Goal: Task Accomplishment & Management: Manage account settings

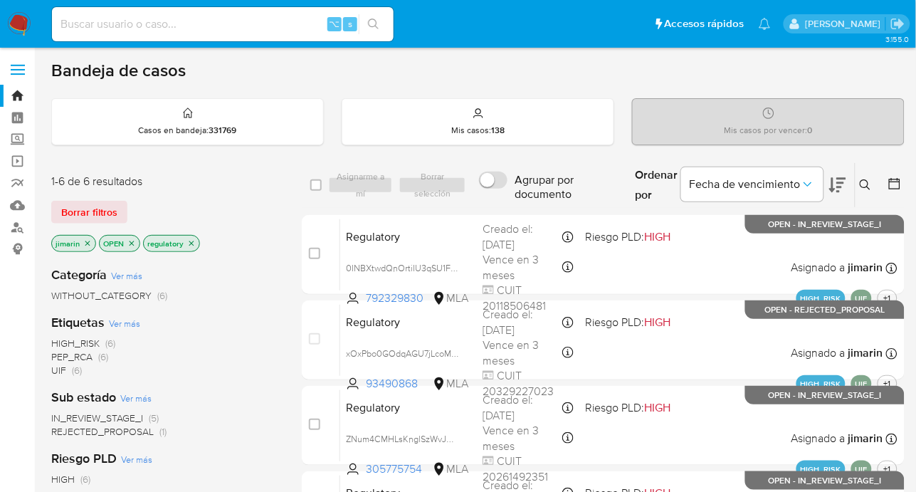
click at [860, 184] on icon at bounding box center [864, 184] width 11 height 11
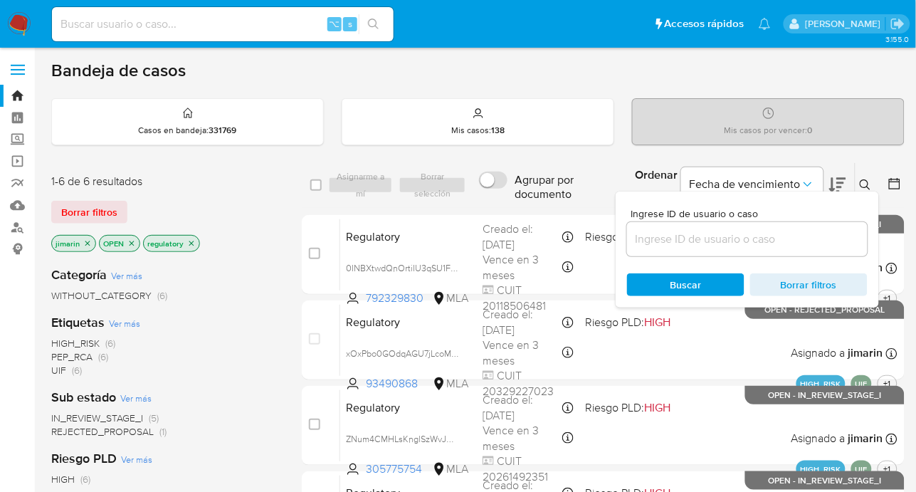
click at [786, 243] on input at bounding box center [747, 239] width 240 height 18
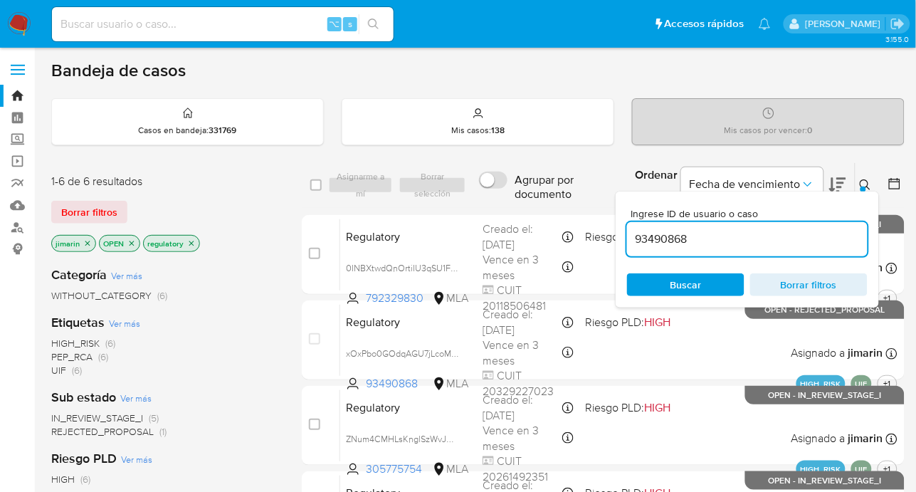
type input "93490868"
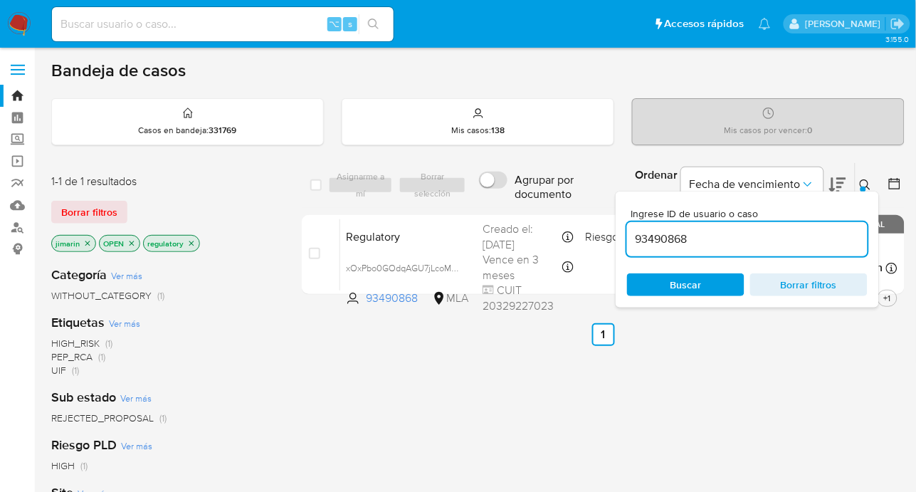
click at [869, 185] on icon at bounding box center [864, 184] width 11 height 11
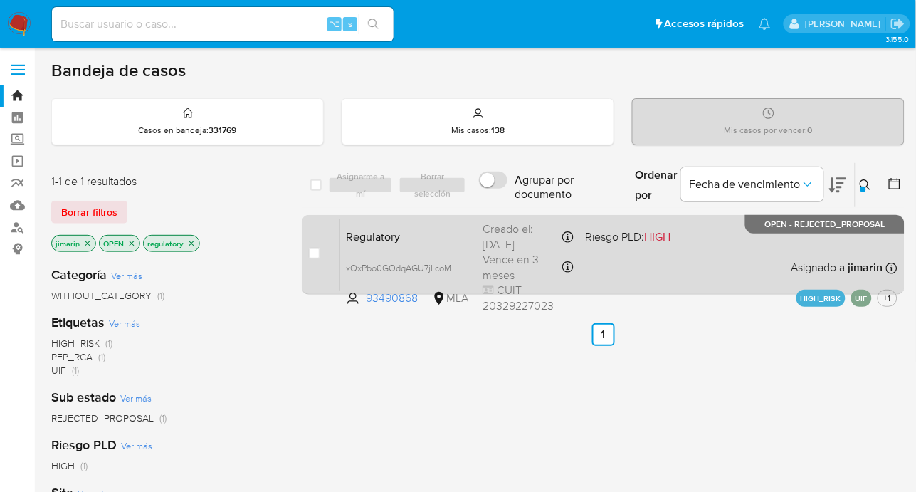
click at [657, 270] on div "Regulatory xOxPbo0GOdqAGU7jLcoMVblB 93490868 MLA Riesgo PLD: HIGH Creado el: 18…" at bounding box center [618, 254] width 557 height 72
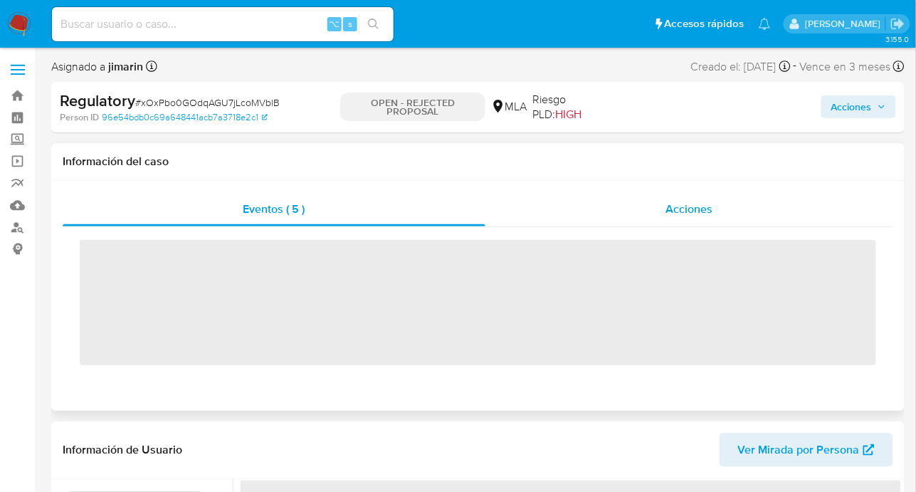
click at [691, 215] on span "Acciones" at bounding box center [689, 209] width 47 height 16
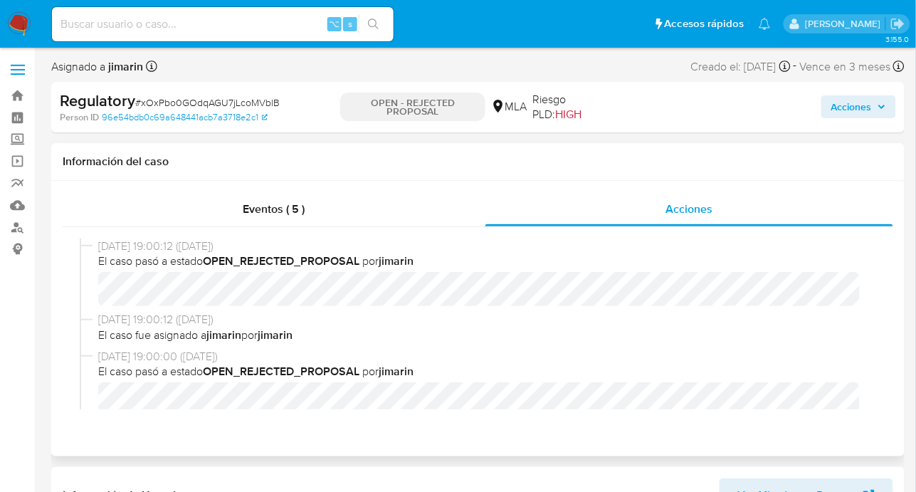
select select "10"
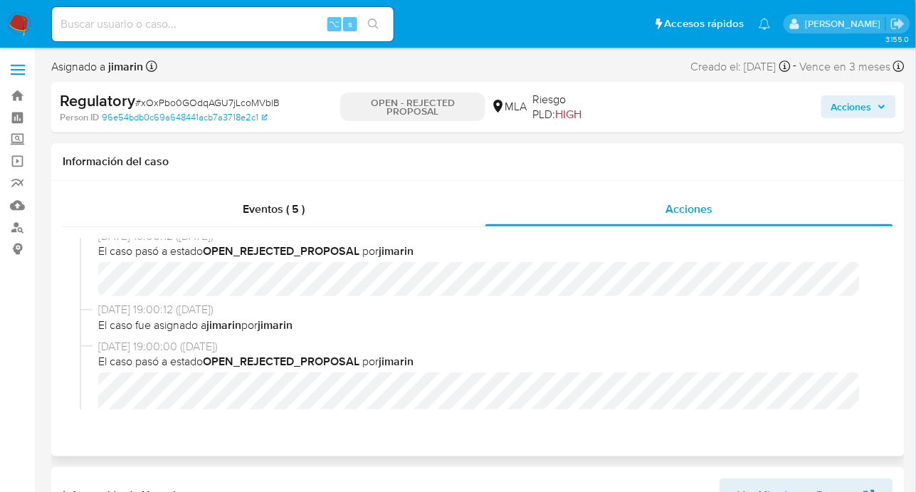
scroll to position [80, 0]
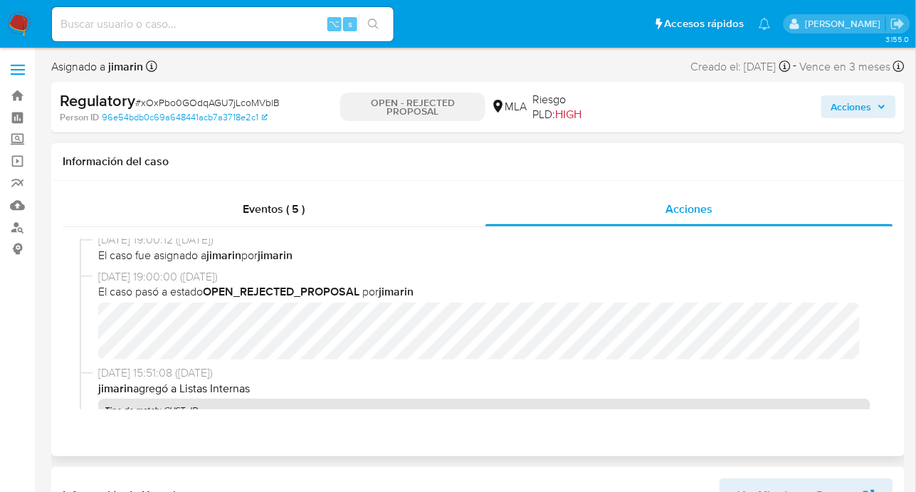
click at [889, 393] on div "22/08/2025 19:00:12 (hace 3 días) El caso pasó a estado OPEN_REJECTED_PROPOSAL …" at bounding box center [478, 324] width 830 height 194
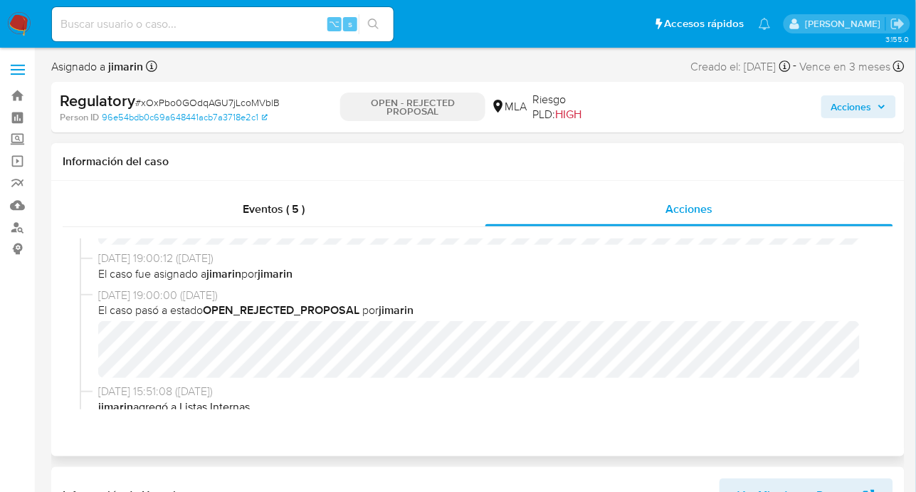
scroll to position [0, 0]
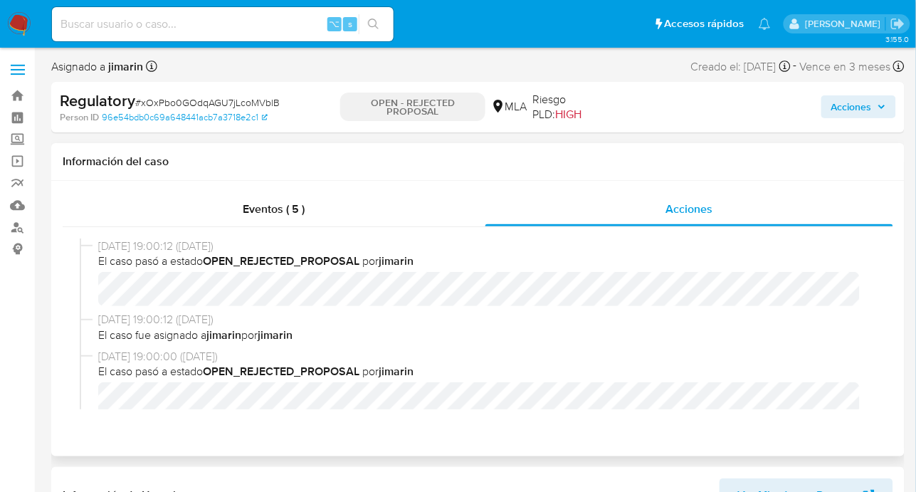
click at [883, 334] on div "22/08/2025 19:00:12 (hace 3 días) El caso pasó a estado OPEN_REJECTED_PROPOSAL …" at bounding box center [478, 324] width 830 height 194
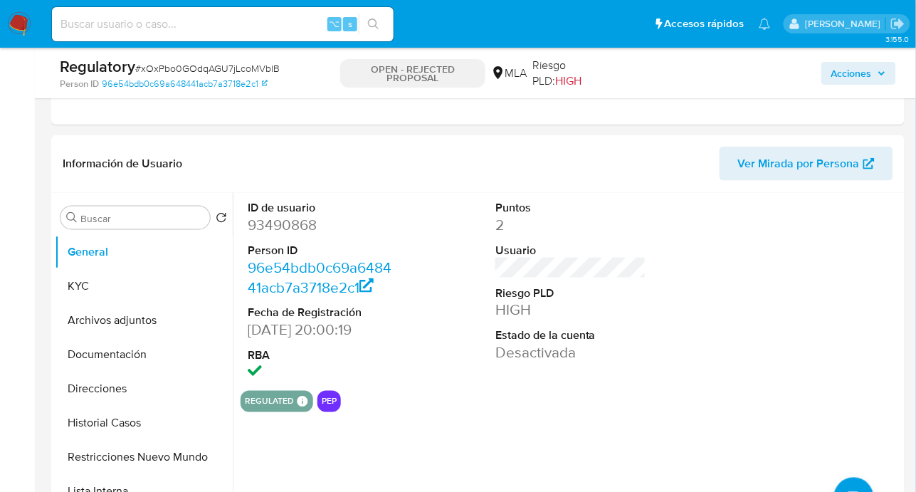
scroll to position [282, 0]
click at [448, 398] on div "regulated Regulated MLA UIF COMPLIES LEGACY Mark Id MLA_UIF Compliant is_compli…" at bounding box center [570, 400] width 660 height 21
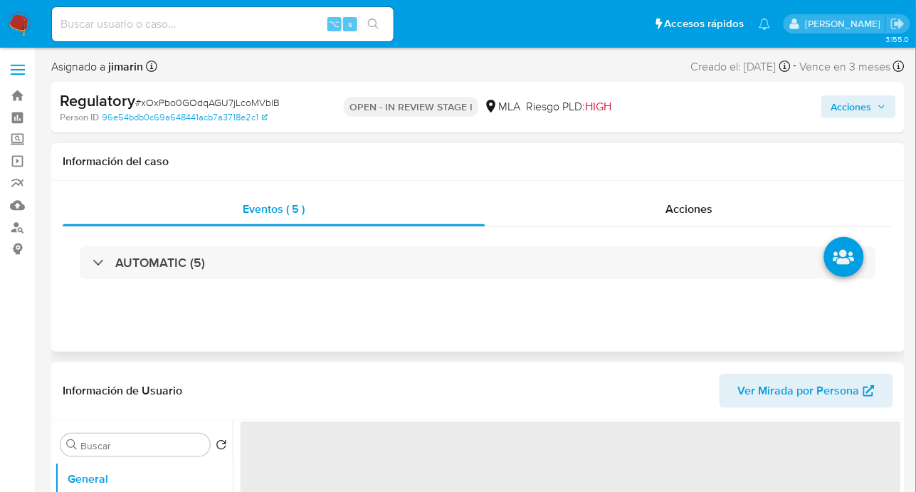
click at [403, 166] on h1 "Información del caso" at bounding box center [478, 161] width 830 height 14
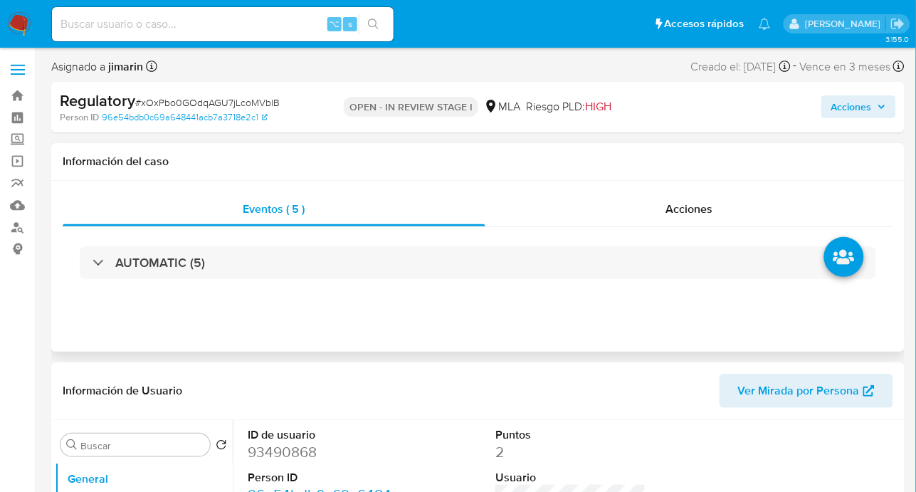
click at [545, 154] on h1 "Información del caso" at bounding box center [478, 161] width 830 height 14
select select "10"
click at [782, 178] on div "Información del caso" at bounding box center [477, 162] width 853 height 38
click at [266, 203] on span "Eventos ( 5 )" at bounding box center [274, 209] width 62 height 16
click at [347, 221] on div "Eventos ( 5 )" at bounding box center [274, 209] width 423 height 34
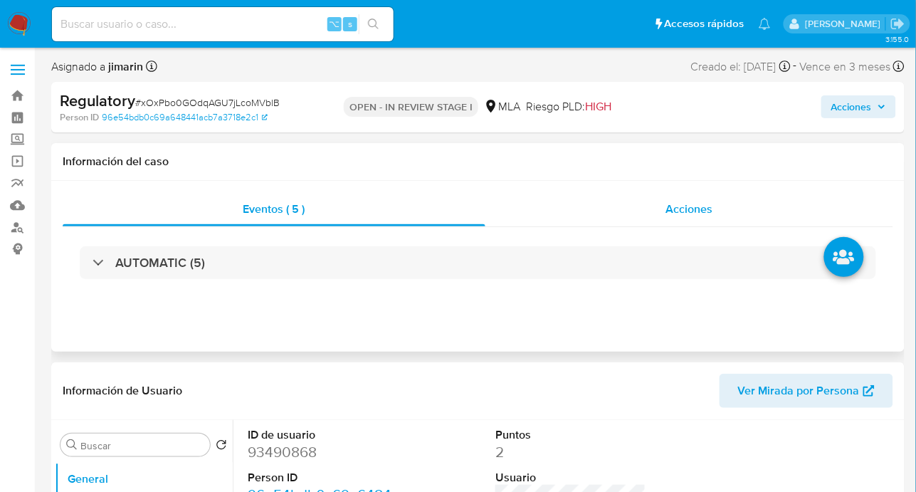
click at [694, 196] on div "Acciones" at bounding box center [689, 209] width 408 height 34
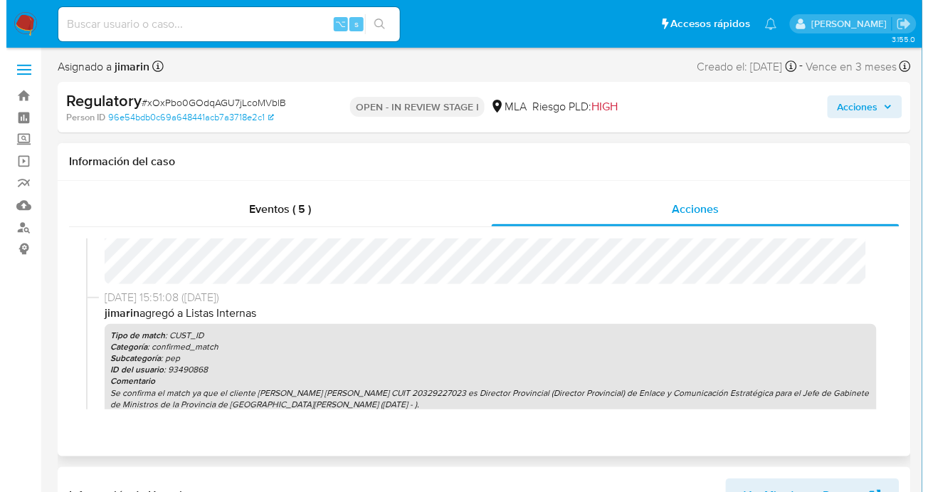
scroll to position [282, 0]
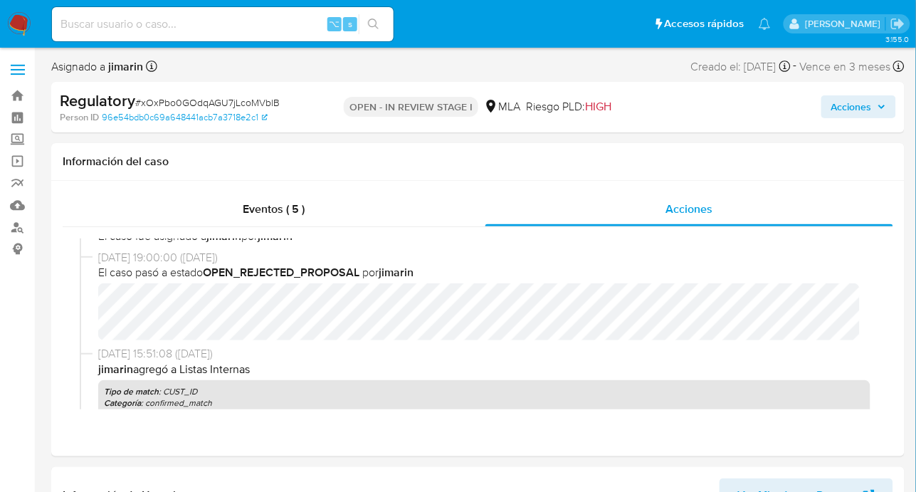
click at [859, 113] on span "Acciones" at bounding box center [851, 106] width 41 height 23
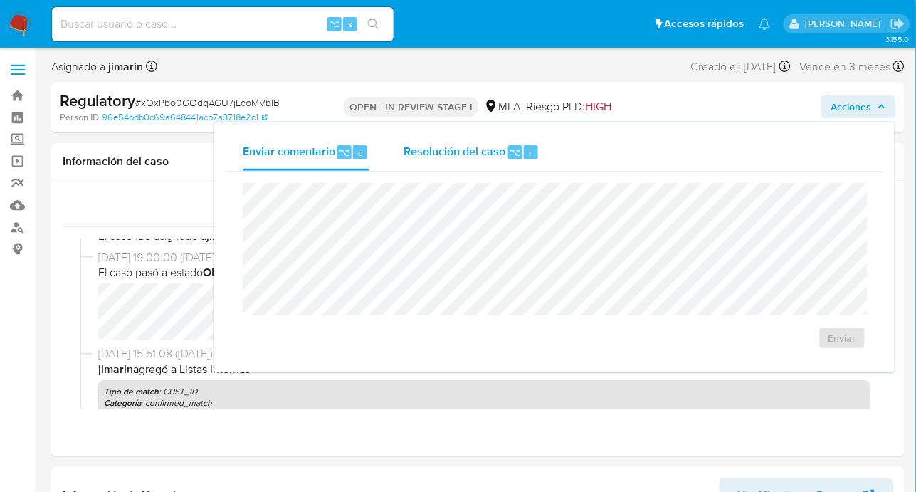
click at [530, 160] on div "Resolución del caso ⌥ r" at bounding box center [471, 152] width 136 height 37
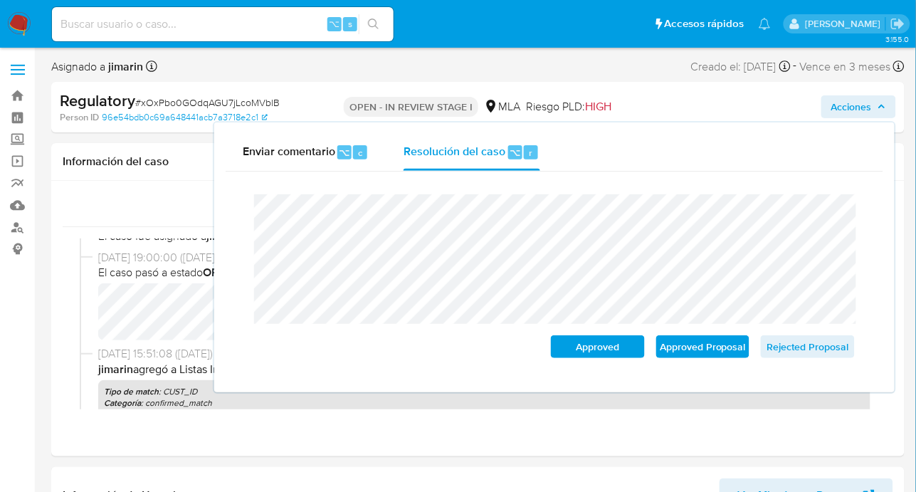
click at [847, 102] on span "Acciones" at bounding box center [851, 106] width 41 height 23
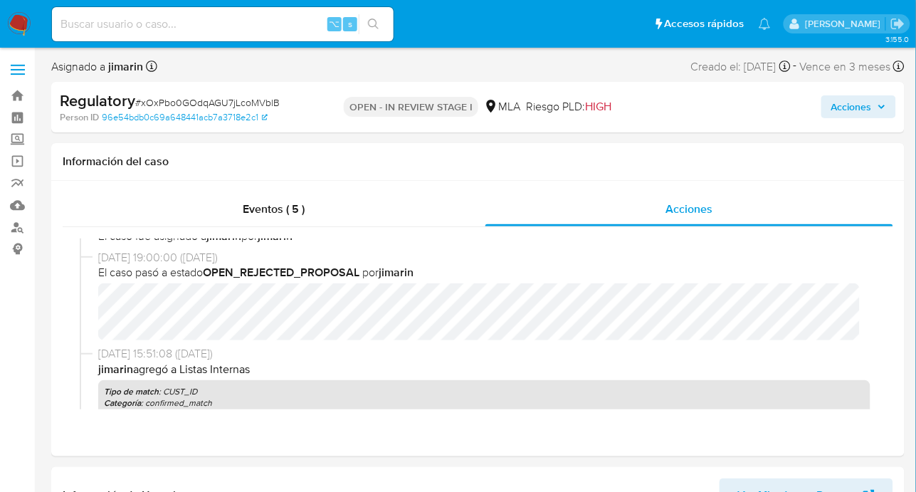
click at [851, 102] on span "Acciones" at bounding box center [851, 106] width 41 height 23
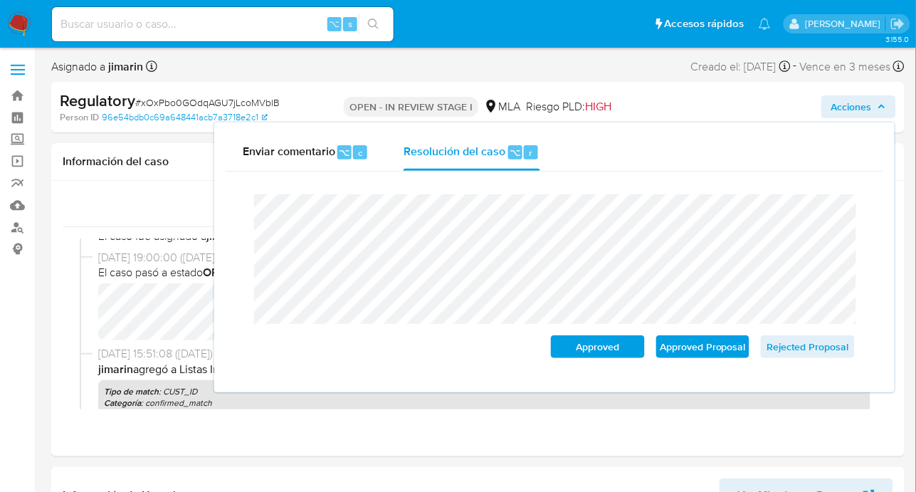
click at [873, 112] on span "Acciones" at bounding box center [858, 107] width 55 height 20
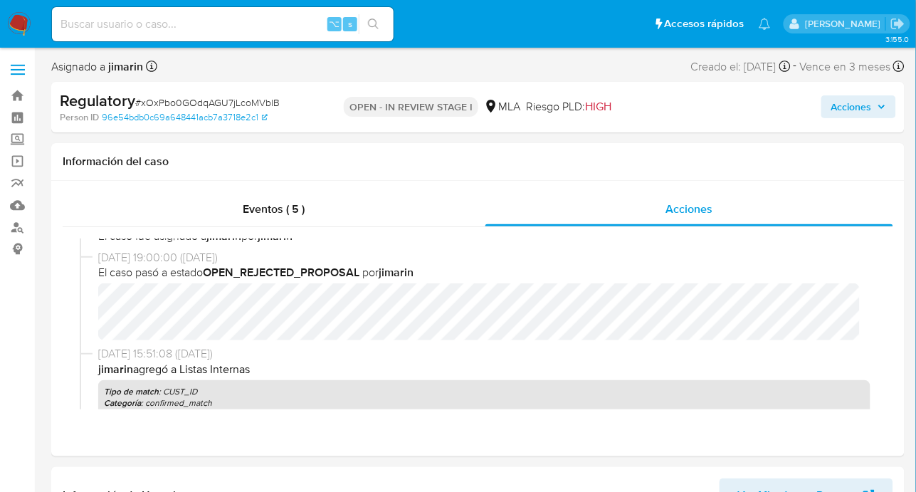
click at [872, 111] on span "Acciones" at bounding box center [858, 107] width 55 height 20
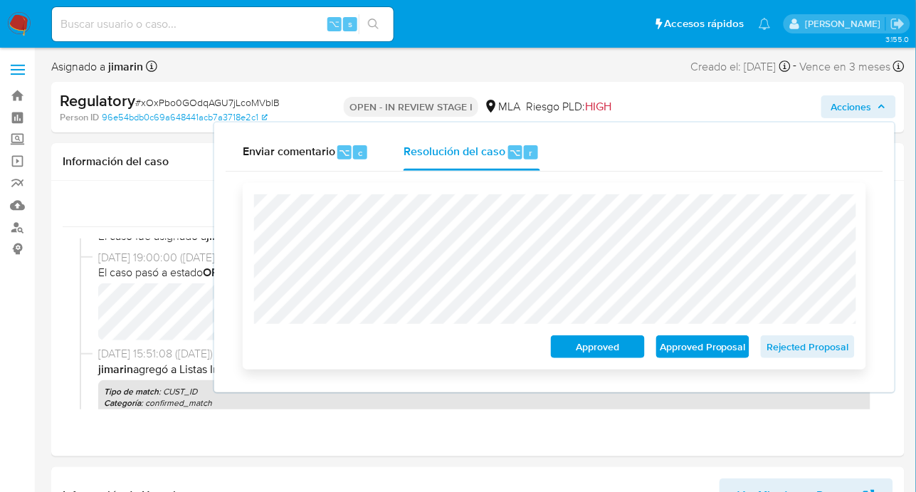
click at [810, 352] on span "Rejected Proposal" at bounding box center [808, 347] width 74 height 20
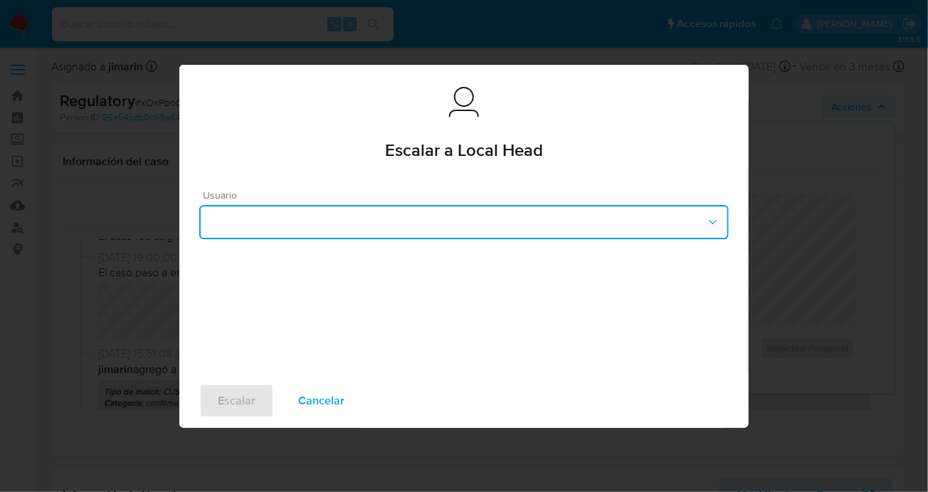
click at [353, 219] on button "button" at bounding box center [463, 222] width 529 height 34
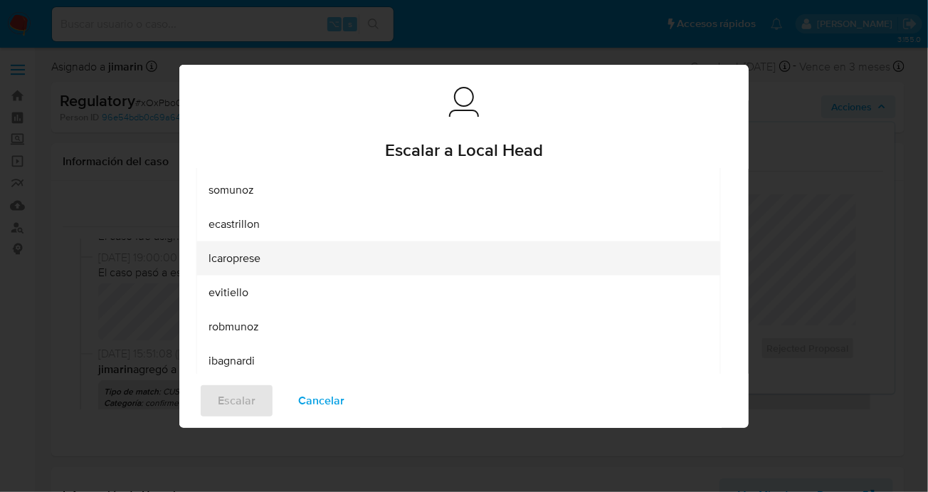
click at [247, 260] on span "lcaroprese" at bounding box center [234, 257] width 52 height 14
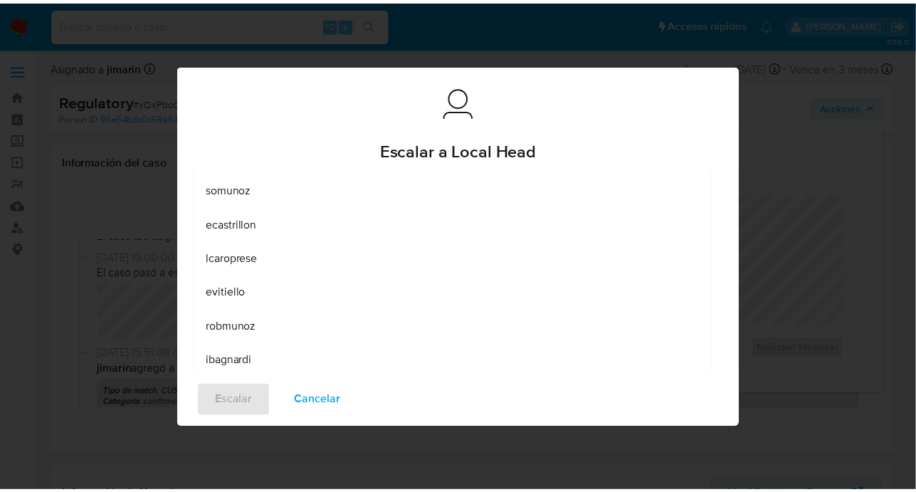
scroll to position [20, 0]
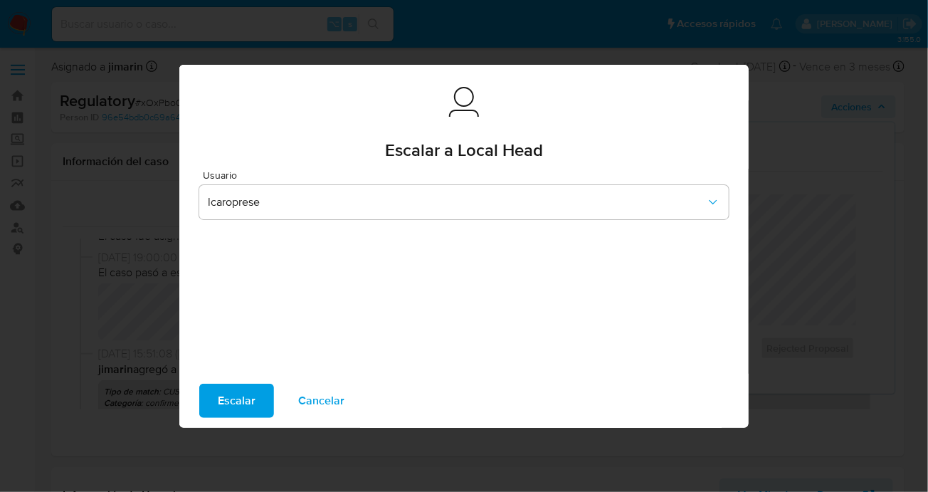
click at [235, 396] on span "Escalar" at bounding box center [237, 400] width 38 height 31
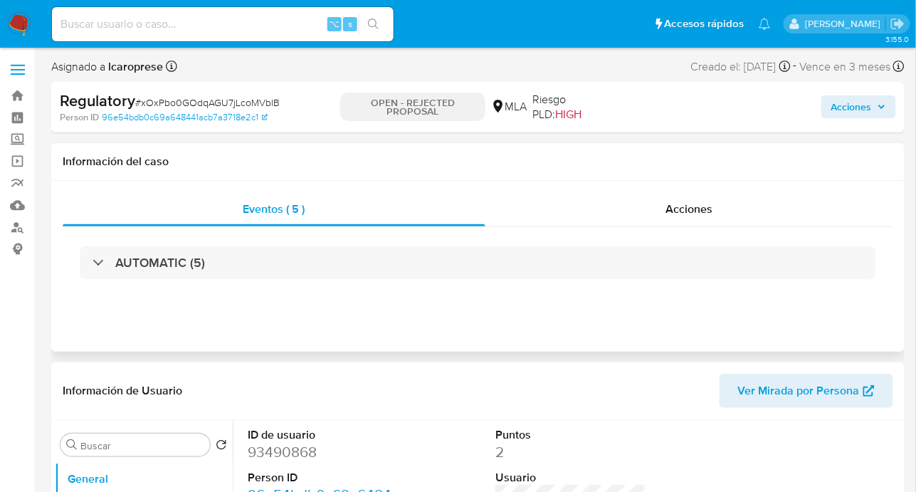
select select "10"
click at [674, 201] on span "Acciones" at bounding box center [689, 209] width 47 height 16
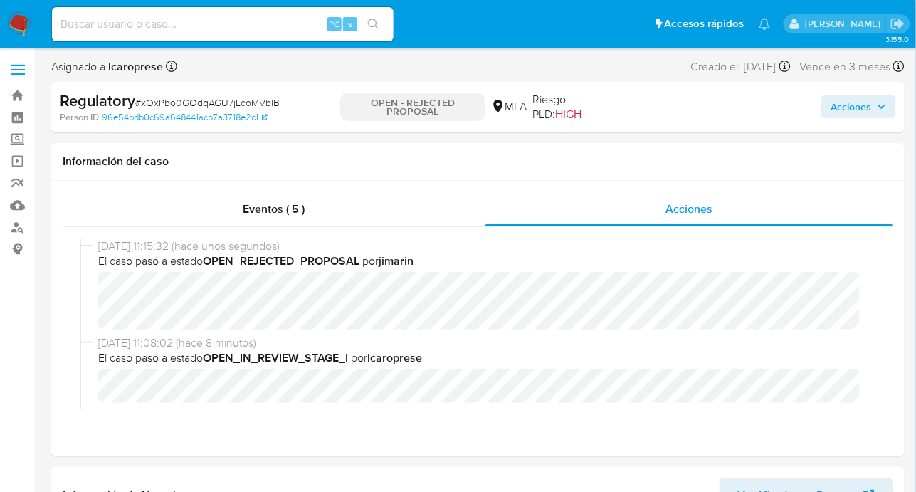
scroll to position [3, 0]
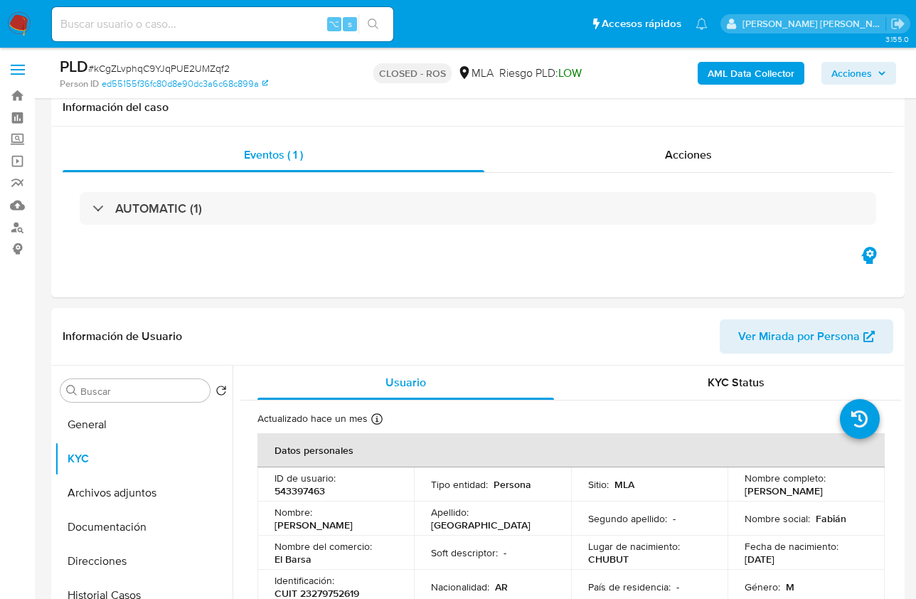
select select "10"
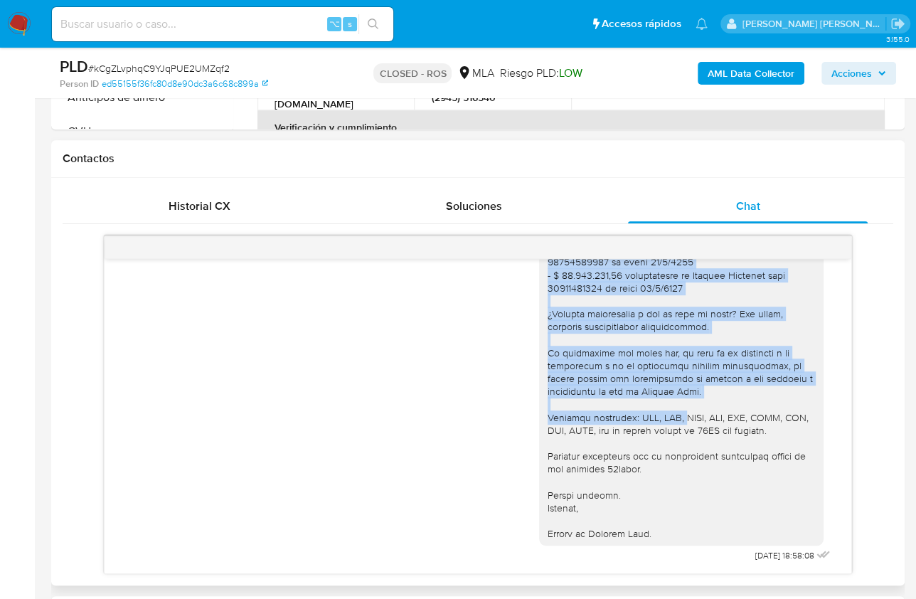
scroll to position [1432, 0]
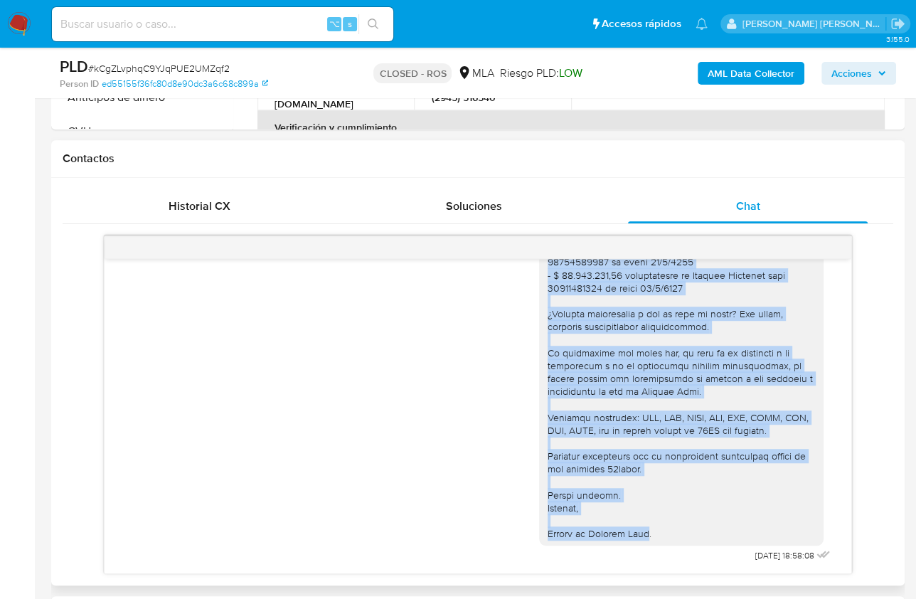
drag, startPoint x: 535, startPoint y: 331, endPoint x: 645, endPoint y: 529, distance: 227.1
click at [645, 529] on div at bounding box center [681, 268] width 285 height 555
copy div "Hola Fabian, En función de las operaciones registradas en tu cuenta de Mercado …"
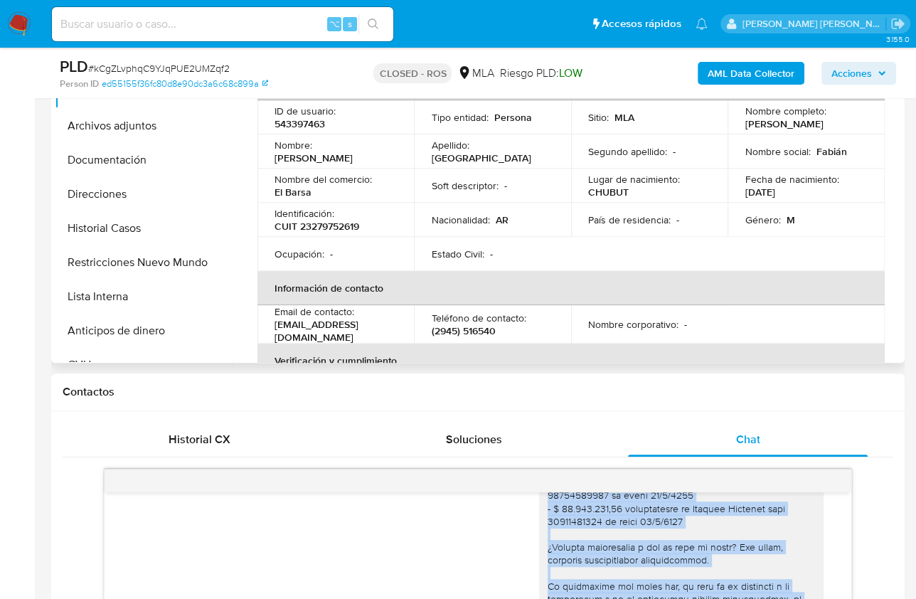
scroll to position [68, 0]
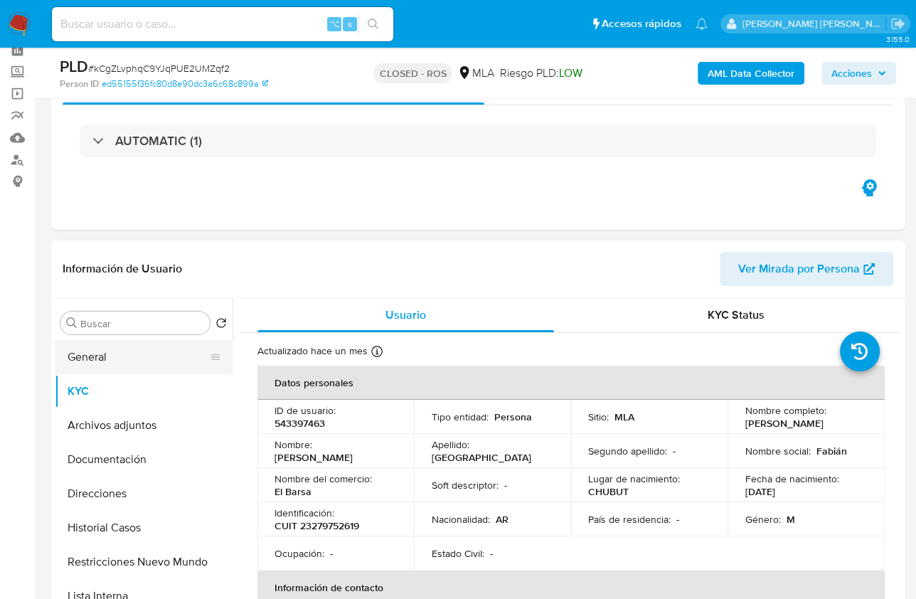
click at [119, 361] on button "General" at bounding box center [138, 357] width 166 height 34
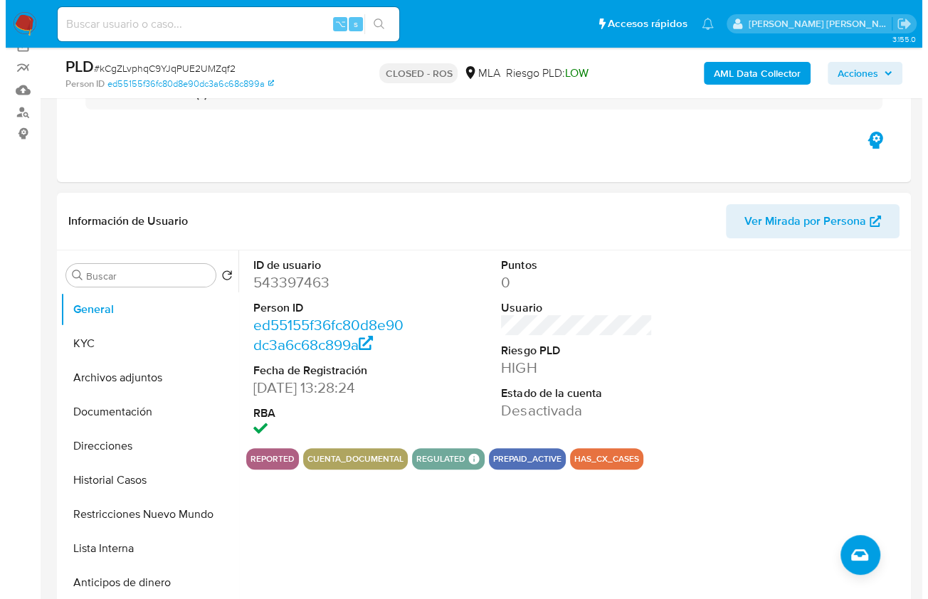
scroll to position [119, 0]
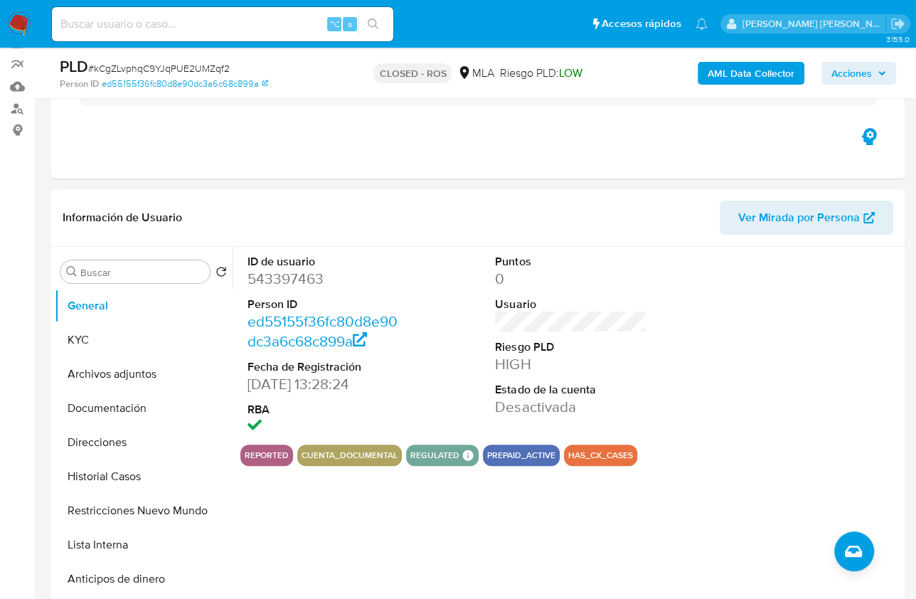
click at [829, 545] on div "ID de usuario 543397463 Person ID ed55155f36fc80d8e90dc3a6c68c899a Fecha de Reg…" at bounding box center [567, 429] width 669 height 364
click at [845, 544] on span "Crear caso manual" at bounding box center [853, 551] width 17 height 17
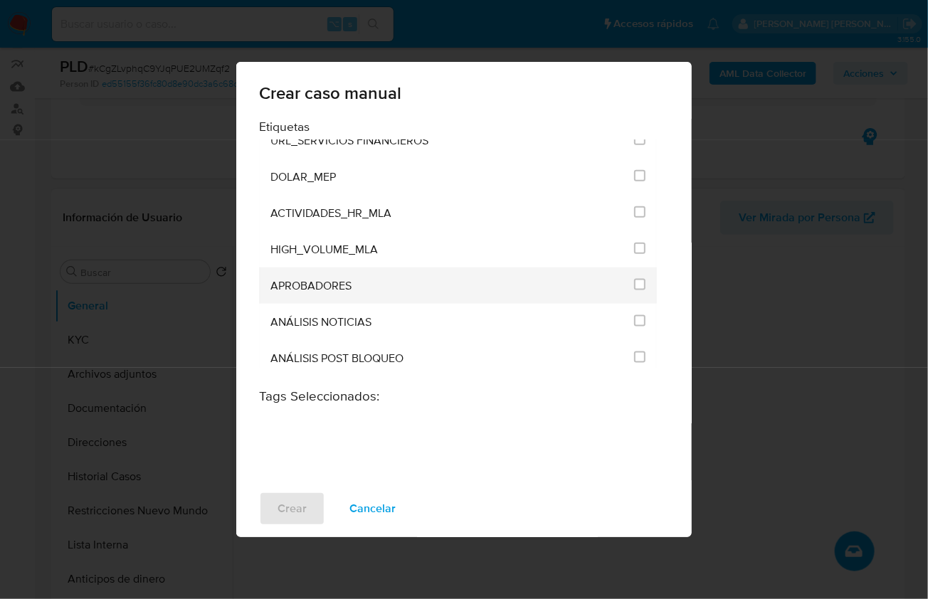
scroll to position [2758, 0]
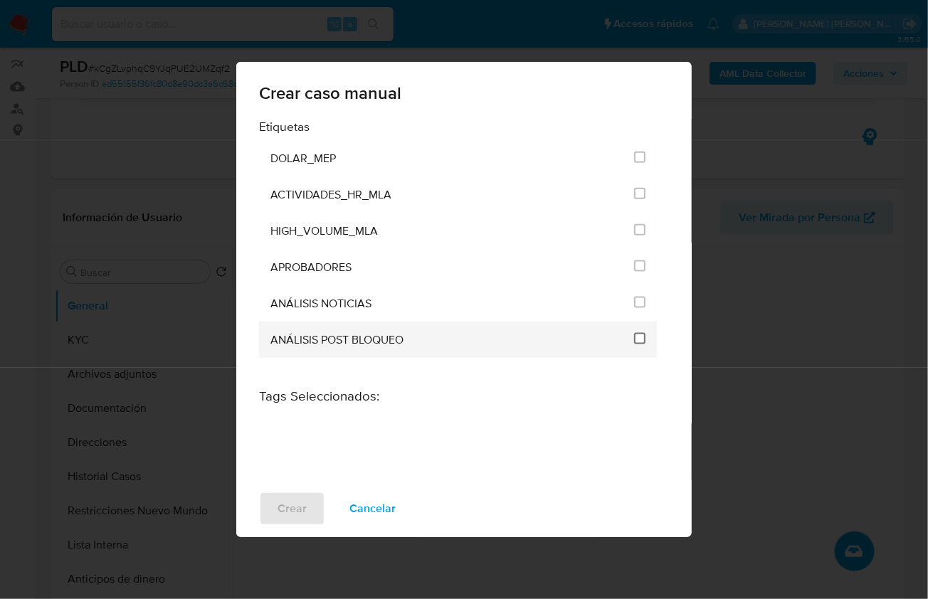
click at [634, 333] on input "3249" at bounding box center [639, 338] width 11 height 11
checkbox input "true"
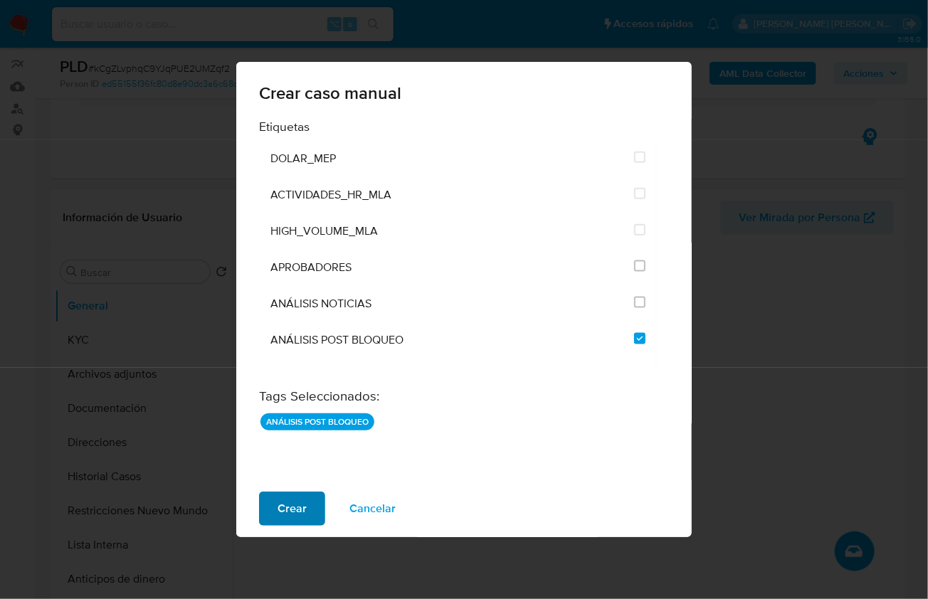
click at [286, 512] on span "Crear" at bounding box center [291, 508] width 29 height 31
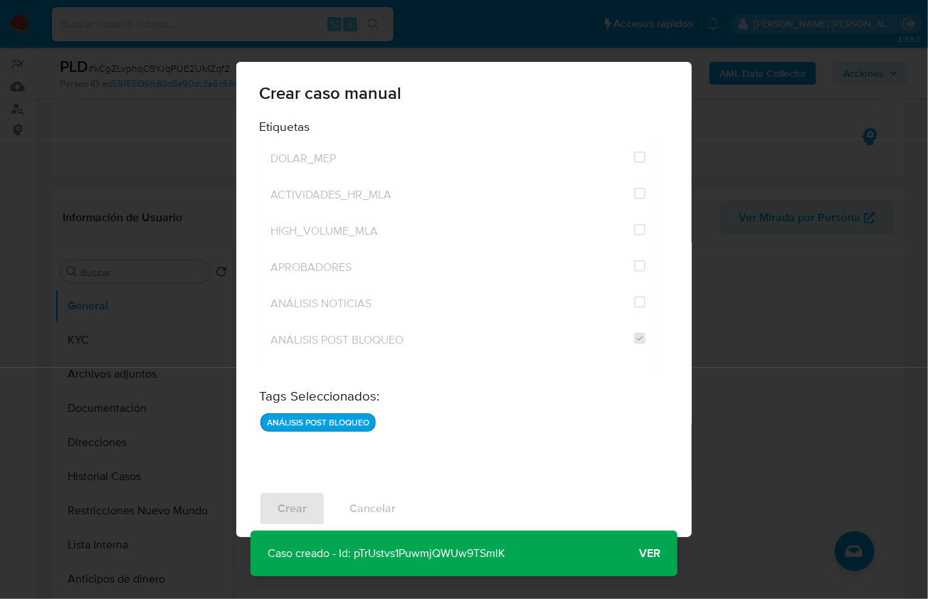
click at [660, 554] on span "Ver" at bounding box center [649, 554] width 21 height 0
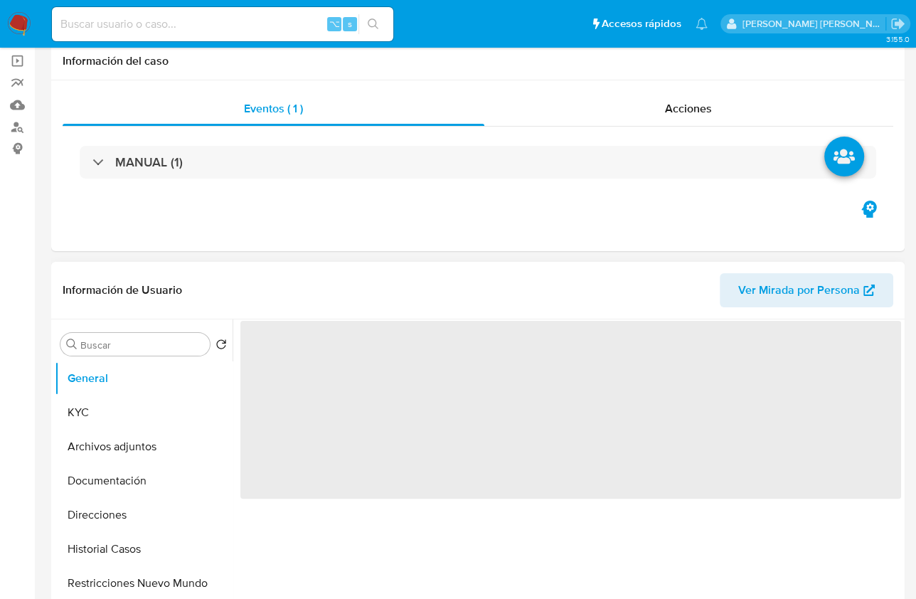
scroll to position [105, 0]
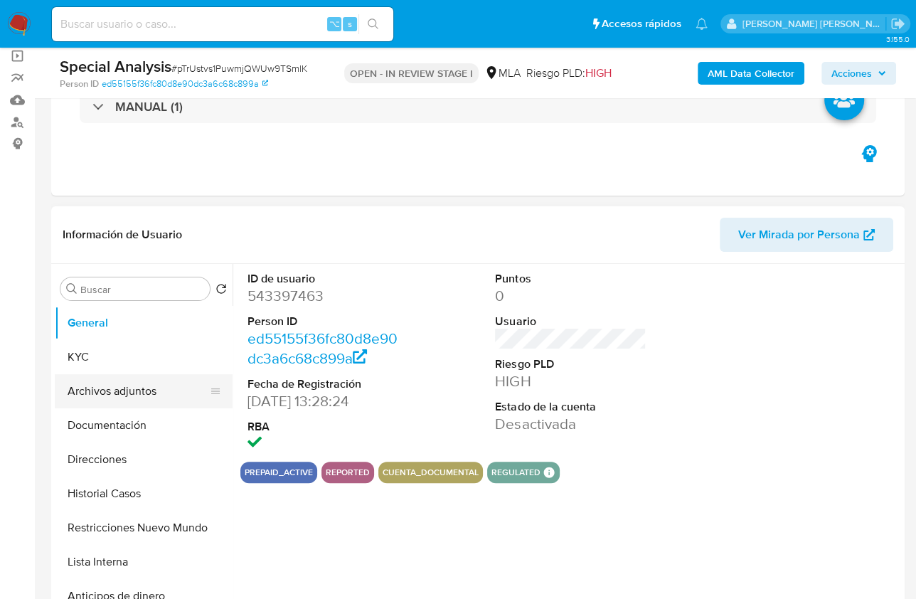
click at [145, 390] on button "Archivos adjuntos" at bounding box center [138, 391] width 166 height 34
select select "10"
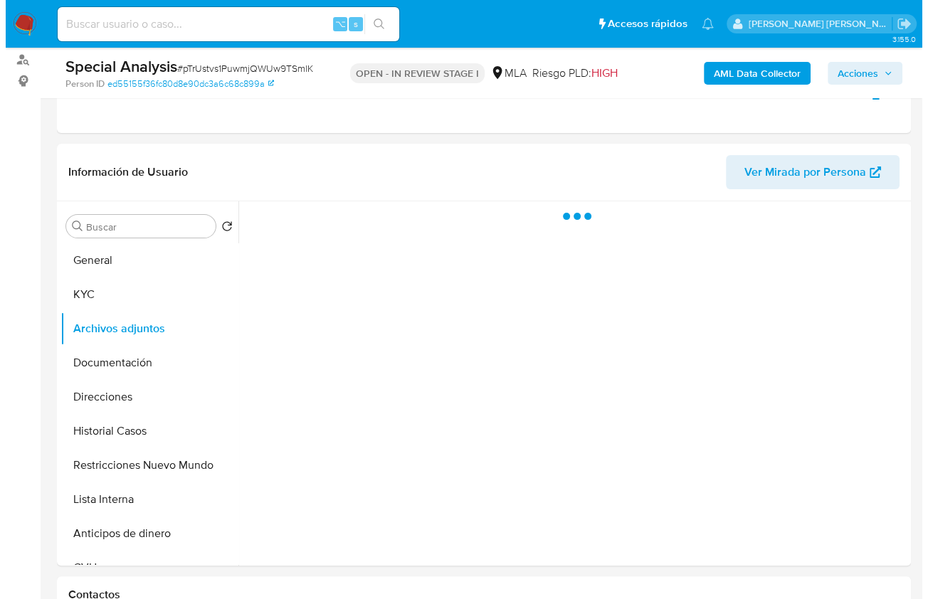
scroll to position [174, 0]
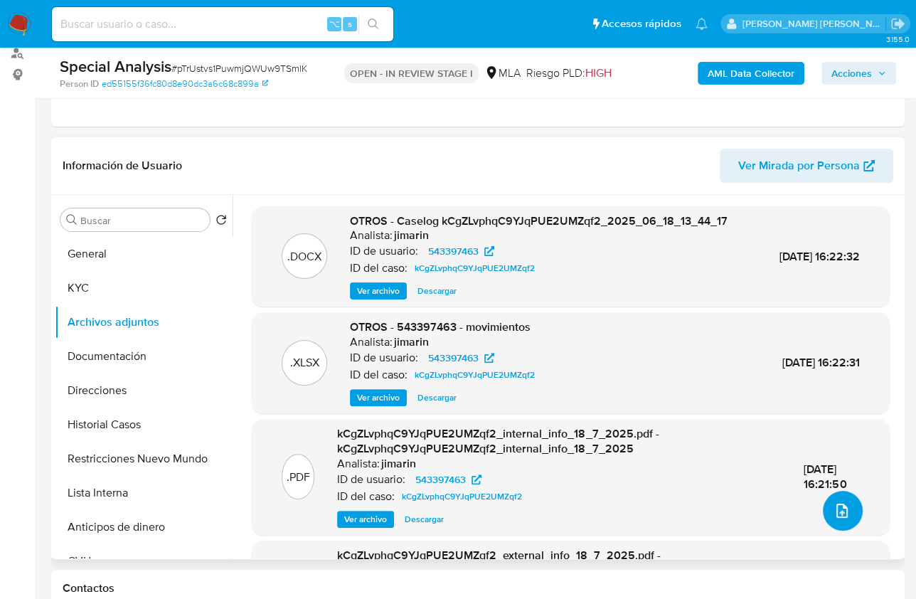
click at [839, 515] on icon "upload-file" at bounding box center [842, 510] width 17 height 17
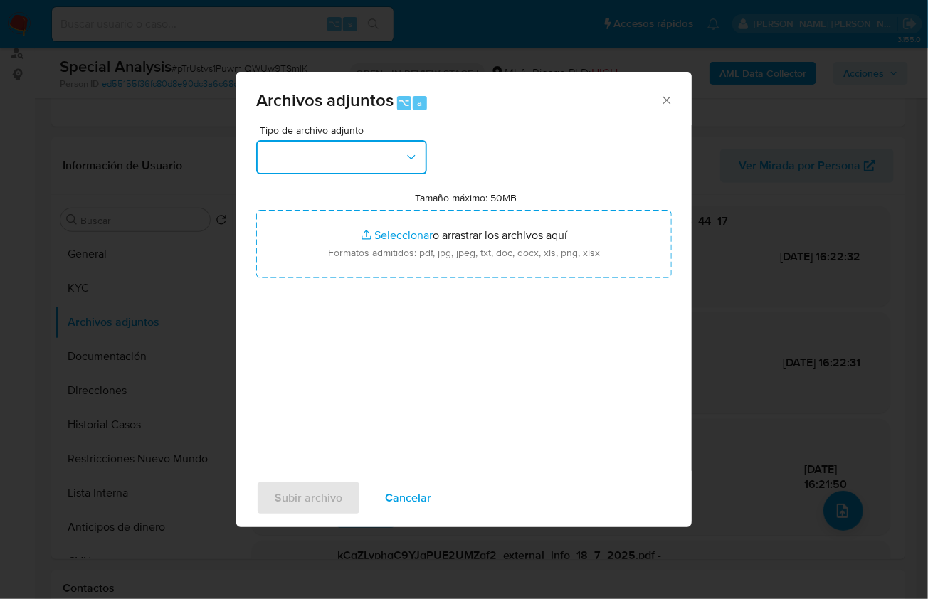
click at [307, 162] on button "button" at bounding box center [341, 157] width 171 height 34
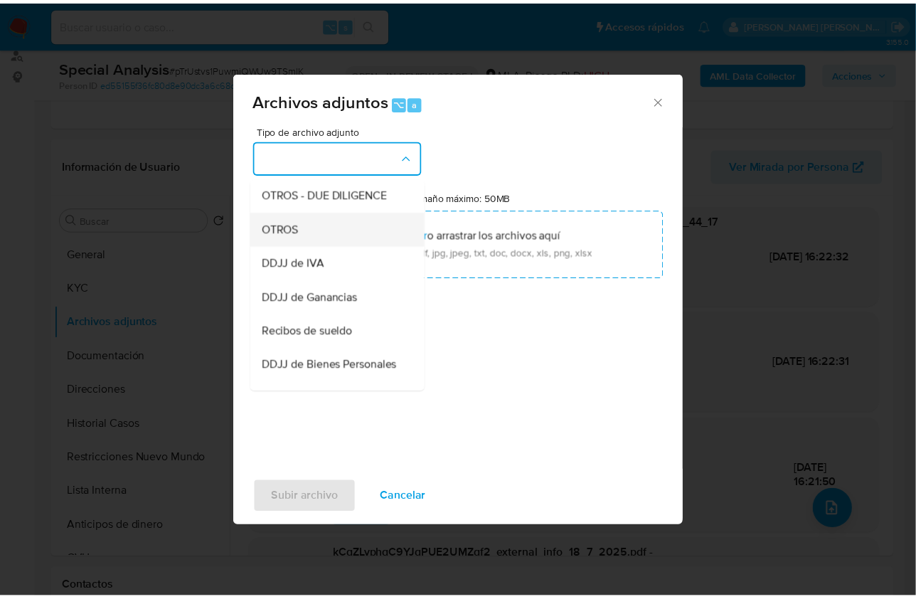
scroll to position [240, 0]
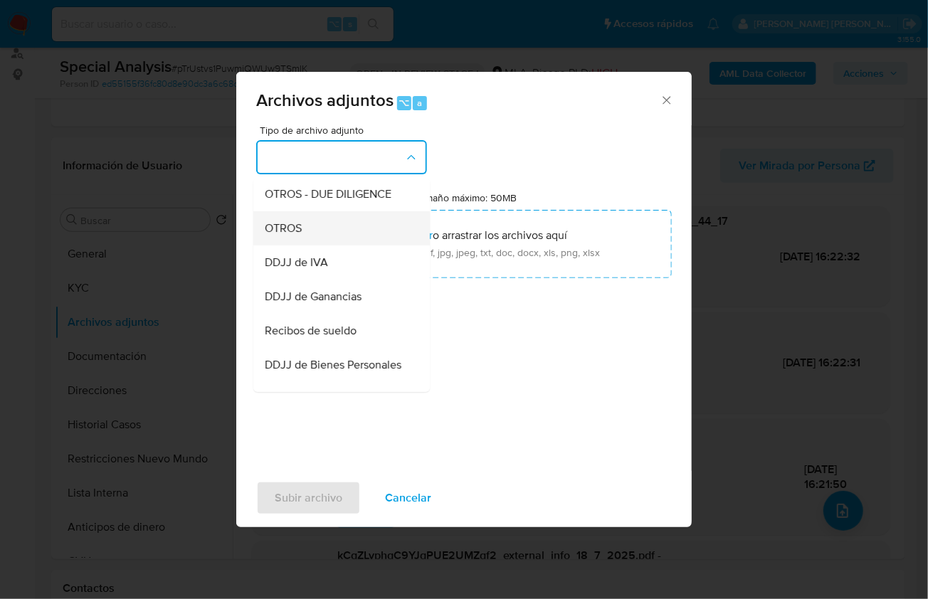
click at [316, 245] on div "OTROS" at bounding box center [337, 228] width 145 height 34
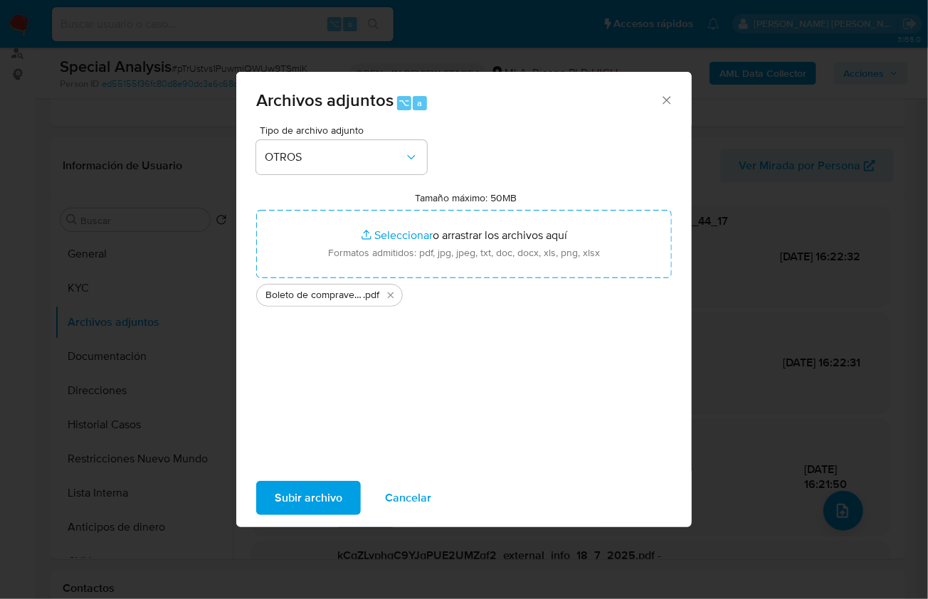
click at [330, 492] on span "Subir archivo" at bounding box center [309, 497] width 68 height 31
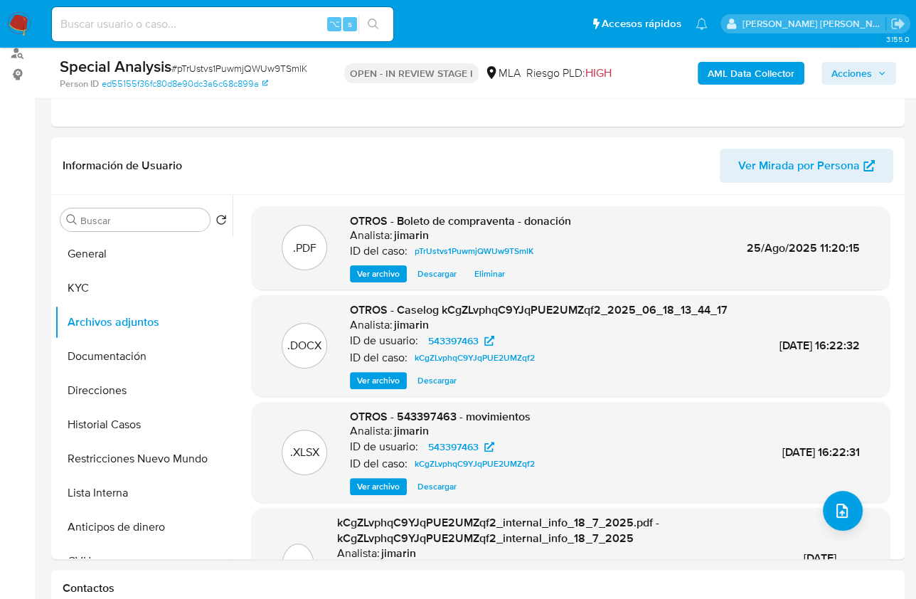
click at [869, 80] on span "Acciones" at bounding box center [852, 73] width 41 height 23
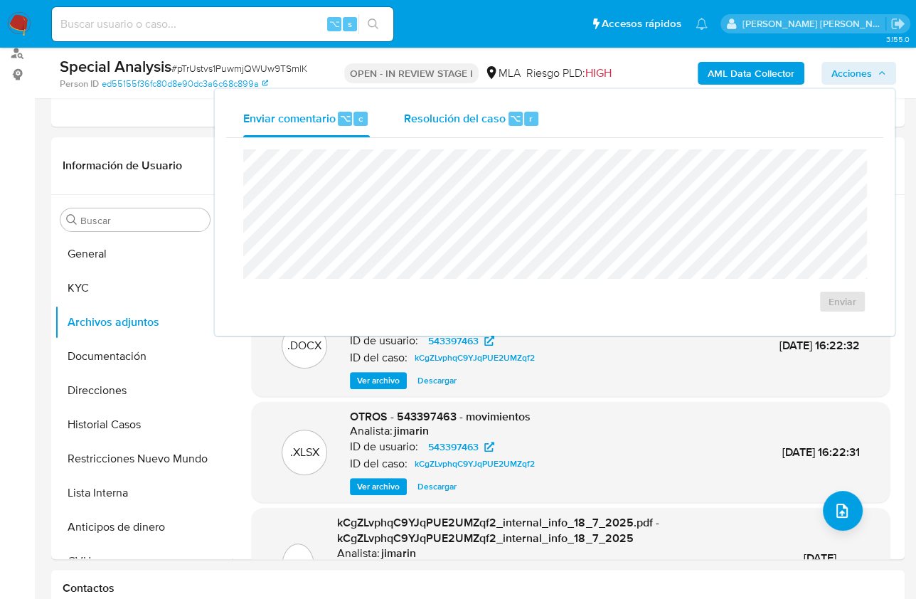
click at [476, 110] on span "Resolución del caso" at bounding box center [455, 118] width 102 height 16
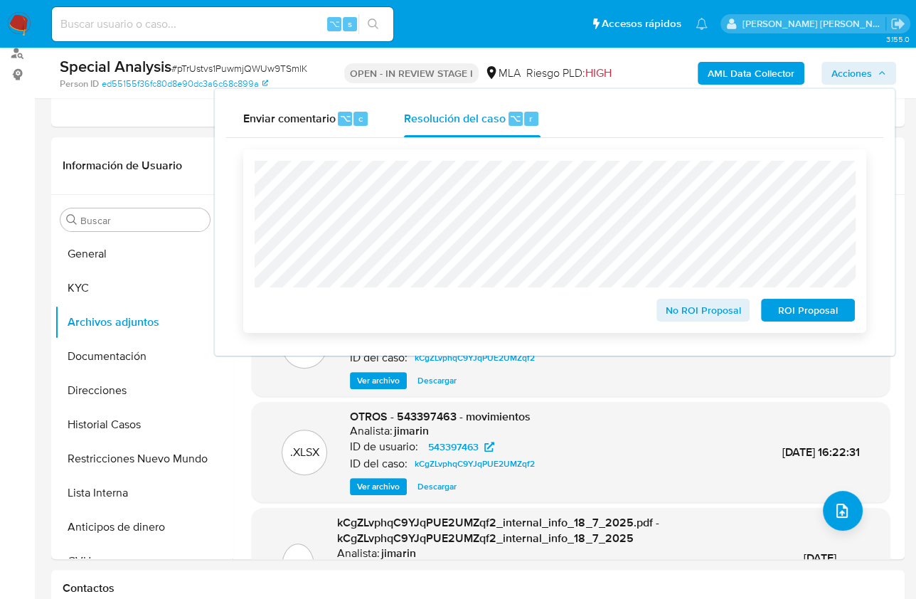
click at [711, 313] on span "No ROI Proposal" at bounding box center [704, 310] width 74 height 20
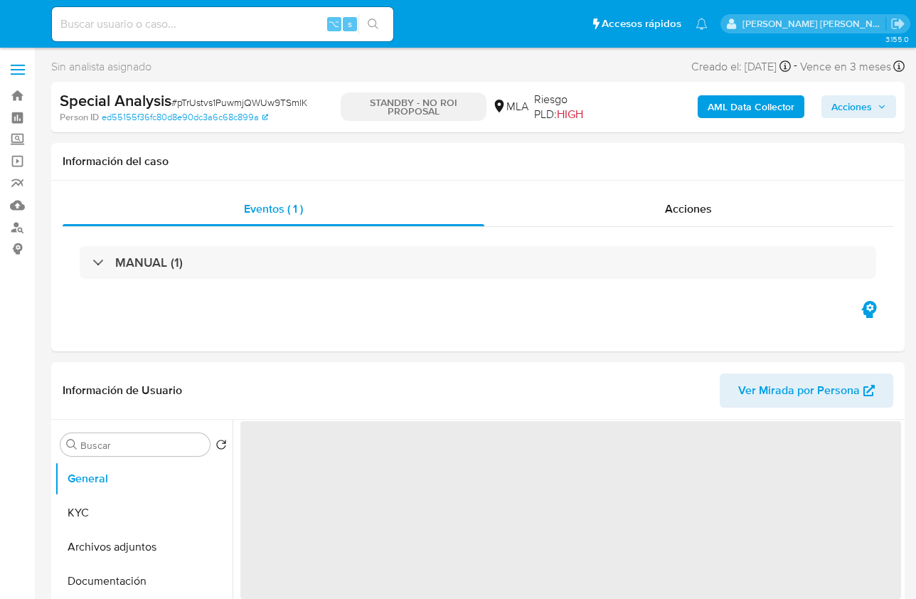
select select "10"
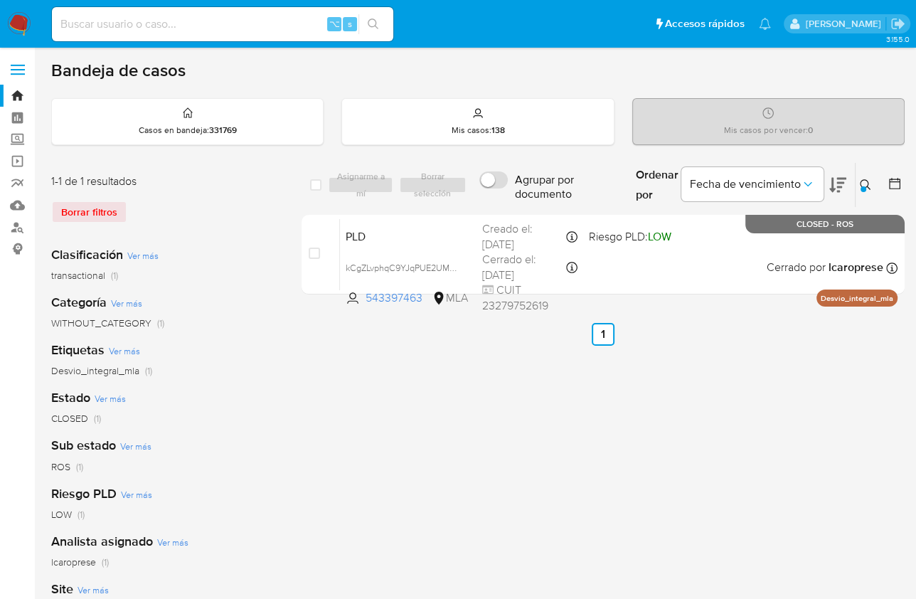
click at [864, 187] on div at bounding box center [864, 189] width 6 height 6
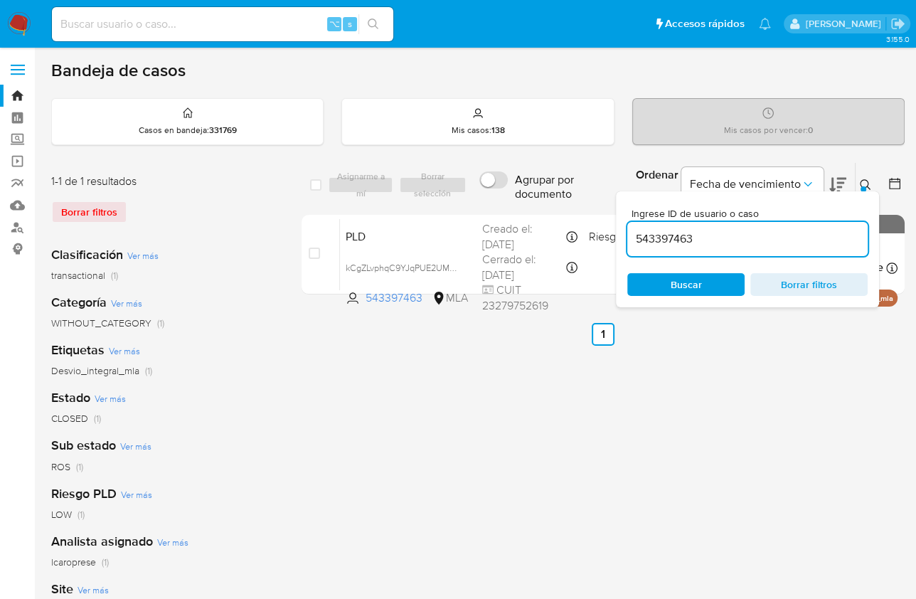
click at [831, 243] on input "543397463" at bounding box center [748, 239] width 240 height 18
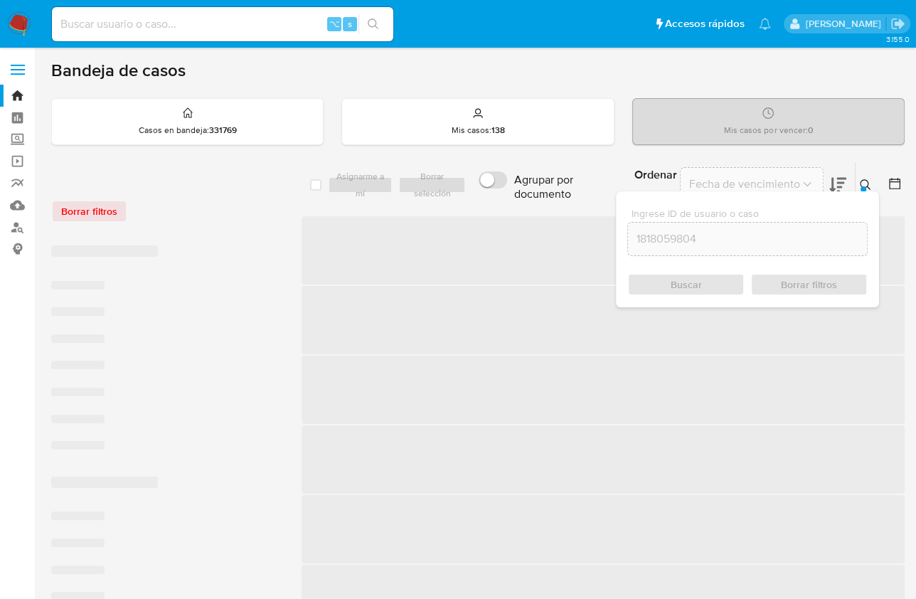
click at [862, 181] on icon at bounding box center [865, 184] width 11 height 11
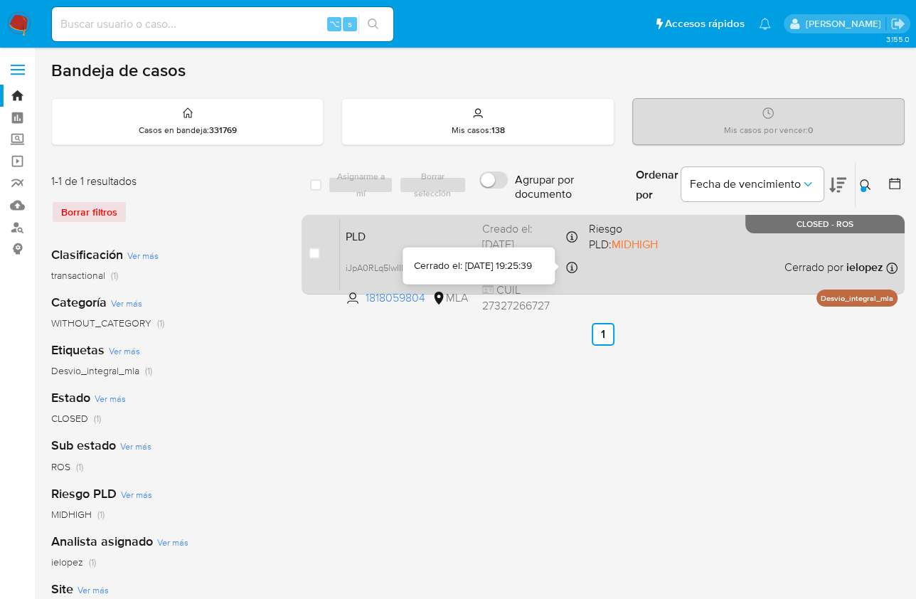
click at [665, 269] on div "PLD iJpA0RLq5lwIIljAT01RKTYC 1818059804 MLA Riesgo PLD: MIDHIGH Creado el: 12/0…" at bounding box center [619, 254] width 558 height 72
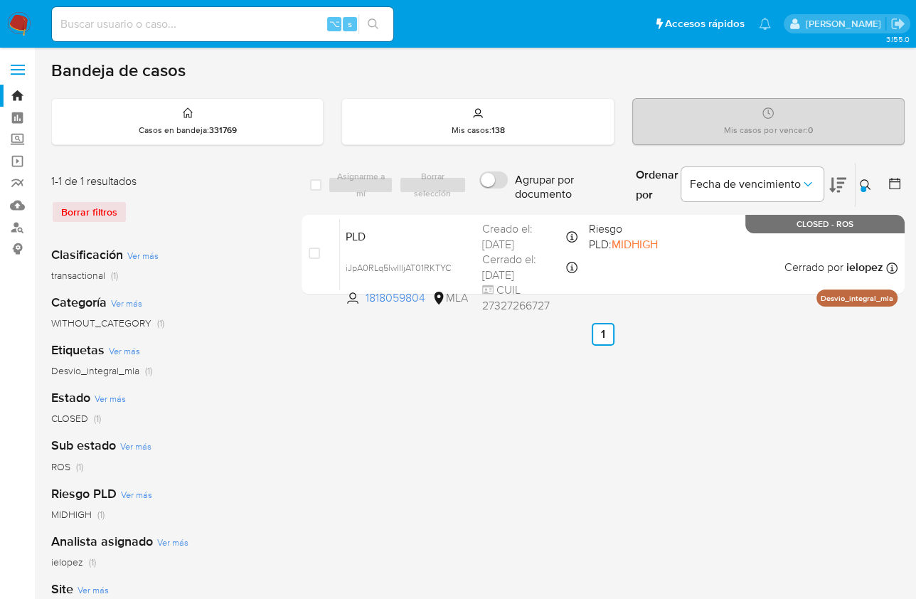
click at [867, 181] on icon at bounding box center [865, 184] width 11 height 11
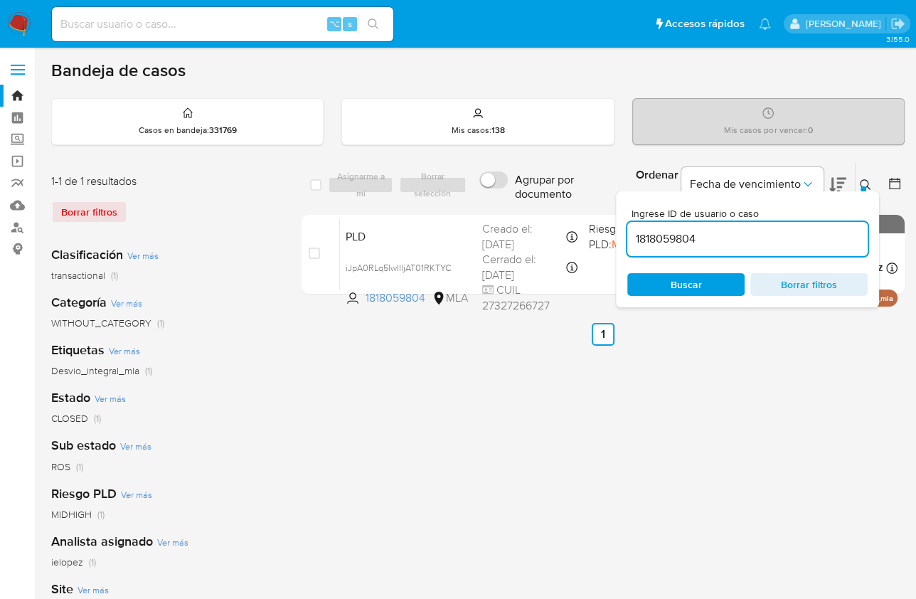
click at [755, 235] on input "1818059804" at bounding box center [748, 239] width 240 height 18
click at [862, 180] on icon at bounding box center [865, 184] width 11 height 11
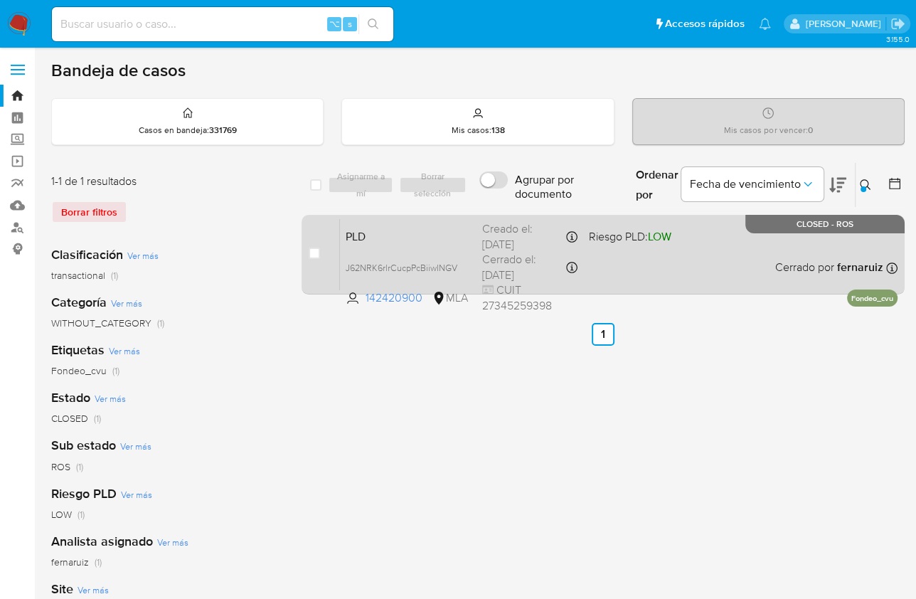
click at [722, 245] on div "PLD J62NRK6rlrCucpPcBiiwINGV 142420900 MLA Riesgo PLD: LOW Creado el: 12/10/202…" at bounding box center [619, 254] width 558 height 72
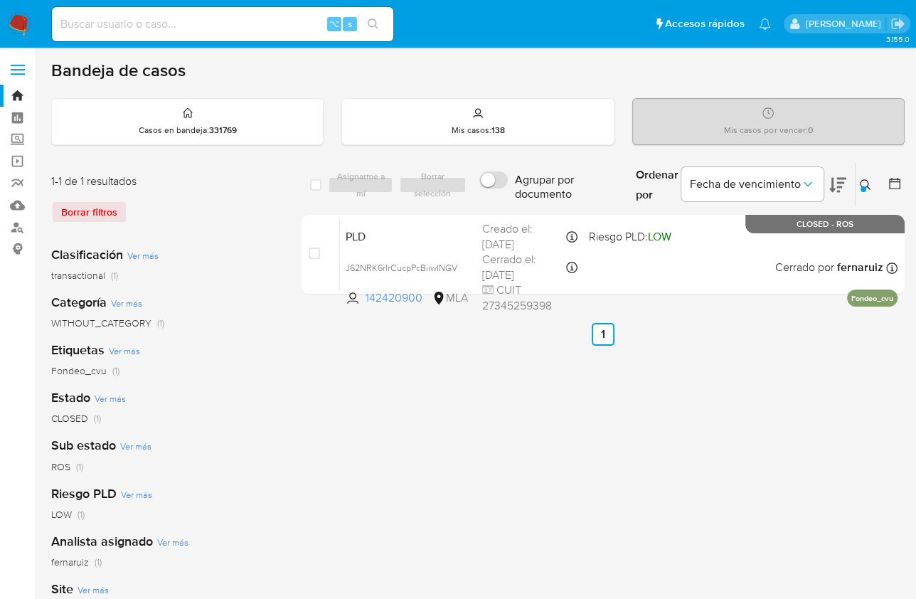
click at [863, 182] on icon at bounding box center [865, 184] width 11 height 11
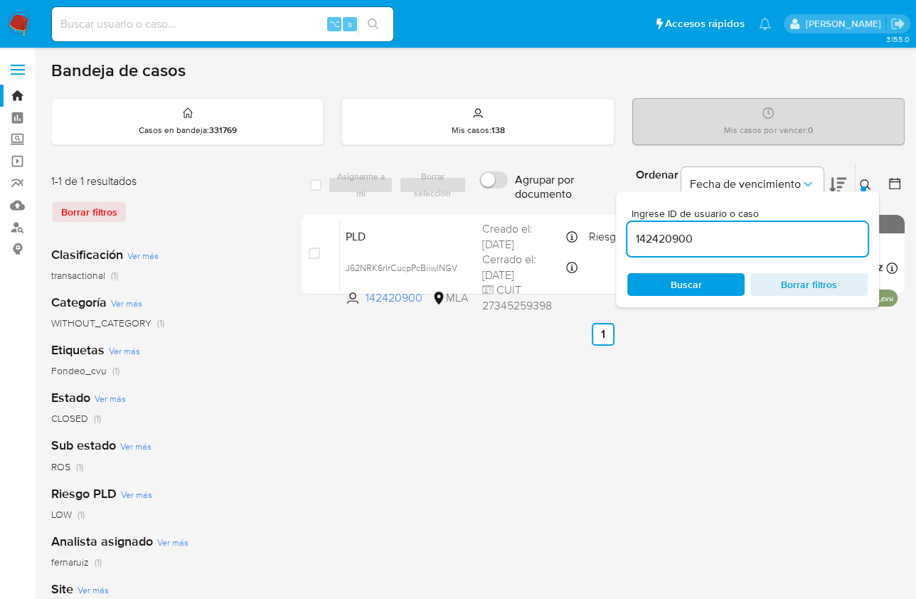
click at [793, 242] on input "142420900" at bounding box center [748, 239] width 240 height 18
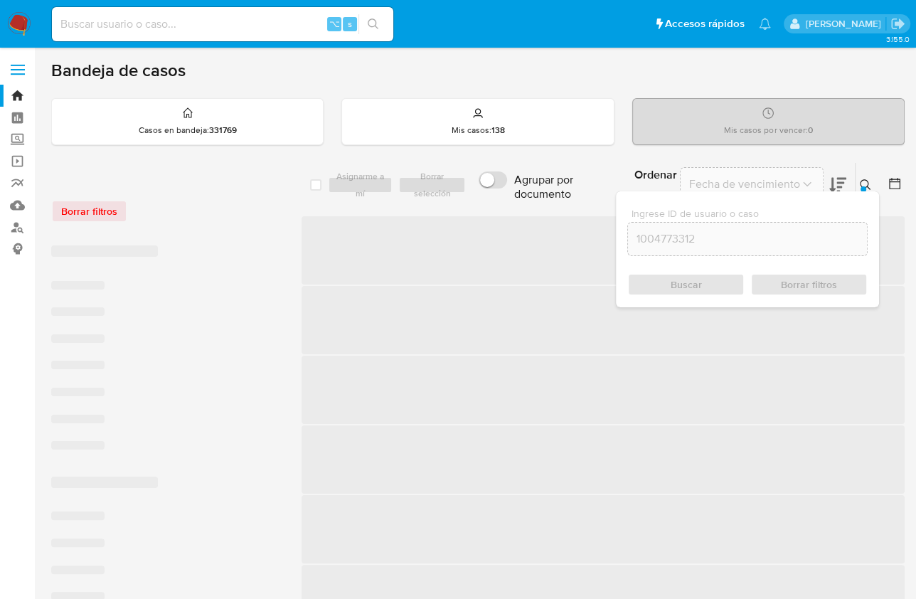
click at [865, 186] on div at bounding box center [864, 189] width 6 height 6
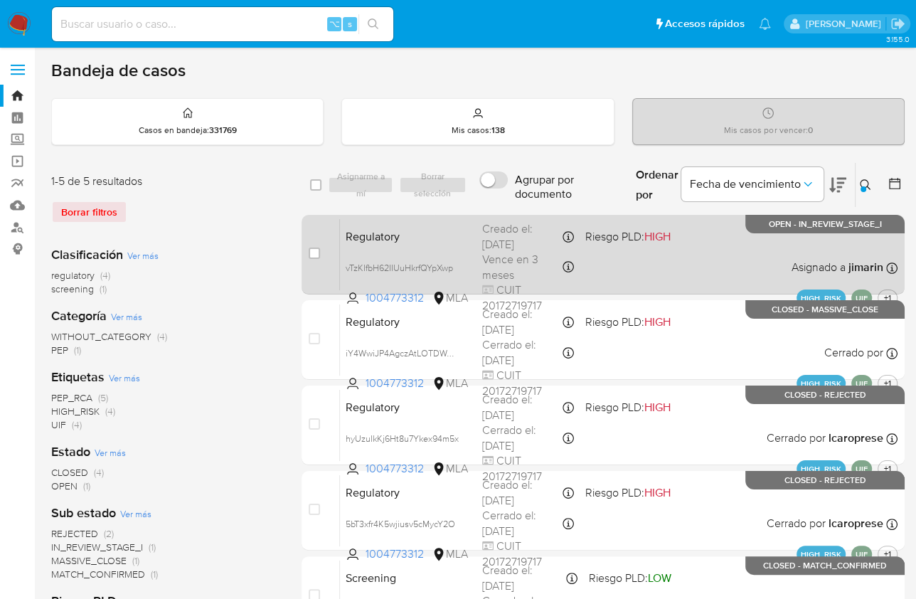
click at [709, 247] on div "Regulatory vTzKIfbH62IIUuHkrfQYpXwp 1004773312 MLA Riesgo PLD: HIGH Creado el: …" at bounding box center [619, 254] width 558 height 72
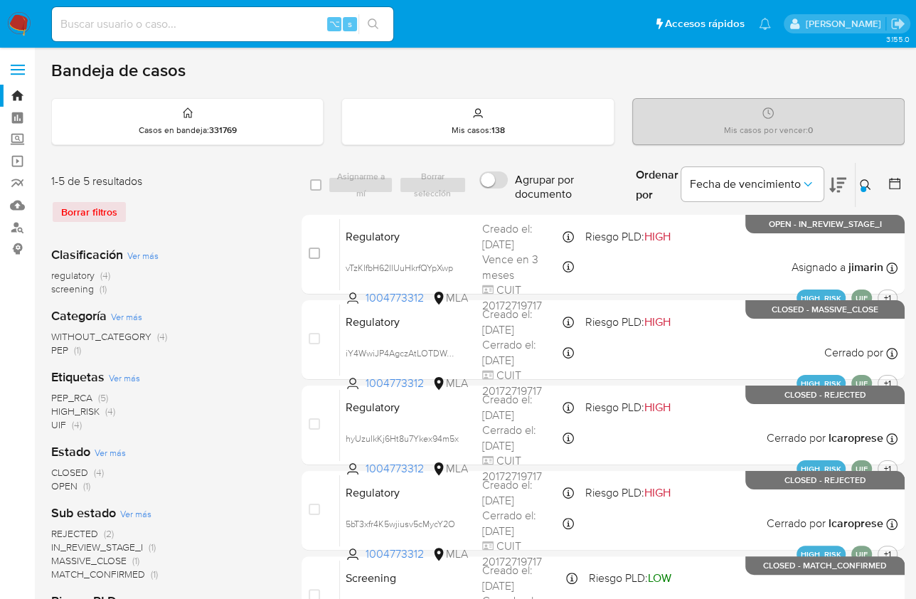
click at [856, 189] on button at bounding box center [867, 184] width 23 height 17
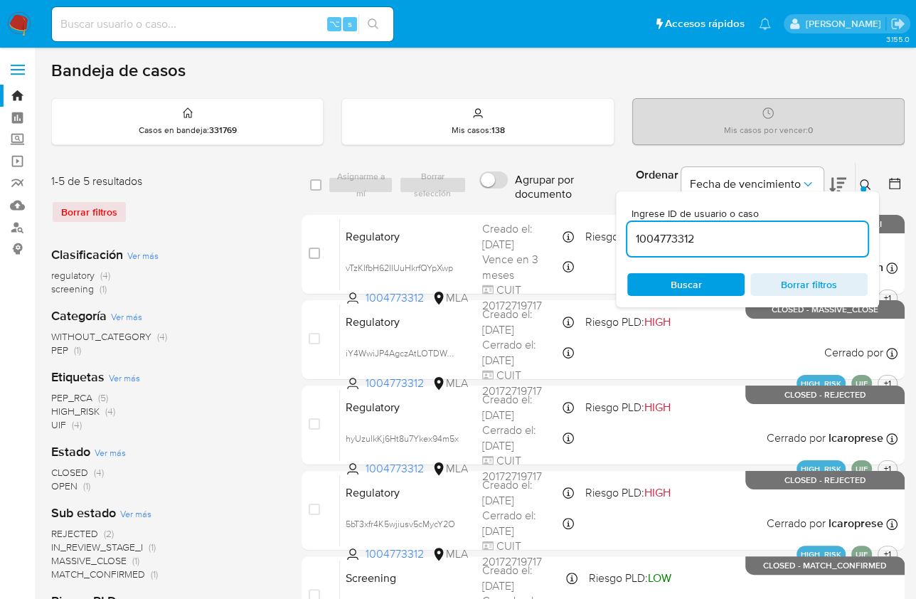
click at [788, 226] on div "1004773312" at bounding box center [748, 239] width 240 height 34
click at [780, 242] on input "1004773312" at bounding box center [748, 239] width 240 height 18
paste input "305775754"
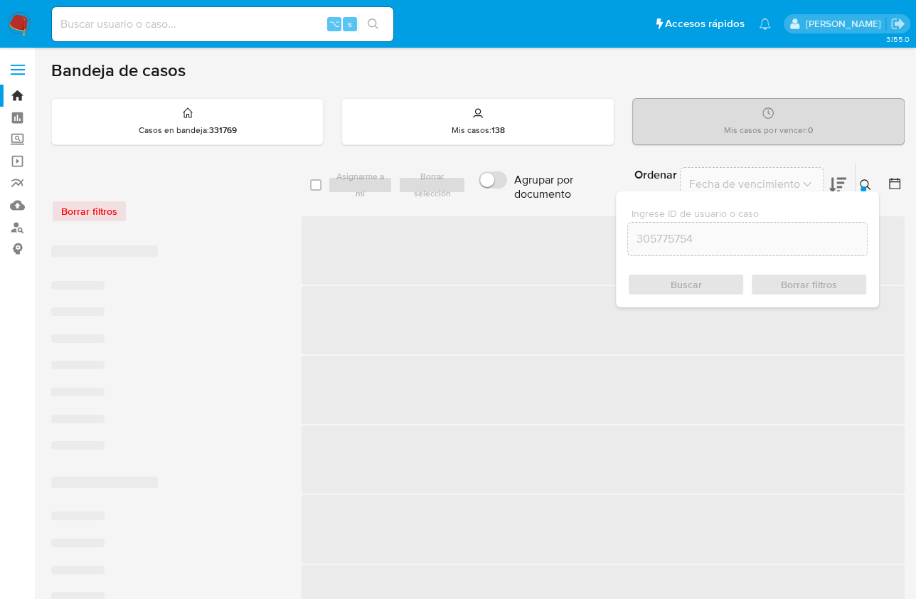
click at [867, 184] on icon at bounding box center [865, 184] width 11 height 11
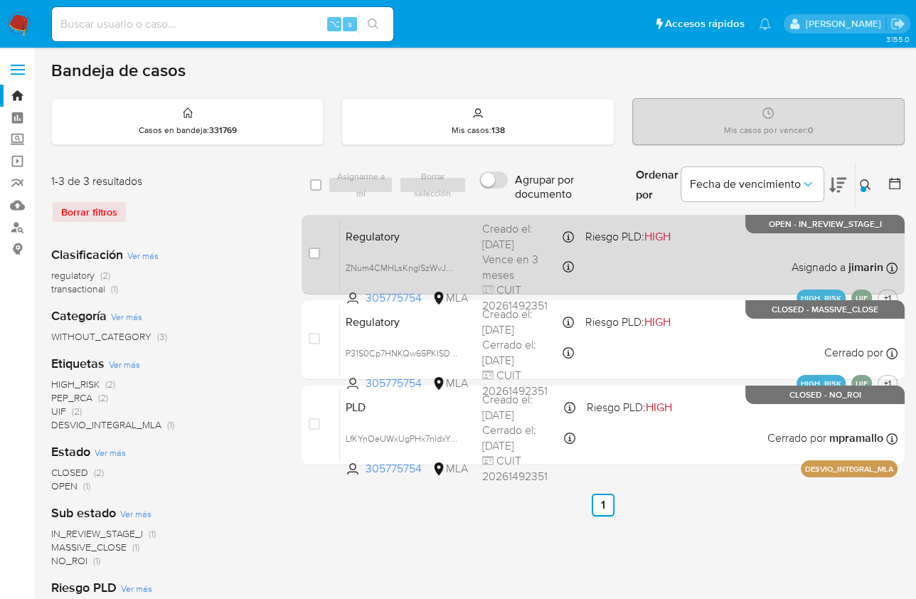
click at [725, 261] on div "Regulatory ZNum4CMHLsKnglSzWvJMB1KO 305775754 MLA Riesgo PLD: HIGH Creado el: 1…" at bounding box center [619, 254] width 558 height 72
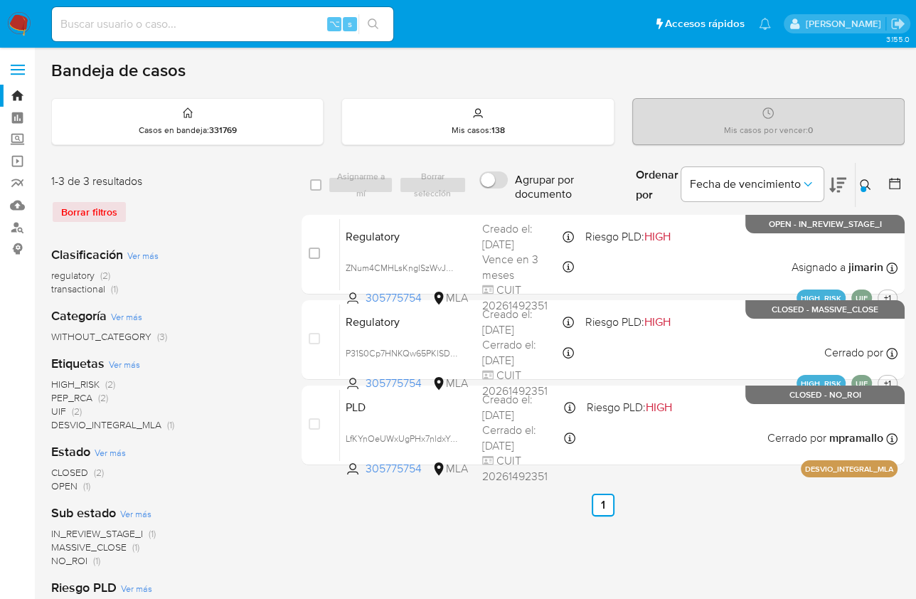
click at [865, 184] on icon at bounding box center [865, 184] width 11 height 11
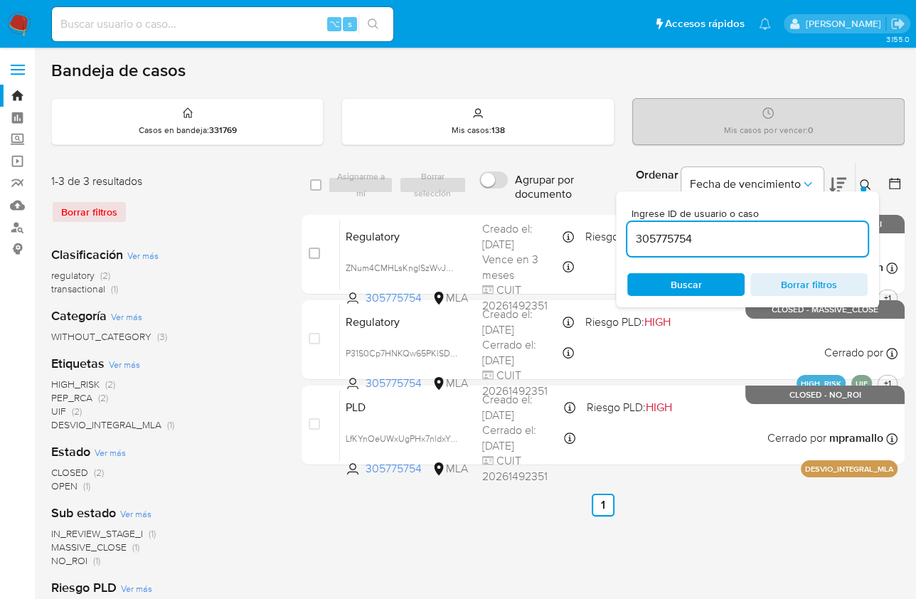
click at [811, 233] on input "305775754" at bounding box center [748, 239] width 240 height 18
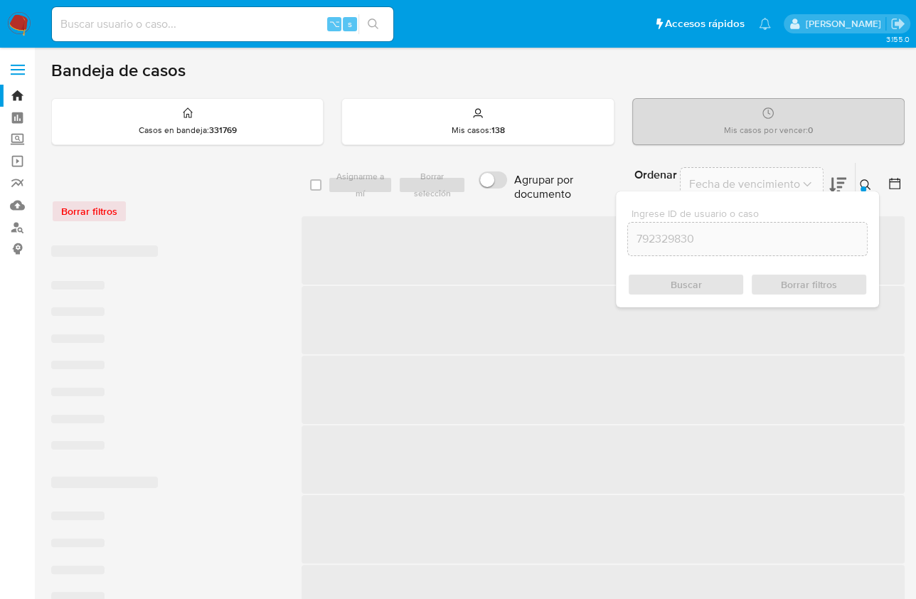
click at [866, 180] on icon at bounding box center [865, 184] width 11 height 11
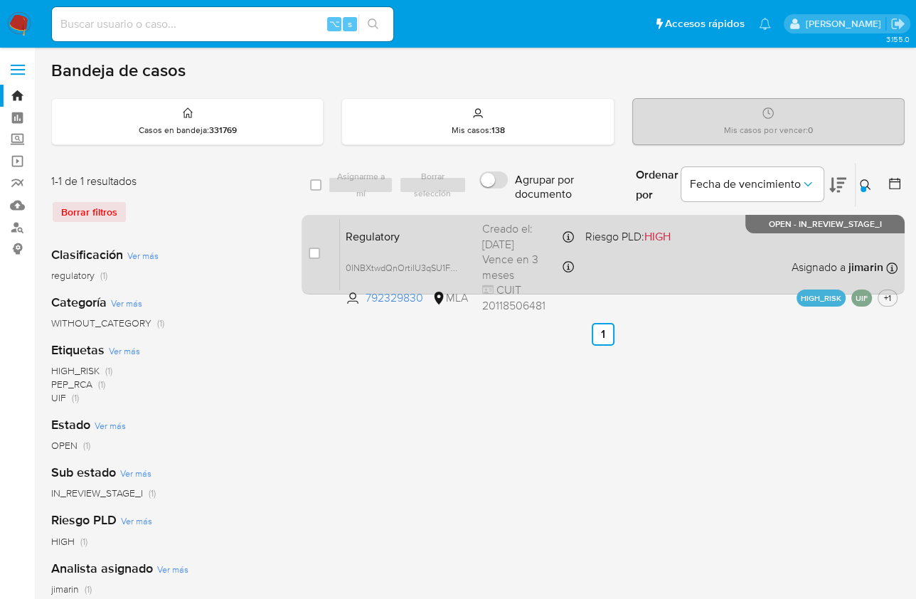
click at [687, 258] on div "Regulatory 0INBXtwdQnOrtiIU3qSU1FV9 792329830 MLA Riesgo PLD: HIGH Creado el: 2…" at bounding box center [619, 254] width 558 height 72
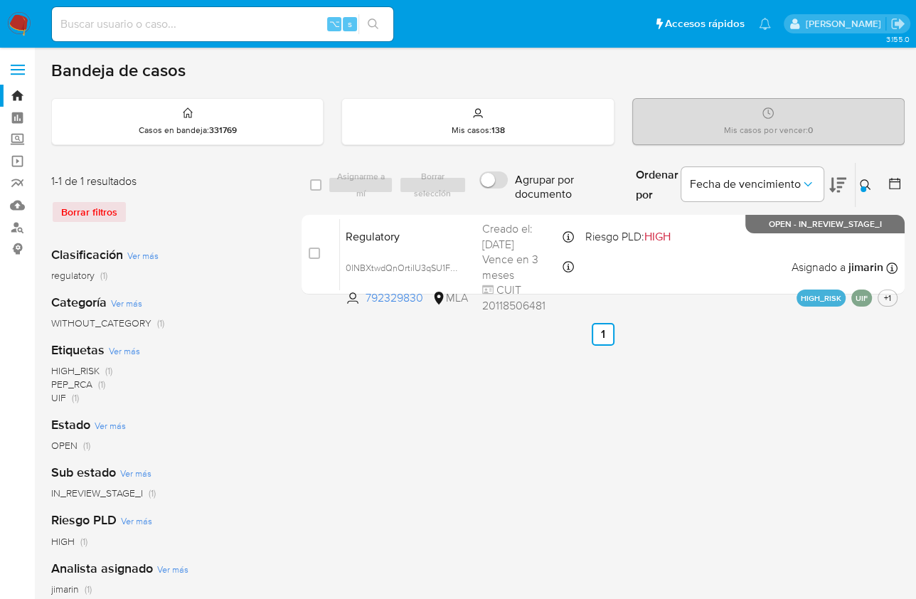
drag, startPoint x: 869, startPoint y: 179, endPoint x: 815, endPoint y: 231, distance: 75.0
click at [869, 179] on icon at bounding box center [865, 184] width 11 height 11
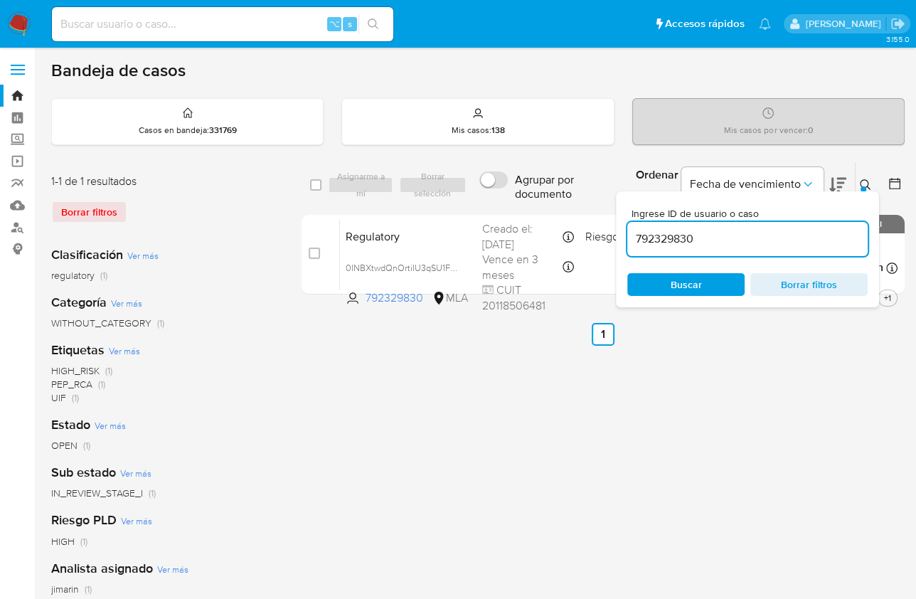
click at [794, 236] on input "792329830" at bounding box center [748, 239] width 240 height 18
click at [868, 183] on icon at bounding box center [865, 184] width 11 height 11
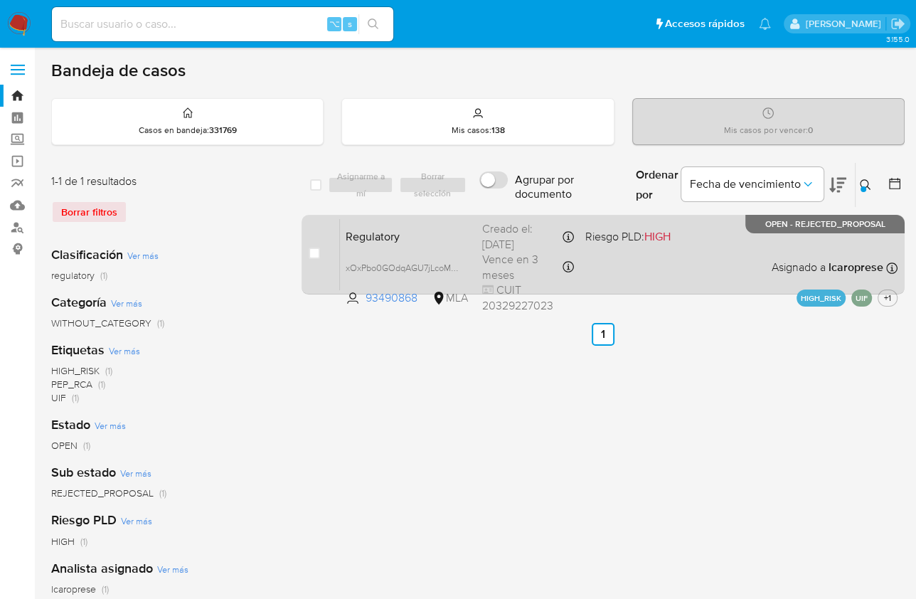
drag, startPoint x: 795, startPoint y: 226, endPoint x: 901, endPoint y: 219, distance: 106.2
click at [901, 219] on p "OPEN - REJECTED_PROPOSAL" at bounding box center [825, 224] width 159 height 18
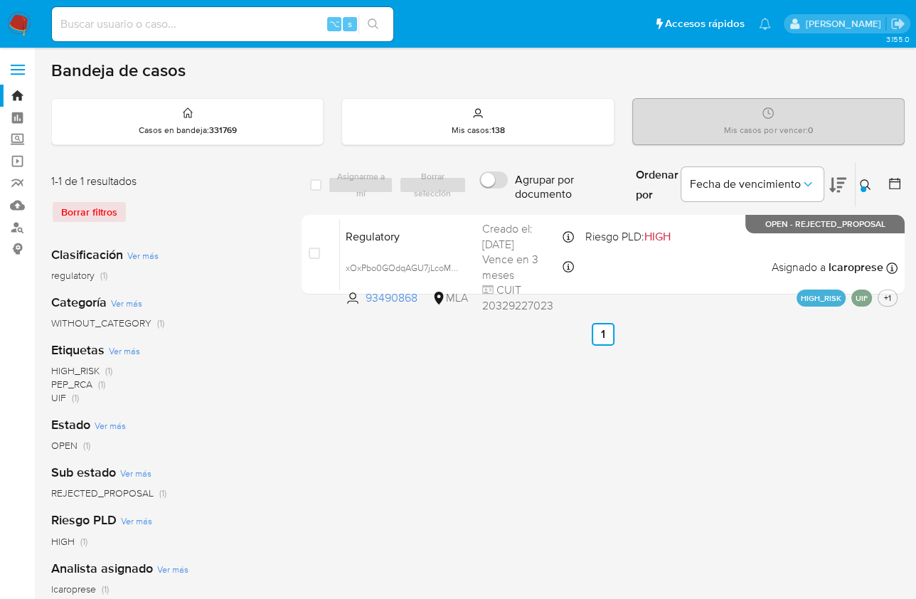
click at [863, 183] on icon at bounding box center [865, 184] width 11 height 11
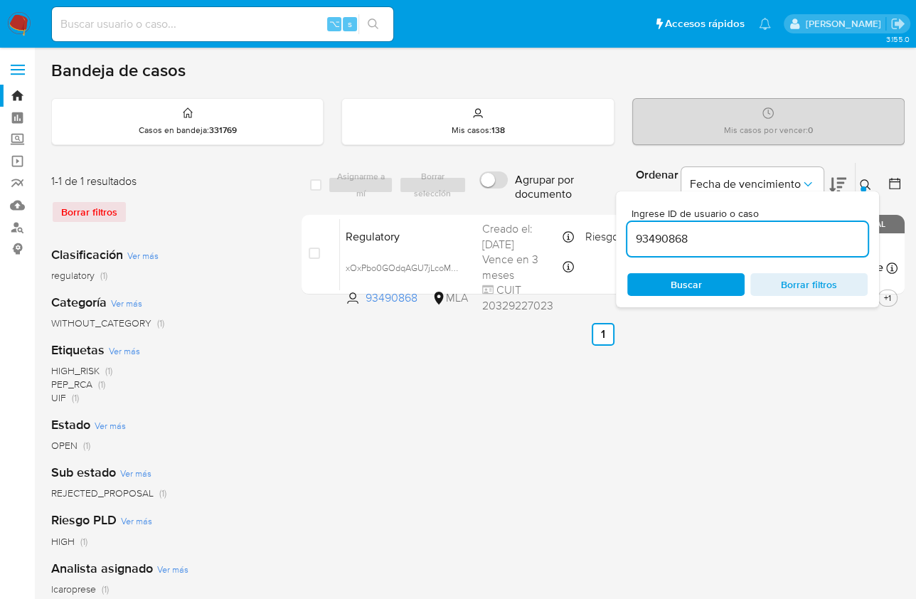
click at [737, 231] on input "93490868" at bounding box center [748, 239] width 240 height 18
type input "8H3DjiFWWCm8bz8XHnfgVKkl"
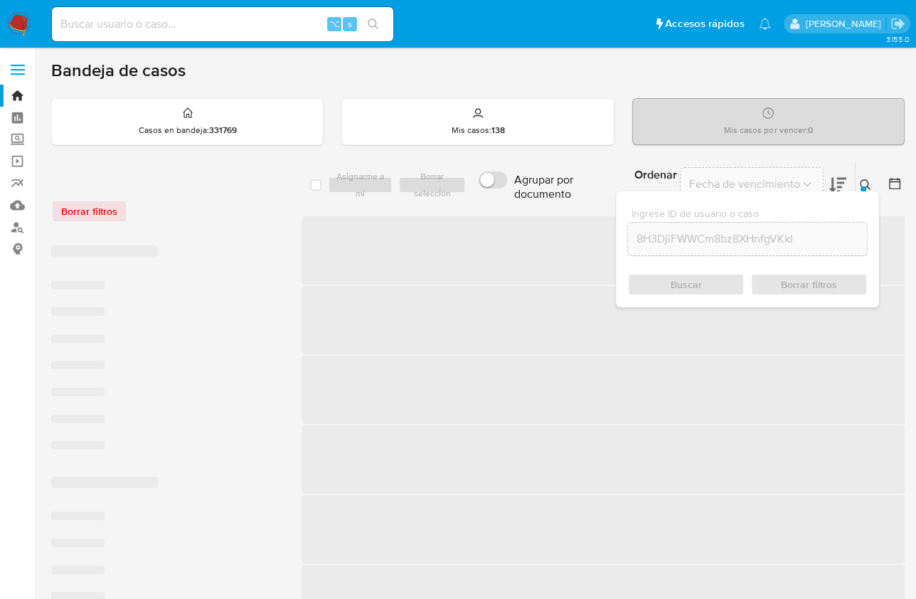
click at [860, 180] on icon at bounding box center [865, 184] width 11 height 11
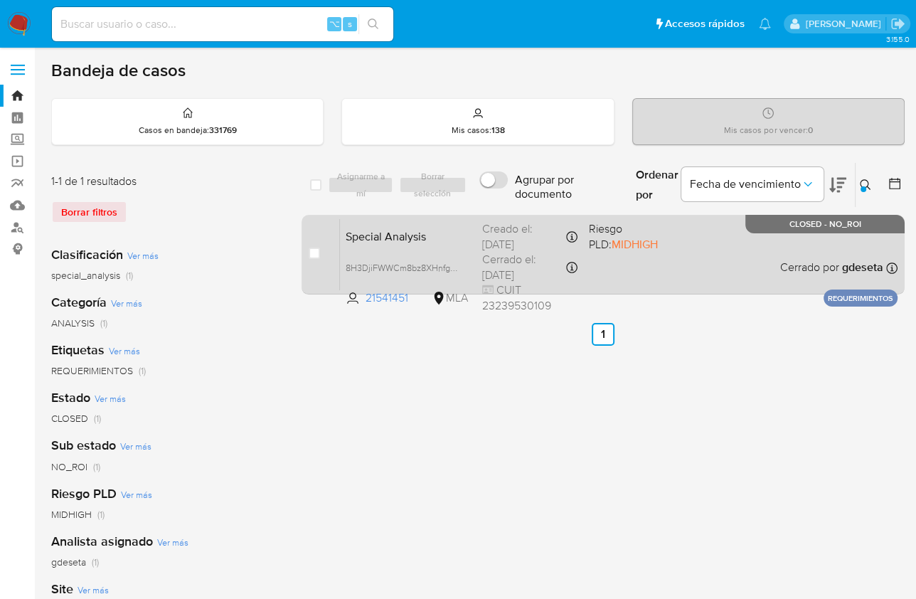
click at [781, 260] on span "Cerrado por gdeseta" at bounding box center [831, 268] width 103 height 16
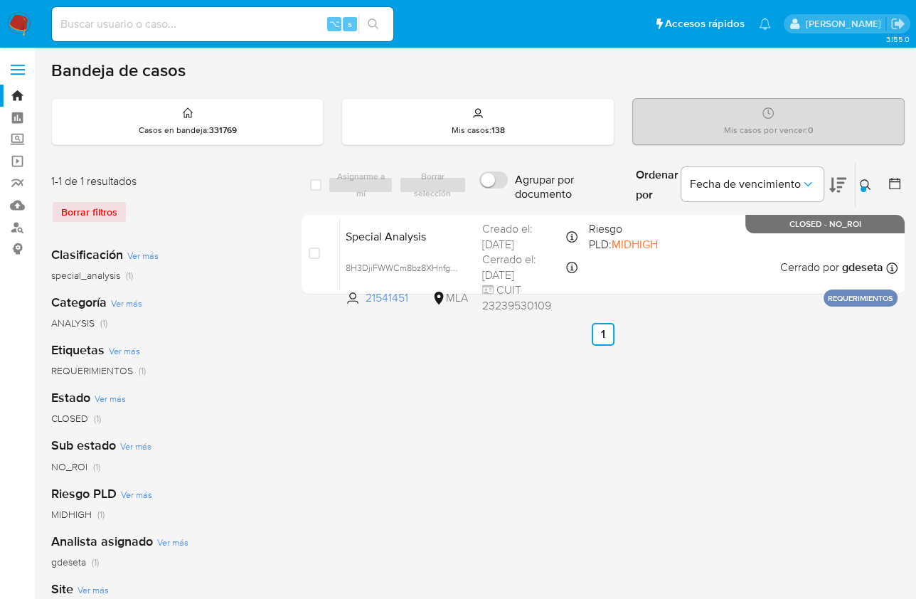
click at [31, 23] on nav "Pausado Ver notificaciones ⌥ s Accesos rápidos Presiona las siguientes teclas p…" at bounding box center [458, 24] width 916 height 48
click at [28, 22] on img at bounding box center [19, 24] width 24 height 24
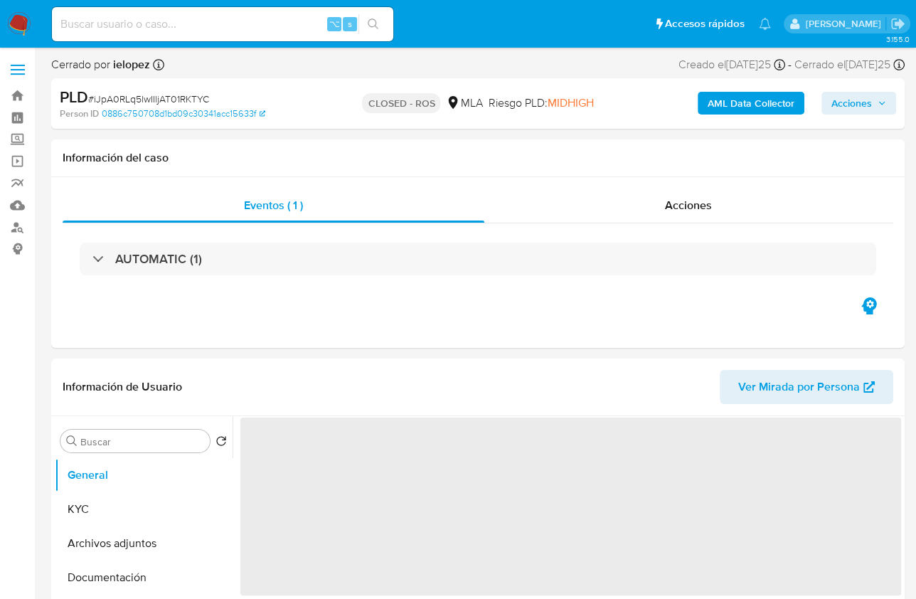
select select "10"
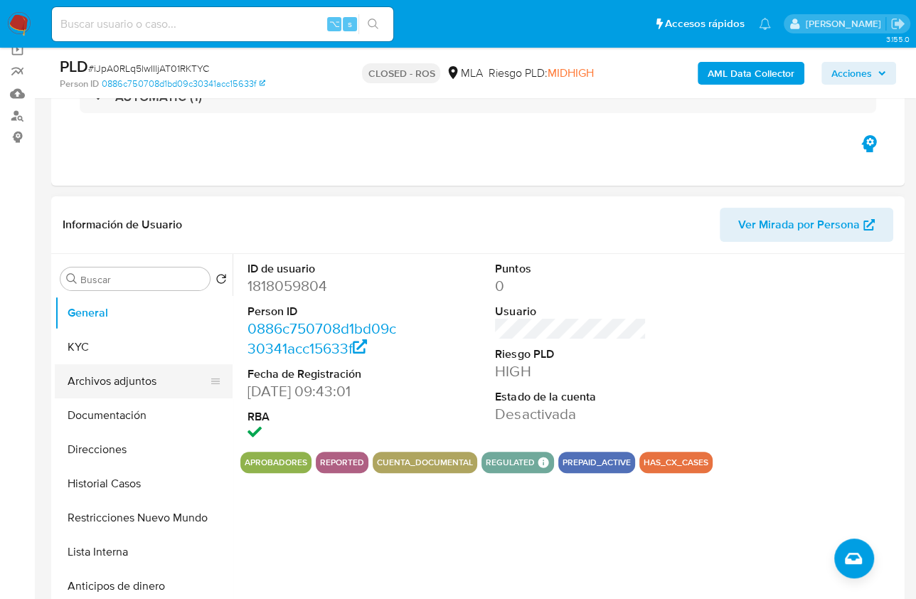
click at [129, 376] on button "Archivos adjuntos" at bounding box center [138, 381] width 166 height 34
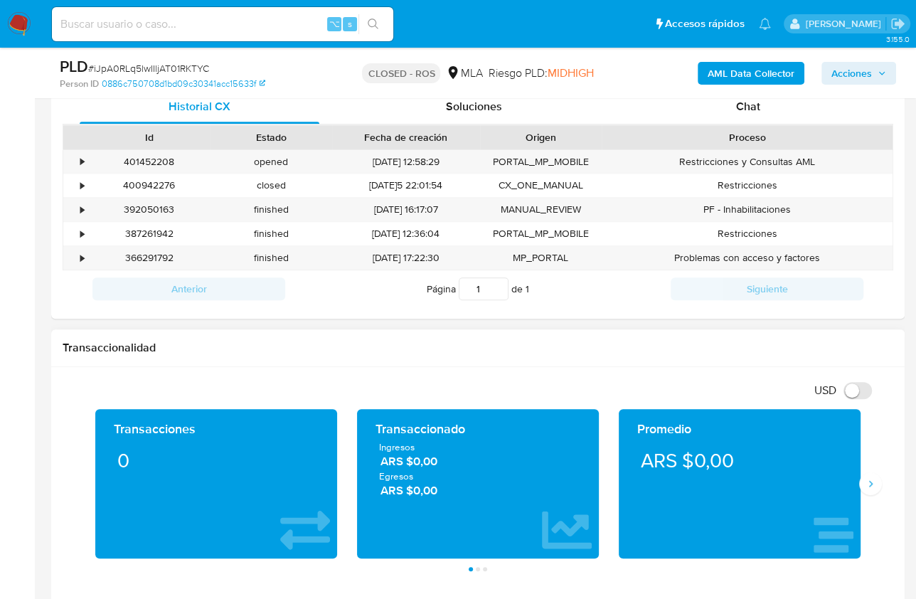
scroll to position [705, 0]
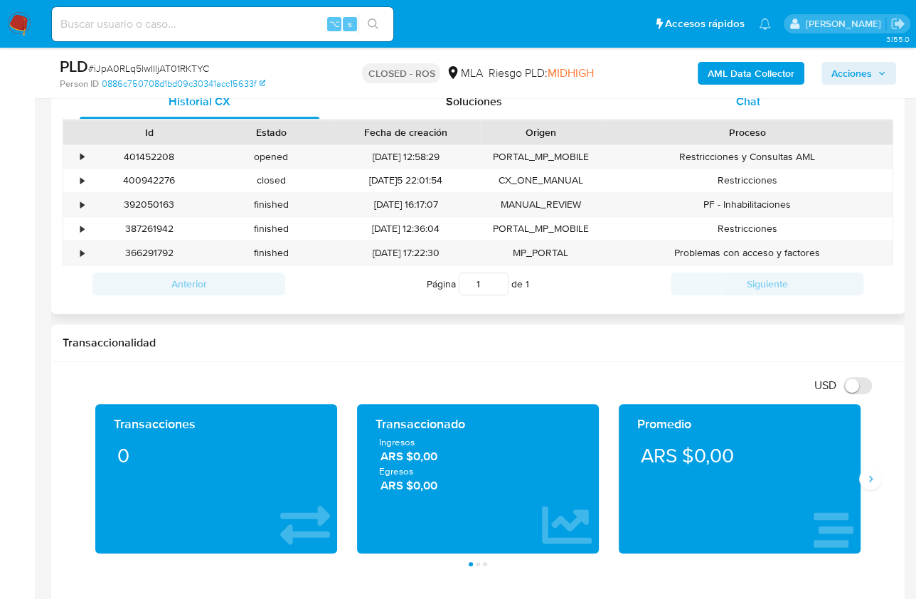
click at [743, 111] on div "Chat" at bounding box center [748, 102] width 240 height 34
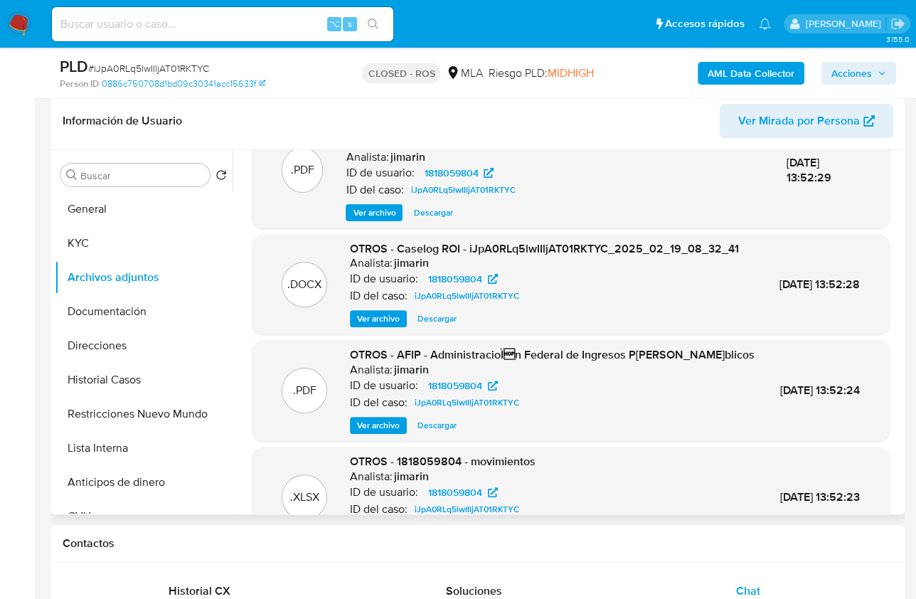
scroll to position [0, 0]
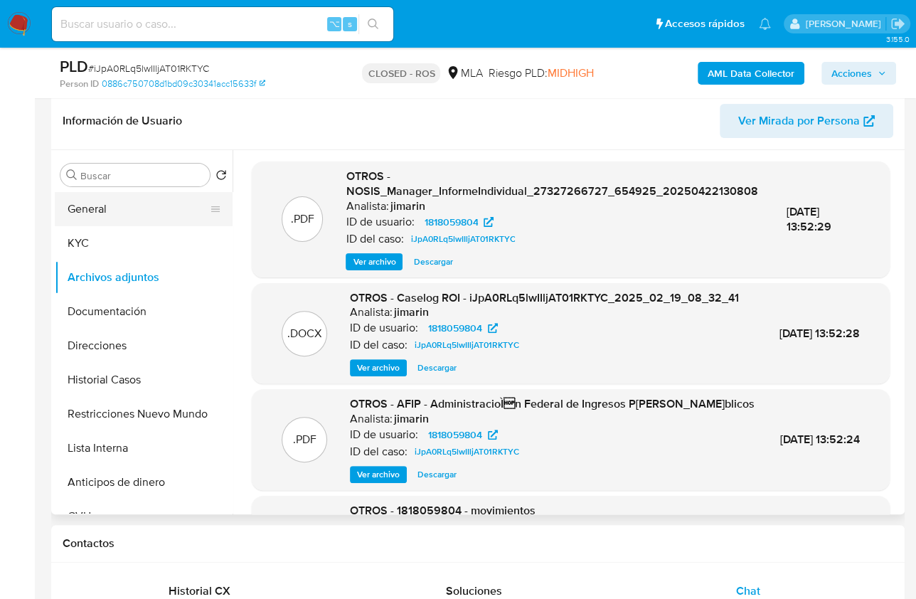
click at [161, 224] on button "General" at bounding box center [138, 209] width 166 height 34
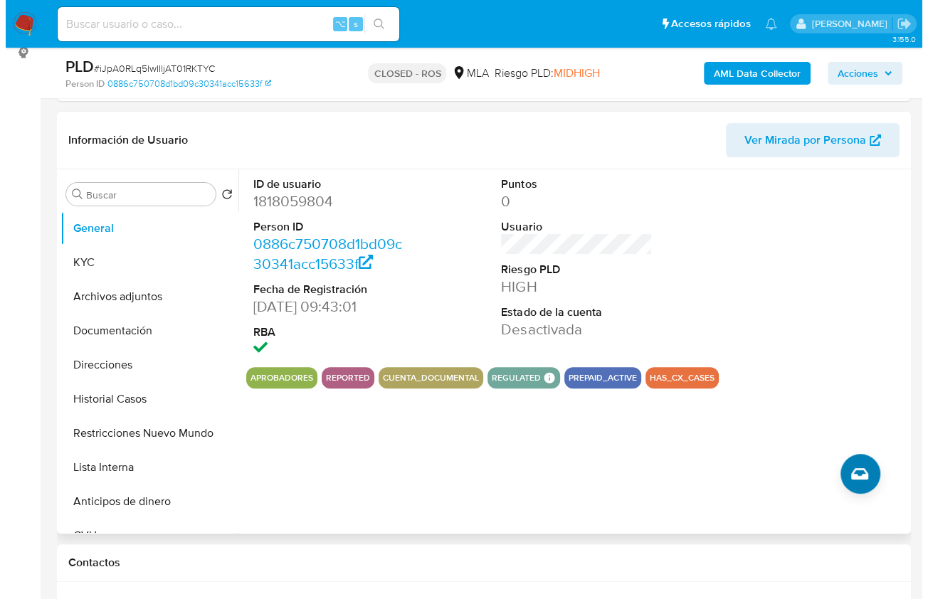
scroll to position [190, 0]
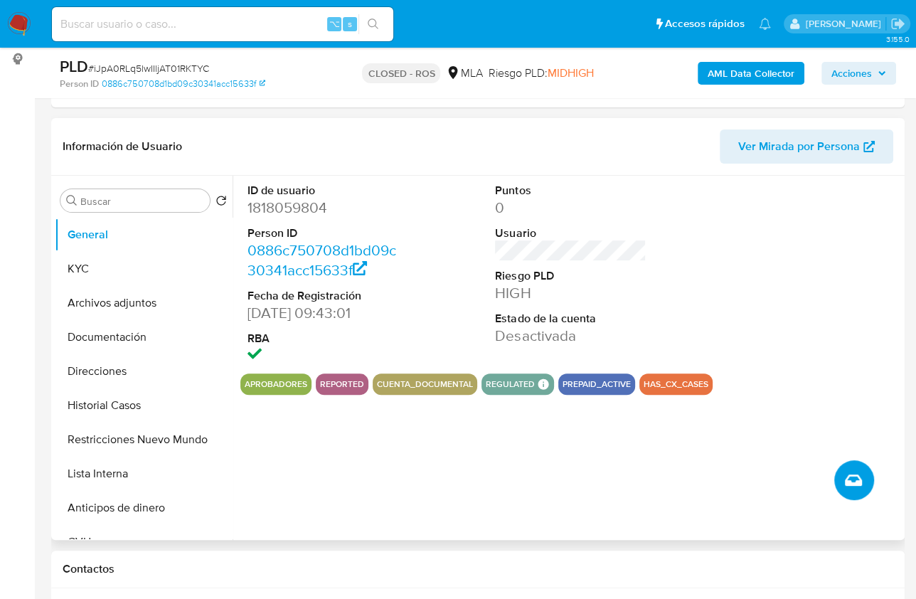
click at [862, 482] on span "Crear caso manual" at bounding box center [853, 480] width 17 height 17
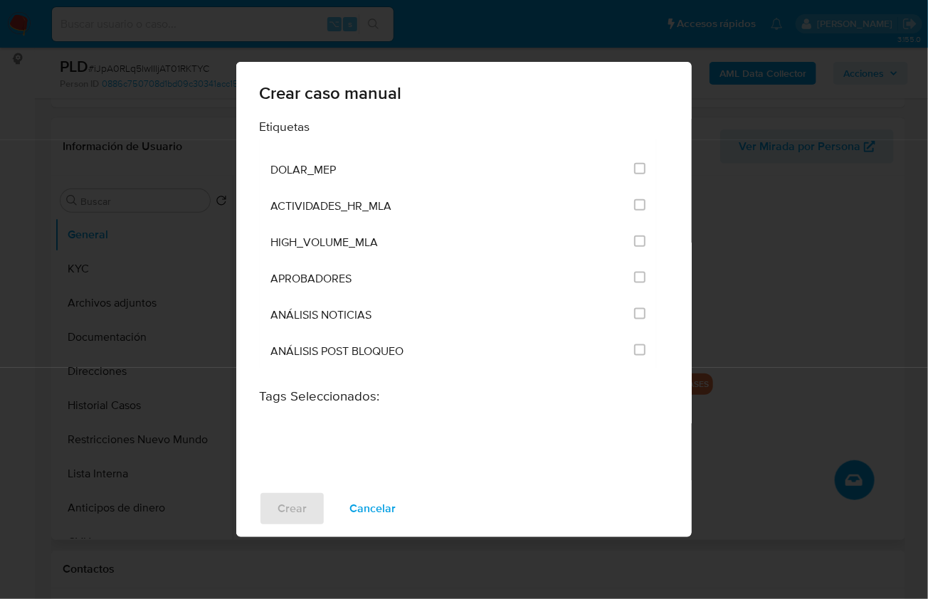
scroll to position [2750, 0]
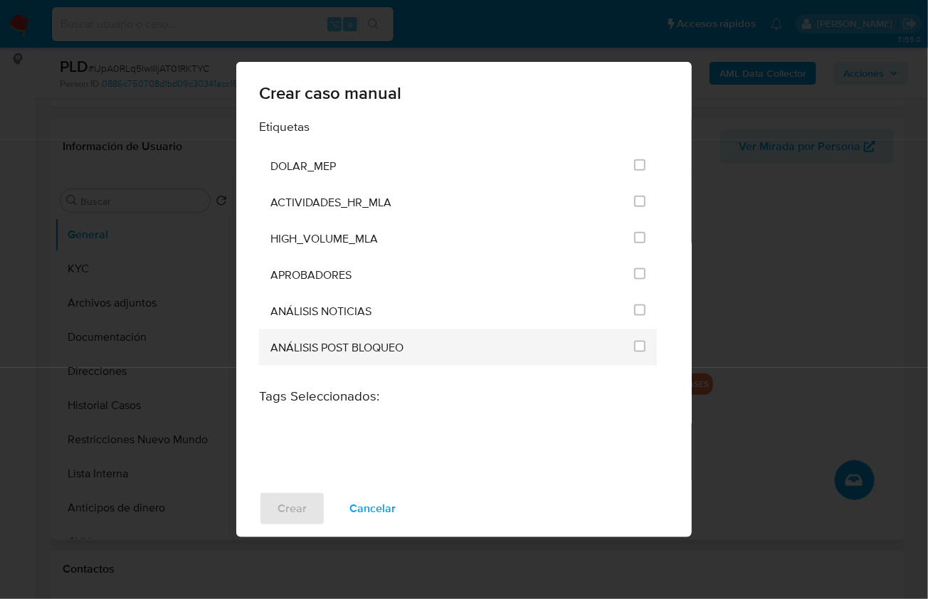
click at [290, 341] on span "ANÁLISIS POST BLOQUEO" at bounding box center [336, 348] width 133 height 14
click at [637, 341] on input "3249" at bounding box center [639, 346] width 11 height 11
checkbox input "true"
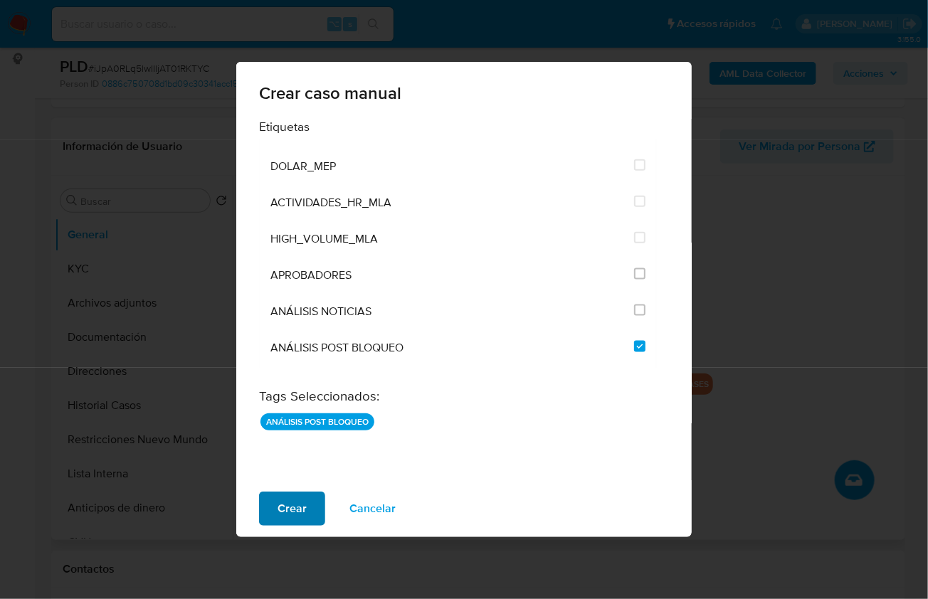
click at [300, 497] on span "Crear" at bounding box center [291, 508] width 29 height 31
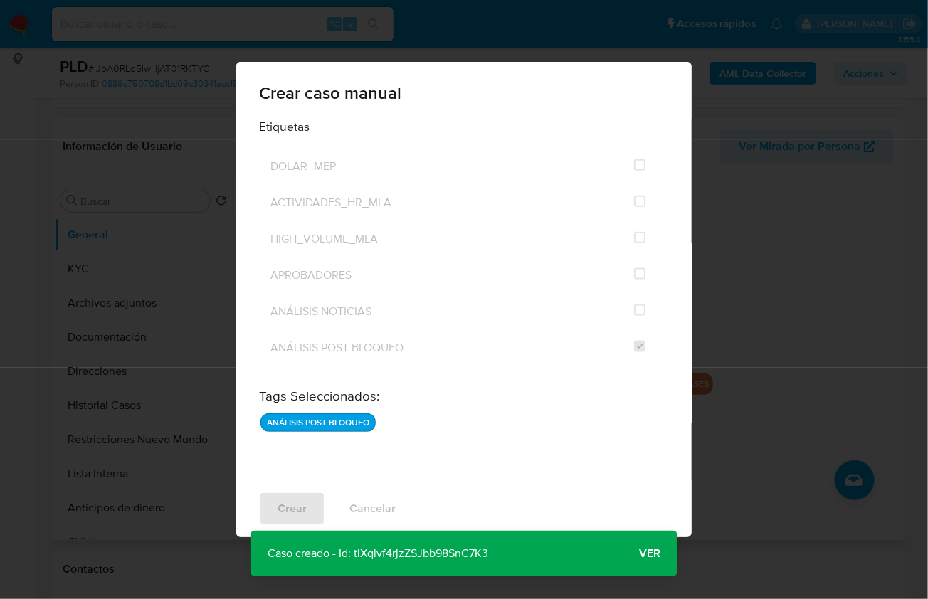
click at [651, 554] on span "Ver" at bounding box center [649, 554] width 21 height 0
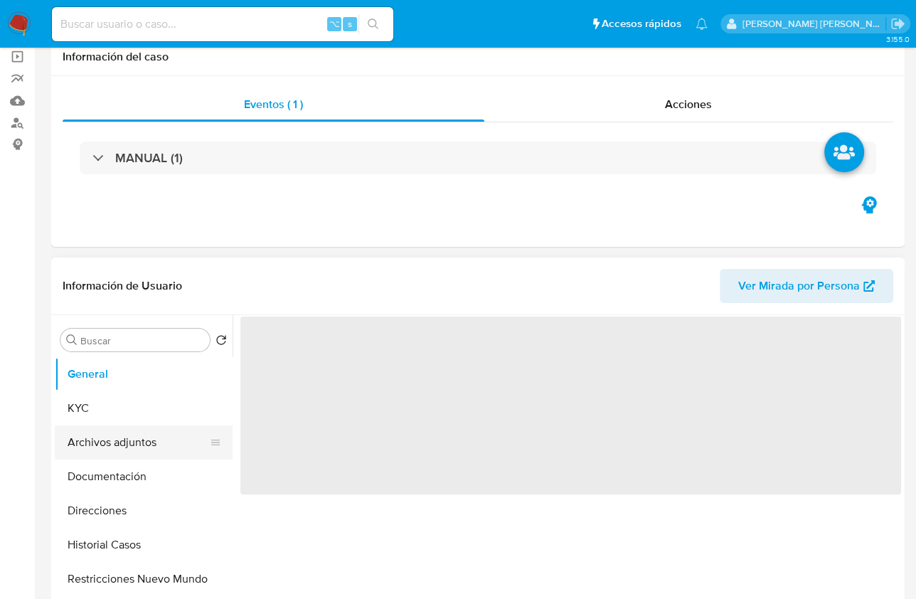
scroll to position [109, 0]
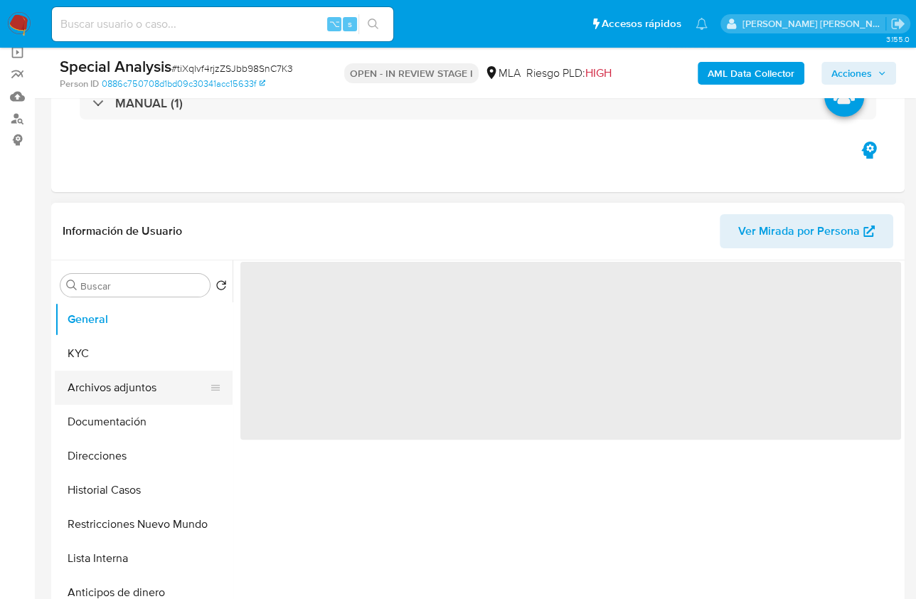
click at [126, 383] on button "Archivos adjuntos" at bounding box center [138, 388] width 166 height 34
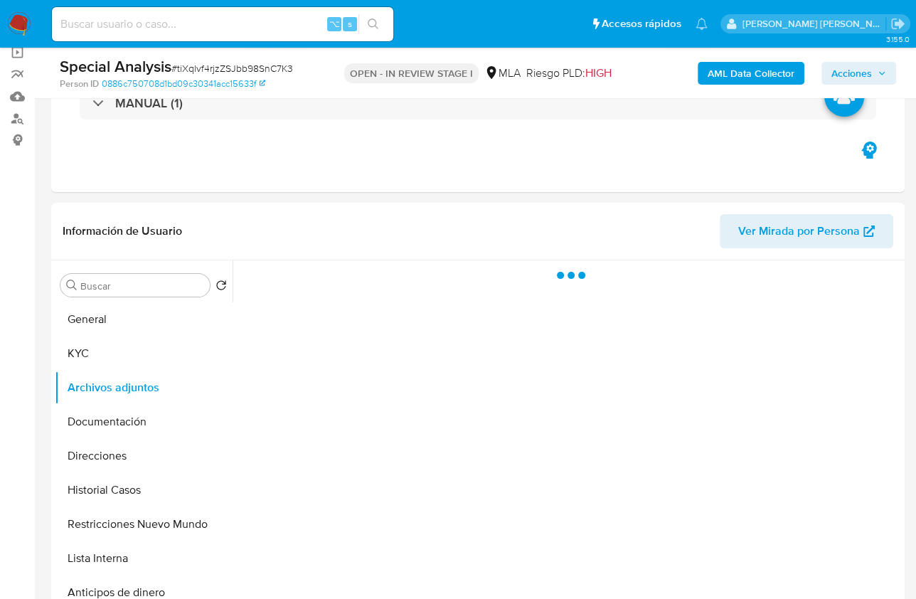
select select "10"
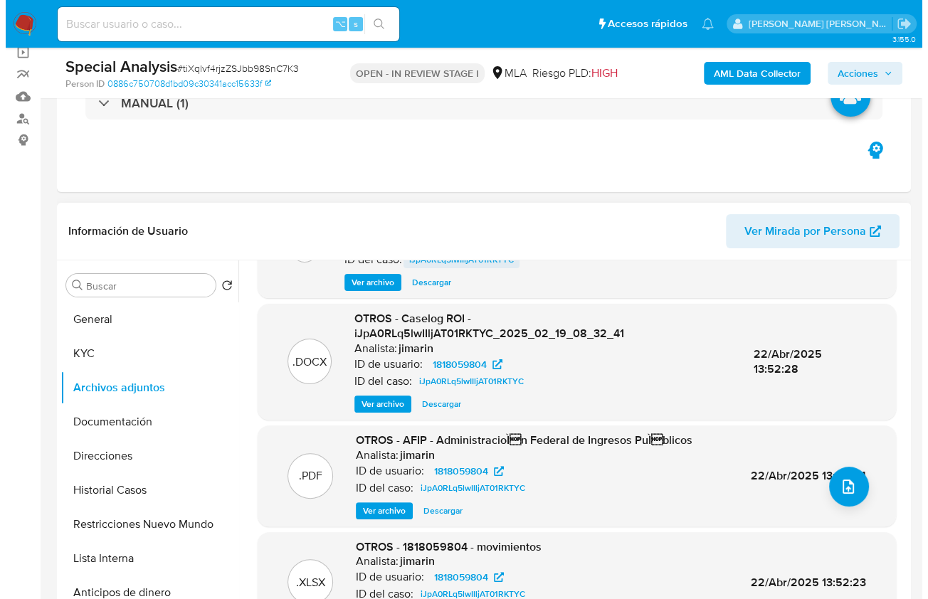
scroll to position [100, 0]
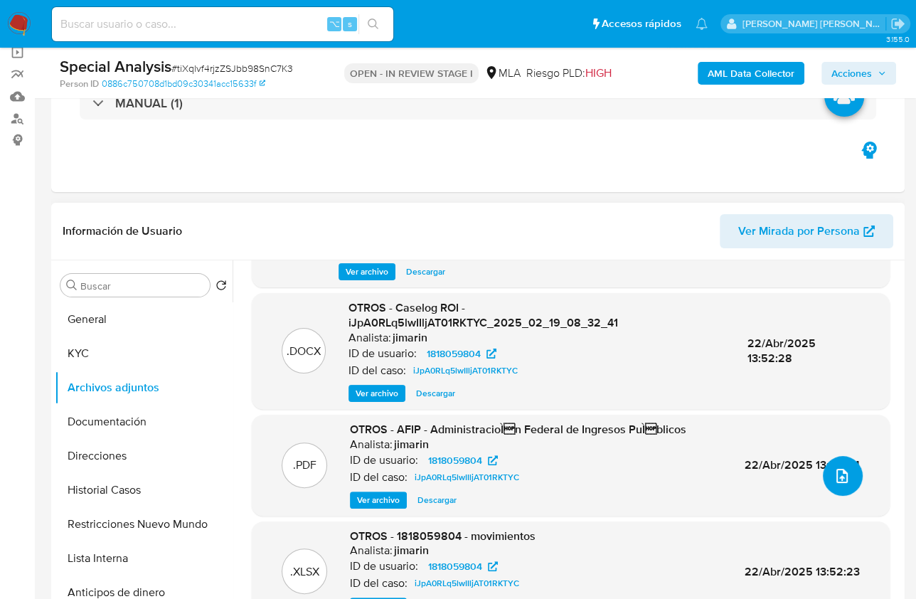
click at [834, 475] on icon "upload-file" at bounding box center [842, 475] width 17 height 17
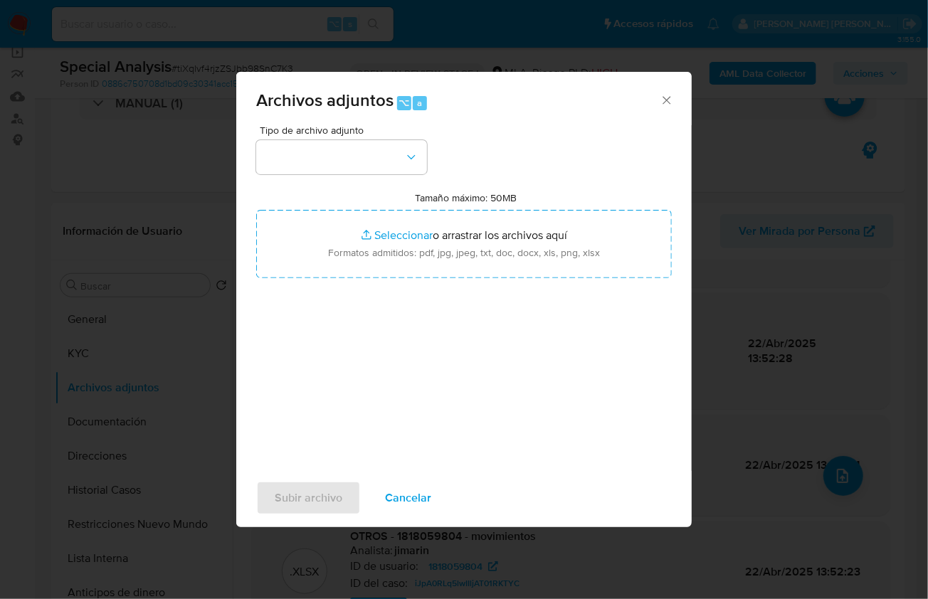
click at [366, 136] on div "Tipo de archivo adjunto" at bounding box center [341, 149] width 171 height 49
click at [298, 177] on div "Tipo de archivo adjunto Tamaño máximo: 50MB Seleccionar archivos Seleccionar o …" at bounding box center [464, 293] width 416 height 336
click at [297, 162] on button "button" at bounding box center [341, 157] width 171 height 34
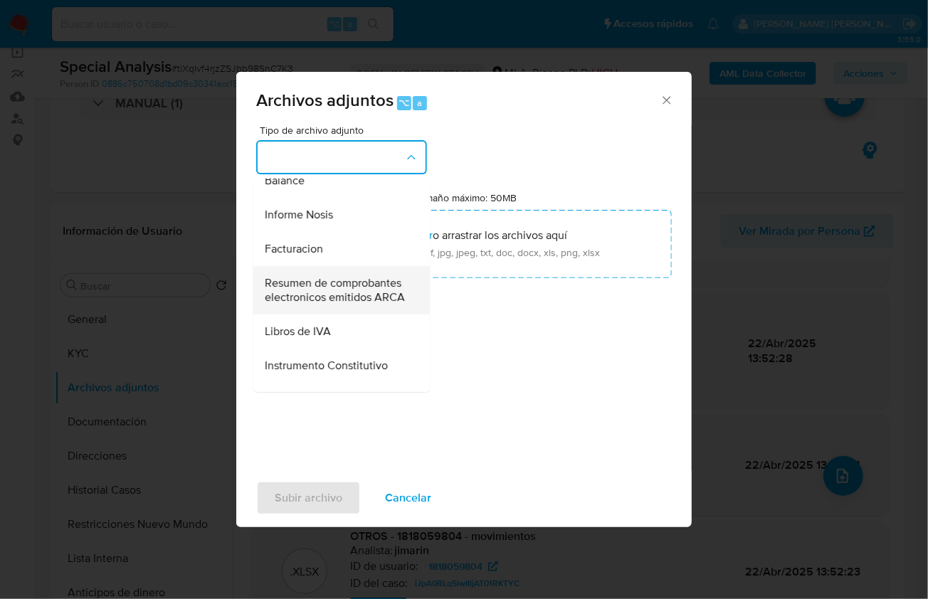
scroll to position [543, 0]
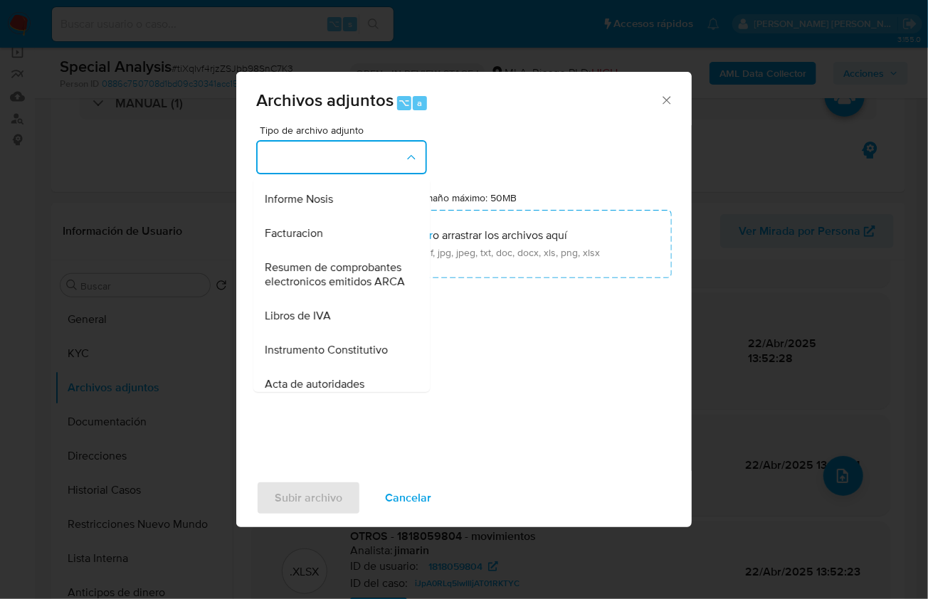
click at [318, 288] on span "Resumen de comprobantes electronicos emitidos ARCA" at bounding box center [337, 274] width 145 height 28
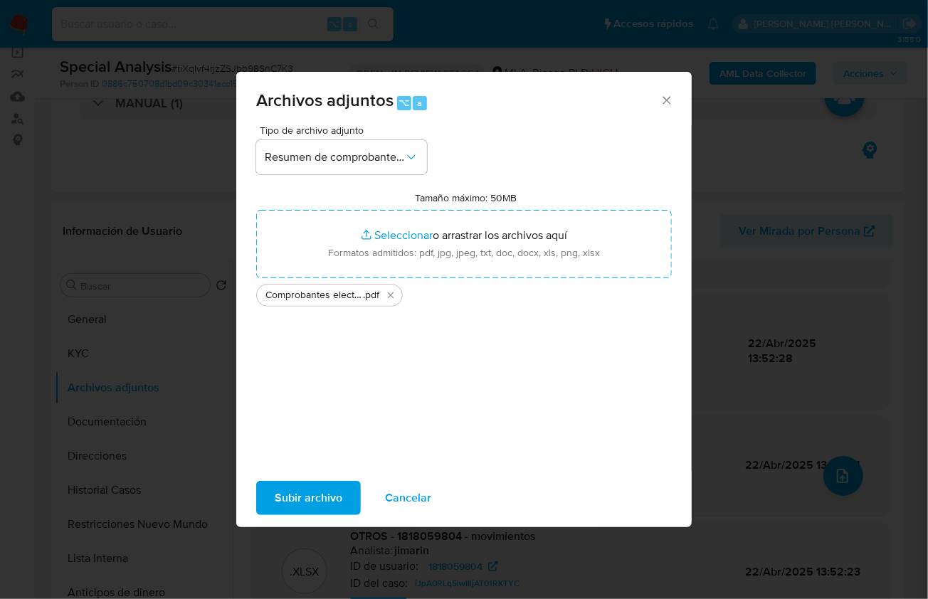
click at [341, 508] on span "Subir archivo" at bounding box center [309, 497] width 68 height 31
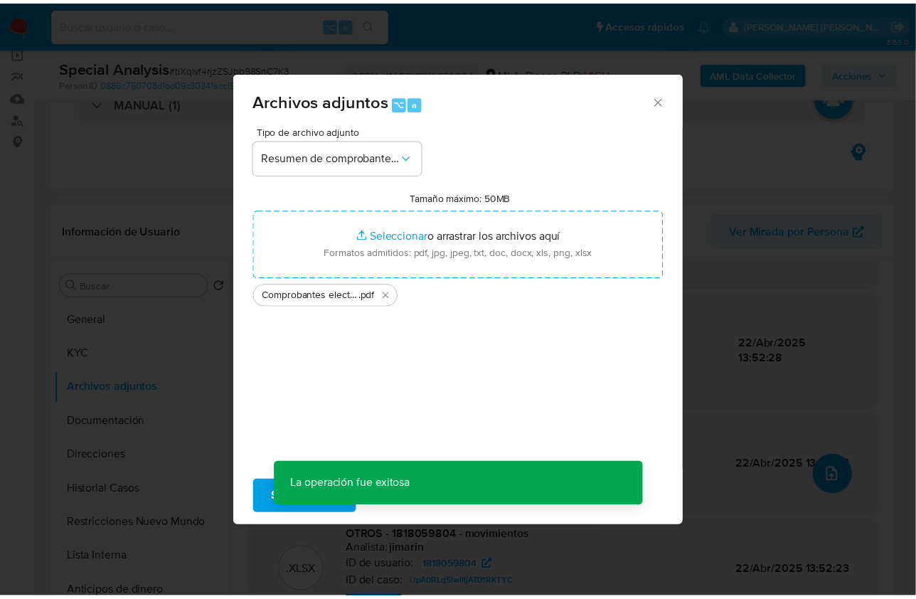
scroll to position [108, 0]
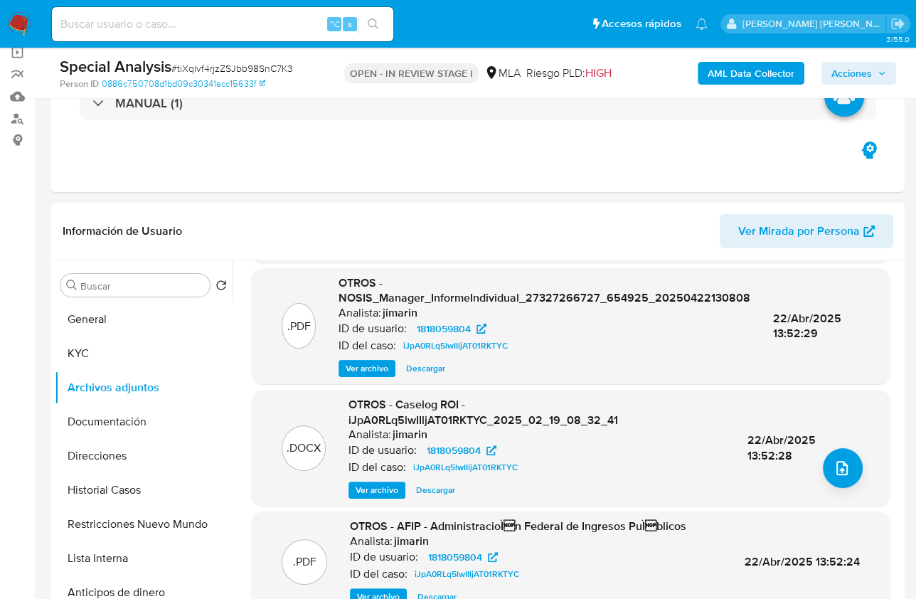
click at [857, 78] on span "Acciones" at bounding box center [852, 73] width 41 height 23
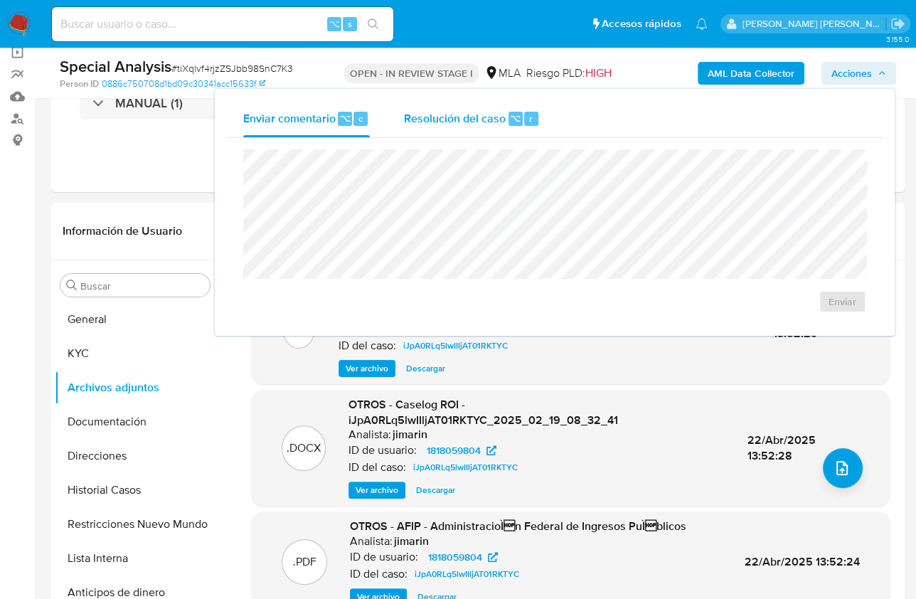
click at [492, 126] on div "Resolución del caso ⌥ r" at bounding box center [472, 118] width 136 height 37
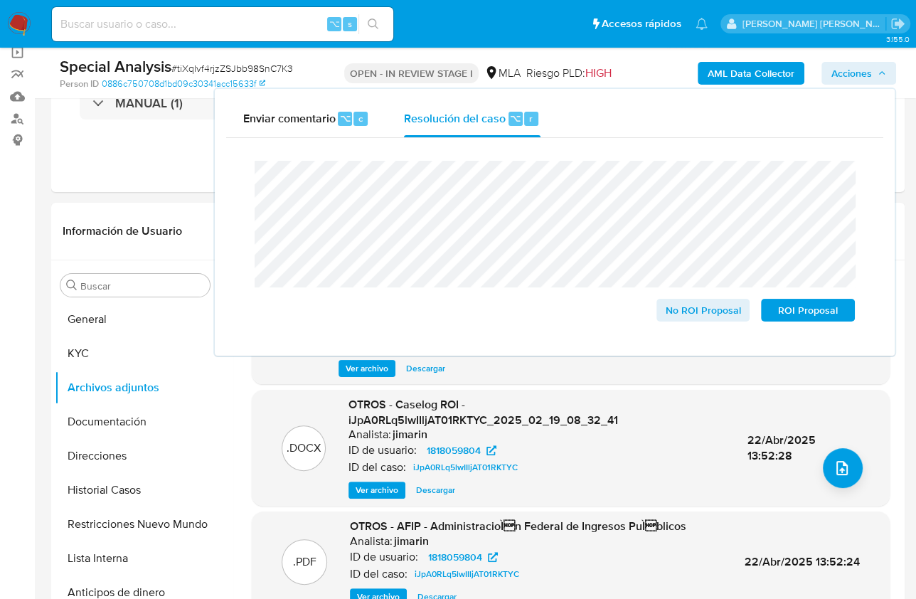
drag, startPoint x: 675, startPoint y: 311, endPoint x: 774, endPoint y: 146, distance: 192.4
click at [774, 146] on div "Cierre de caso No ROI Proposal ROI Proposal" at bounding box center [554, 241] width 657 height 206
click at [853, 72] on span "Acciones" at bounding box center [852, 73] width 41 height 23
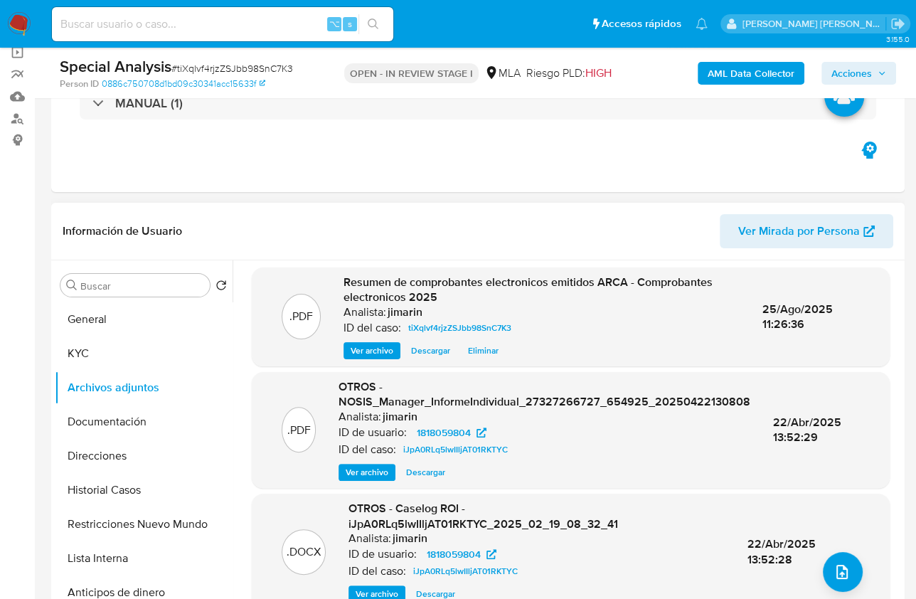
scroll to position [0, 0]
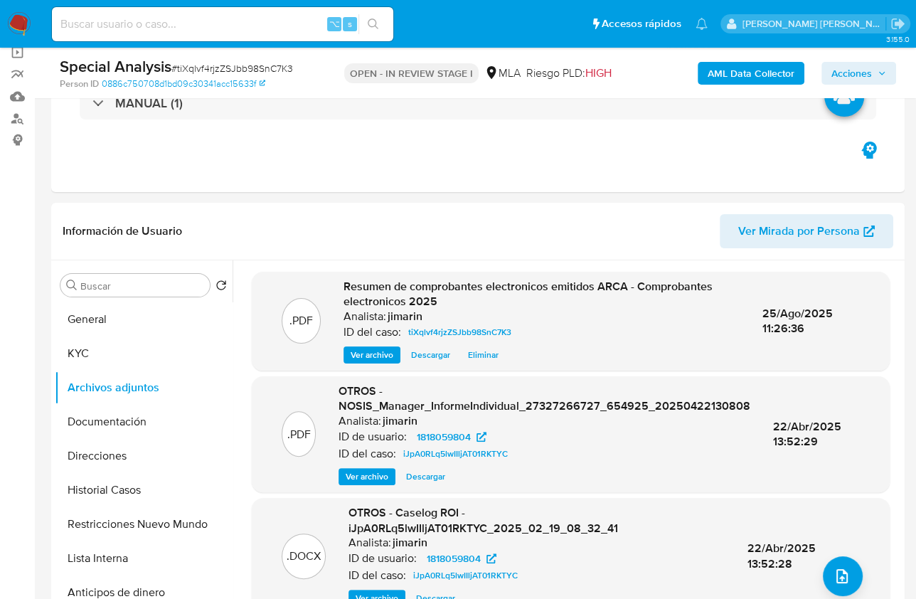
click at [842, 74] on span "Acciones" at bounding box center [852, 73] width 41 height 23
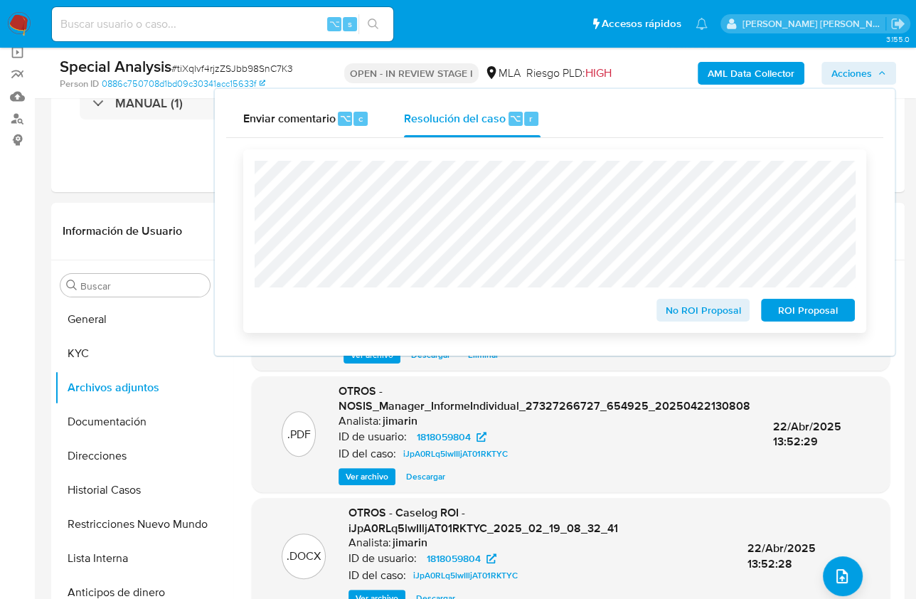
click at [690, 310] on span "No ROI Proposal" at bounding box center [704, 310] width 74 height 20
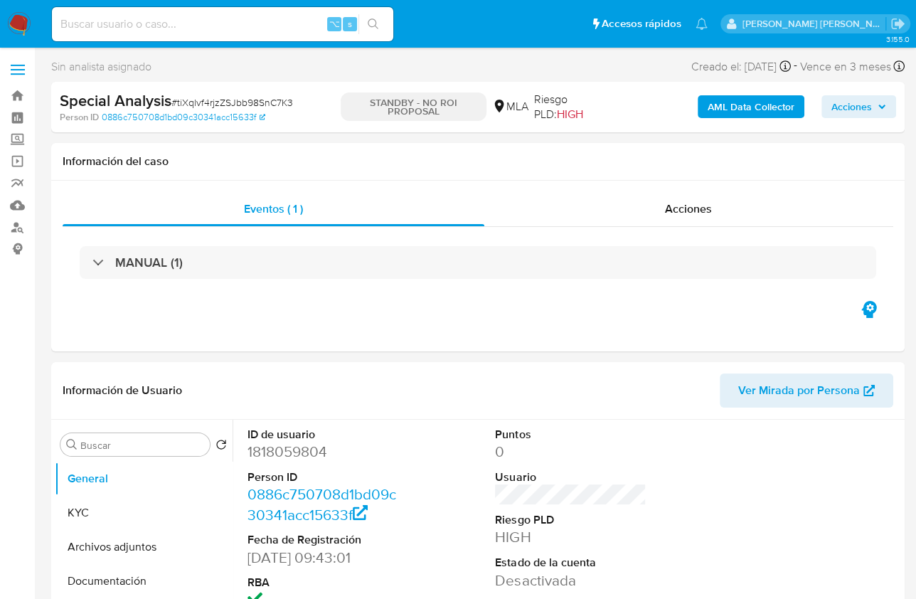
select select "10"
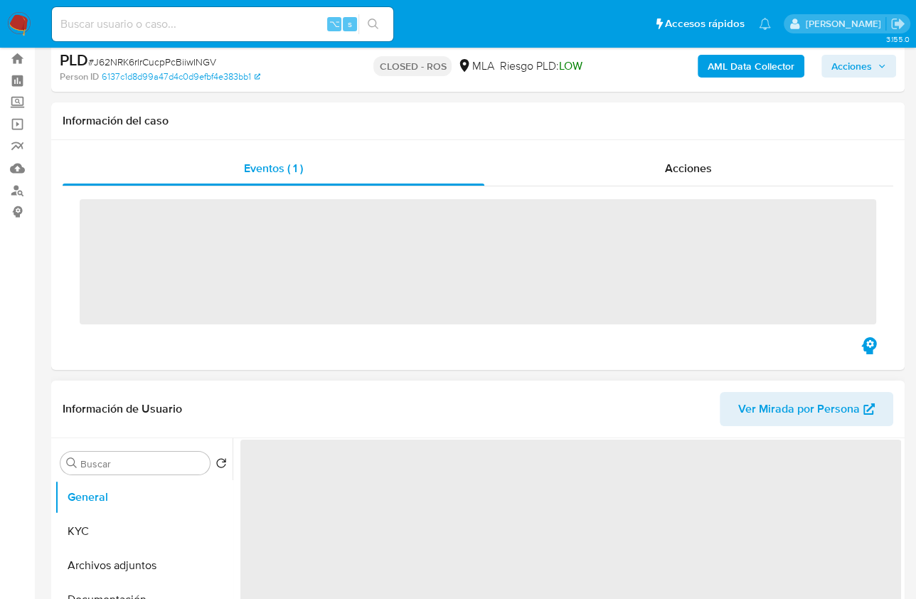
scroll to position [403, 0]
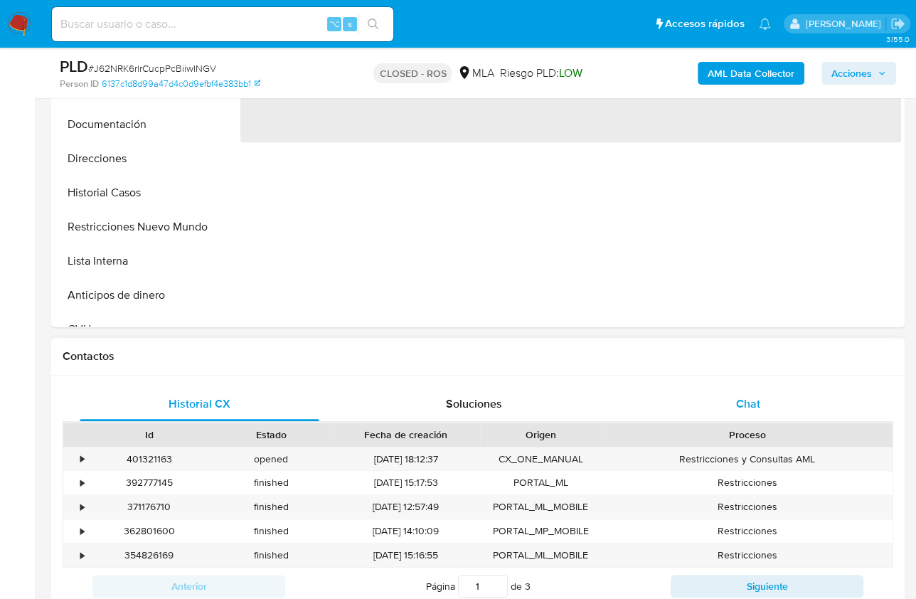
click at [779, 406] on div "Chat" at bounding box center [748, 404] width 240 height 34
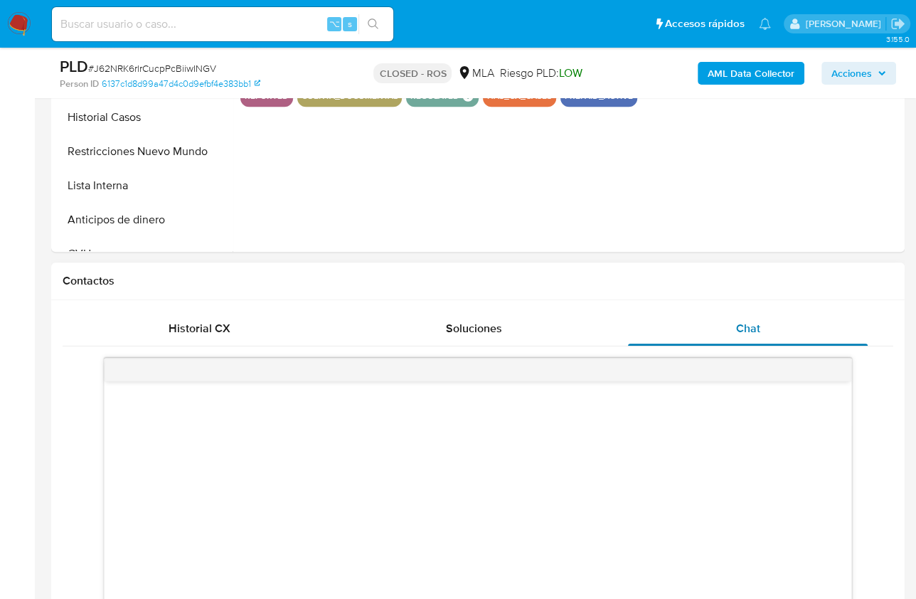
scroll to position [646, 0]
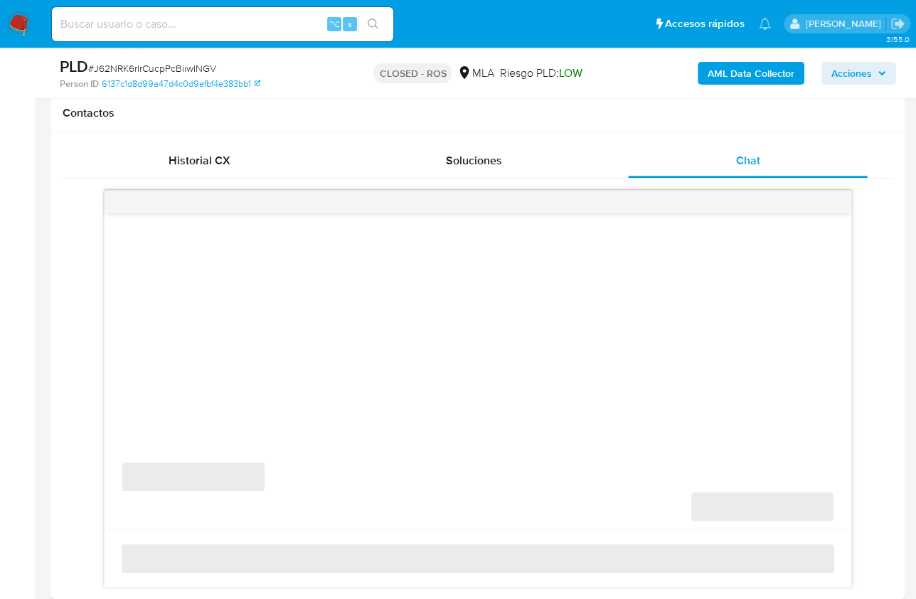
select select "10"
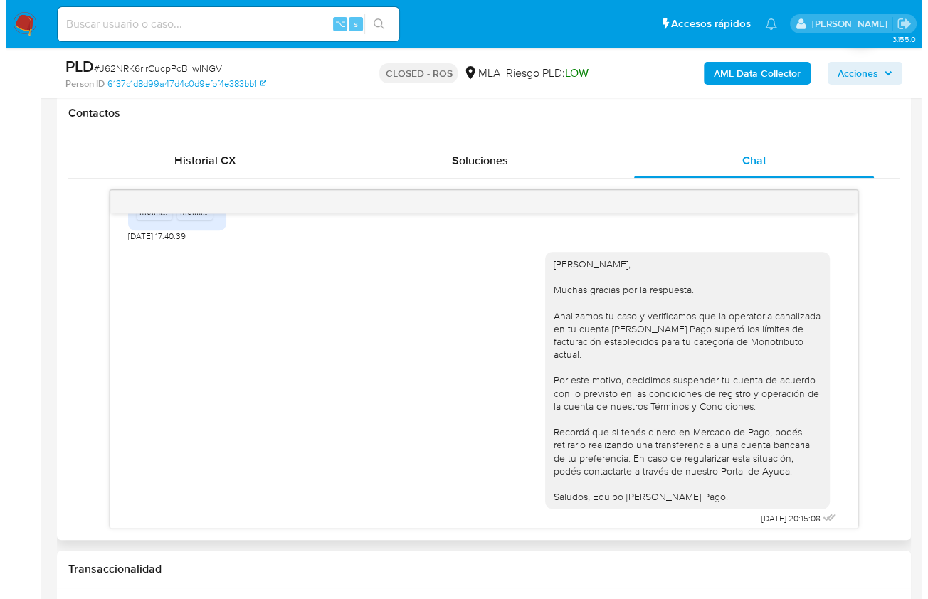
scroll to position [1026, 0]
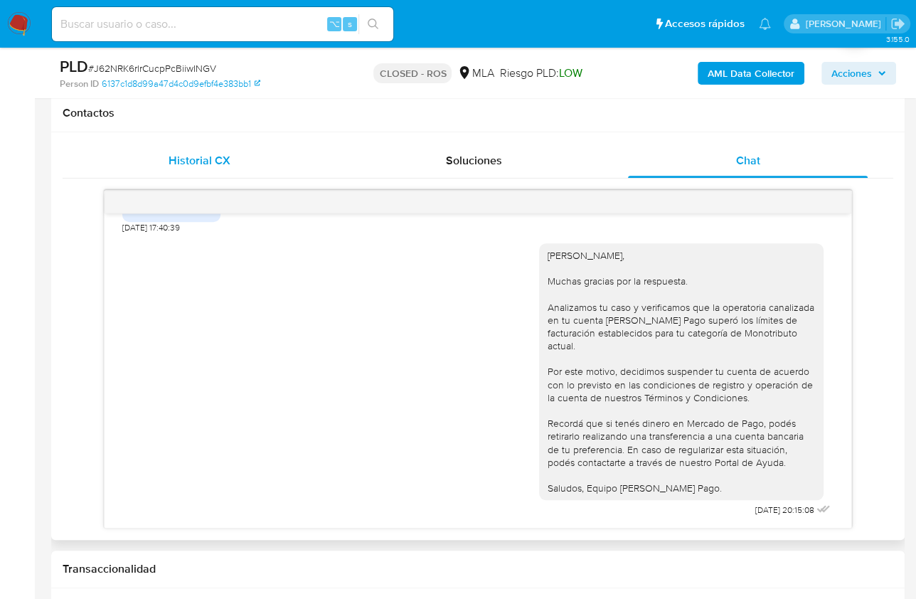
click at [177, 164] on span "Historial CX" at bounding box center [200, 160] width 62 height 16
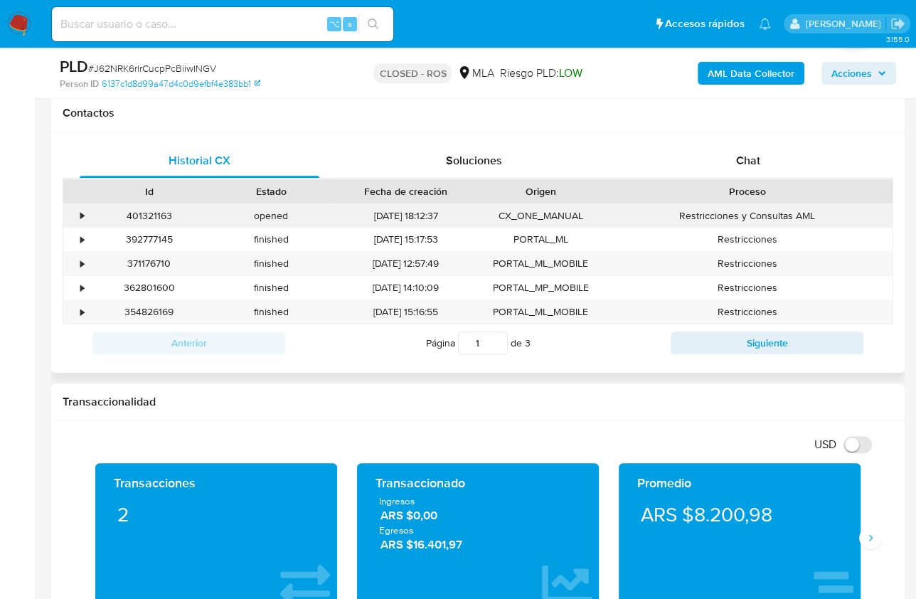
click at [83, 216] on div "•" at bounding box center [82, 216] width 4 height 14
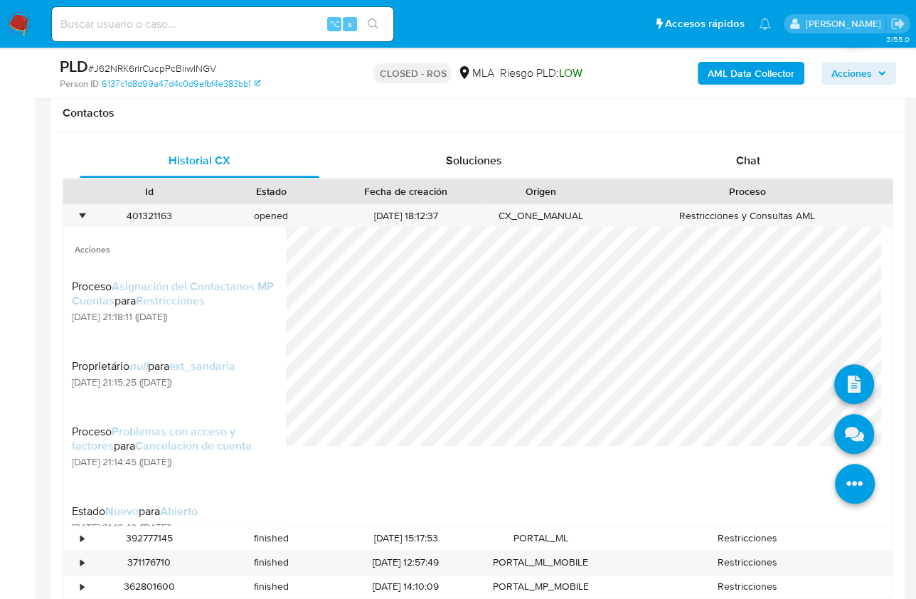
click at [857, 477] on icon at bounding box center [855, 484] width 40 height 40
click at [847, 430] on icon at bounding box center [855, 434] width 40 height 40
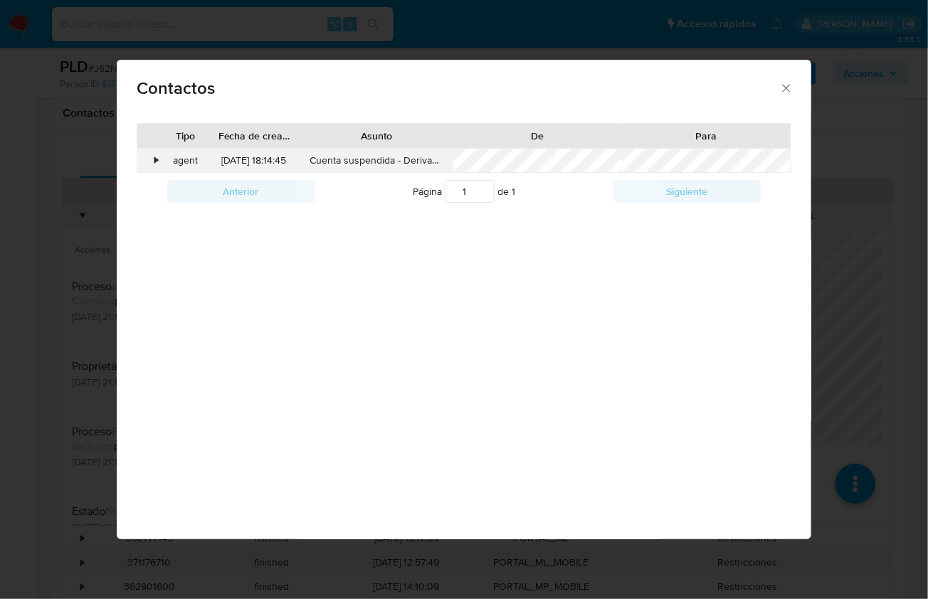
click at [150, 157] on div "•" at bounding box center [149, 161] width 25 height 24
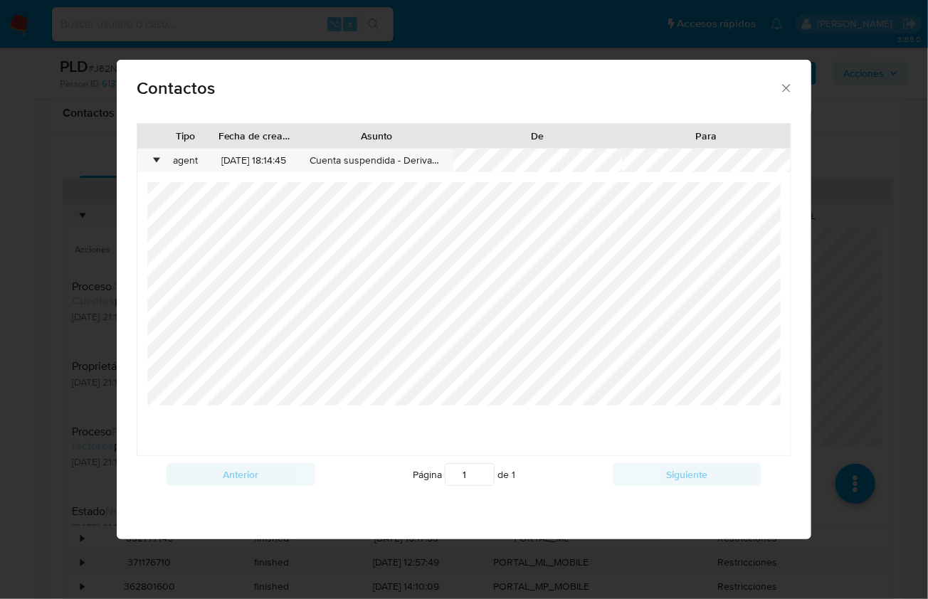
click at [790, 85] on icon "close" at bounding box center [786, 88] width 14 height 14
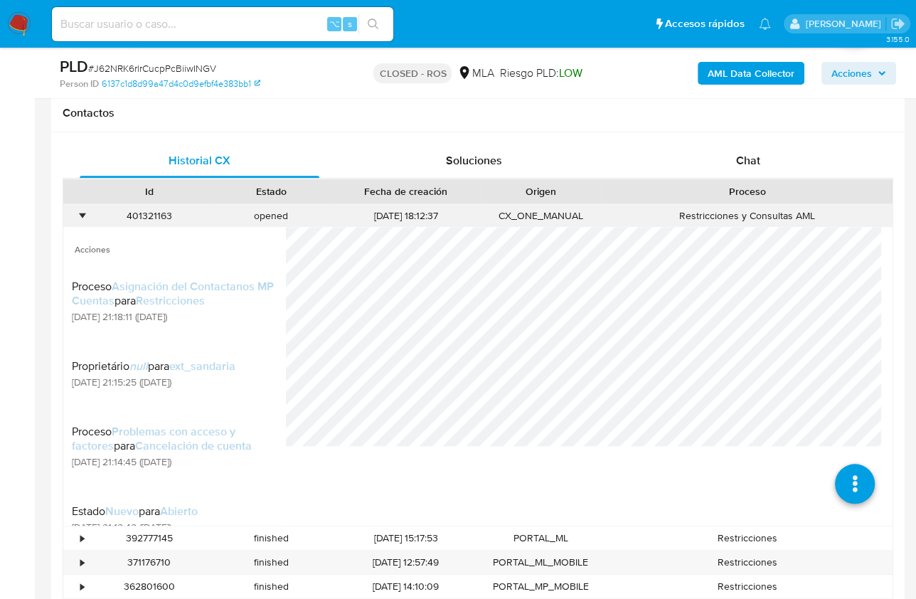
click at [74, 213] on div "•" at bounding box center [75, 215] width 25 height 23
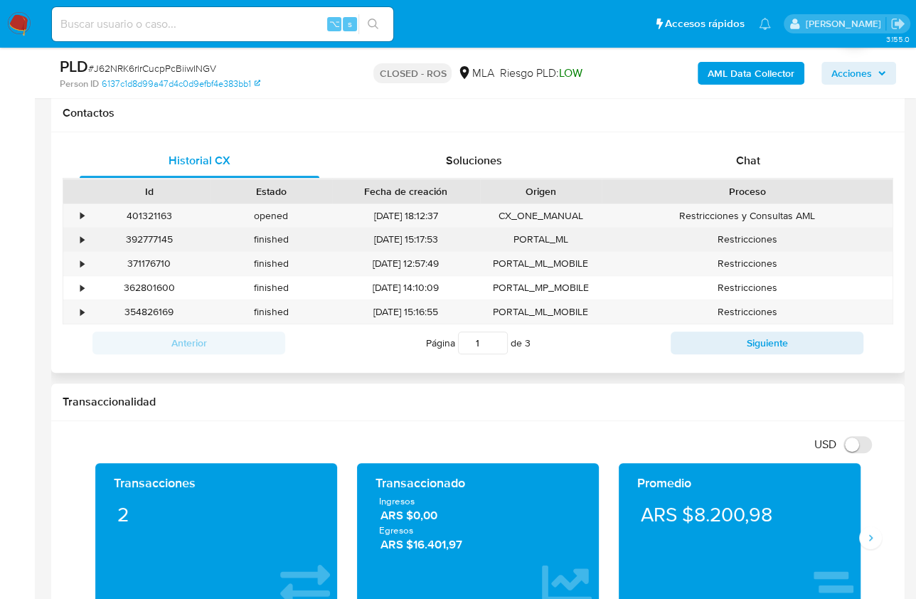
click at [80, 235] on div "•" at bounding box center [82, 240] width 4 height 14
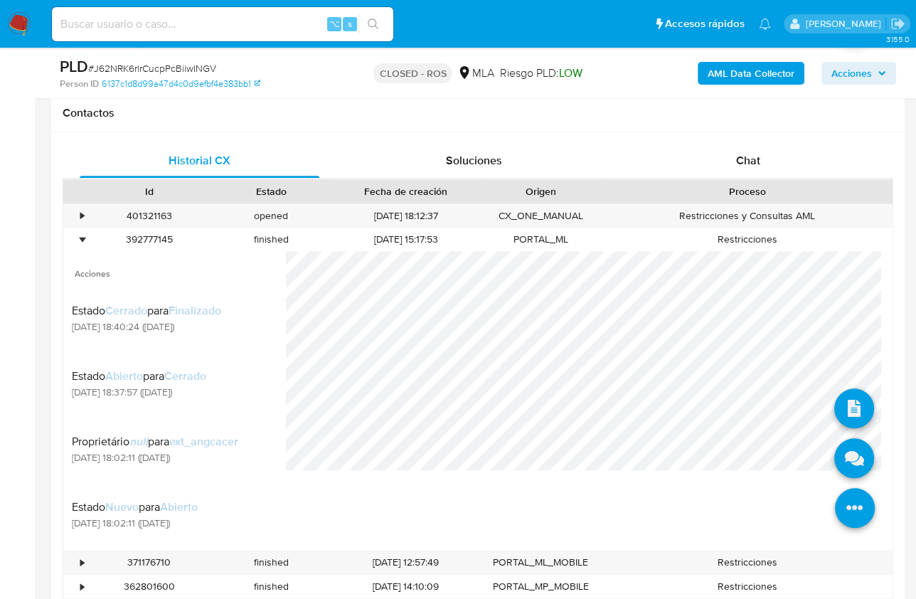
click at [844, 514] on icon at bounding box center [855, 508] width 40 height 40
click at [835, 450] on icon at bounding box center [855, 458] width 40 height 40
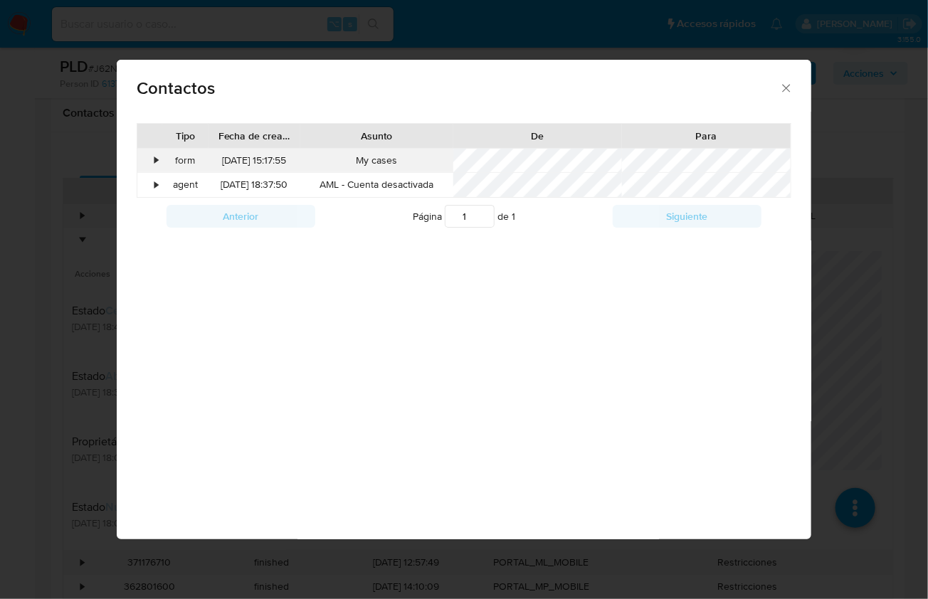
click at [145, 161] on div "•" at bounding box center [149, 161] width 25 height 24
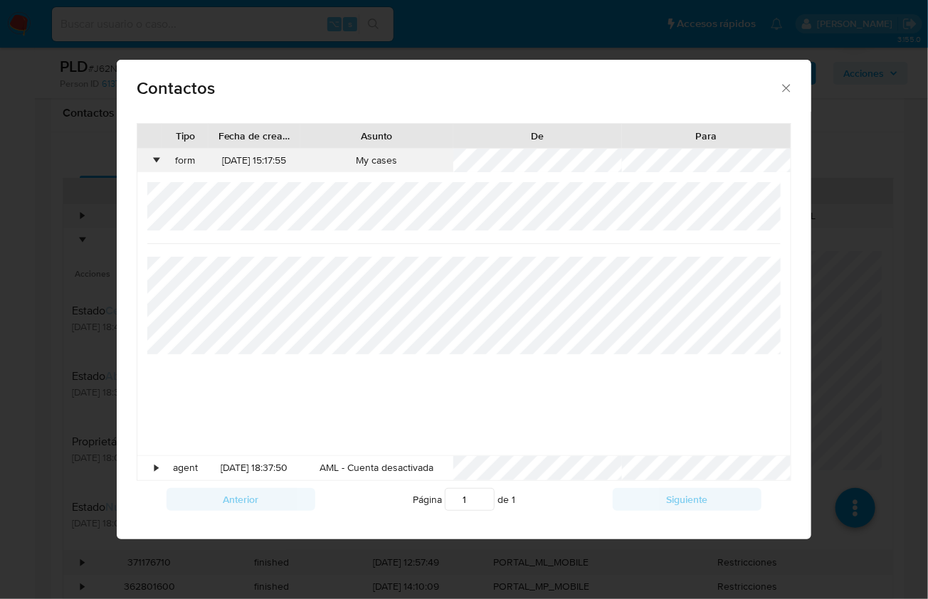
click at [151, 158] on div "•" at bounding box center [149, 161] width 25 height 24
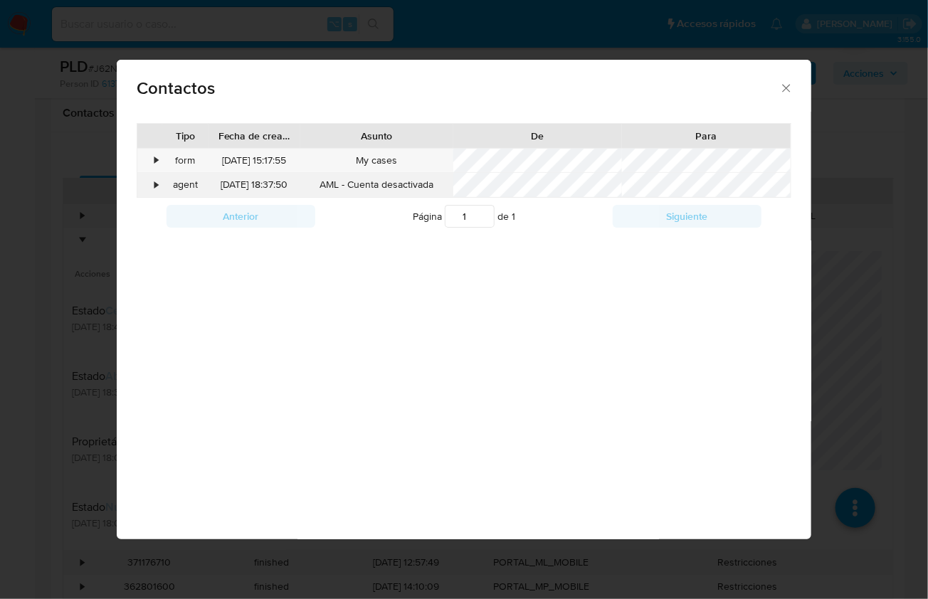
click at [154, 189] on div "•" at bounding box center [156, 185] width 4 height 14
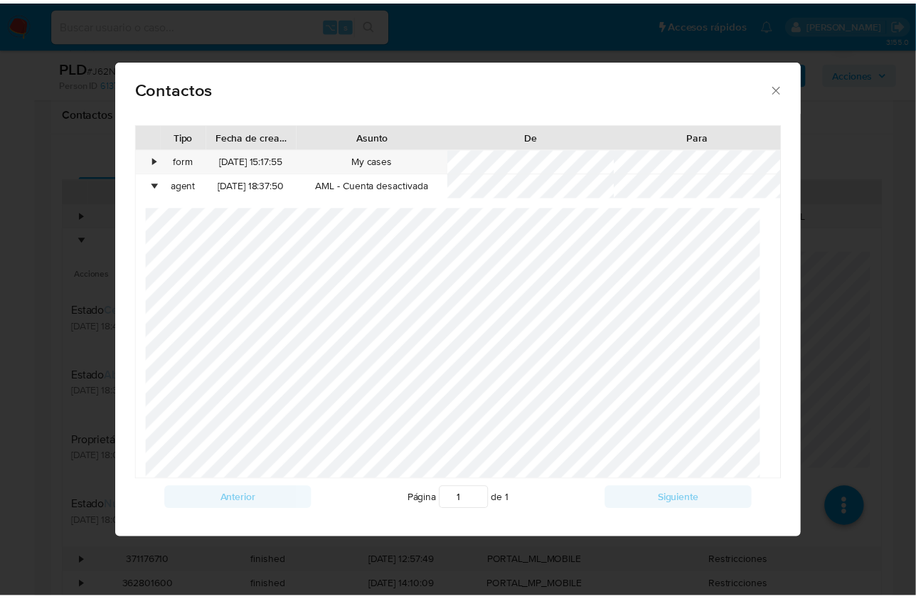
scroll to position [215, 0]
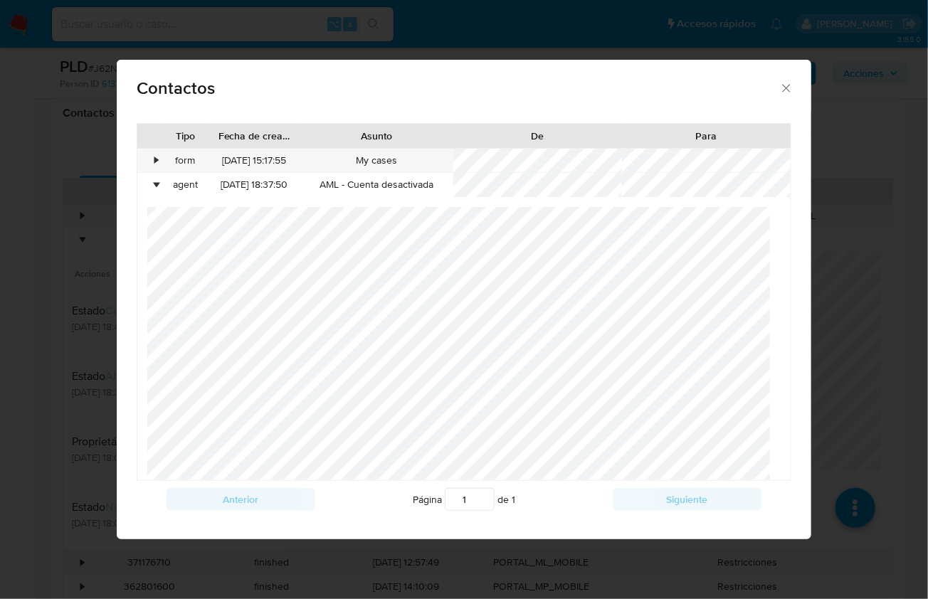
click at [785, 87] on icon "close" at bounding box center [786, 88] width 8 height 8
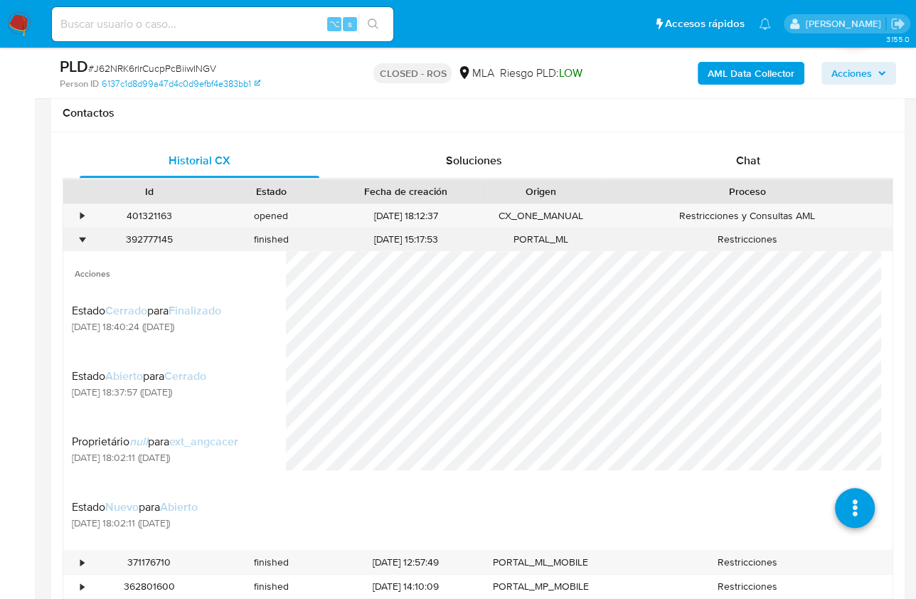
click at [77, 241] on div "•" at bounding box center [75, 239] width 25 height 23
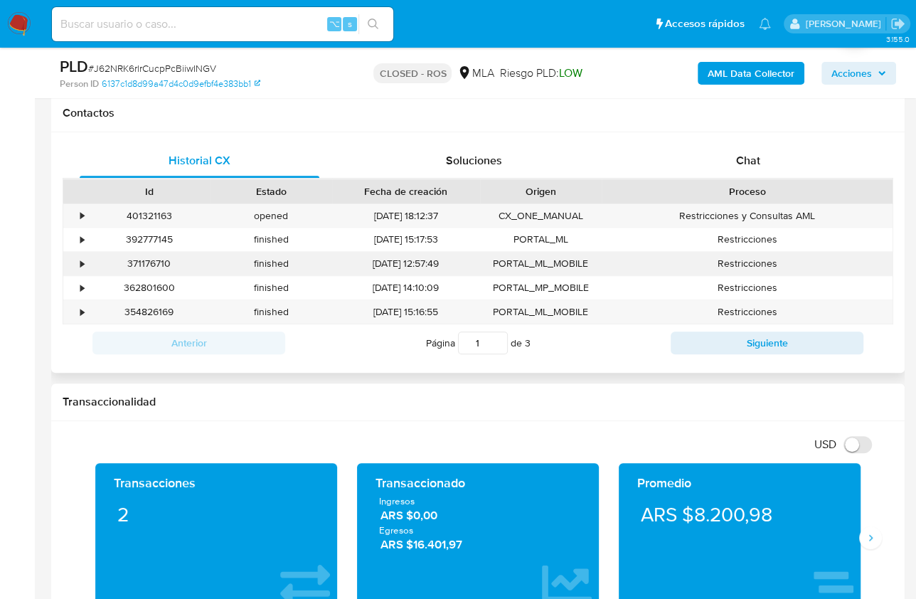
click at [80, 258] on div "•" at bounding box center [82, 264] width 4 height 14
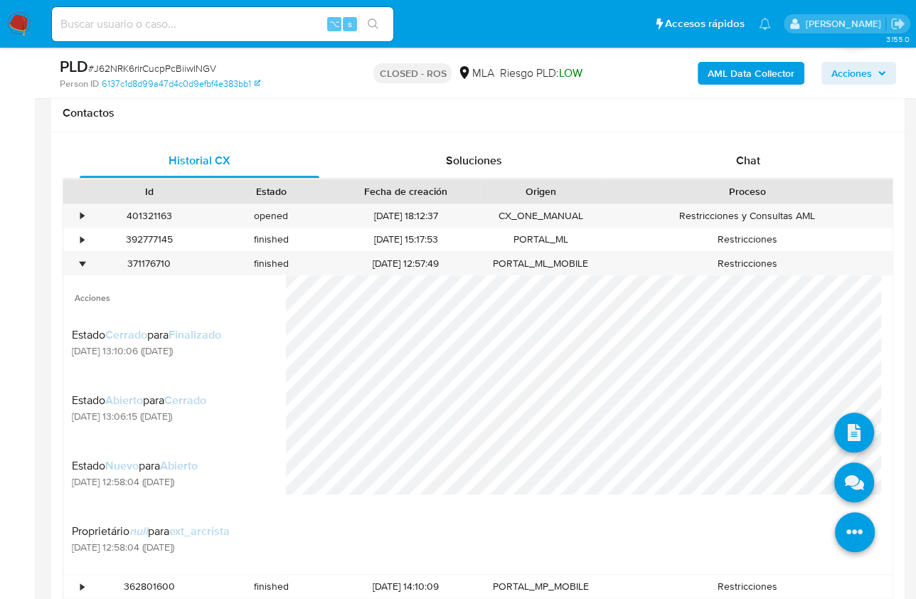
click at [847, 538] on icon at bounding box center [855, 532] width 40 height 40
click at [847, 467] on icon at bounding box center [855, 482] width 40 height 40
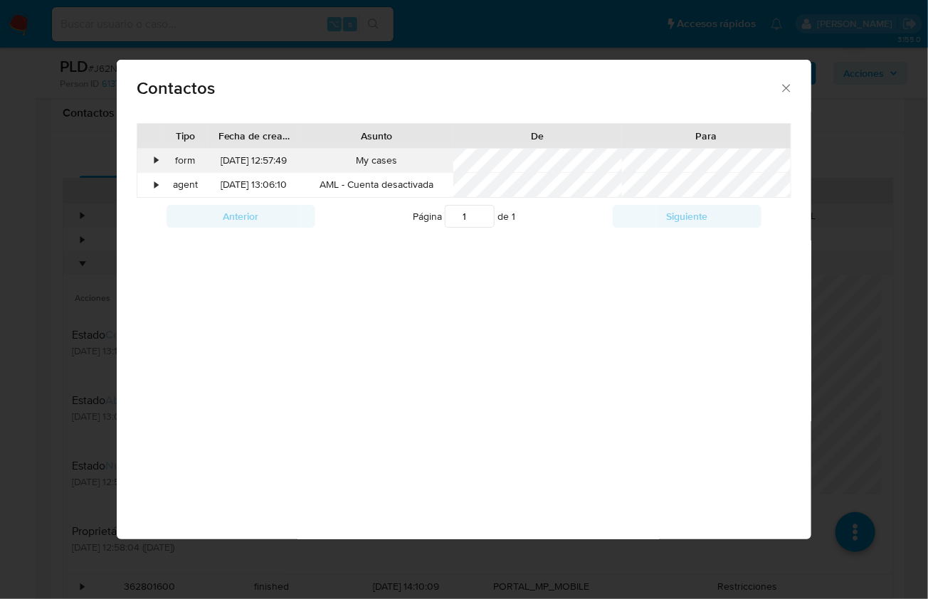
click at [153, 155] on div "•" at bounding box center [149, 161] width 25 height 24
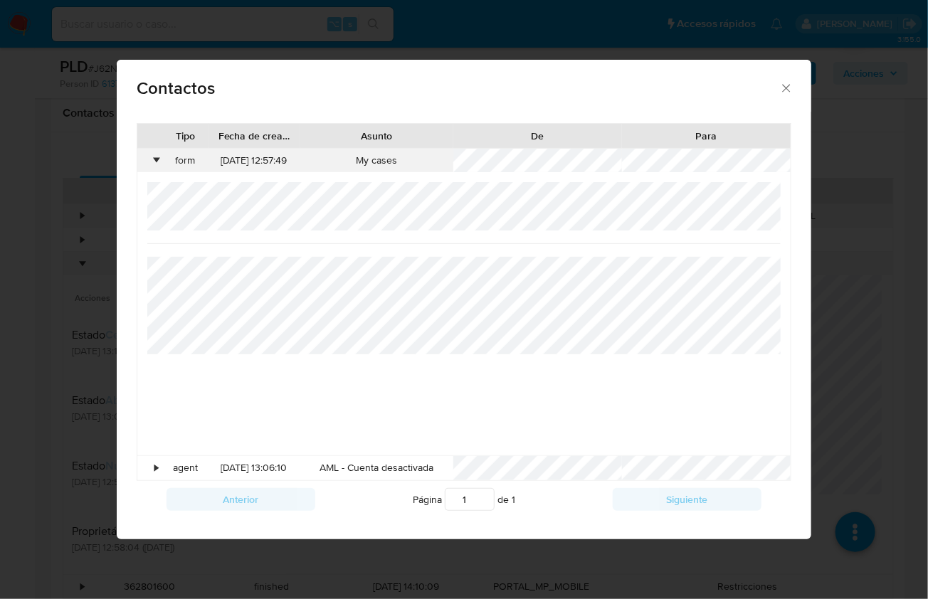
click at [154, 158] on div "•" at bounding box center [156, 161] width 4 height 14
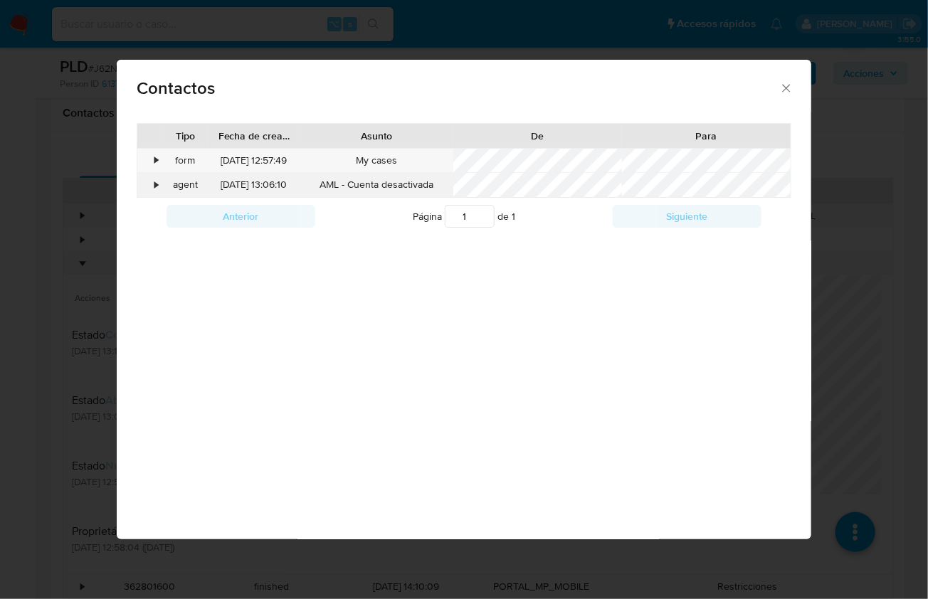
click at [155, 183] on div "•" at bounding box center [156, 185] width 4 height 14
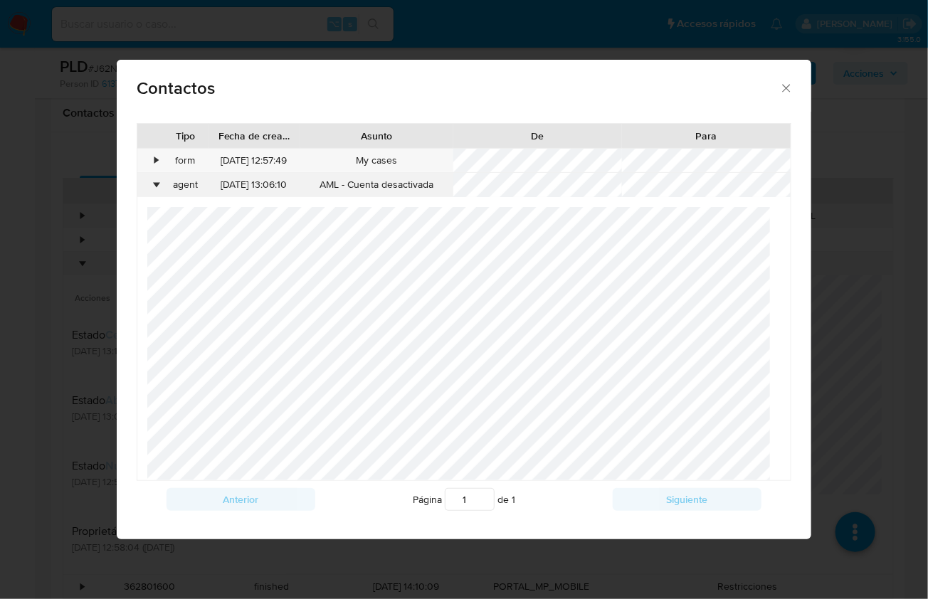
click at [155, 183] on div "•" at bounding box center [156, 185] width 4 height 14
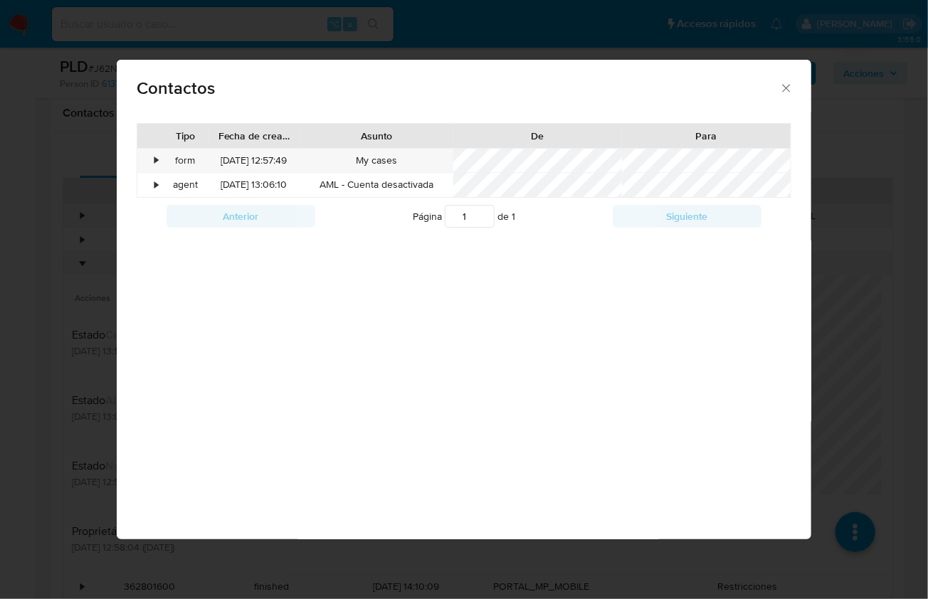
click at [785, 86] on icon "close" at bounding box center [786, 88] width 8 height 8
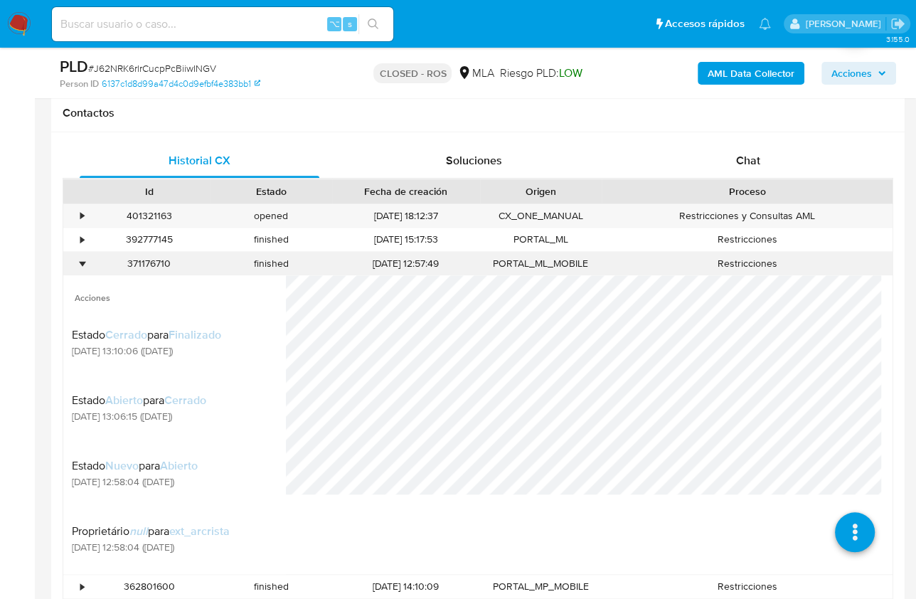
click at [80, 258] on div "•" at bounding box center [82, 264] width 4 height 14
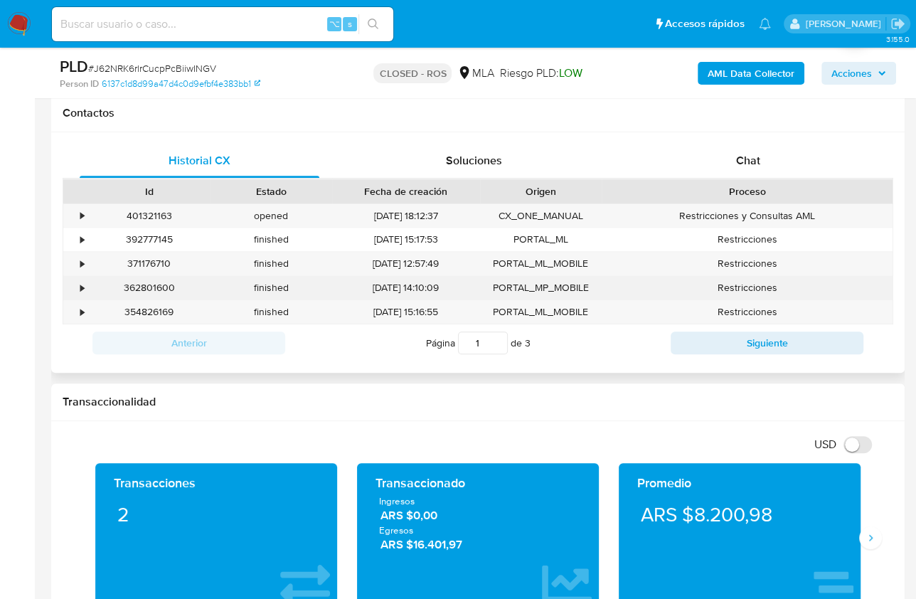
click at [79, 282] on div "•" at bounding box center [75, 287] width 25 height 23
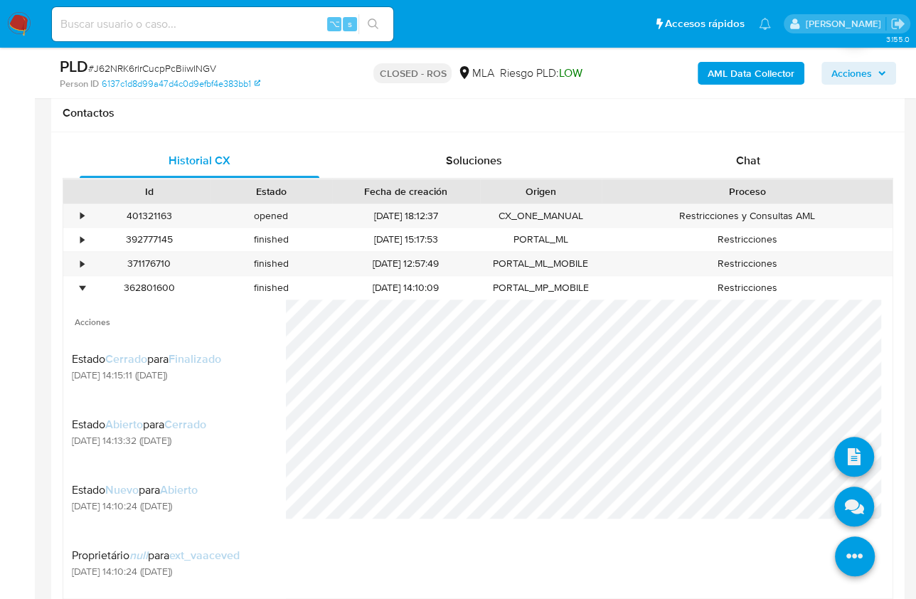
click at [857, 563] on icon at bounding box center [855, 556] width 40 height 40
click at [845, 516] on icon at bounding box center [855, 507] width 40 height 40
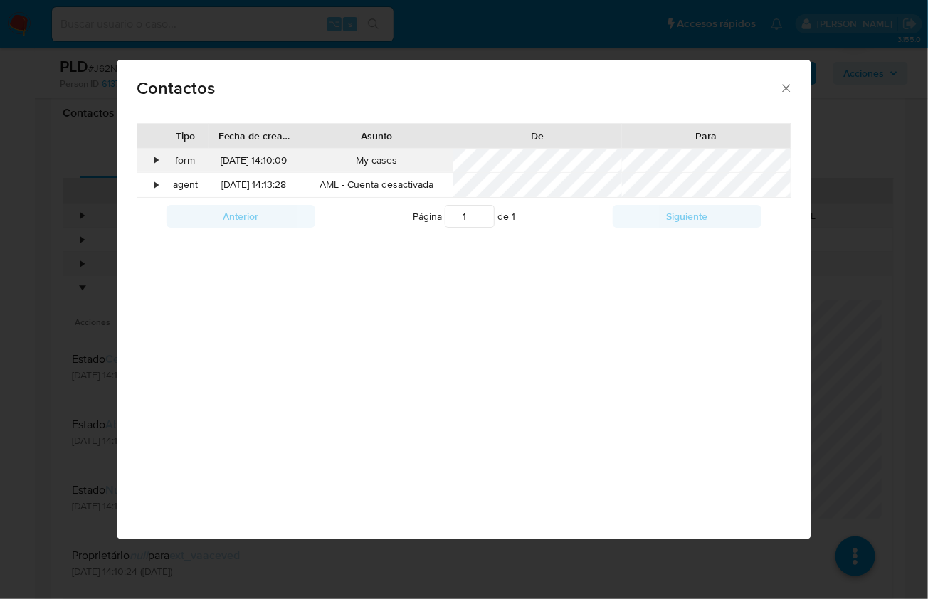
click at [152, 158] on div "•" at bounding box center [149, 161] width 25 height 24
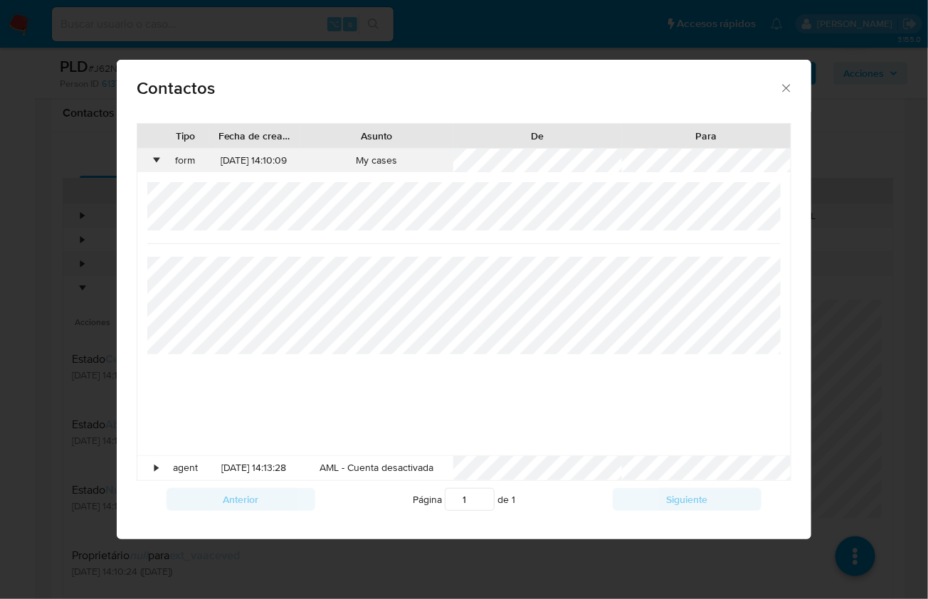
click at [155, 157] on div "•" at bounding box center [156, 161] width 4 height 14
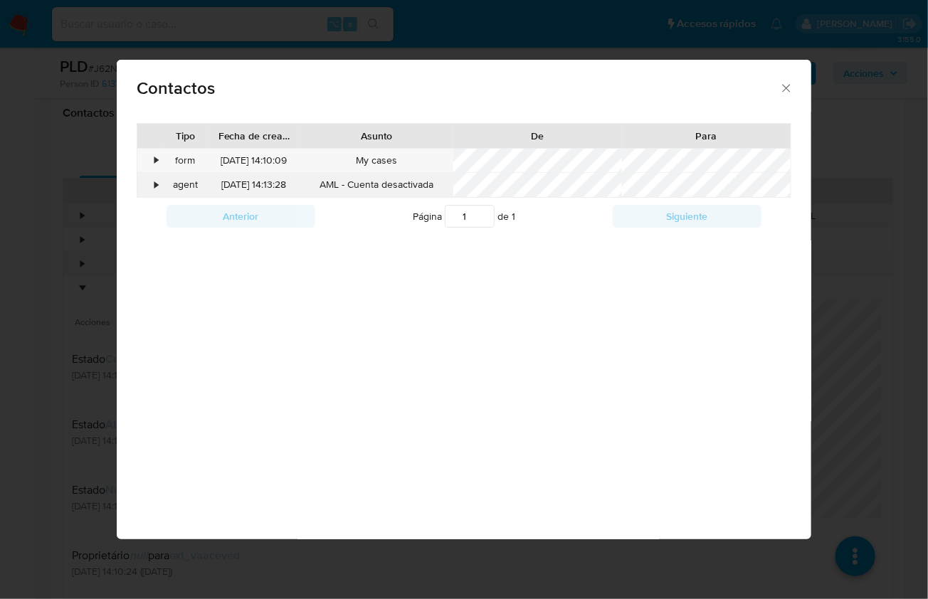
click at [156, 186] on div "•" at bounding box center [156, 185] width 4 height 14
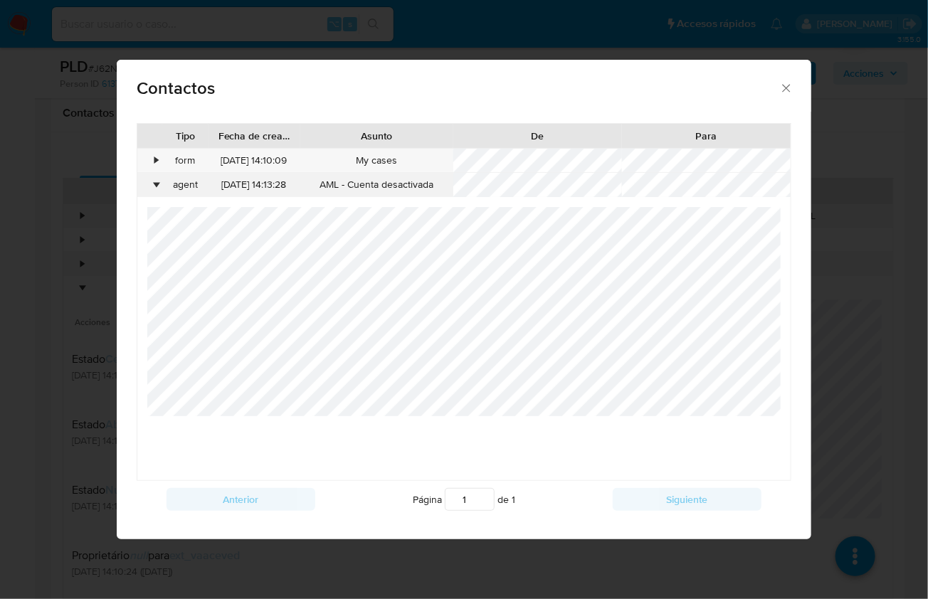
click at [156, 186] on div "•" at bounding box center [156, 185] width 4 height 14
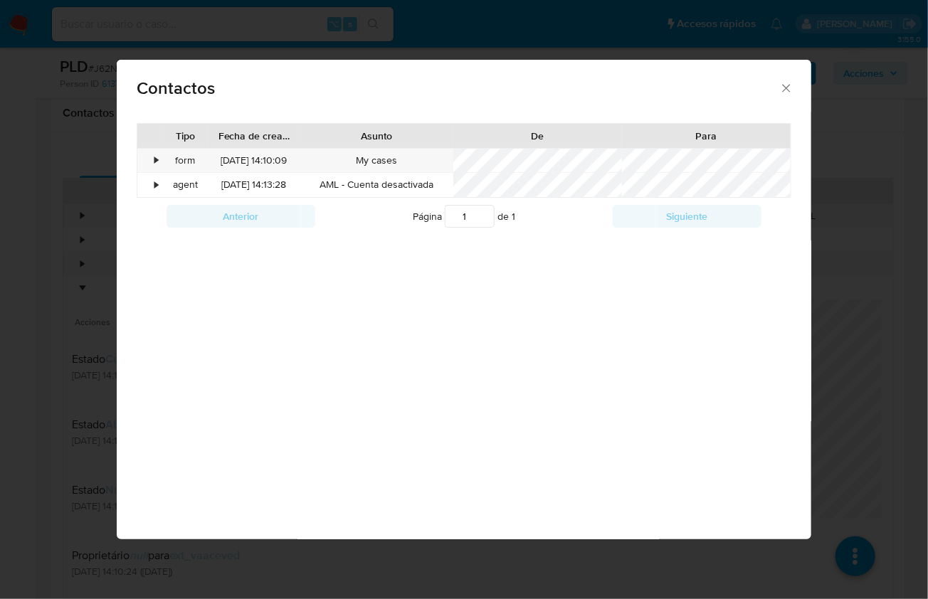
click at [786, 92] on icon "close" at bounding box center [786, 88] width 14 height 14
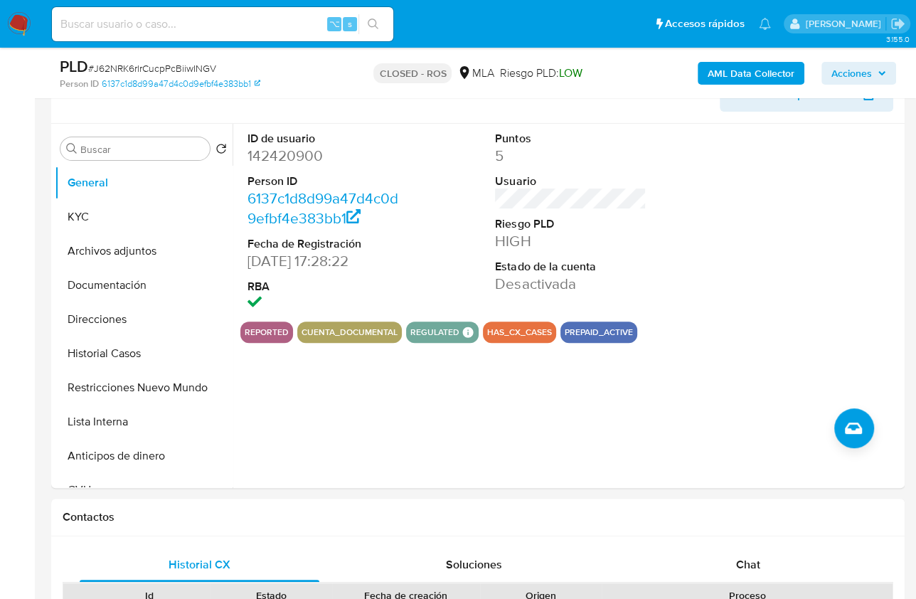
scroll to position [240, 0]
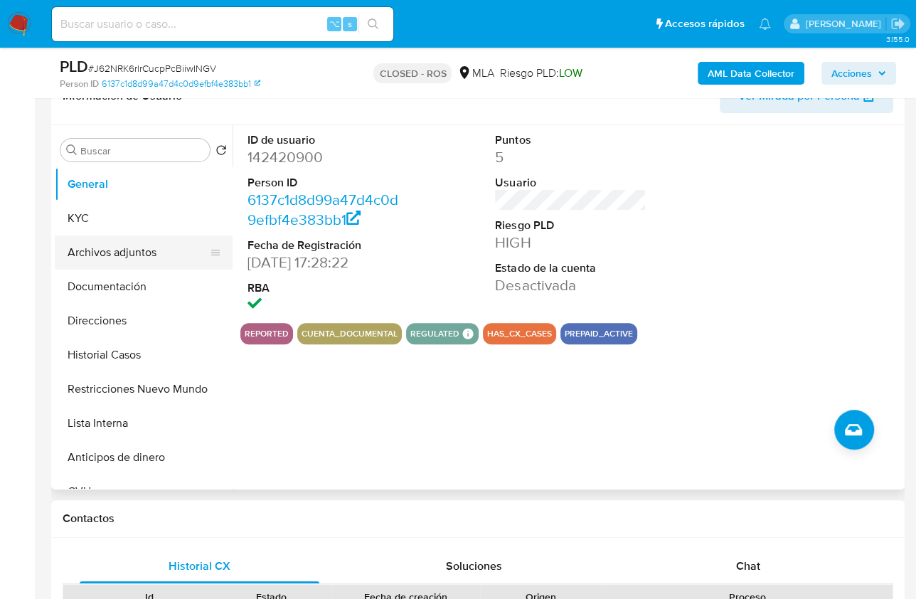
click at [139, 236] on button "Archivos adjuntos" at bounding box center [138, 252] width 166 height 34
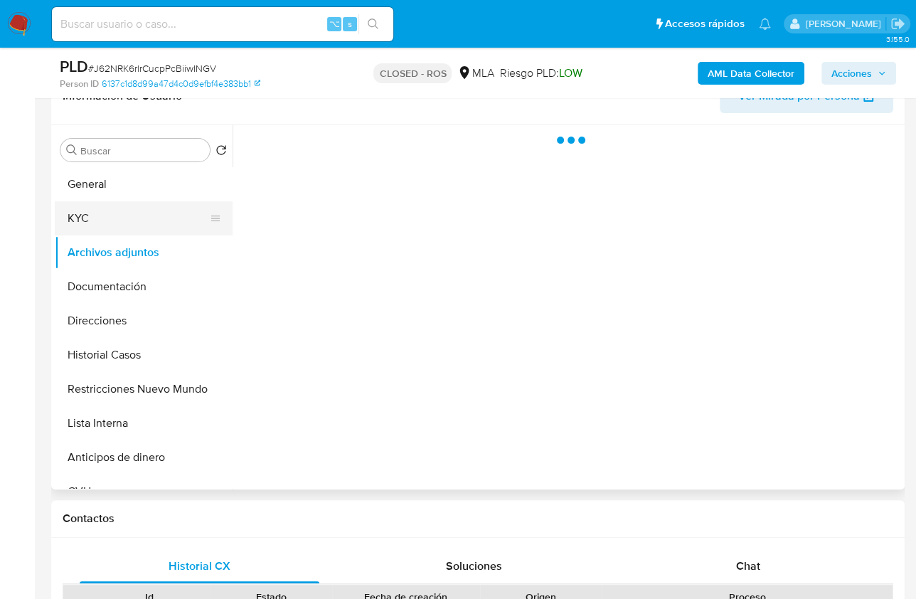
click at [133, 223] on button "KYC" at bounding box center [138, 218] width 166 height 34
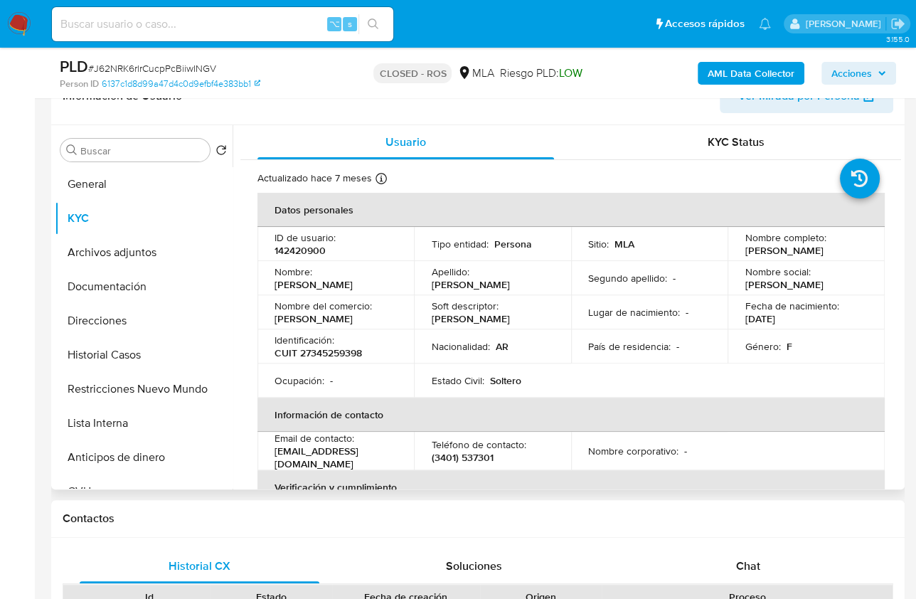
click at [322, 349] on p "CUIT 27345259398" at bounding box center [319, 352] width 88 height 13
copy p "27345259398"
click at [757, 559] on span "Chat" at bounding box center [748, 566] width 24 height 16
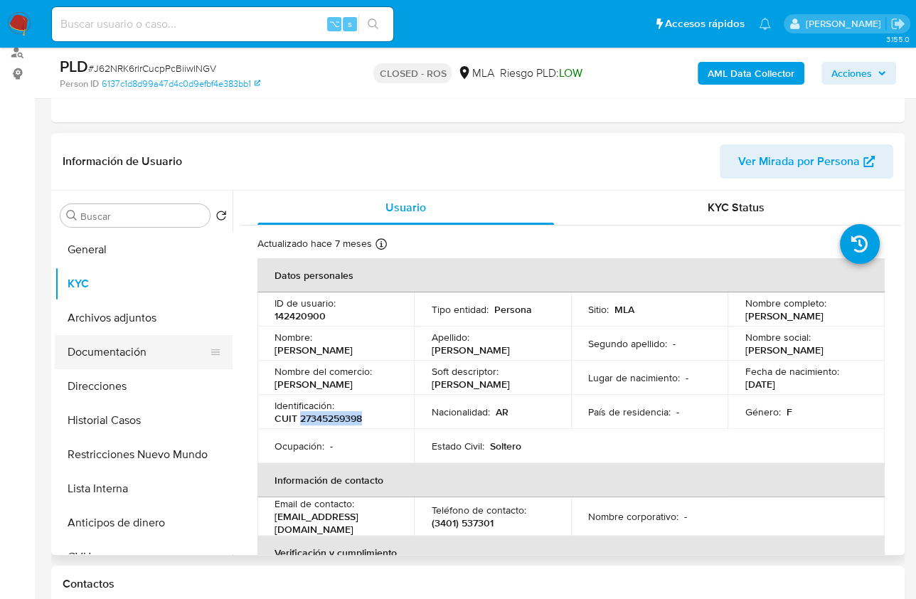
scroll to position [161, 0]
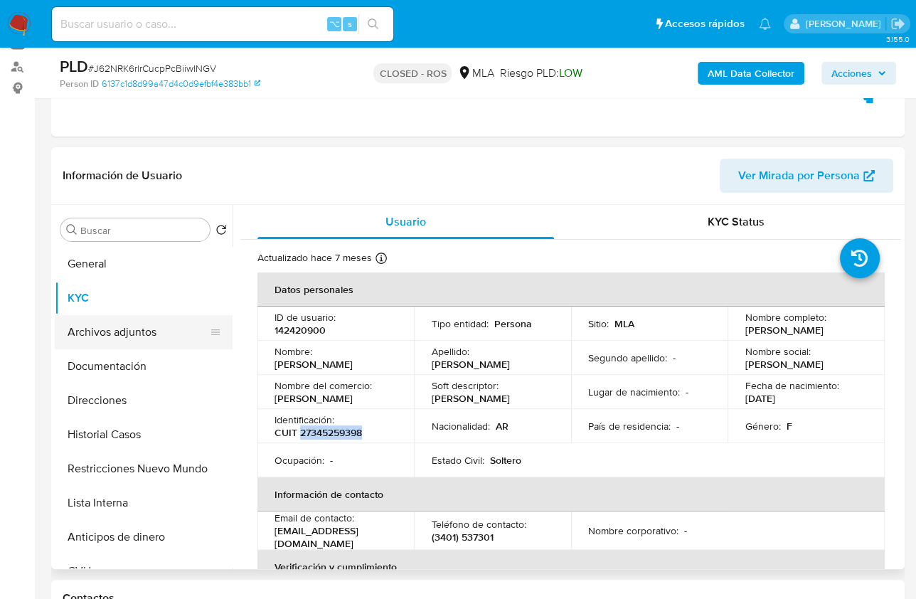
click at [134, 342] on button "Archivos adjuntos" at bounding box center [138, 332] width 166 height 34
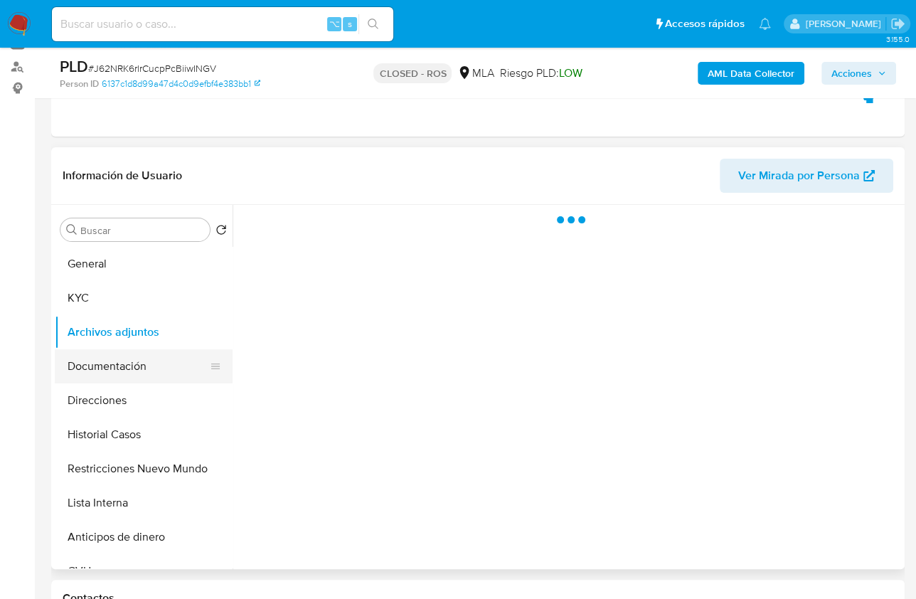
click at [130, 360] on button "Documentación" at bounding box center [138, 366] width 166 height 34
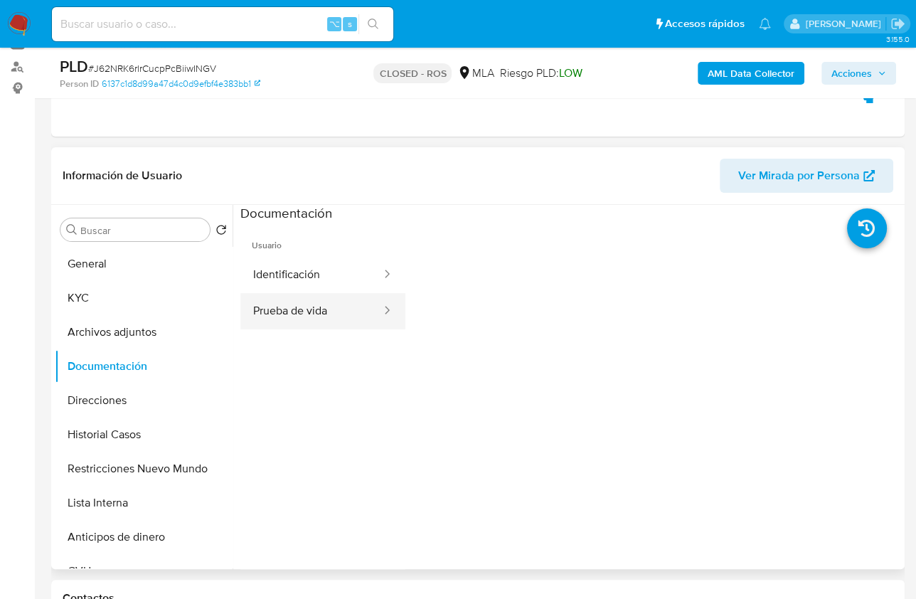
click at [286, 324] on button "Prueba de vida" at bounding box center [311, 311] width 142 height 36
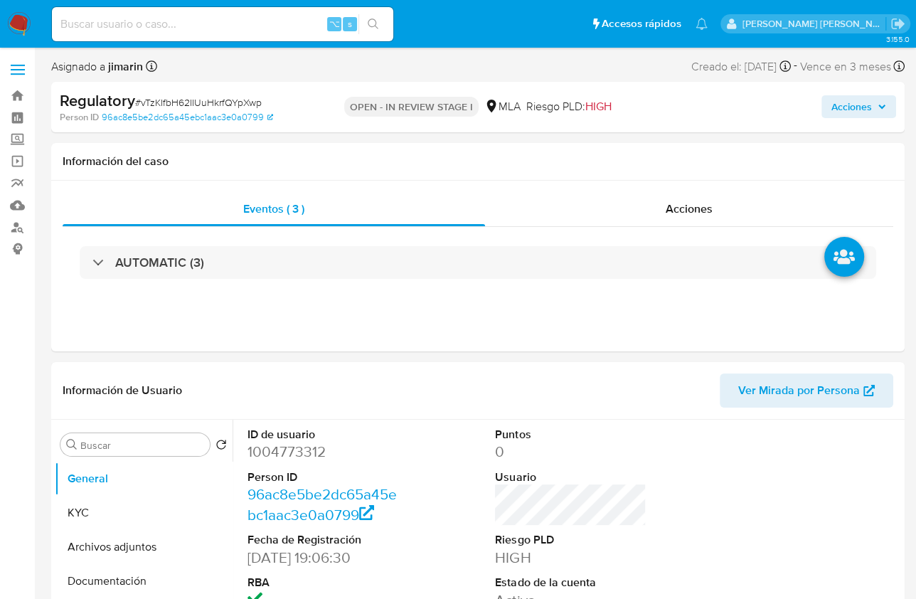
select select "10"
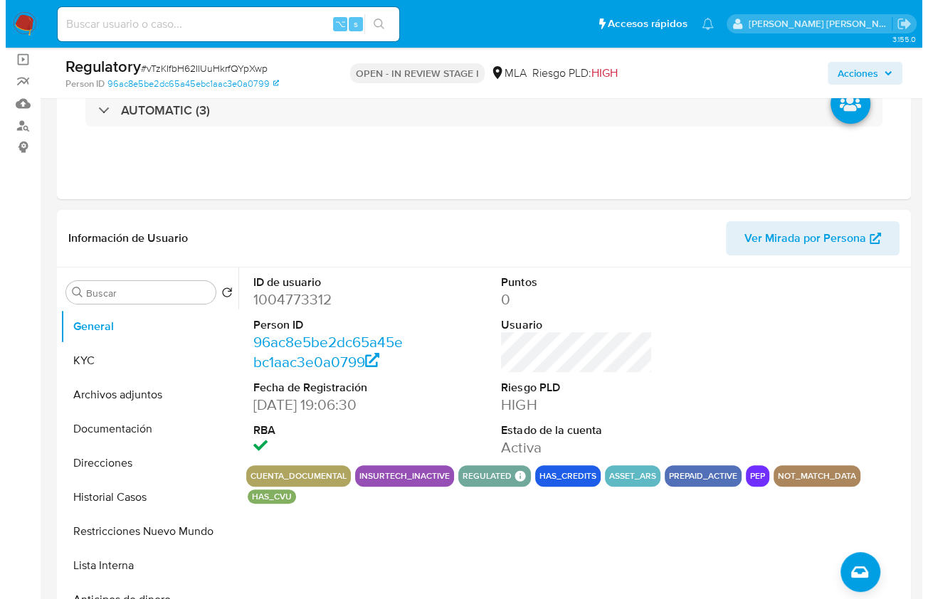
scroll to position [109, 0]
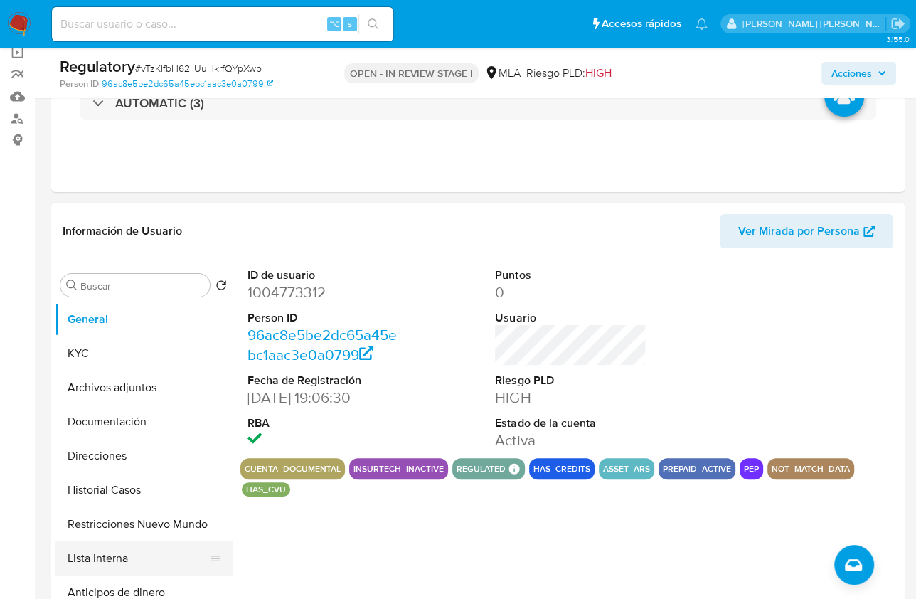
click at [122, 553] on button "Lista Interna" at bounding box center [138, 558] width 166 height 34
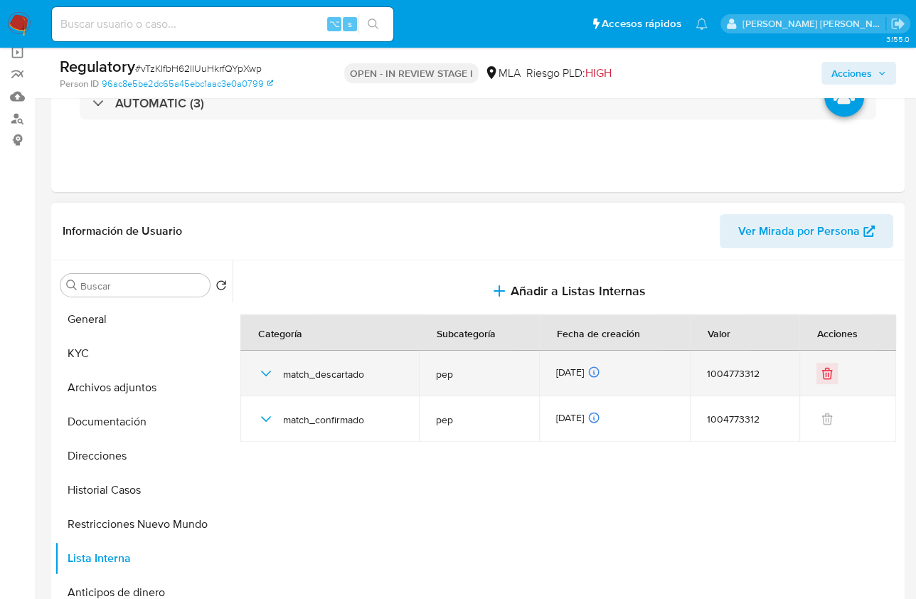
click at [265, 372] on icon "button" at bounding box center [266, 373] width 17 height 17
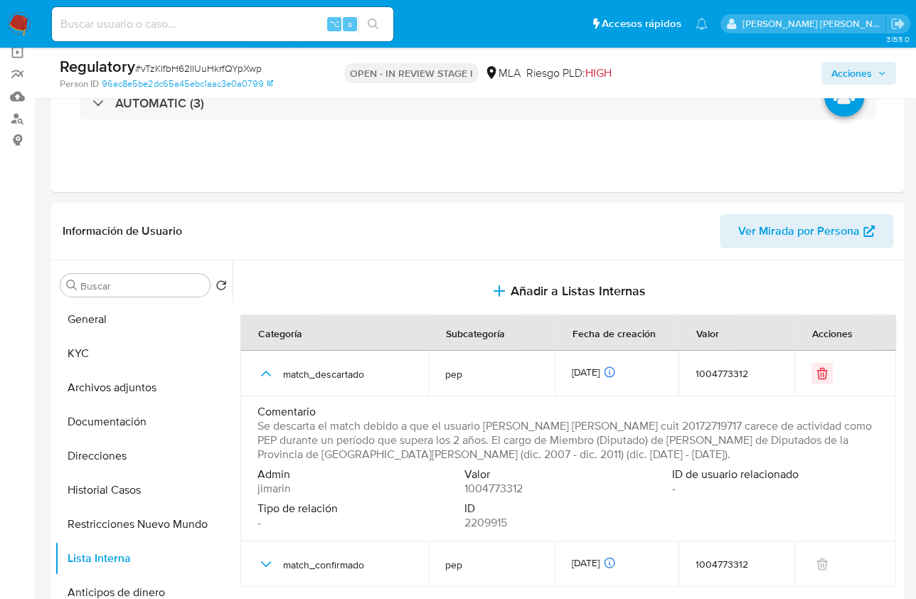
click at [844, 70] on span "Acciones" at bounding box center [852, 73] width 41 height 23
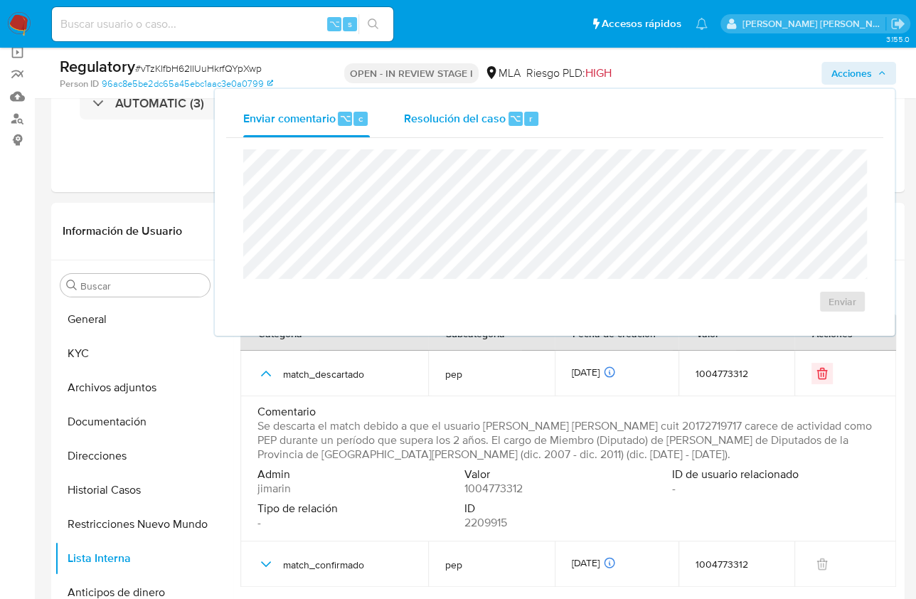
click at [519, 116] on div "⌥" at bounding box center [516, 119] width 14 height 14
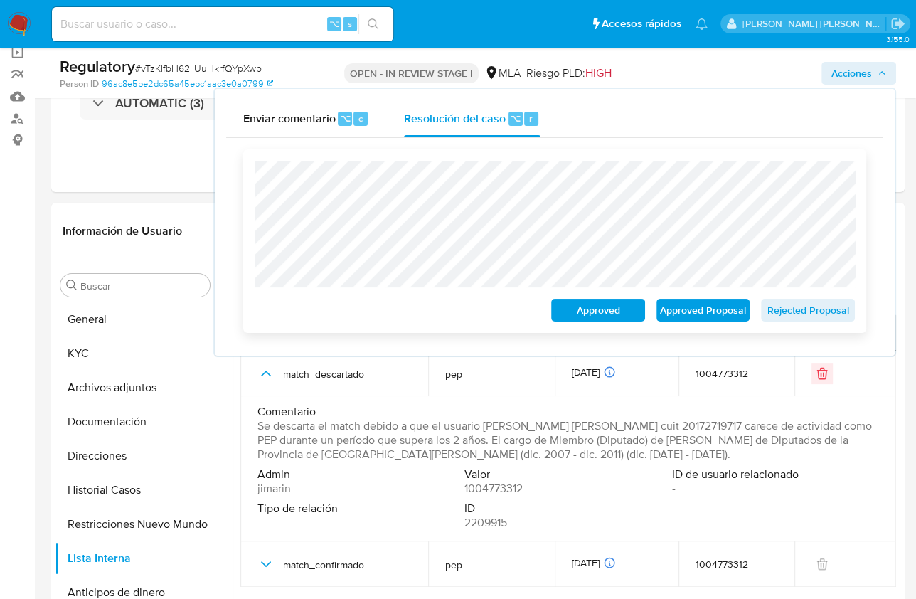
click at [817, 314] on span "Rejected Proposal" at bounding box center [808, 310] width 74 height 20
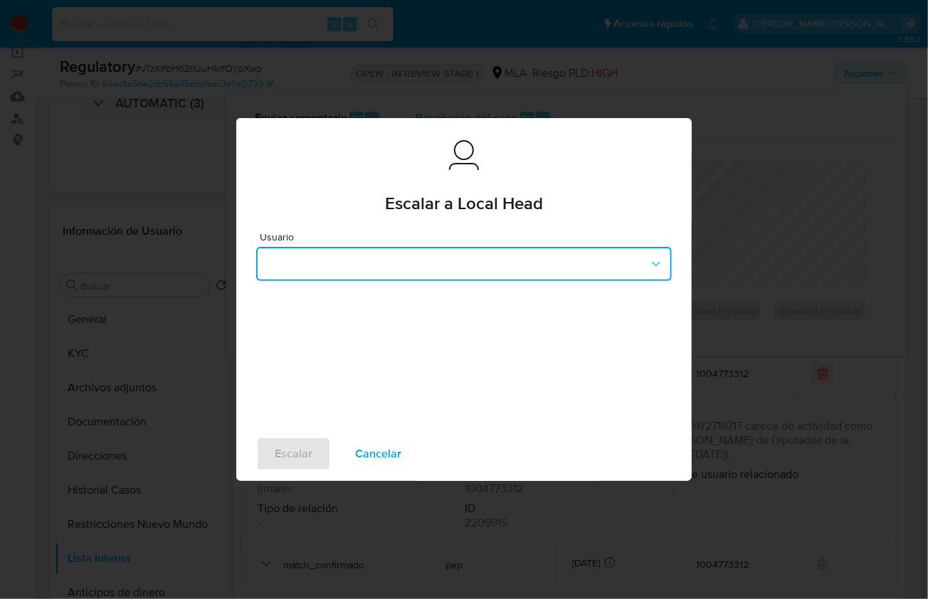
click at [491, 266] on button "button" at bounding box center [464, 264] width 416 height 34
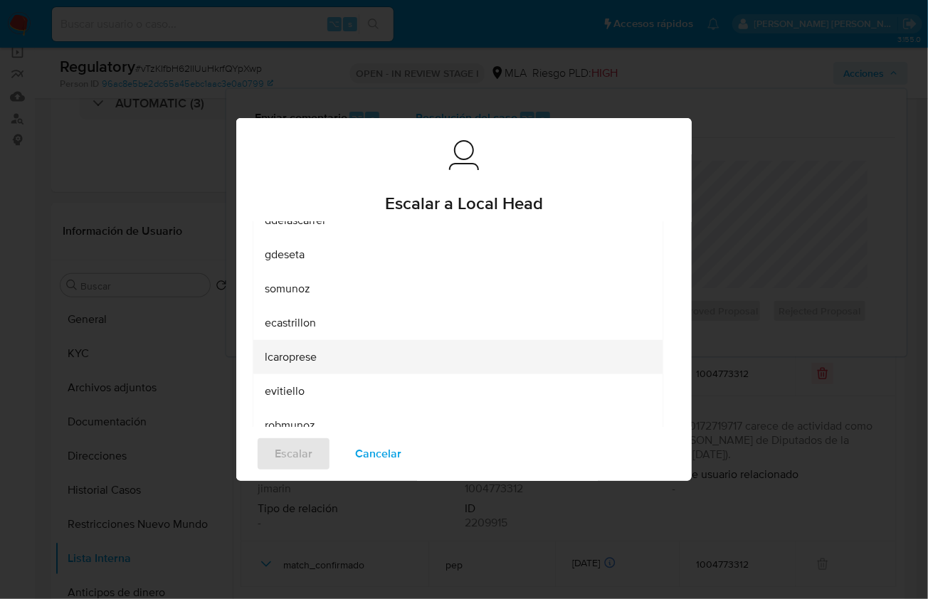
scroll to position [112, 0]
click at [299, 357] on span "lcaroprese" at bounding box center [291, 356] width 52 height 14
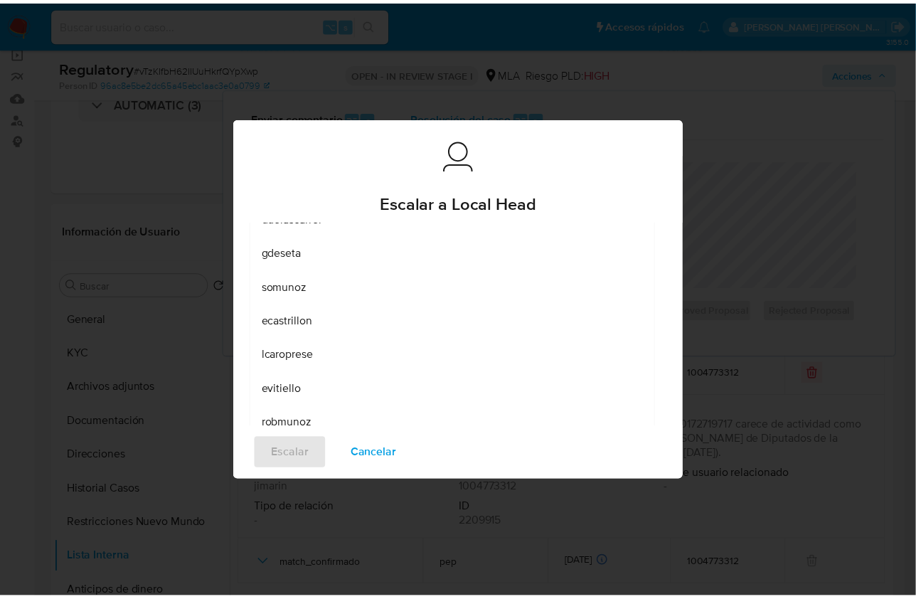
scroll to position [0, 0]
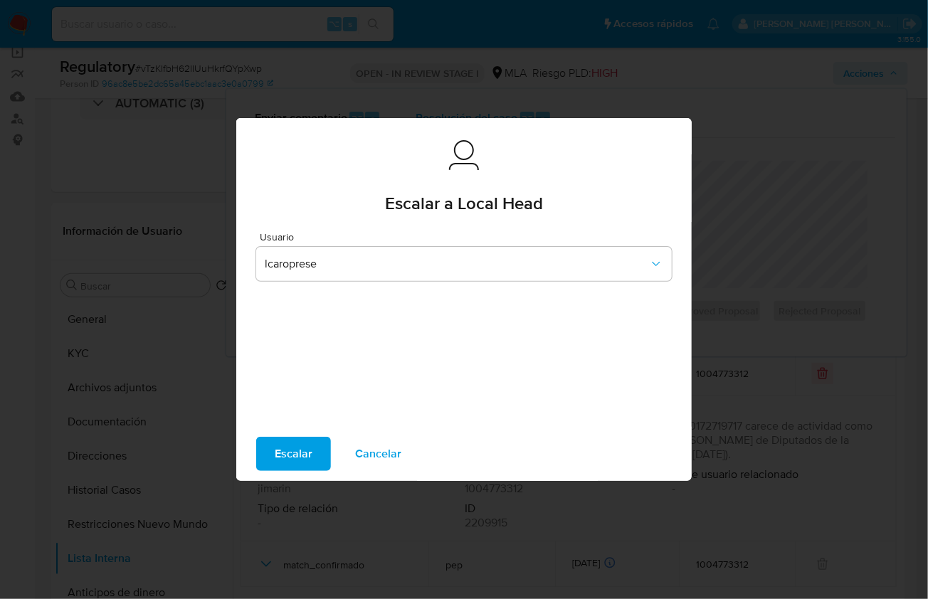
click at [285, 445] on span "Escalar" at bounding box center [294, 453] width 38 height 31
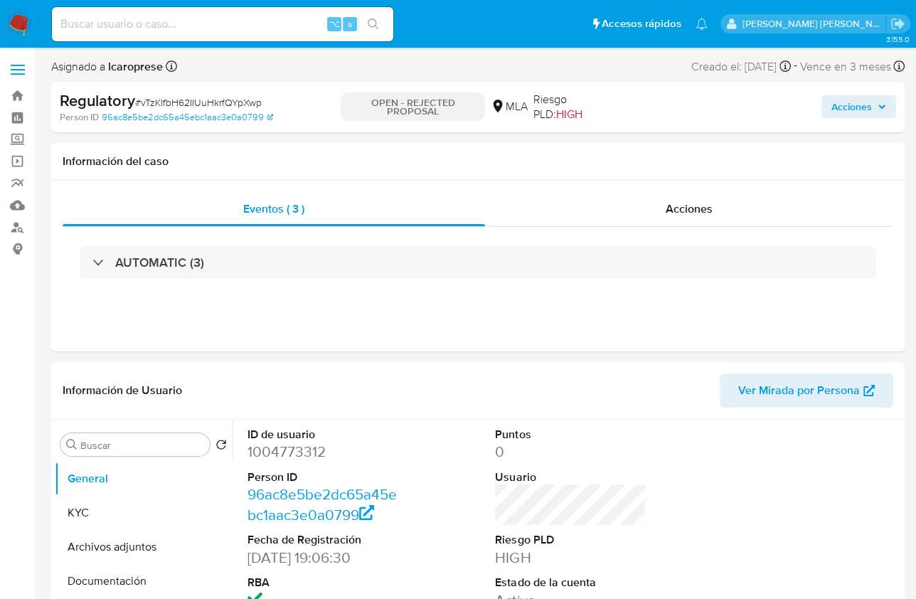
select select "10"
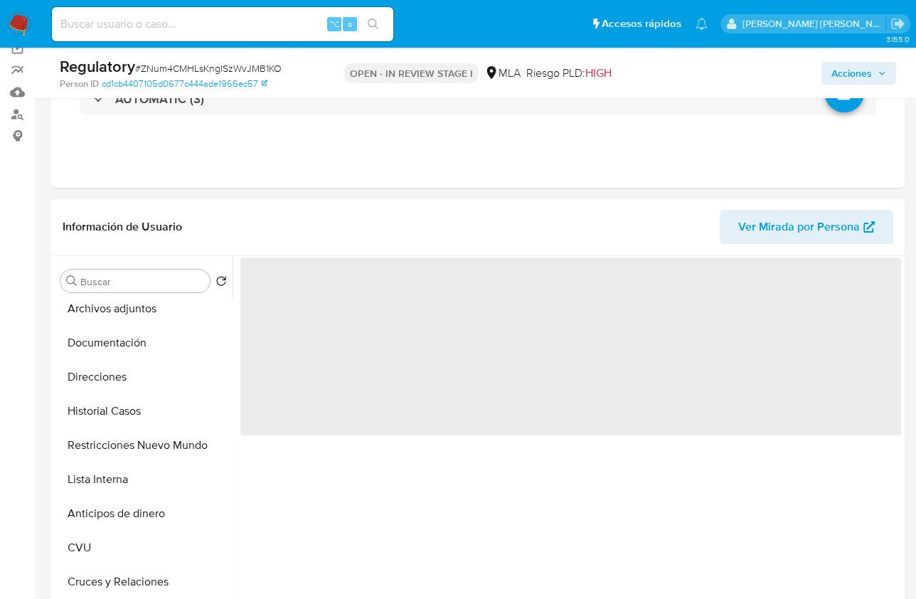
scroll to position [92, 0]
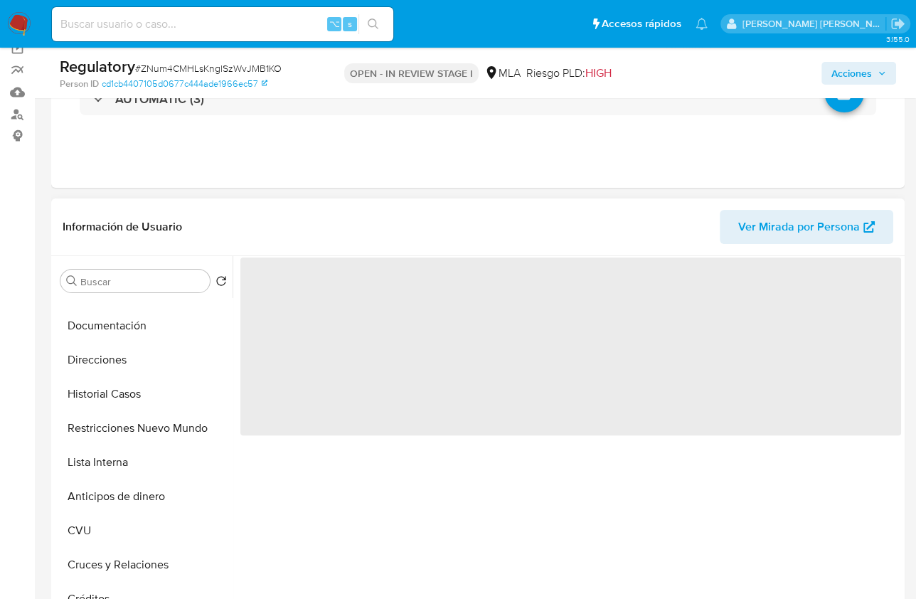
select select "10"
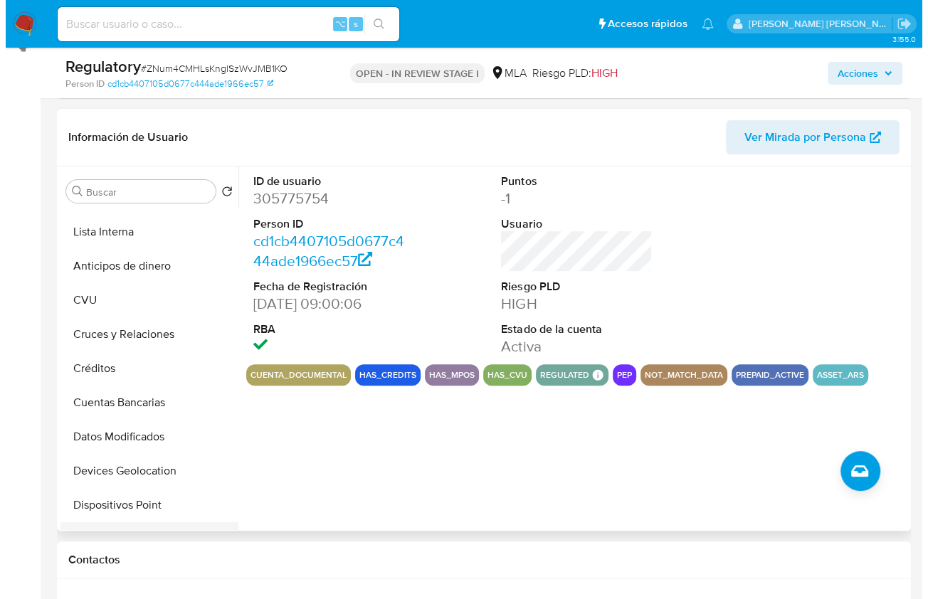
scroll to position [0, 0]
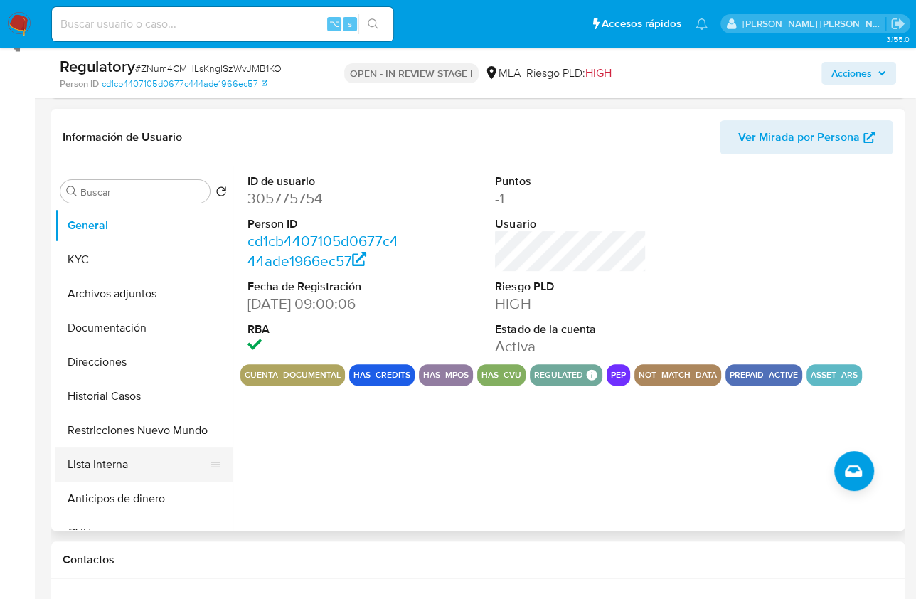
click at [132, 464] on button "Lista Interna" at bounding box center [138, 465] width 166 height 34
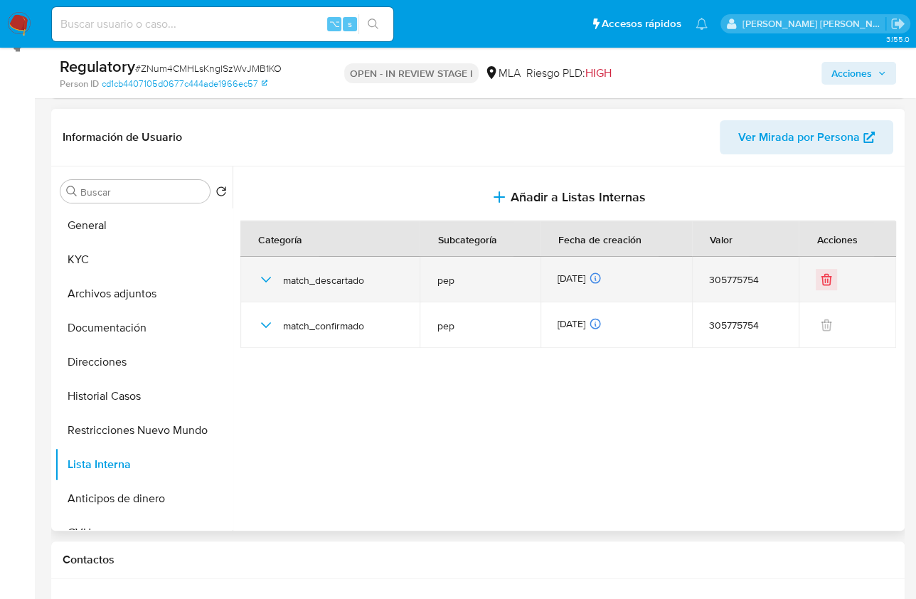
click at [258, 282] on icon "button" at bounding box center [266, 279] width 17 height 17
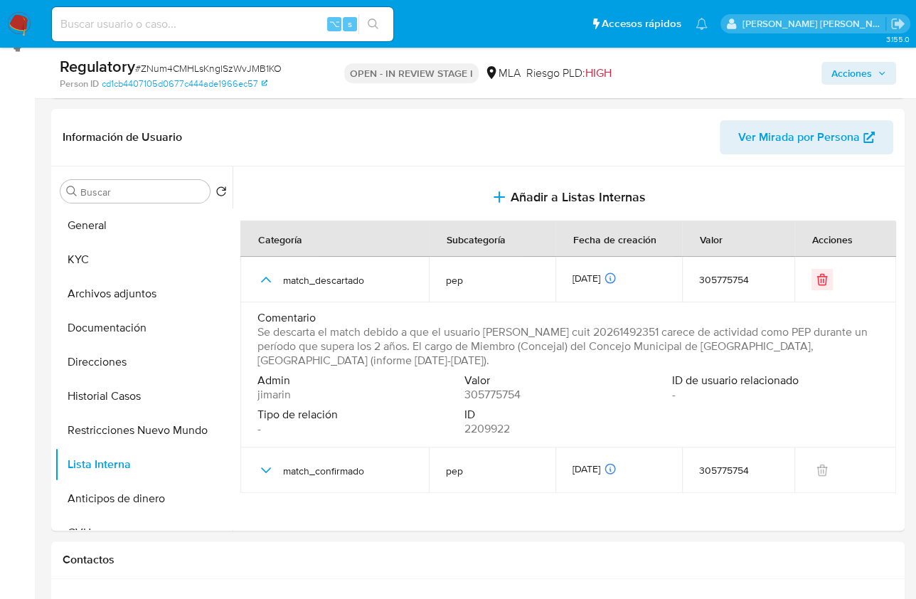
click at [854, 77] on span "Acciones" at bounding box center [852, 73] width 41 height 23
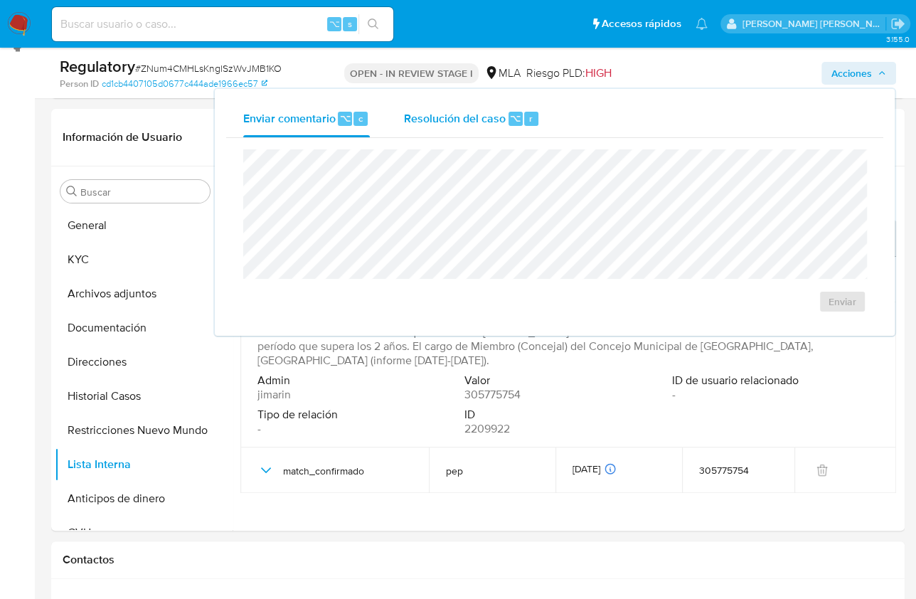
click at [513, 125] on div "Resolución del caso ⌥ r" at bounding box center [472, 118] width 136 height 37
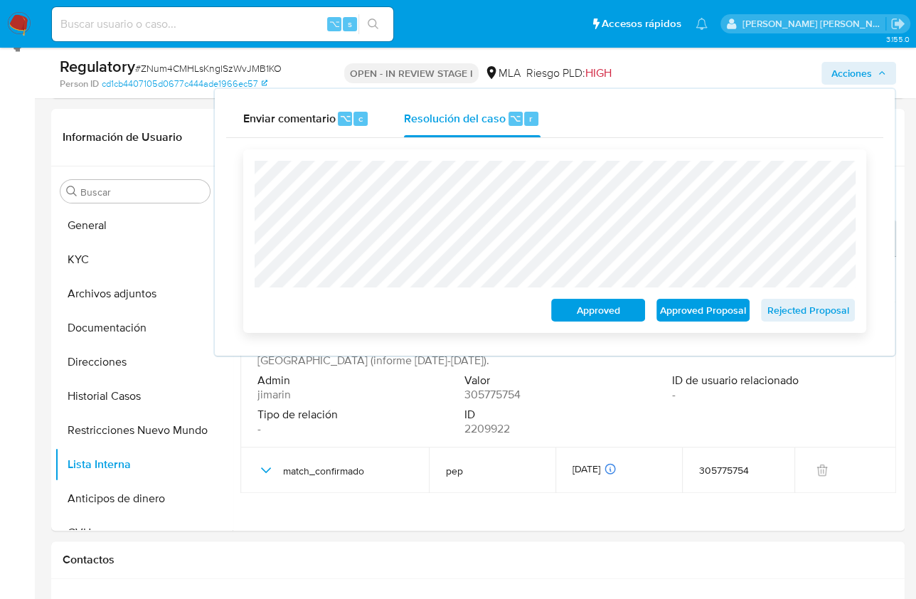
click at [793, 309] on span "Rejected Proposal" at bounding box center [808, 310] width 74 height 20
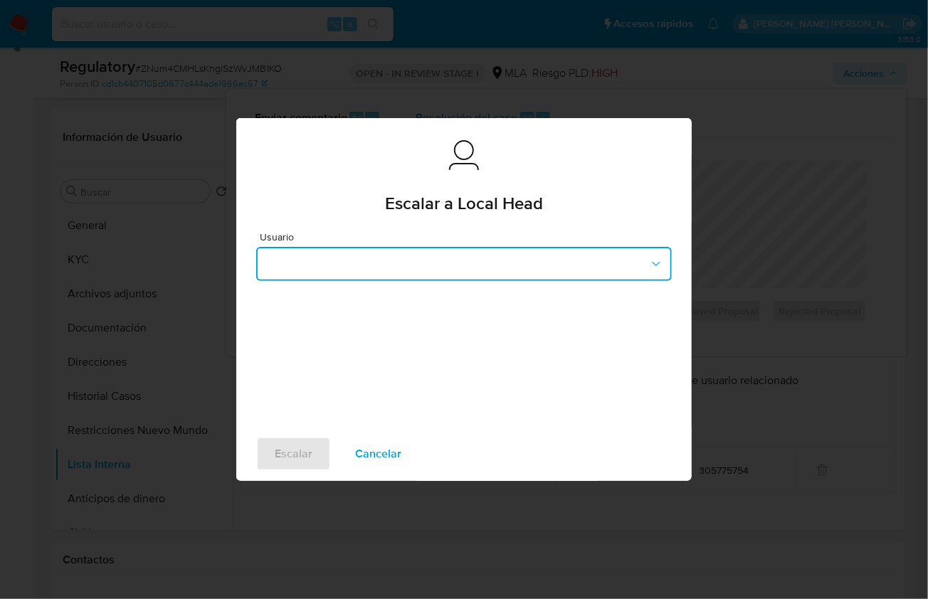
click at [409, 256] on button "button" at bounding box center [464, 264] width 416 height 34
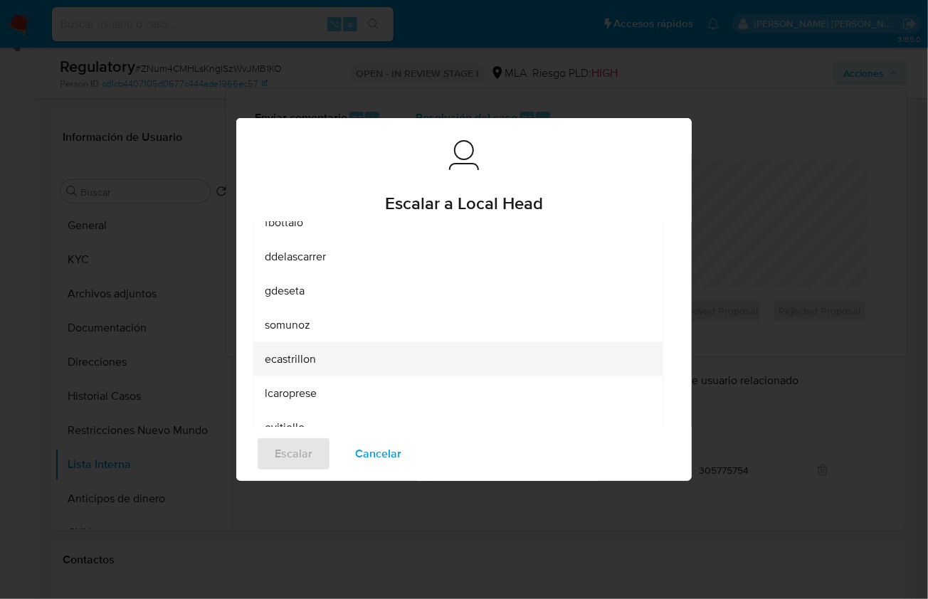
scroll to position [95, 0]
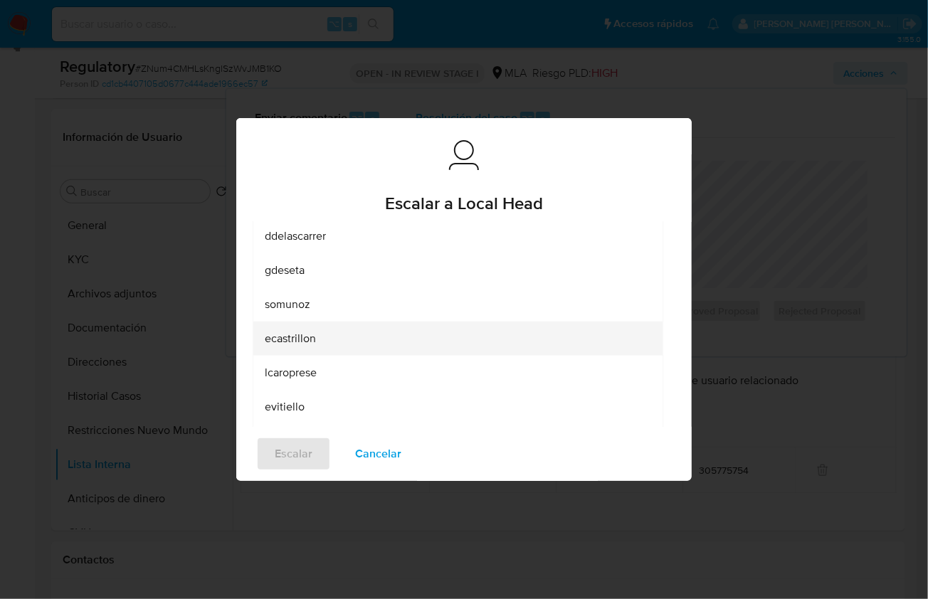
click at [309, 347] on div "ecastrillon" at bounding box center [454, 339] width 378 height 34
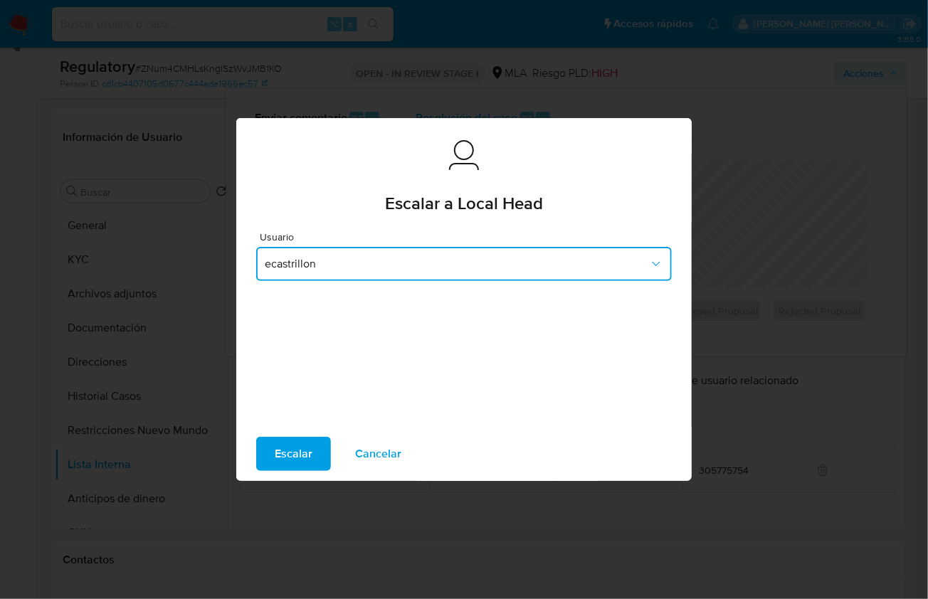
click at [305, 265] on span "ecastrillon" at bounding box center [457, 264] width 384 height 14
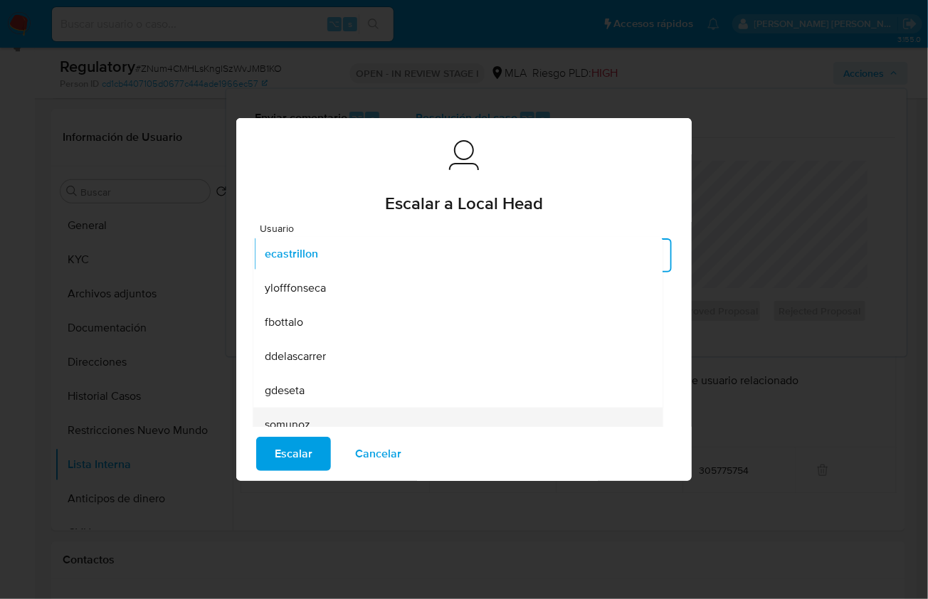
scroll to position [90, 0]
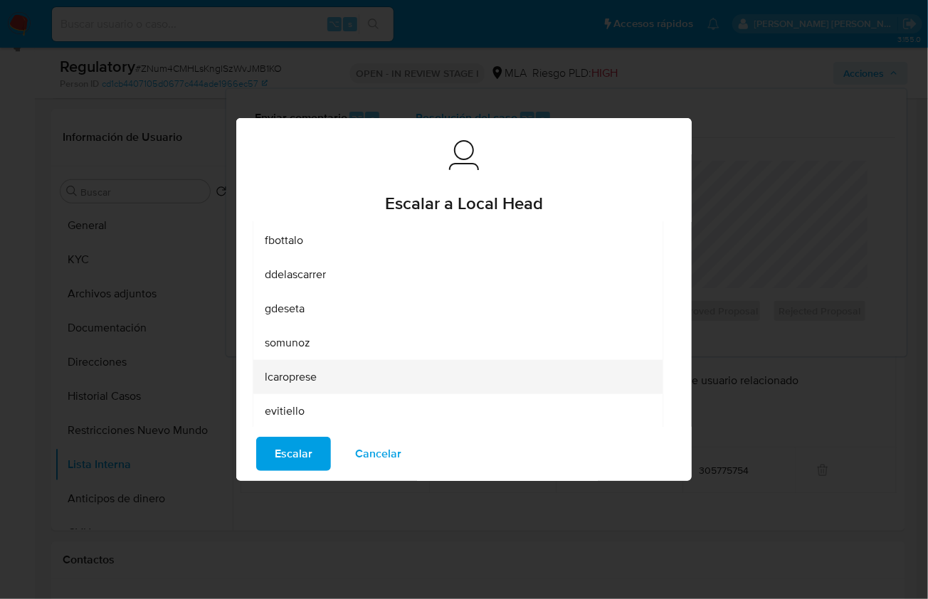
click at [303, 365] on div "lcaroprese" at bounding box center [454, 377] width 378 height 34
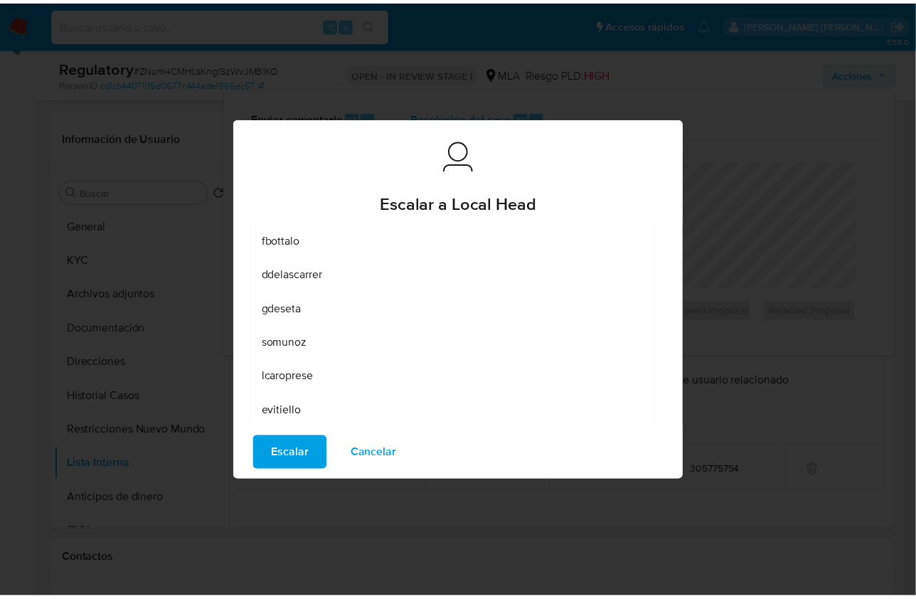
scroll to position [0, 0]
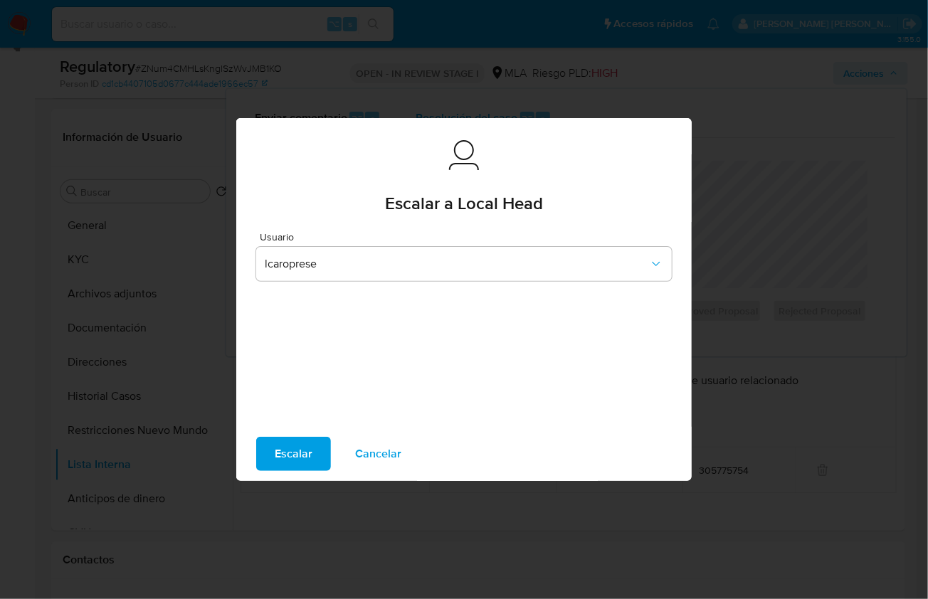
click at [282, 452] on span "Escalar" at bounding box center [294, 453] width 38 height 31
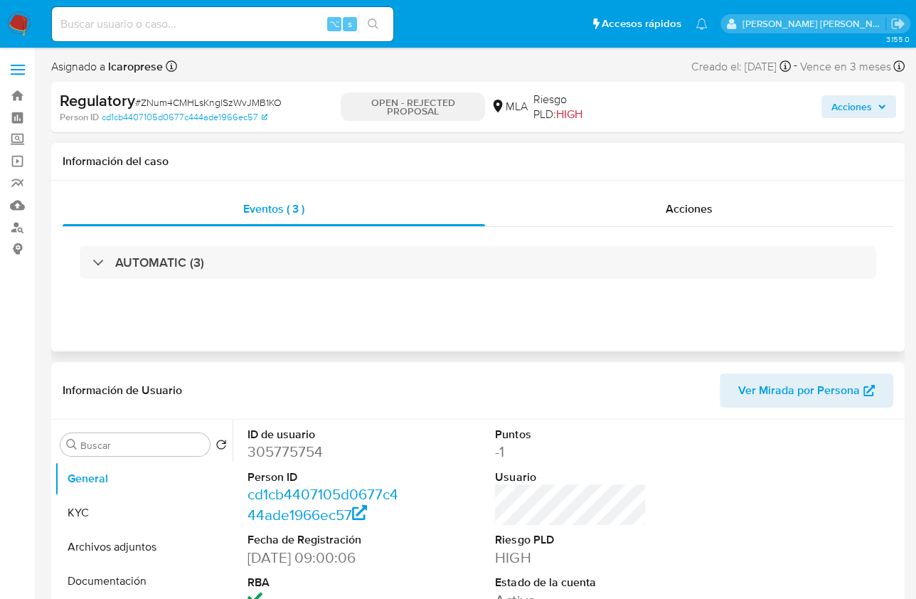
select select "10"
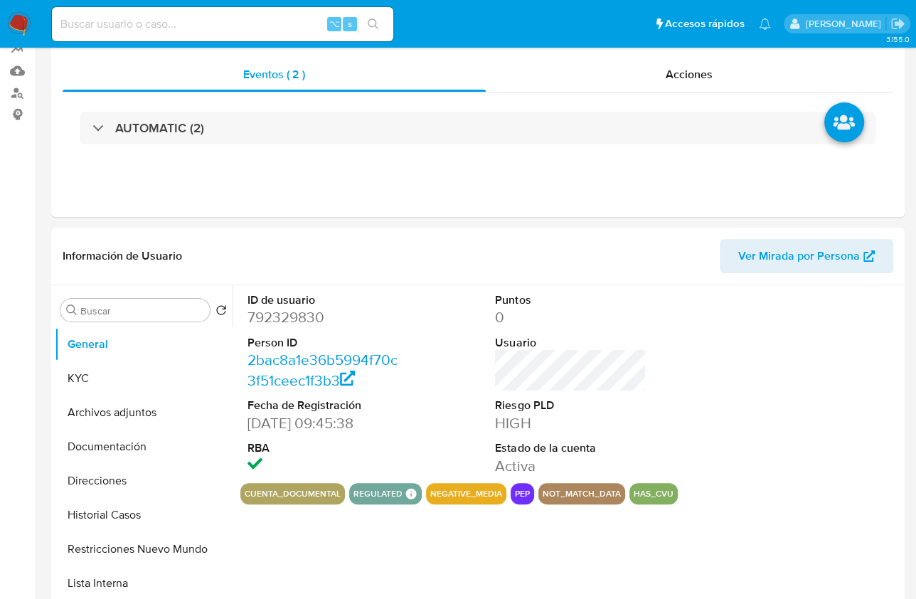
select select "10"
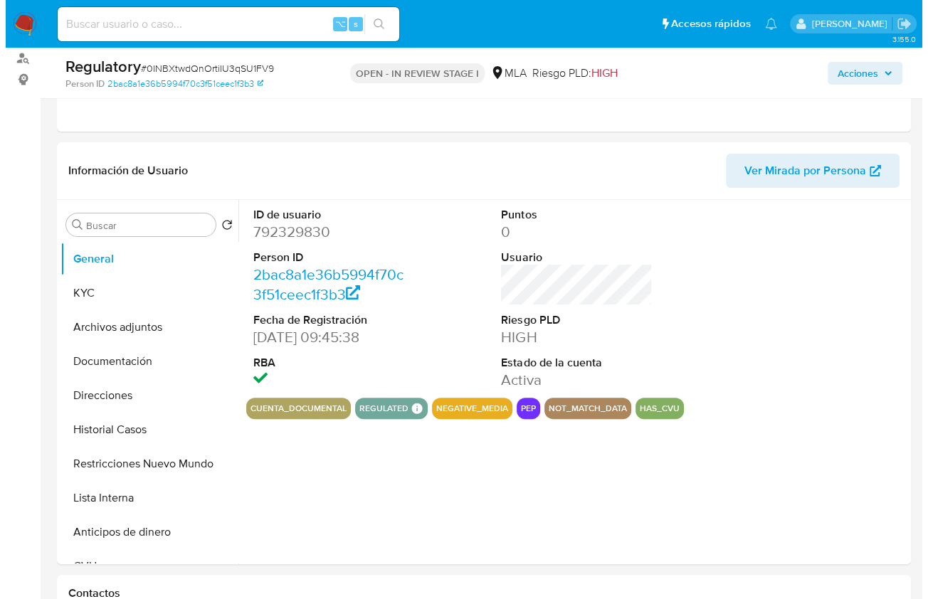
scroll to position [182, 0]
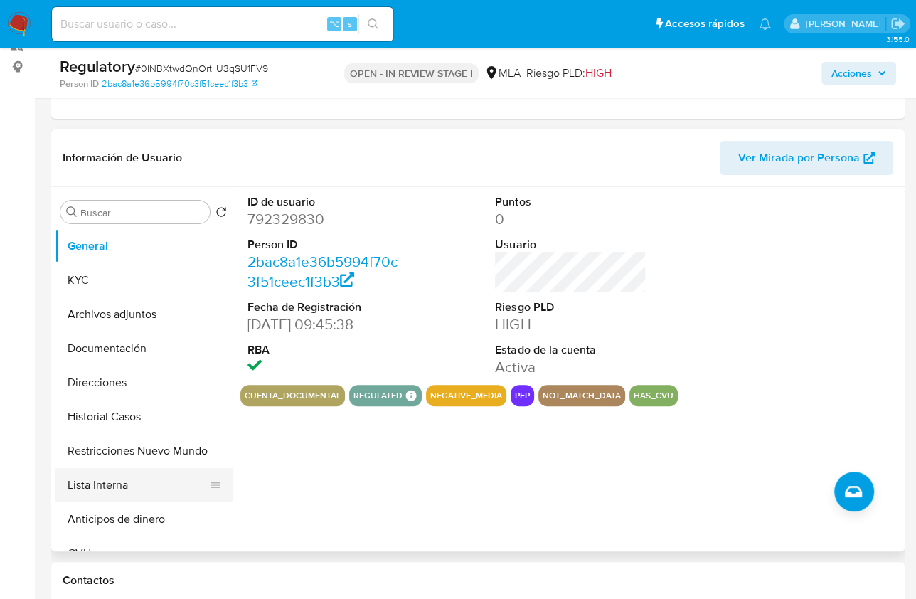
click at [116, 487] on button "Lista Interna" at bounding box center [138, 485] width 166 height 34
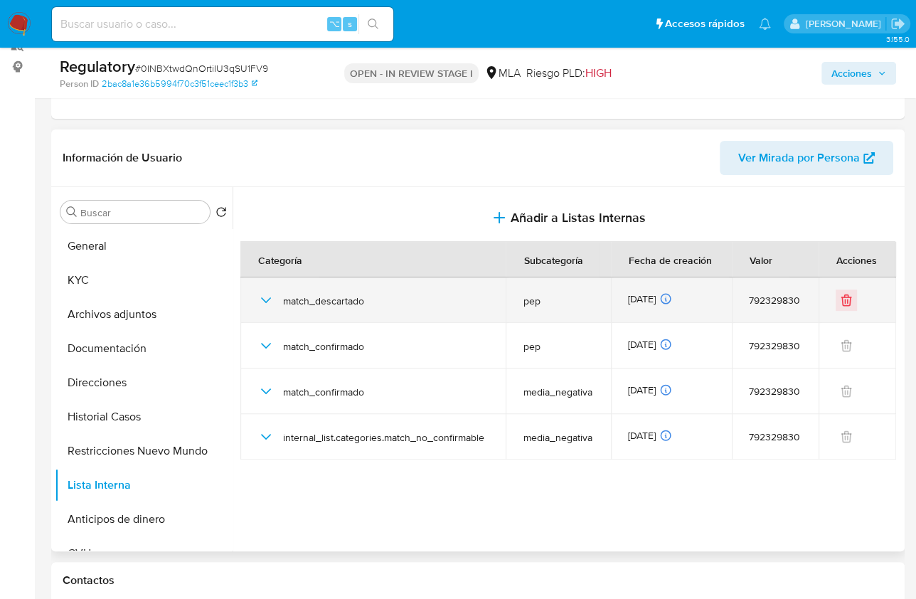
click at [265, 300] on icon "button" at bounding box center [266, 300] width 10 height 6
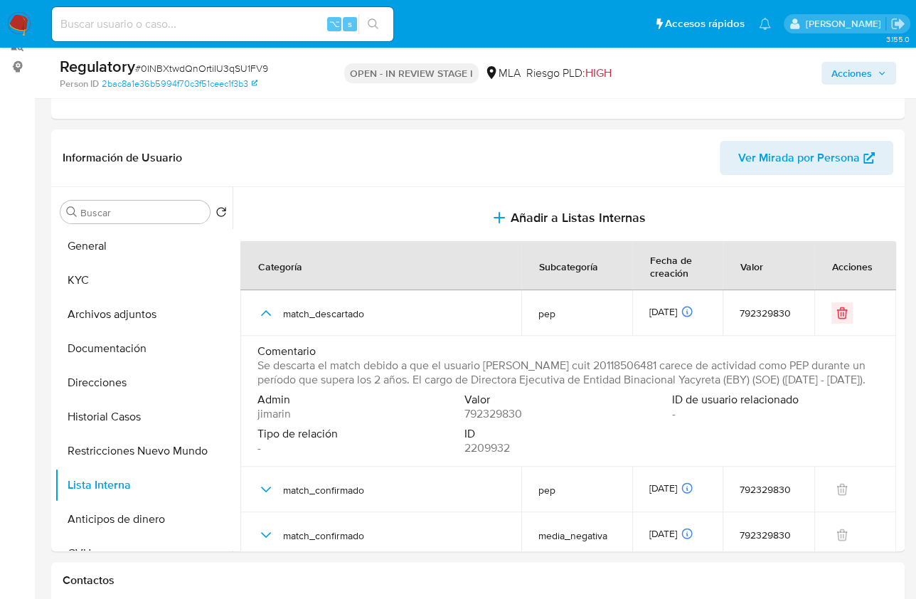
click at [846, 75] on span "Acciones" at bounding box center [852, 73] width 41 height 23
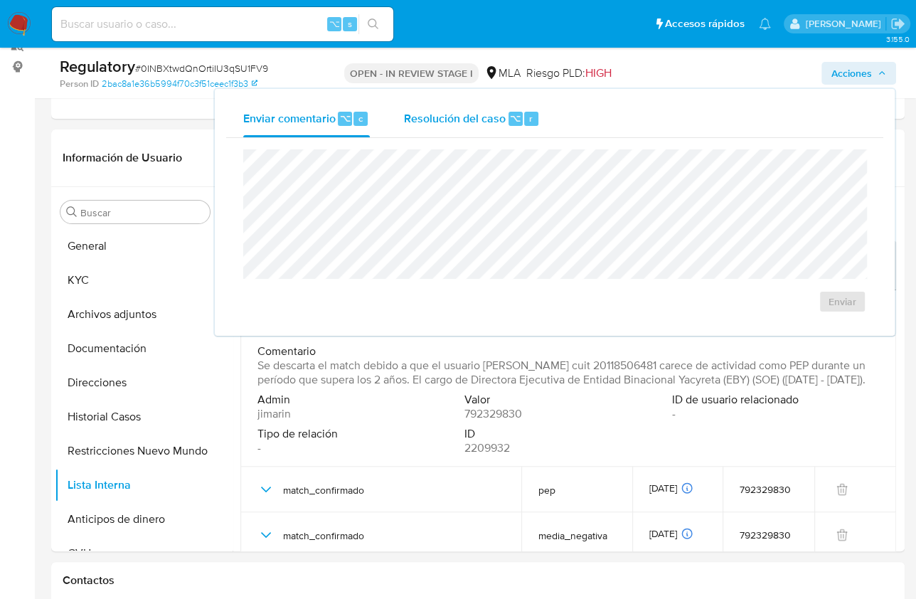
click at [504, 107] on div "Resolución del caso ⌥ r" at bounding box center [472, 118] width 136 height 37
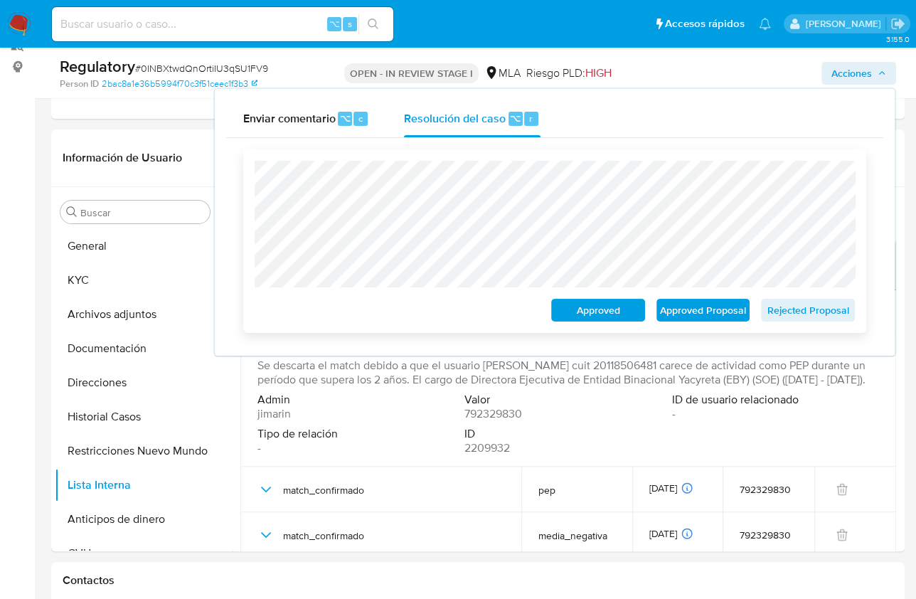
click at [810, 312] on span "Rejected Proposal" at bounding box center [808, 310] width 74 height 20
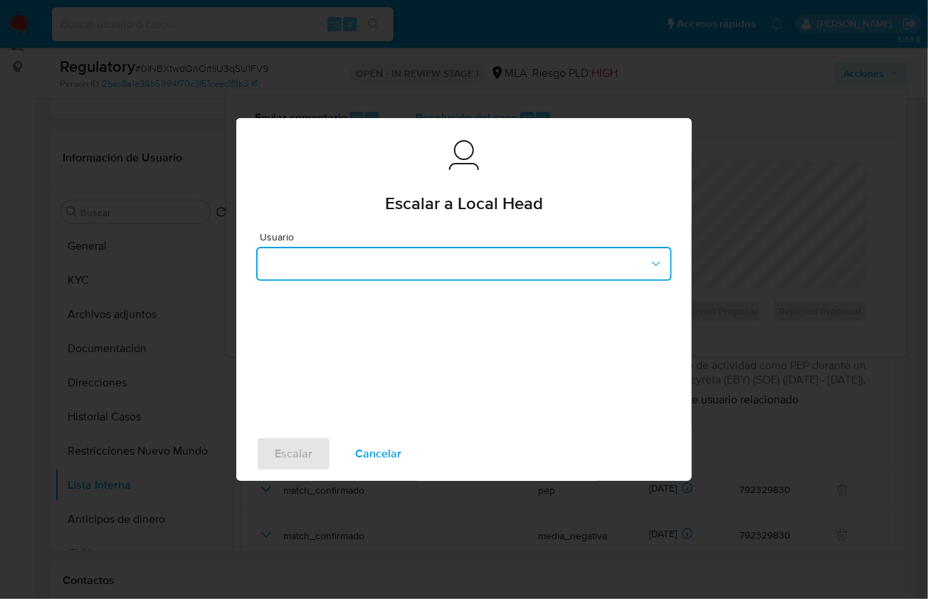
click at [403, 276] on button "button" at bounding box center [464, 264] width 416 height 34
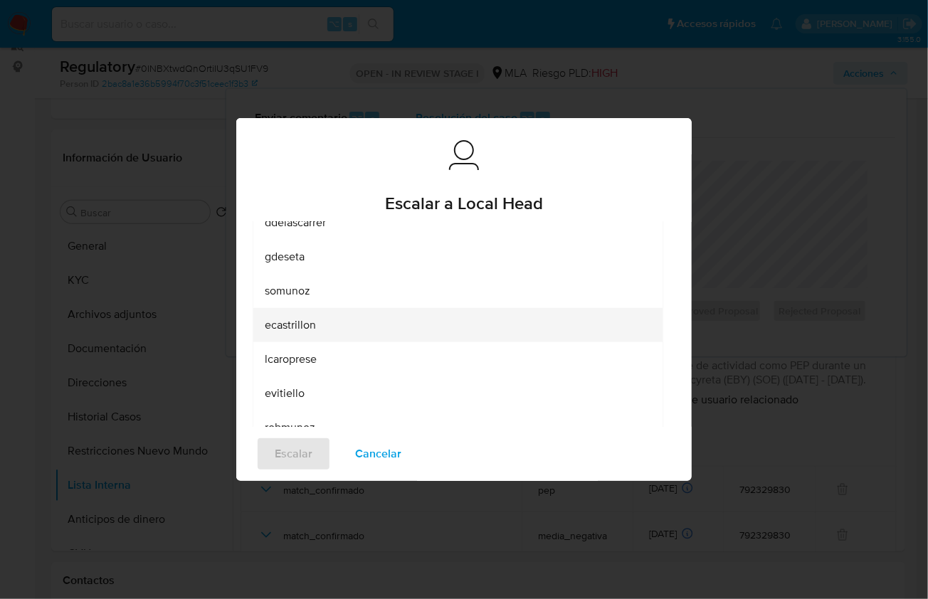
scroll to position [109, 0]
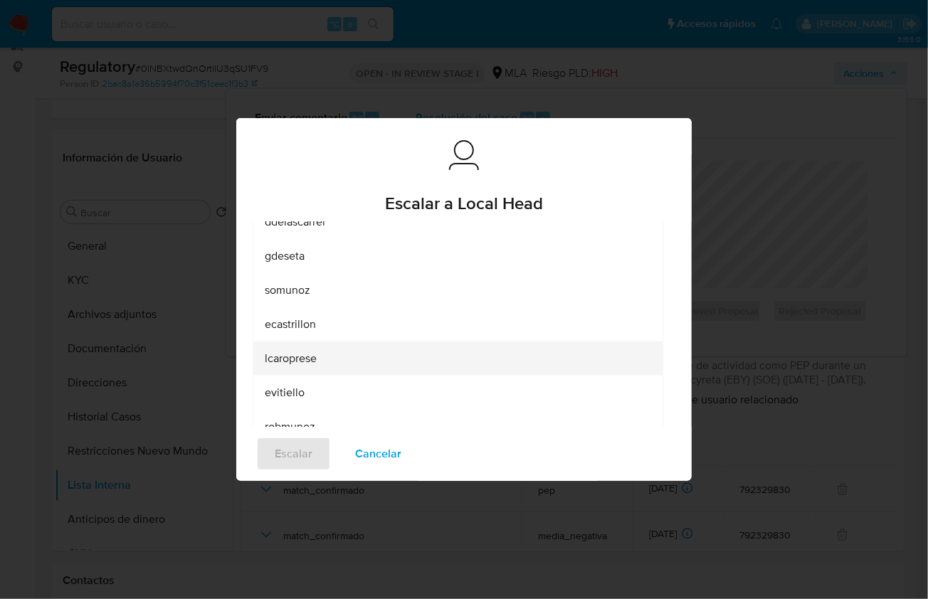
click at [312, 342] on div "lcaroprese" at bounding box center [454, 359] width 378 height 34
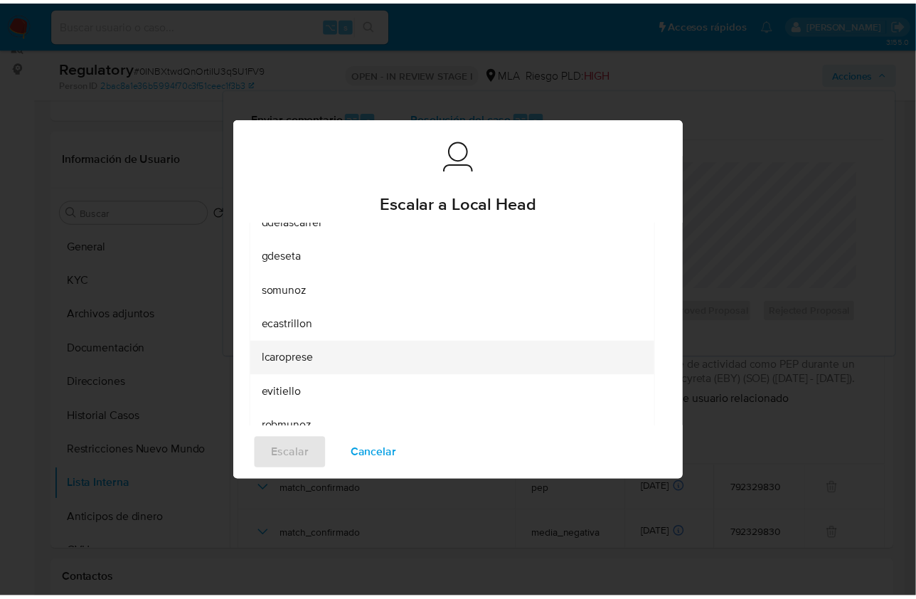
scroll to position [0, 0]
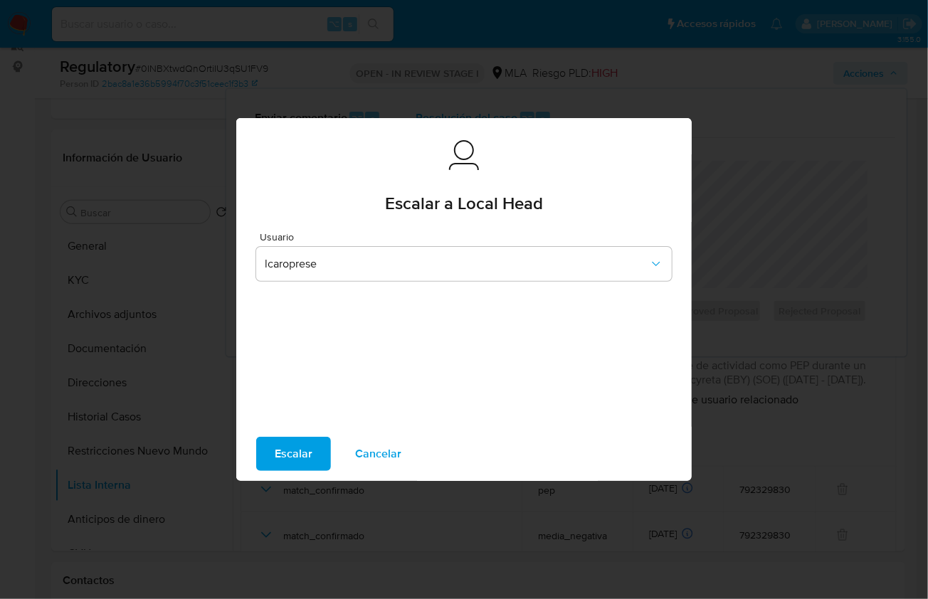
click at [302, 472] on div "Escalar Cancelar" at bounding box center [463, 454] width 455 height 54
click at [291, 462] on span "Escalar" at bounding box center [294, 453] width 38 height 31
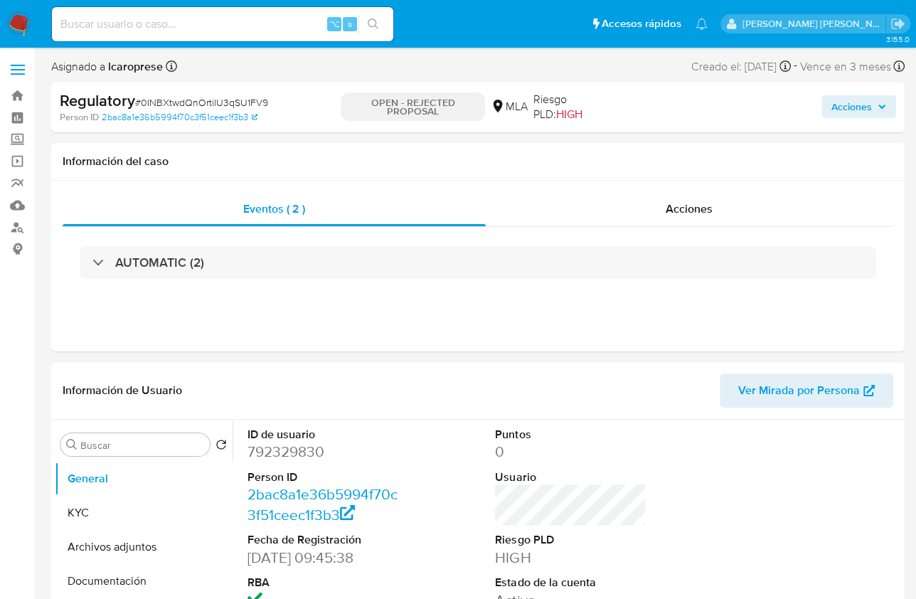
select select "10"
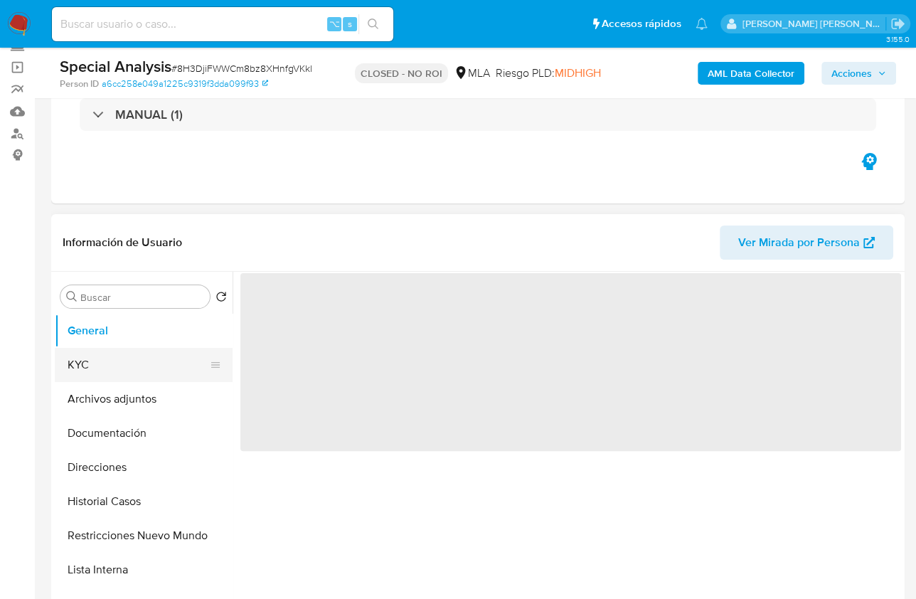
scroll to position [97, 0]
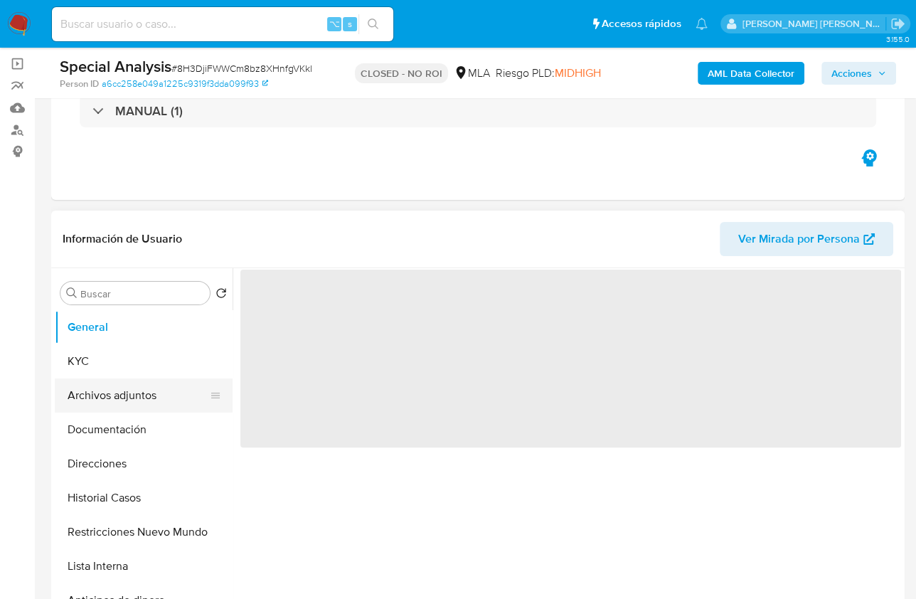
click at [151, 392] on button "Archivos adjuntos" at bounding box center [138, 396] width 166 height 34
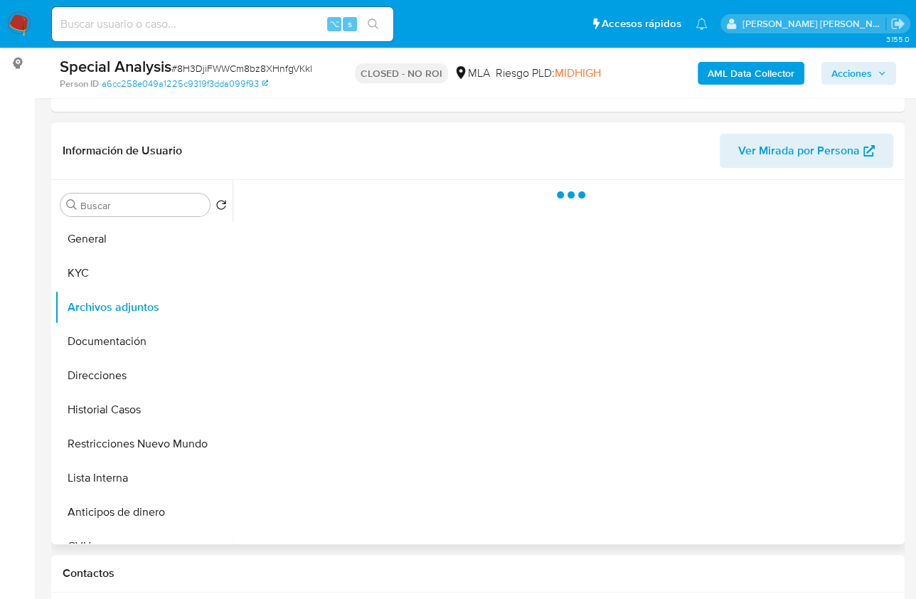
select select "10"
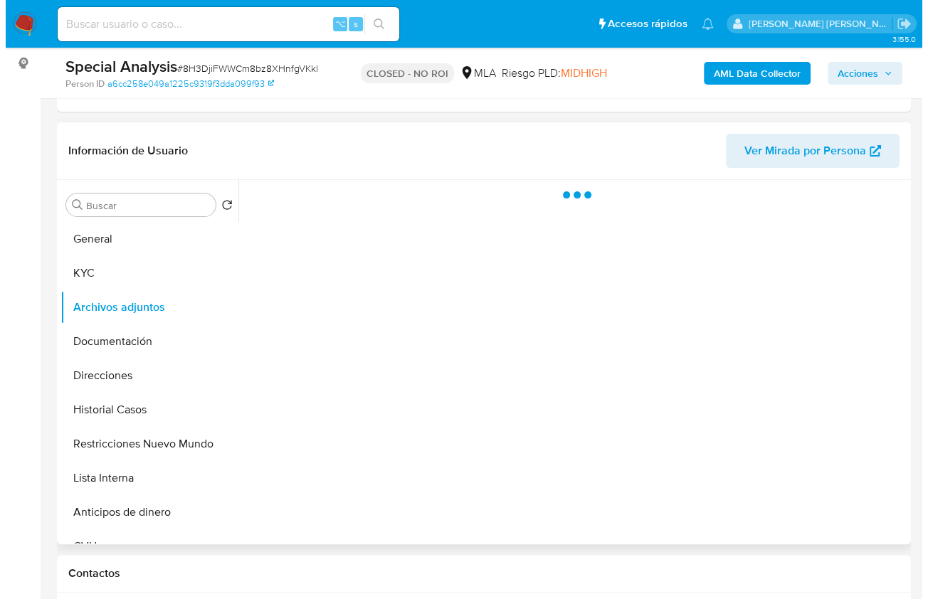
scroll to position [186, 0]
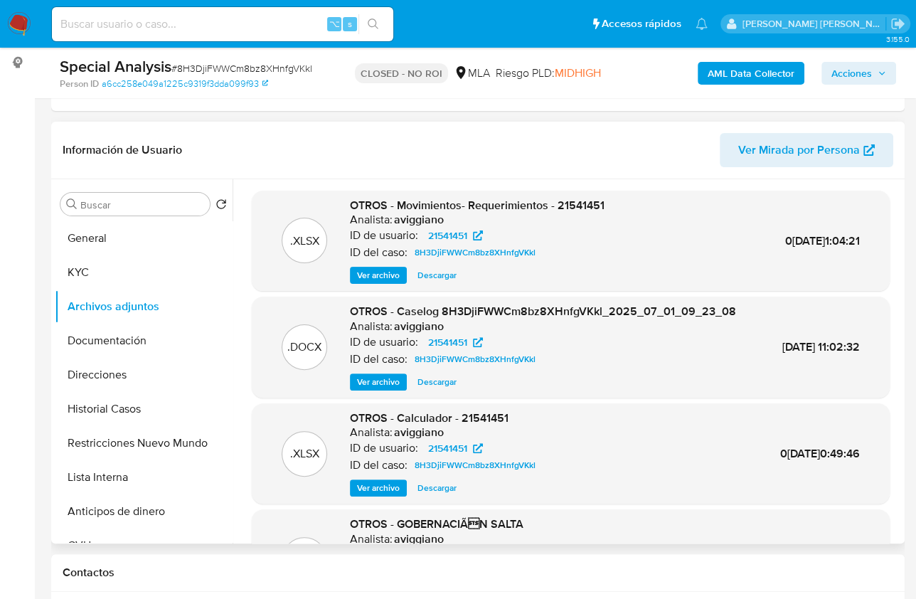
click at [357, 398] on div ".DOCX OTROS - Caselog 8H3DjiFWWCm8bz8XHnfgVKkl_2025_07_01_09_23_08 Analista: av…" at bounding box center [571, 347] width 638 height 101
click at [381, 389] on span "Ver archivo" at bounding box center [378, 382] width 43 height 14
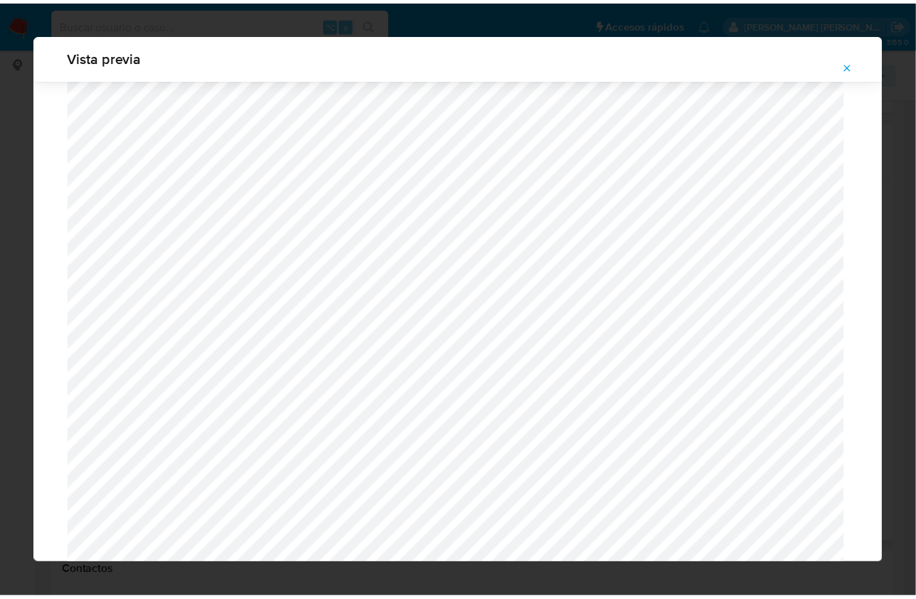
scroll to position [0, 0]
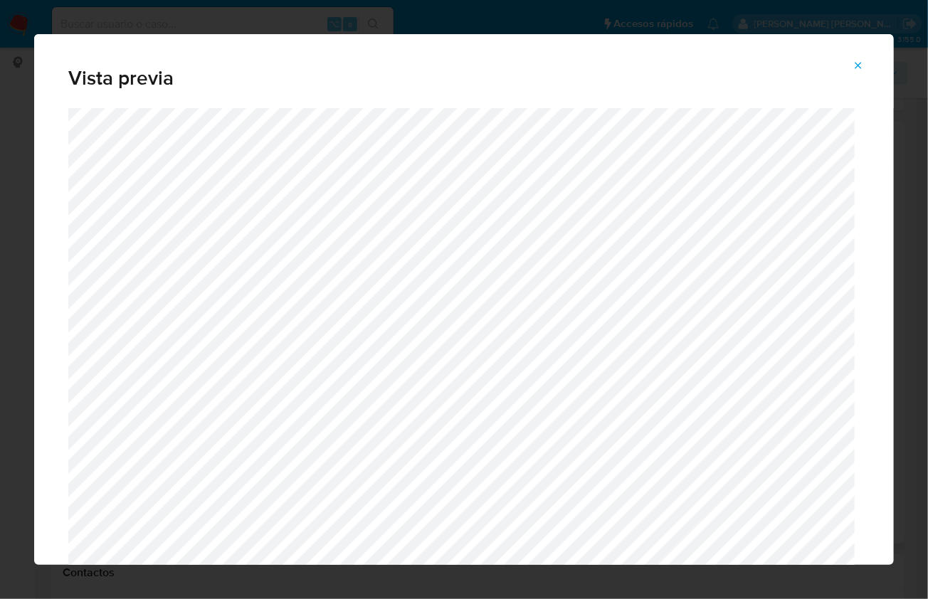
click at [857, 62] on icon "Attachment preview" at bounding box center [857, 65] width 11 height 11
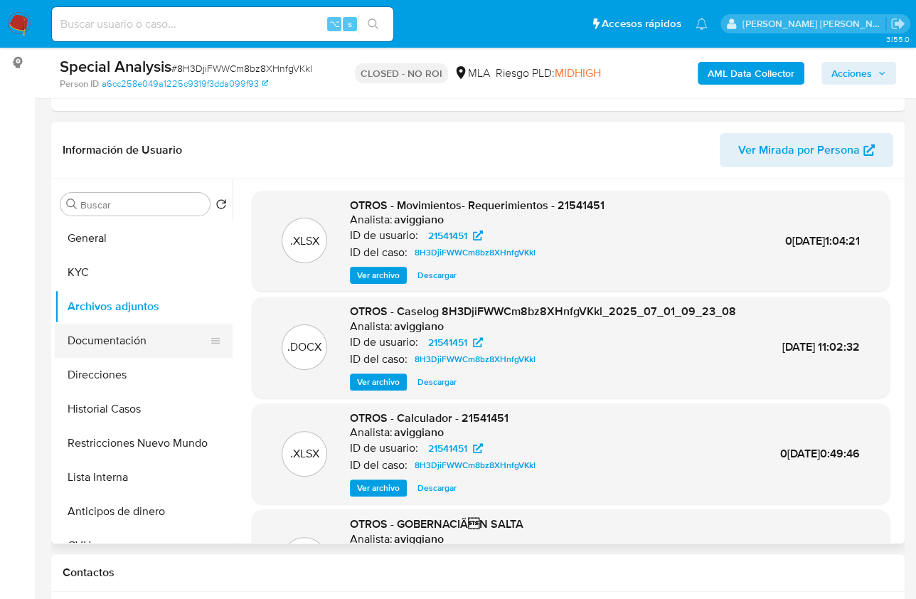
click at [157, 330] on button "Documentación" at bounding box center [138, 341] width 166 height 34
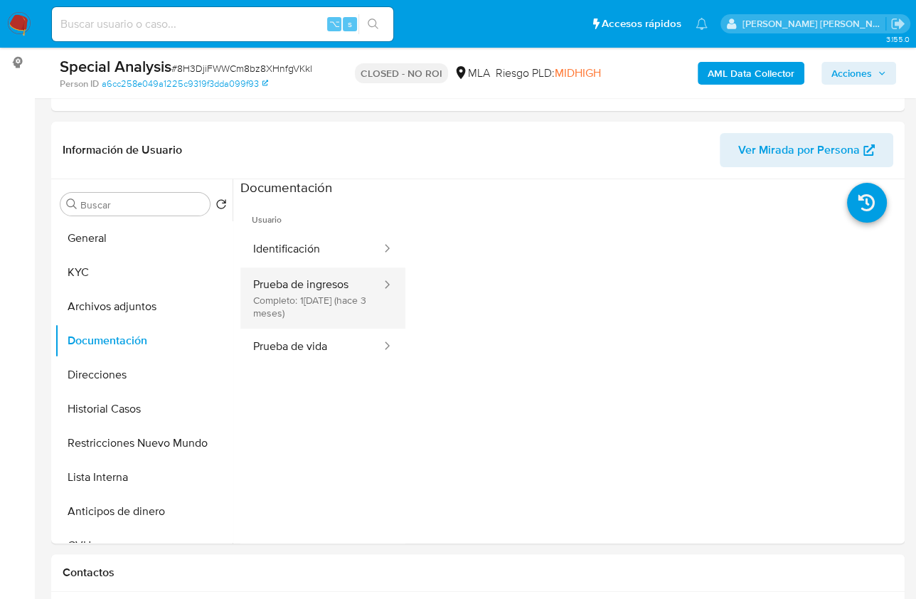
click at [344, 318] on button "Prueba de ingresos Completo: [DATE] (hace 3 meses)" at bounding box center [311, 298] width 142 height 61
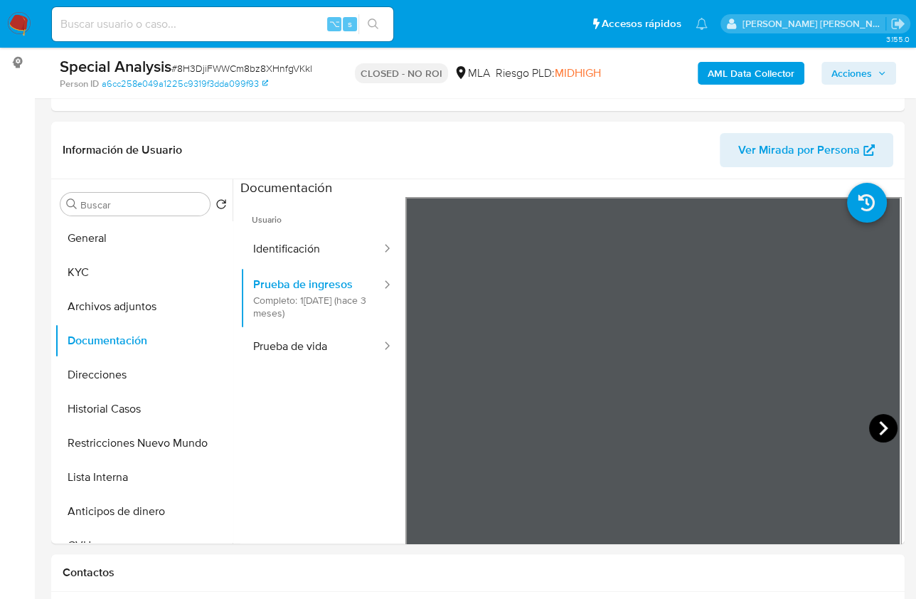
click at [873, 431] on icon at bounding box center [883, 428] width 28 height 28
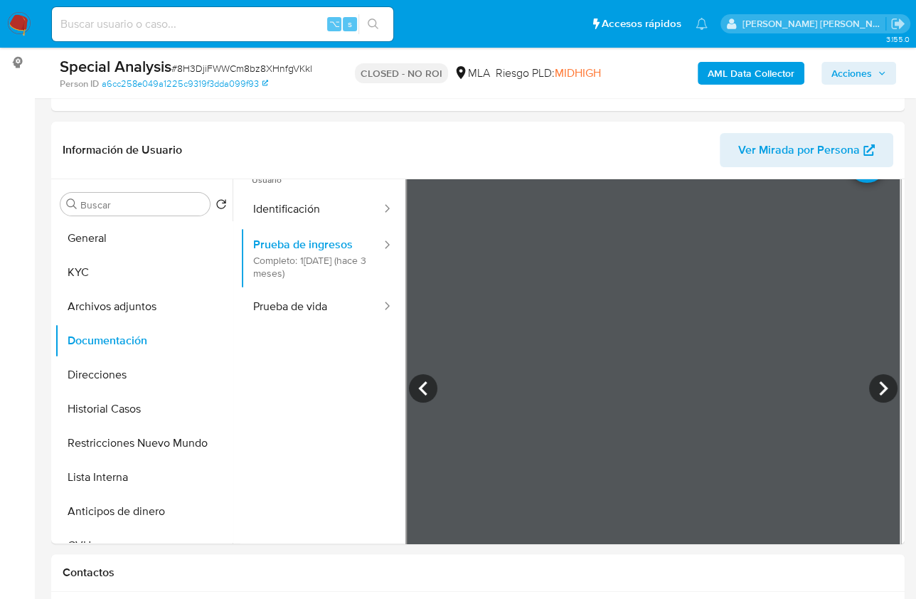
scroll to position [120, 0]
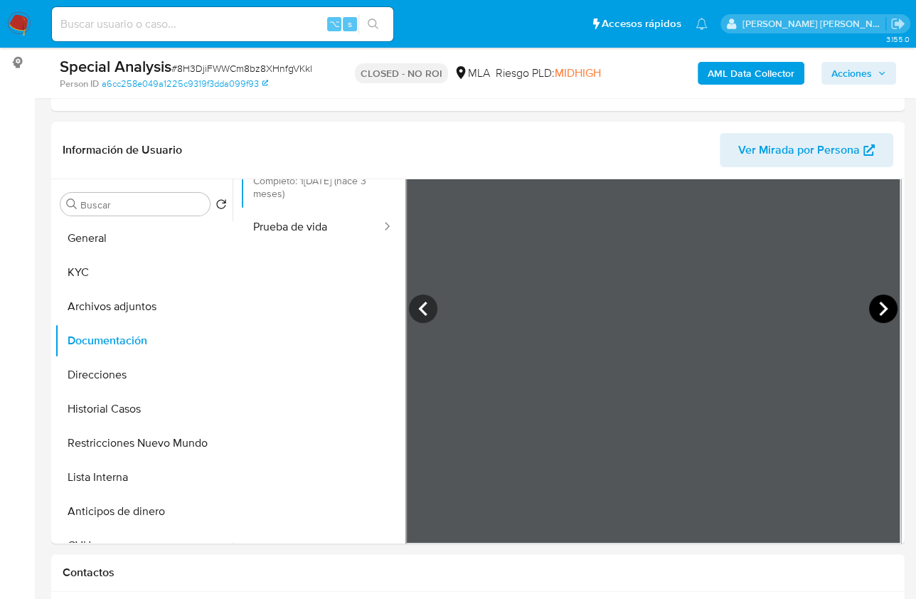
click at [877, 316] on icon at bounding box center [883, 309] width 28 height 28
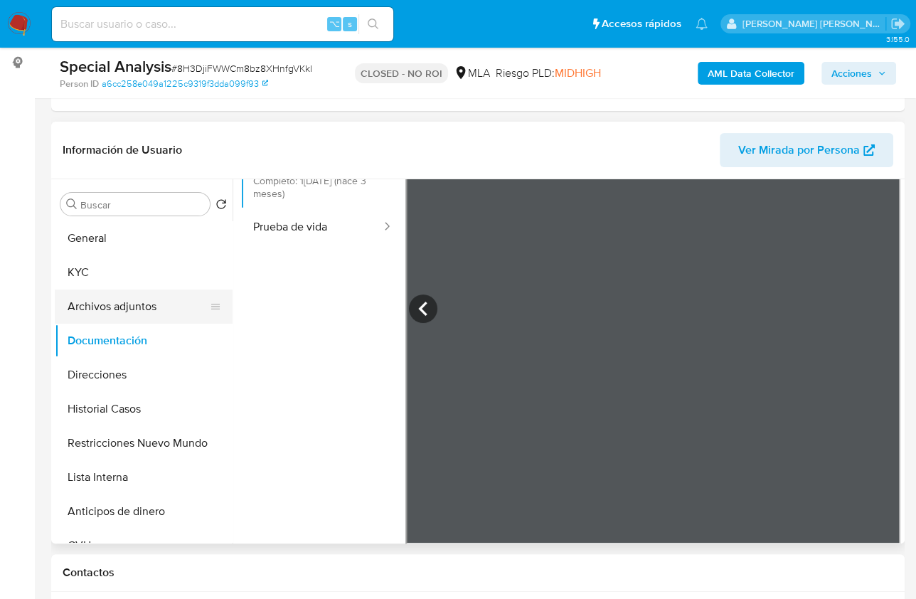
click at [144, 300] on button "Archivos adjuntos" at bounding box center [138, 307] width 166 height 34
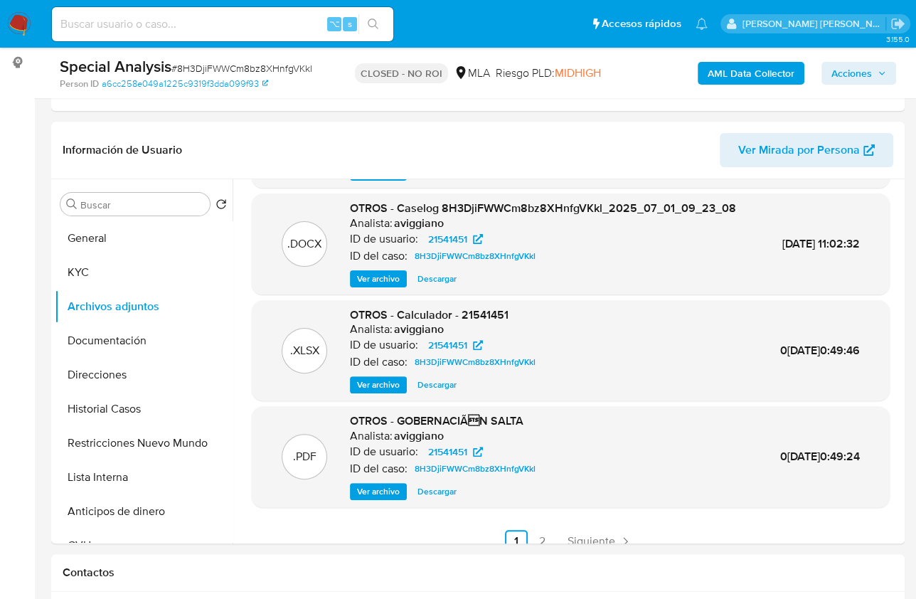
scroll to position [134, 0]
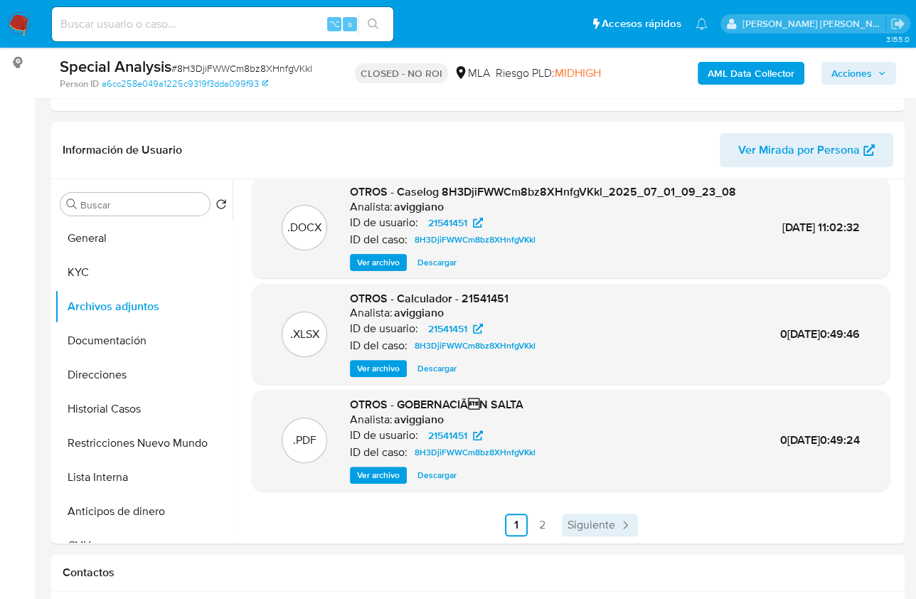
click at [598, 527] on span "Siguiente" at bounding box center [592, 524] width 48 height 11
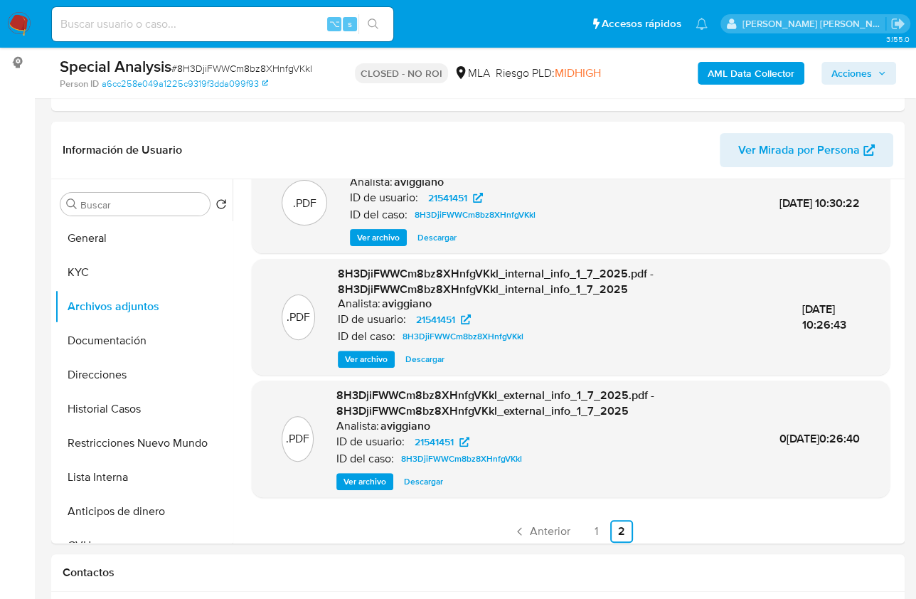
scroll to position [43, 0]
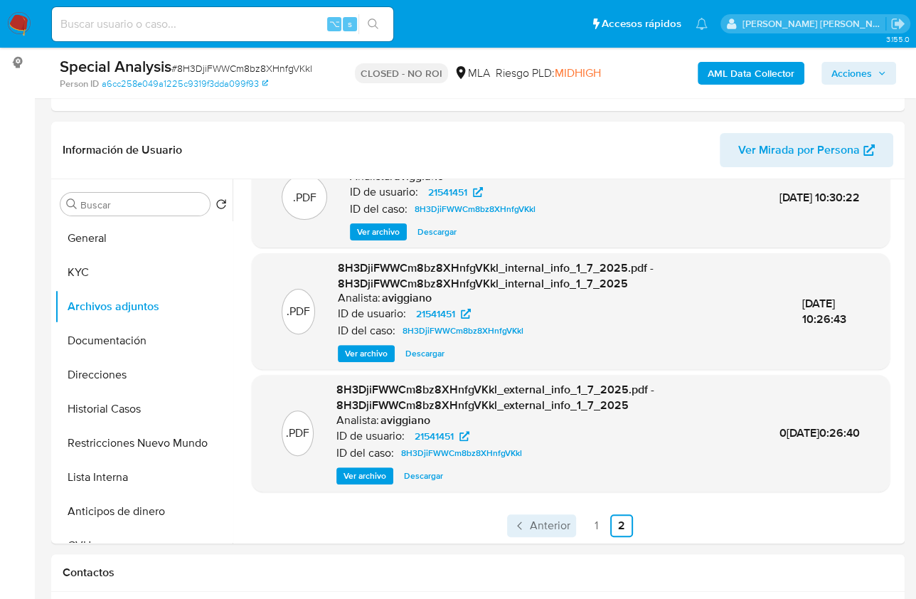
click at [530, 520] on span "Anterior" at bounding box center [550, 525] width 41 height 11
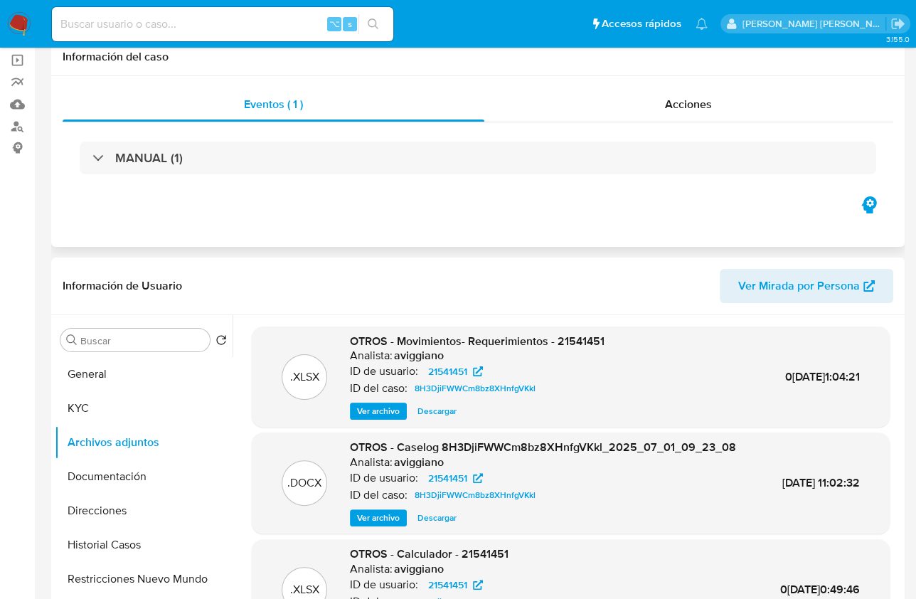
scroll to position [199, 0]
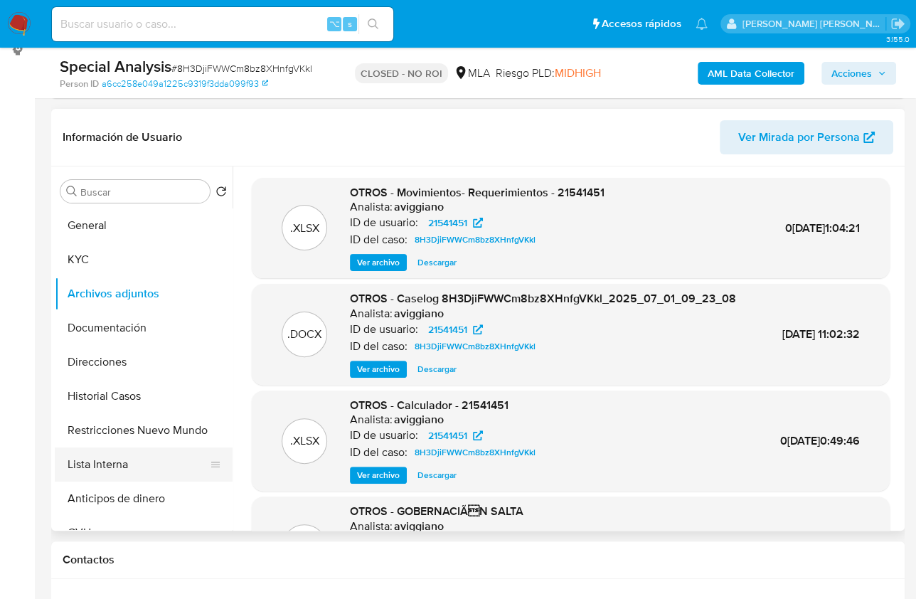
click at [133, 464] on button "Lista Interna" at bounding box center [138, 465] width 166 height 34
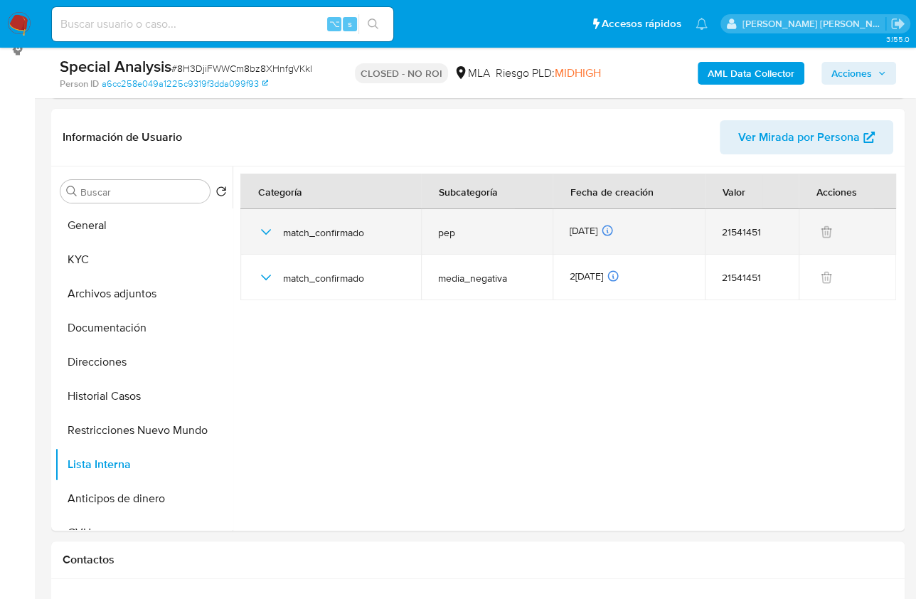
click at [269, 229] on icon "button" at bounding box center [266, 232] width 10 height 6
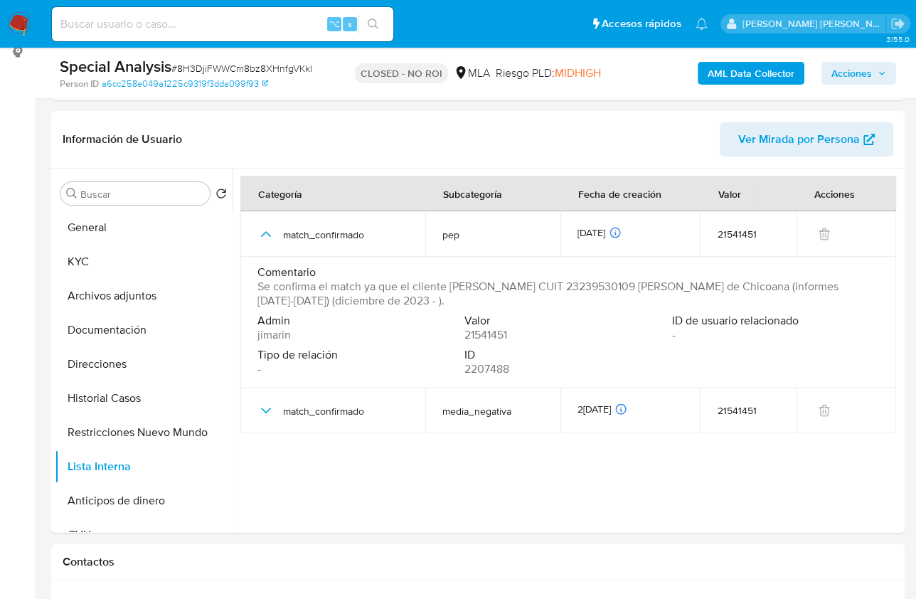
scroll to position [196, 0]
drag, startPoint x: 823, startPoint y: 83, endPoint x: 852, endPoint y: 75, distance: 30.0
click at [823, 83] on button "Acciones" at bounding box center [859, 73] width 75 height 23
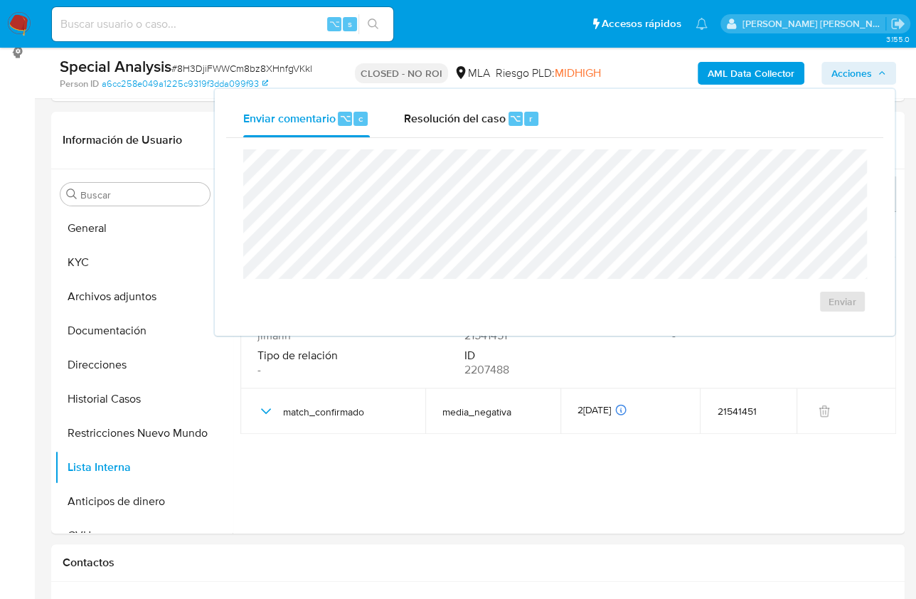
click at [852, 75] on span "Acciones" at bounding box center [852, 73] width 41 height 23
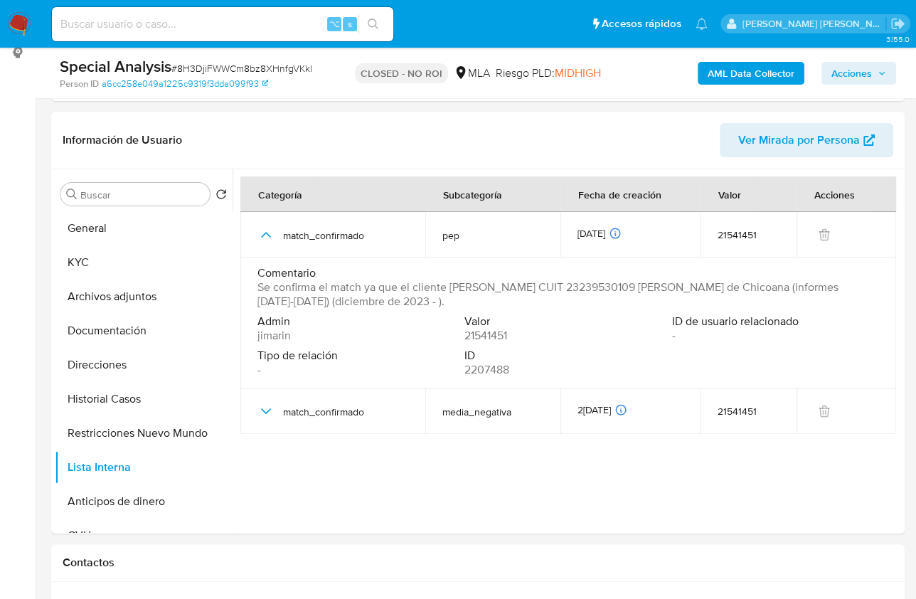
click at [850, 70] on span "Acciones" at bounding box center [852, 73] width 41 height 23
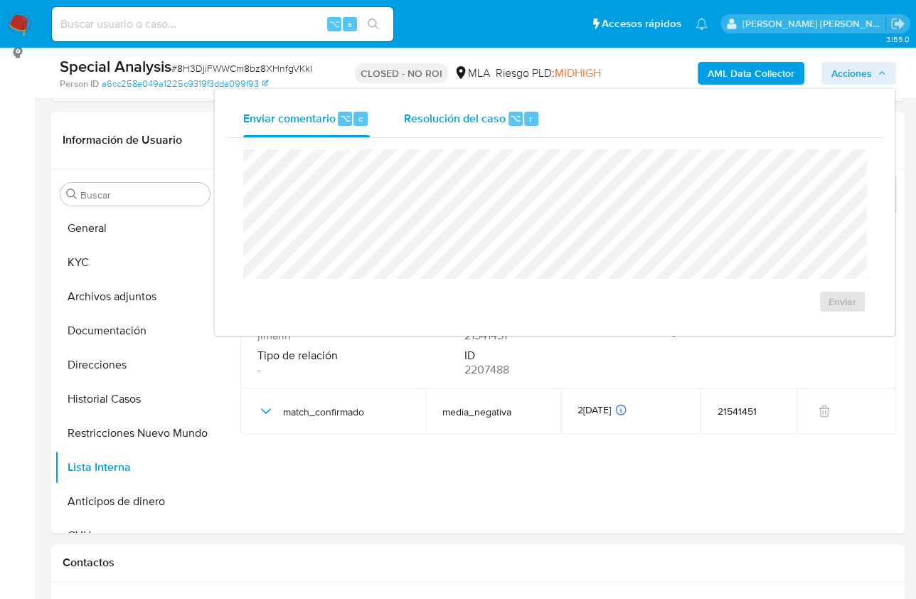
click at [511, 100] on div "Resolución del caso ⌥ r" at bounding box center [472, 118] width 136 height 37
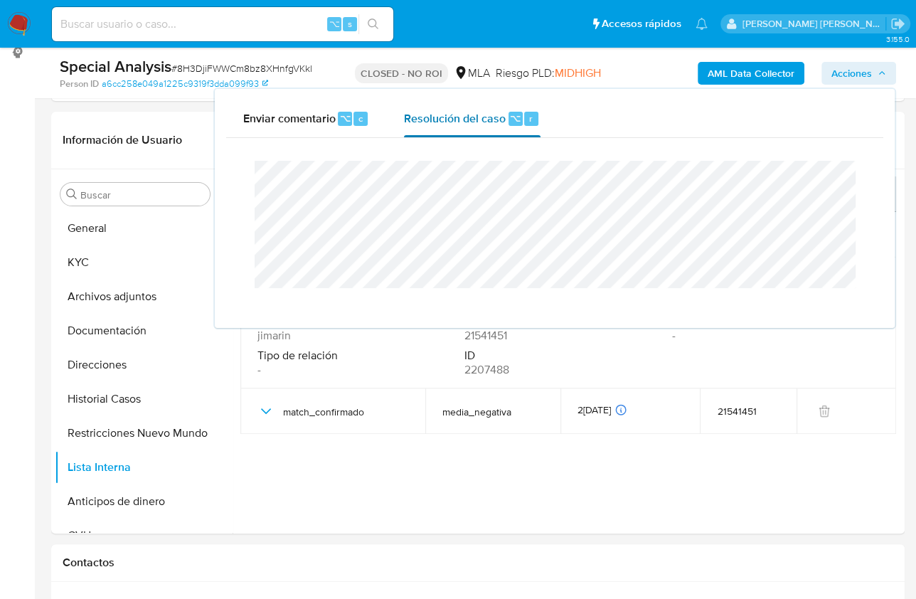
click at [488, 120] on span "Resolución del caso" at bounding box center [455, 118] width 102 height 16
click at [477, 501] on div at bounding box center [567, 351] width 669 height 364
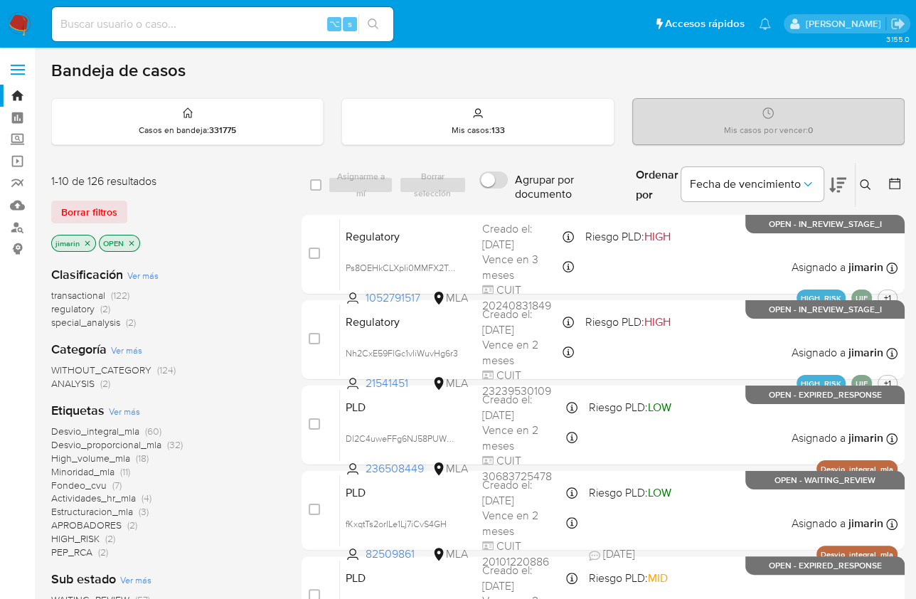
click at [865, 181] on icon at bounding box center [865, 184] width 11 height 11
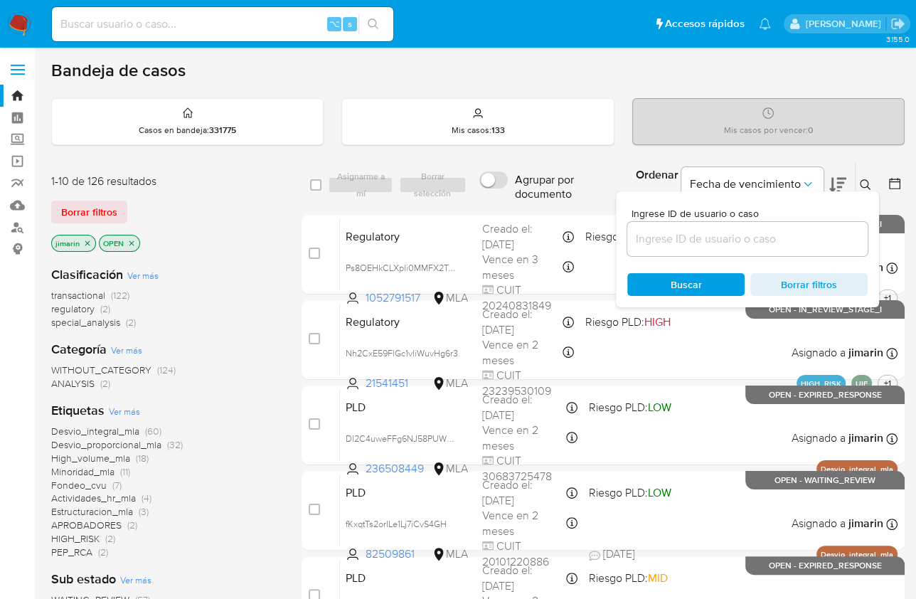
click at [718, 245] on input at bounding box center [748, 239] width 240 height 18
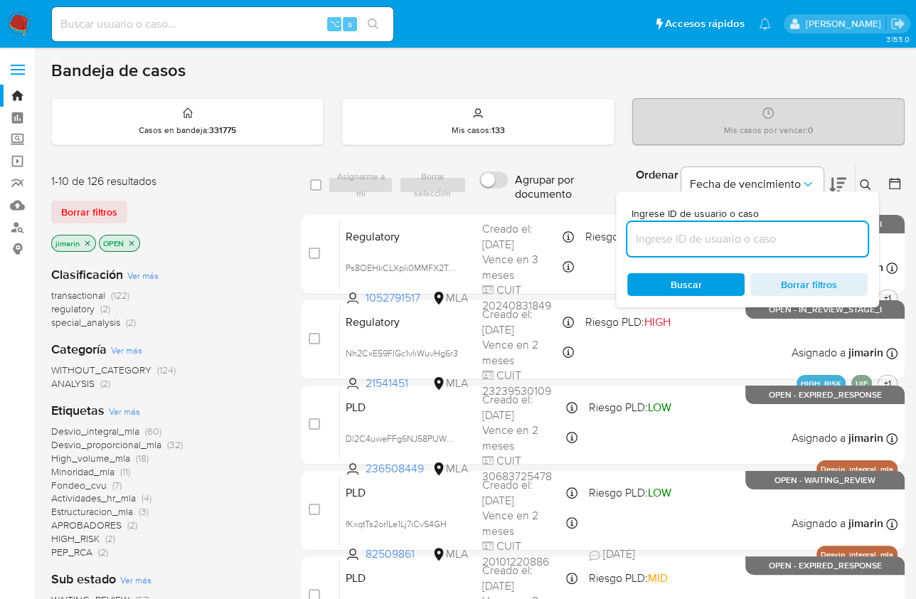
click at [717, 244] on input at bounding box center [748, 239] width 240 height 18
type input "21541451"
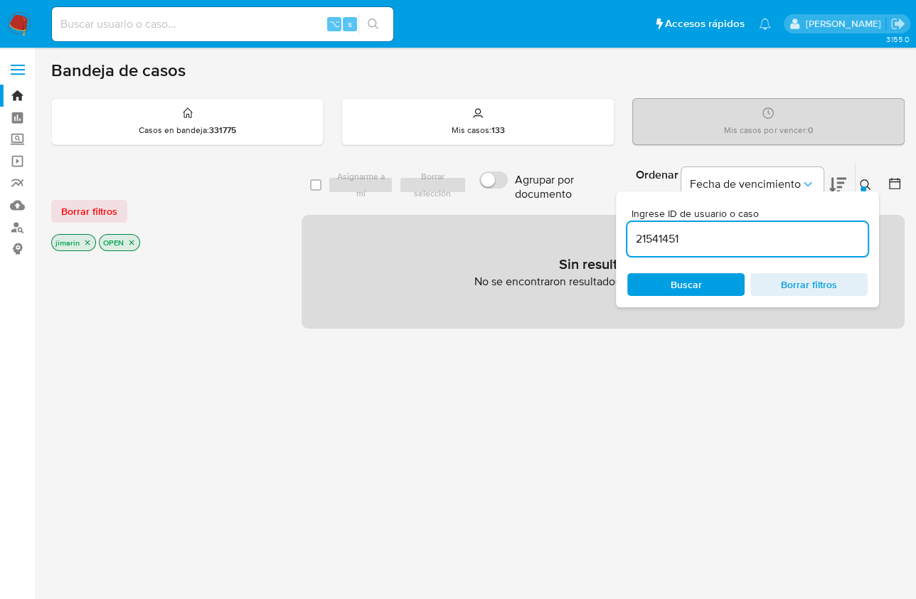
click at [863, 181] on icon at bounding box center [865, 184] width 11 height 11
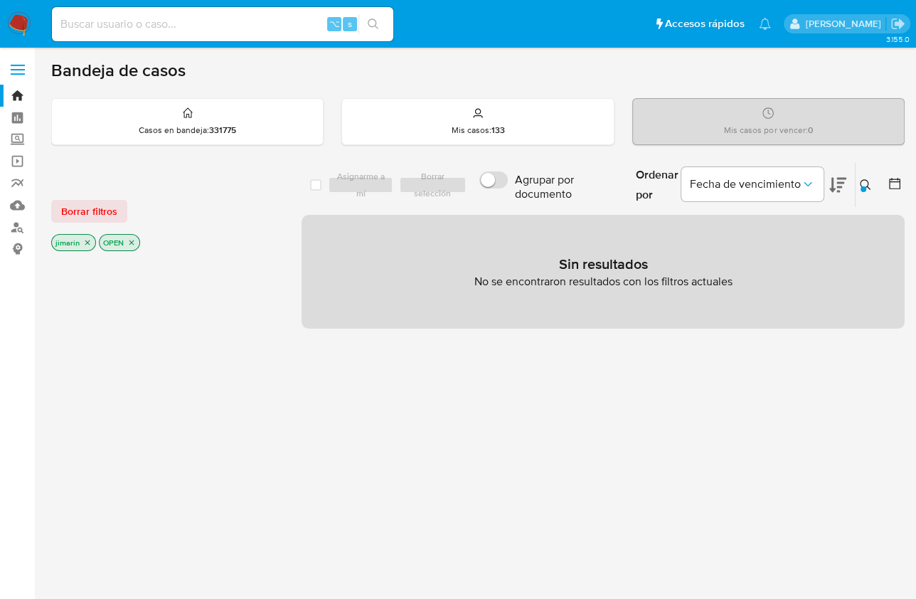
click at [131, 245] on p "OPEN" at bounding box center [120, 243] width 40 height 16
click at [132, 242] on icon "close-filter" at bounding box center [131, 242] width 5 height 5
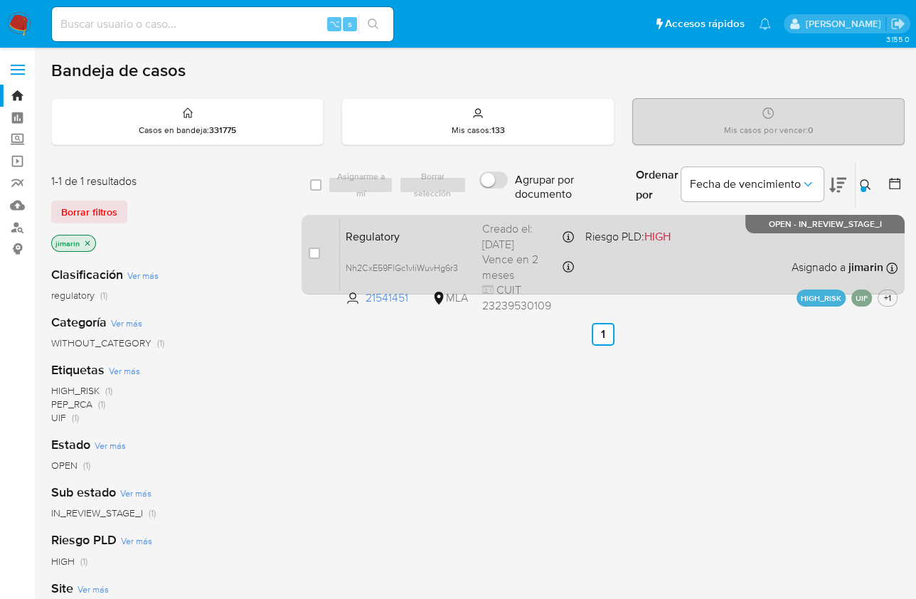
click at [655, 255] on div "Regulatory Nh2CxE59FlGc1vIiWuvHg6r3 21541451 MLA Riesgo PLD: HIGH Creado el: 29…" at bounding box center [619, 254] width 558 height 72
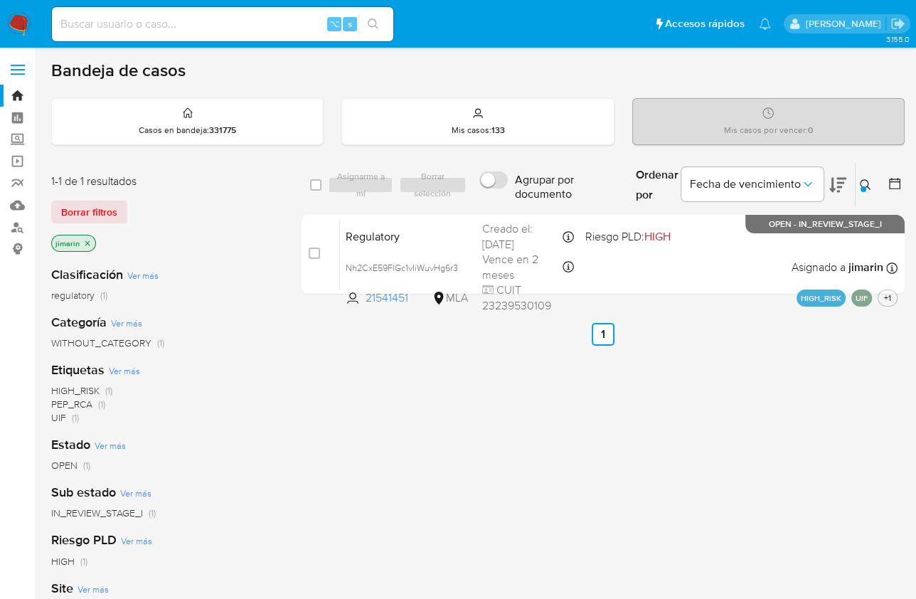
click at [27, 24] on img at bounding box center [19, 24] width 24 height 24
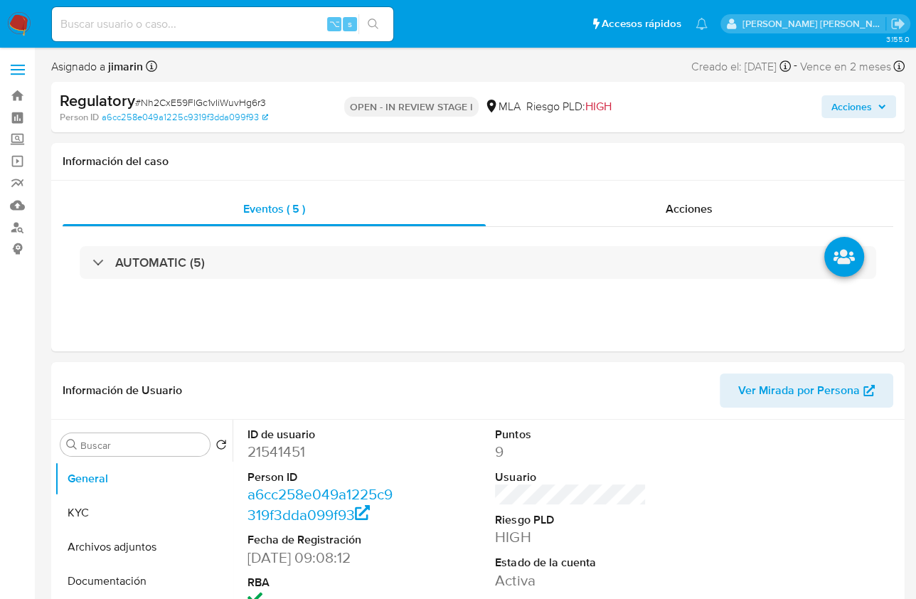
select select "10"
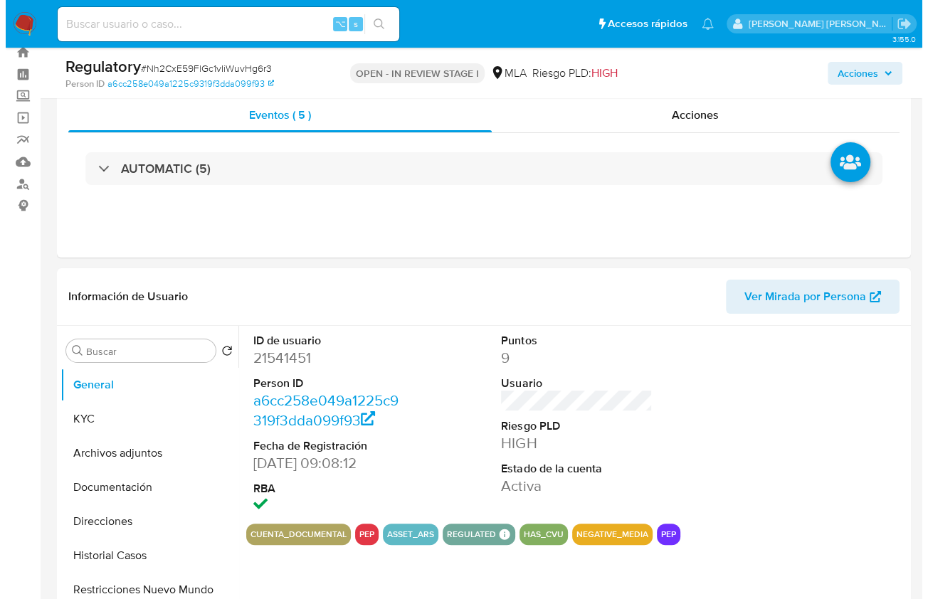
scroll to position [233, 0]
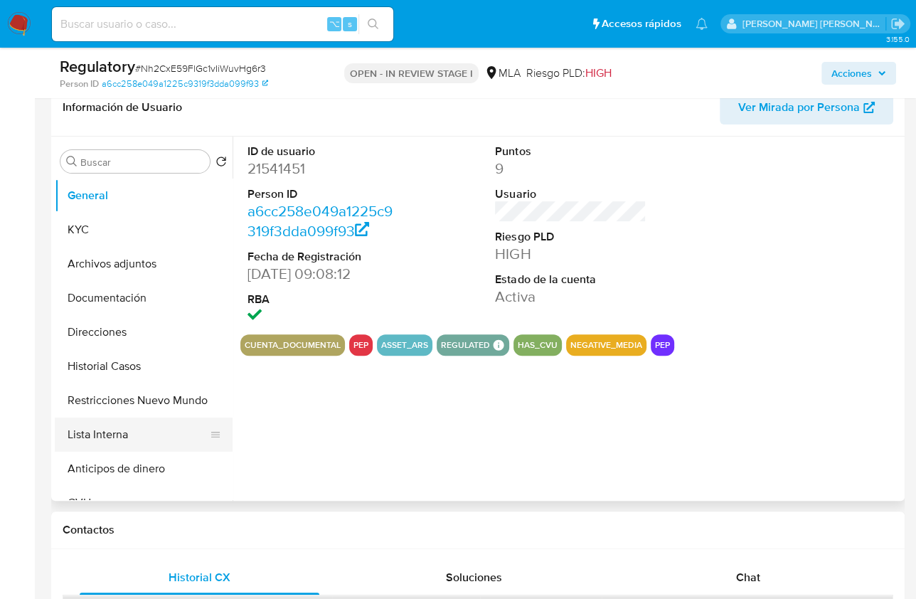
click at [122, 444] on button "Lista Interna" at bounding box center [138, 435] width 166 height 34
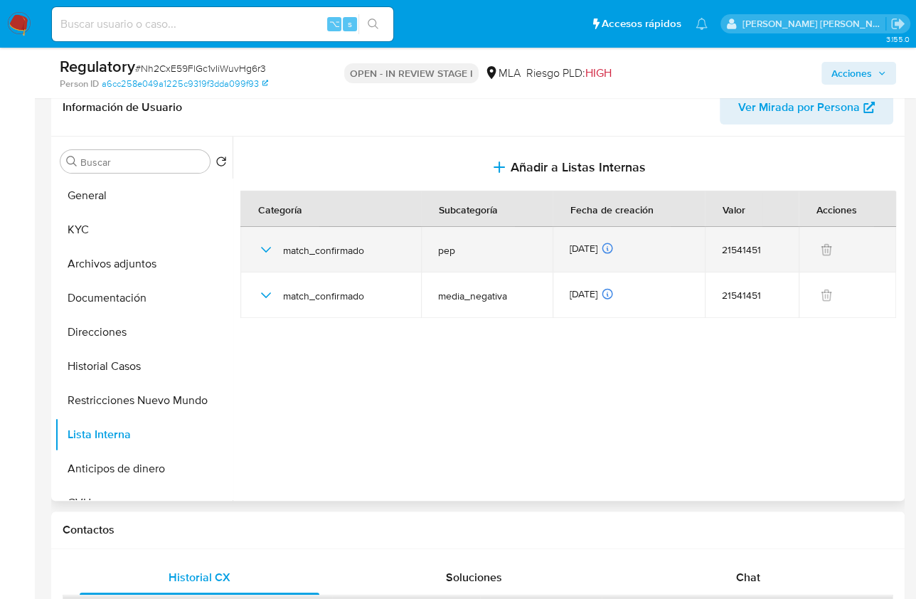
click at [255, 250] on td "match_confirmado" at bounding box center [330, 250] width 181 height 46
click at [261, 250] on icon "button" at bounding box center [266, 249] width 17 height 17
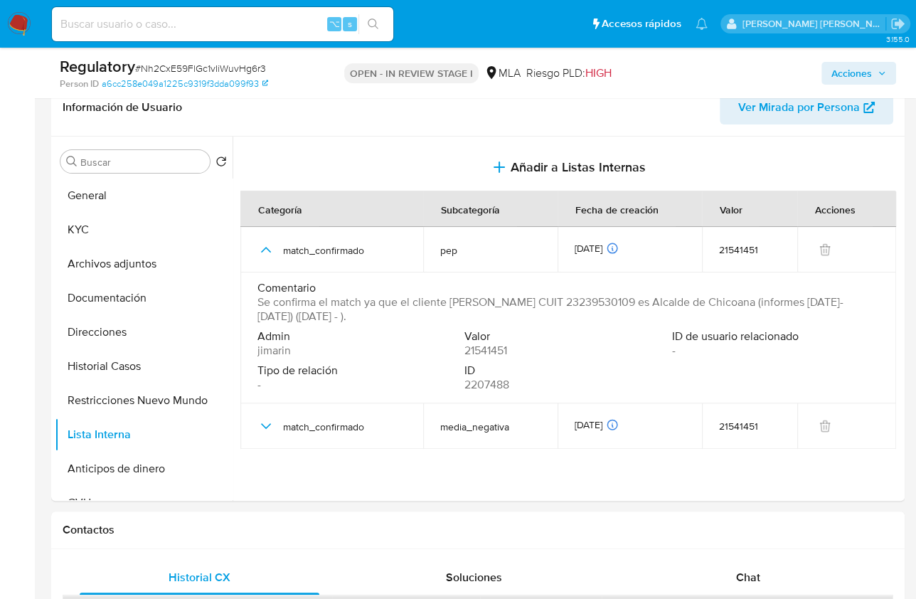
drag, startPoint x: 855, startPoint y: 80, endPoint x: 785, endPoint y: 85, distance: 69.9
click at [855, 80] on span "Acciones" at bounding box center [852, 73] width 41 height 23
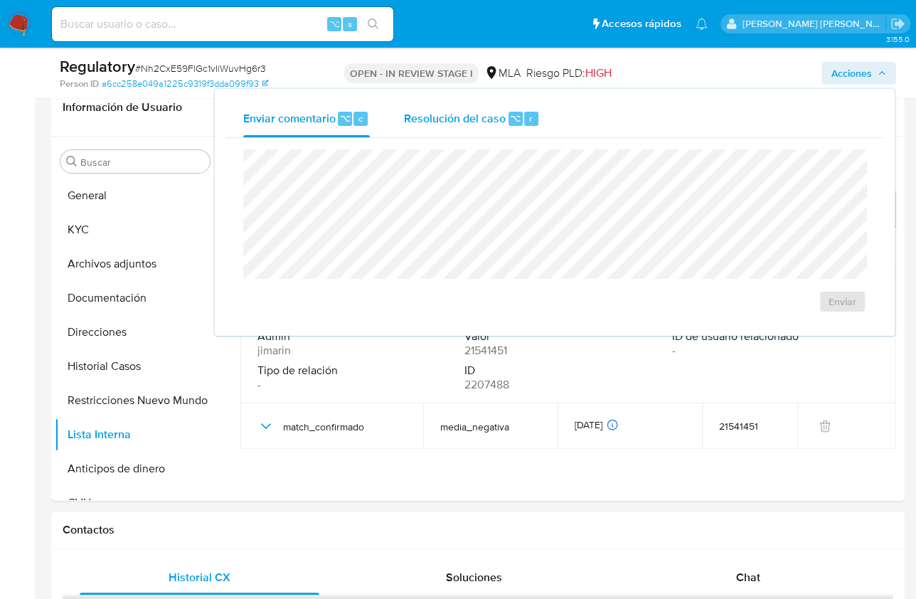
click at [475, 119] on span "Resolución del caso" at bounding box center [455, 118] width 102 height 16
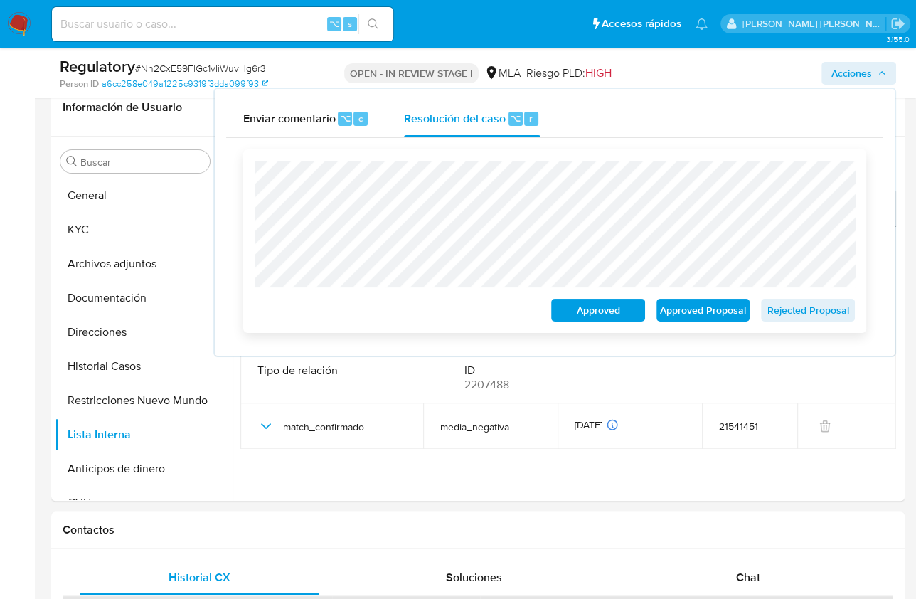
click at [702, 314] on span "Approved Proposal" at bounding box center [704, 310] width 74 height 20
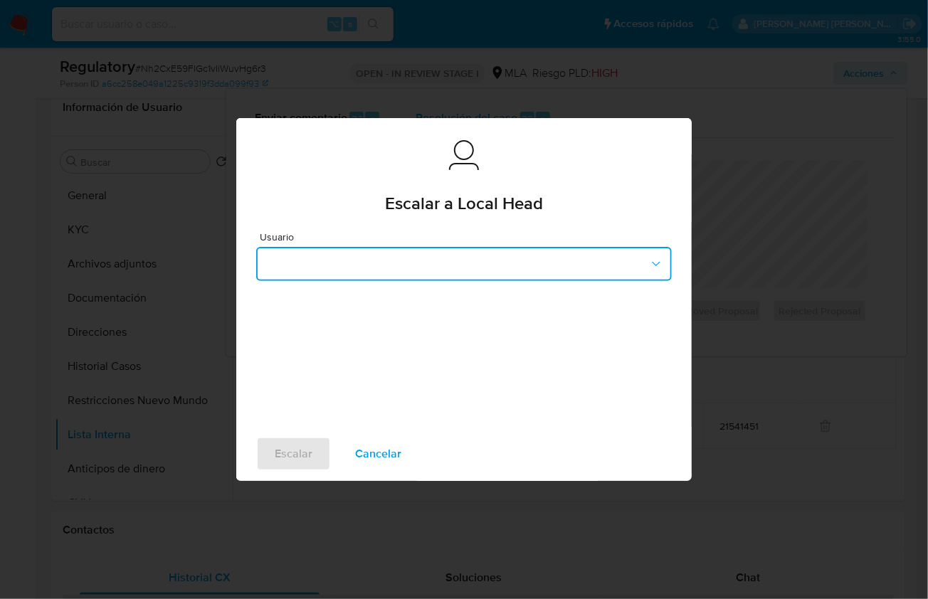
click at [312, 276] on button "button" at bounding box center [464, 264] width 416 height 34
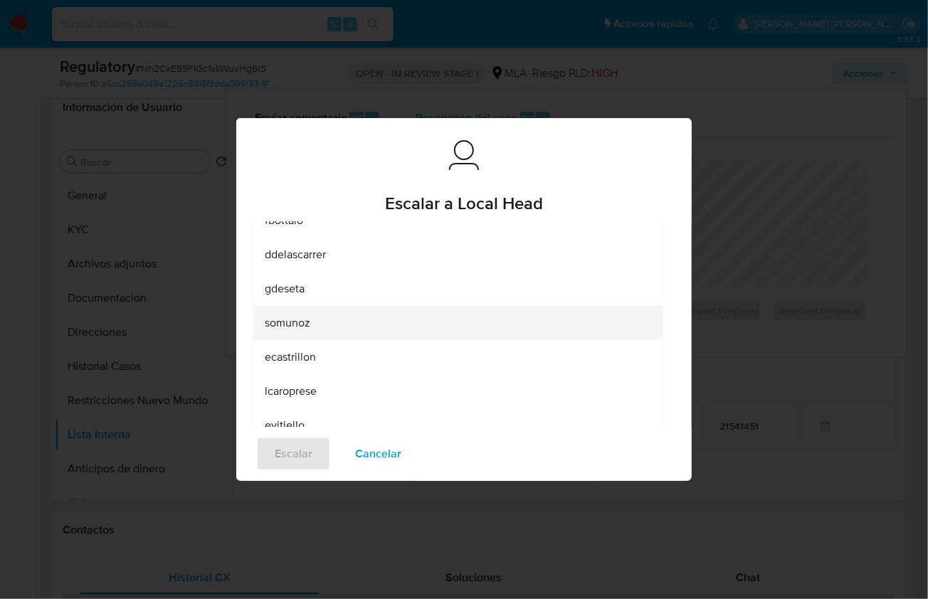
scroll to position [183, 0]
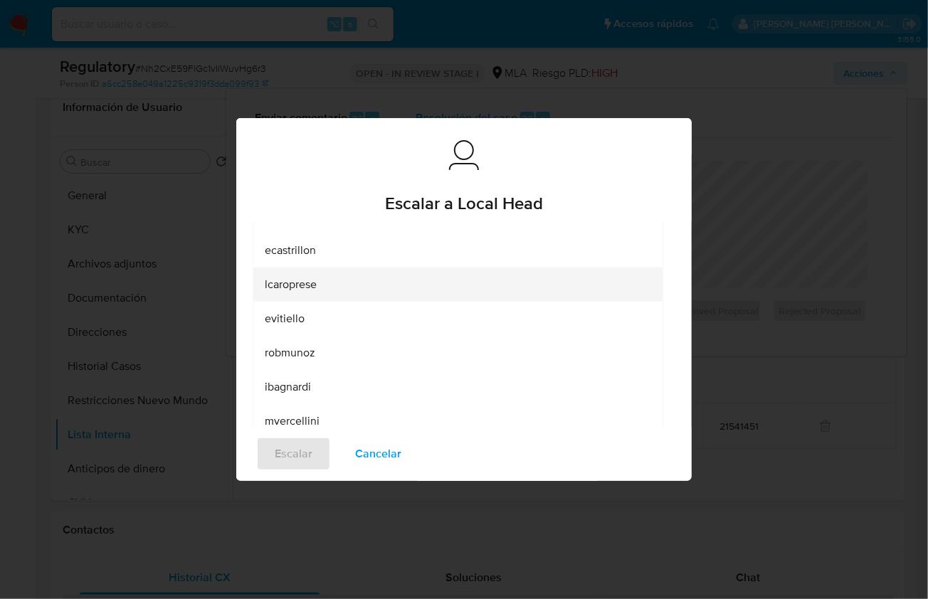
click at [316, 297] on div "lcaroprese" at bounding box center [454, 285] width 378 height 34
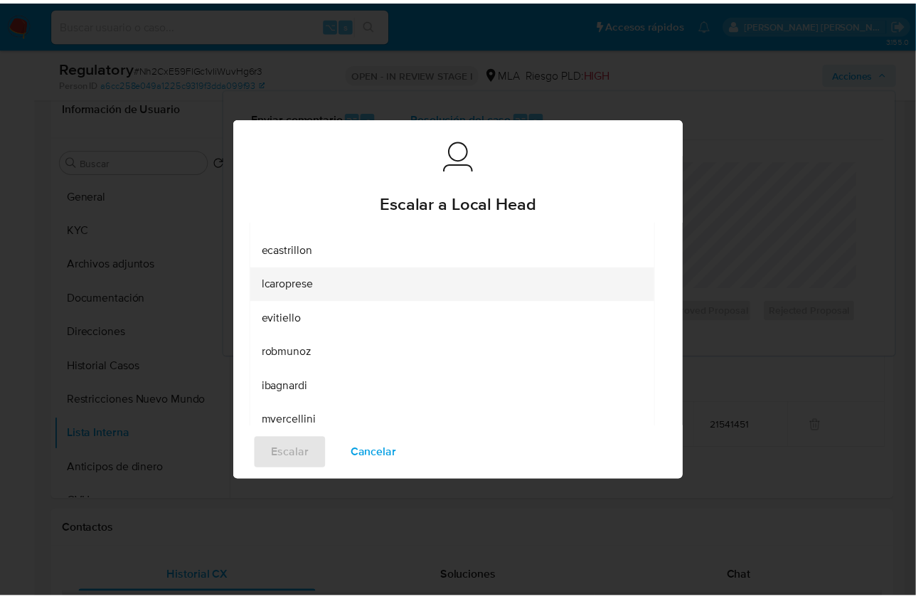
scroll to position [0, 0]
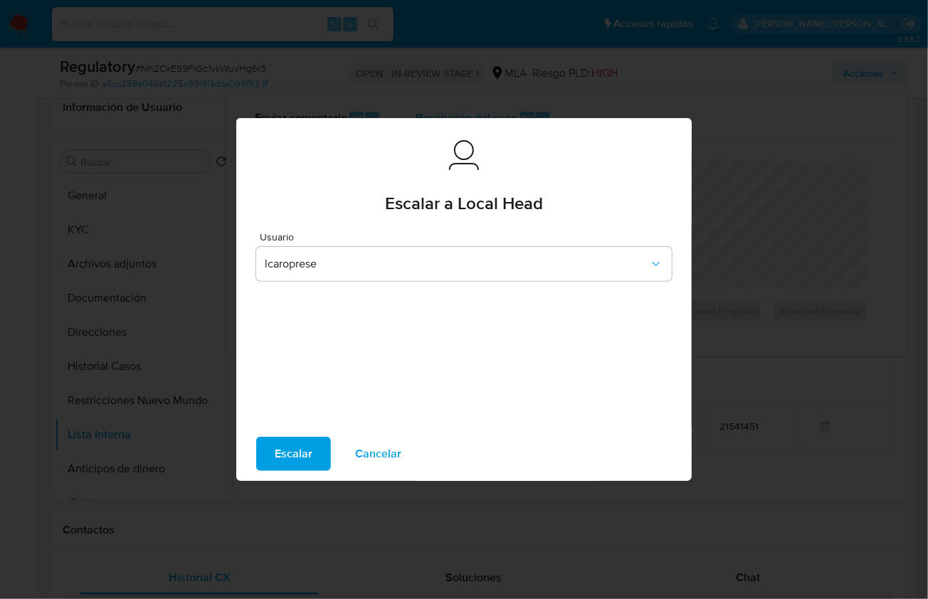
drag, startPoint x: 287, startPoint y: 448, endPoint x: 304, endPoint y: 440, distance: 18.1
click at [287, 448] on span "Escalar" at bounding box center [294, 453] width 38 height 31
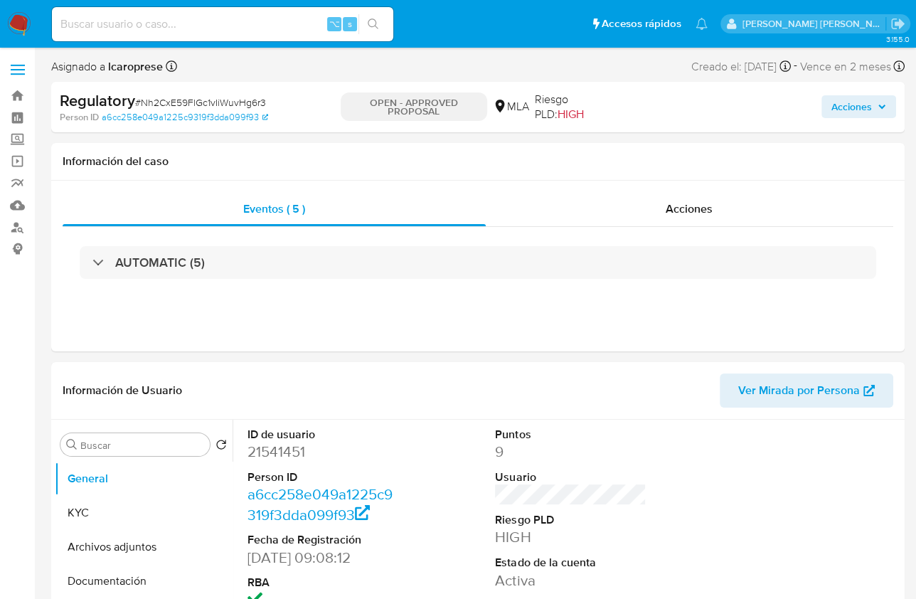
select select "10"
drag, startPoint x: 440, startPoint y: 113, endPoint x: 404, endPoint y: 101, distance: 37.6
click at [404, 101] on p "OPEN - APPROVED PROPOSAL" at bounding box center [414, 106] width 147 height 28
copy p "APPROVED PROPOSAL"
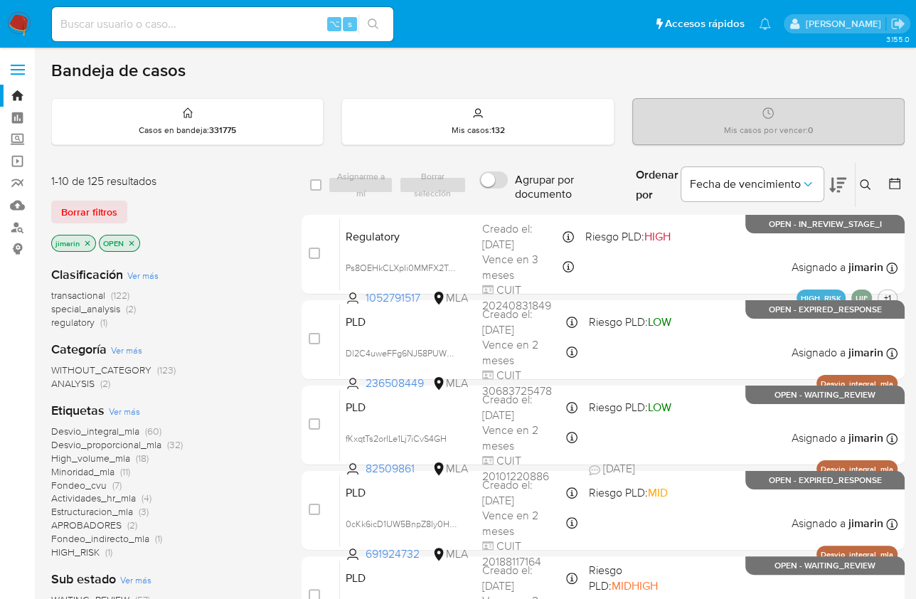
click at [253, 187] on div "1-10 de 125 resultados" at bounding box center [165, 182] width 228 height 16
click at [861, 181] on icon at bounding box center [865, 184] width 11 height 11
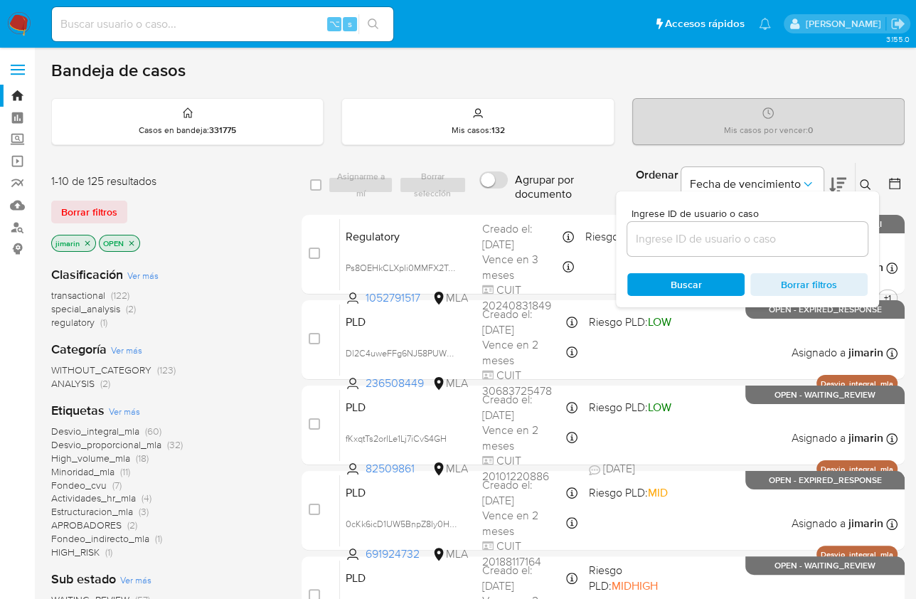
click at [726, 250] on div at bounding box center [748, 239] width 240 height 34
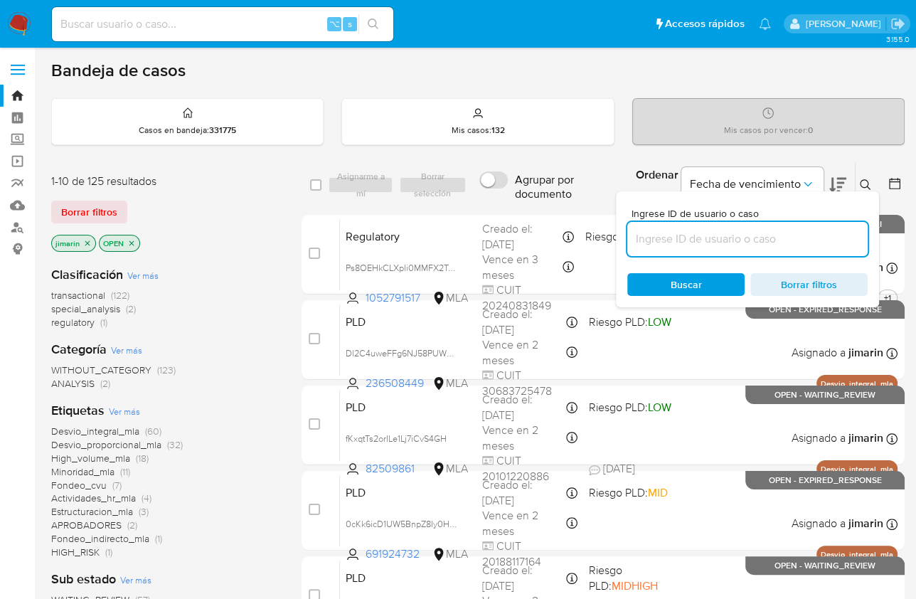
click at [728, 244] on input at bounding box center [748, 239] width 240 height 18
paste input "401452208"
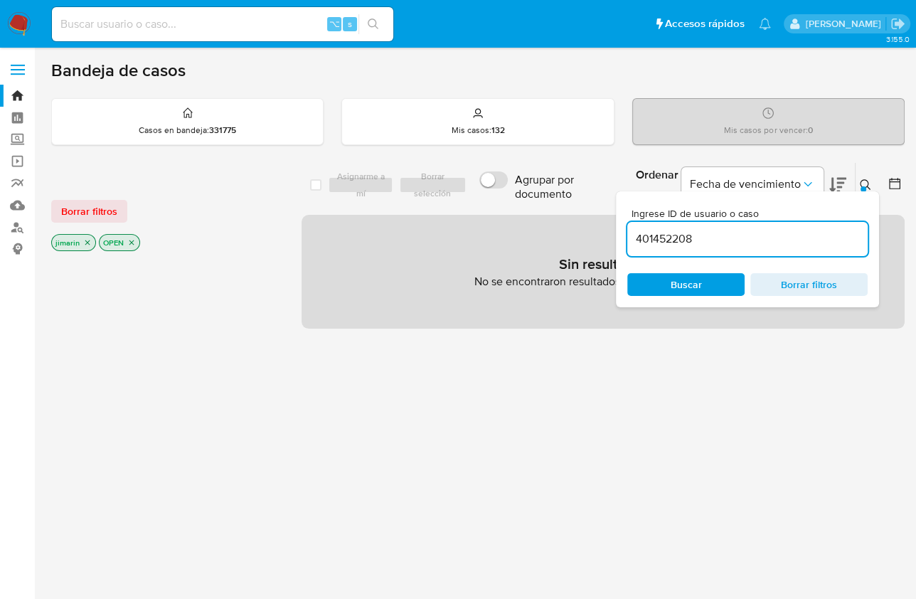
click at [129, 240] on icon "close-filter" at bounding box center [131, 242] width 5 height 5
click at [89, 241] on icon "close-filter" at bounding box center [87, 242] width 9 height 9
click at [672, 248] on div "401452208" at bounding box center [748, 239] width 240 height 34
click at [675, 240] on input "401452208" at bounding box center [748, 239] width 240 height 18
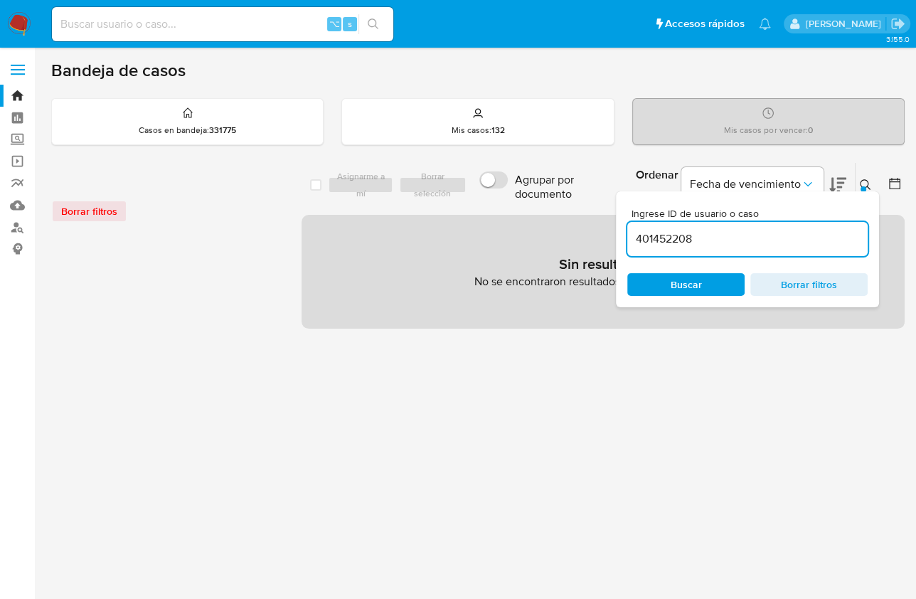
click at [675, 240] on input "401452208" at bounding box center [748, 239] width 240 height 18
paste input "9349086"
type input "93490868"
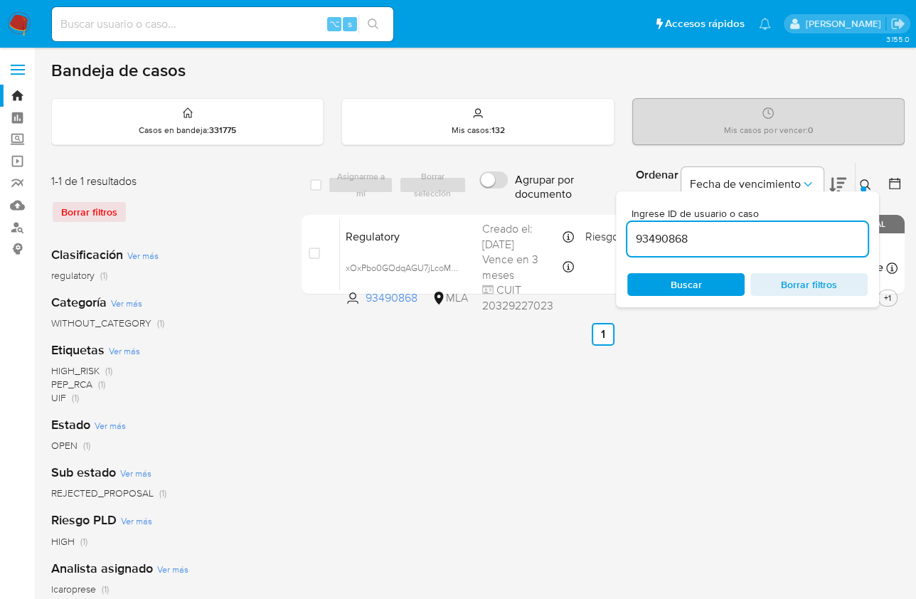
click at [867, 184] on icon at bounding box center [865, 184] width 11 height 11
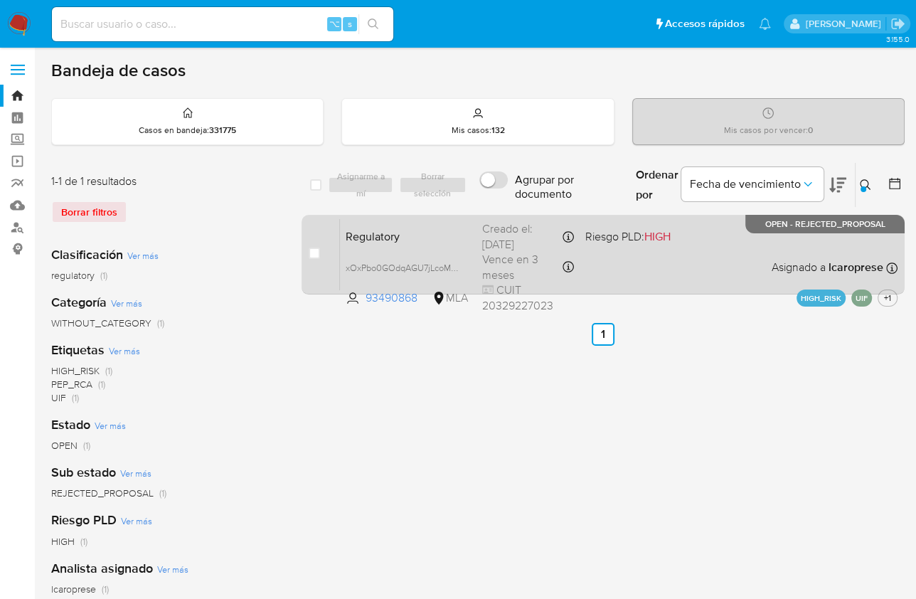
click at [751, 250] on div "Regulatory xOxPbo0GOdqAGU7jLcoMVblB 93490868 MLA Riesgo PLD: HIGH Creado el: 18…" at bounding box center [619, 254] width 558 height 72
click at [762, 226] on p "OPEN - REJECTED_PROPOSAL" at bounding box center [825, 224] width 159 height 18
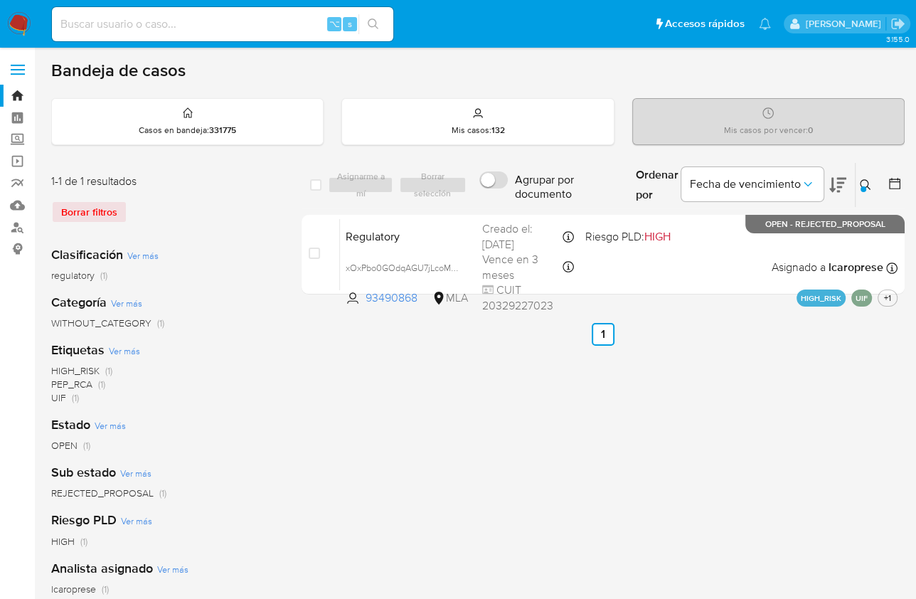
click at [20, 21] on img at bounding box center [19, 24] width 24 height 24
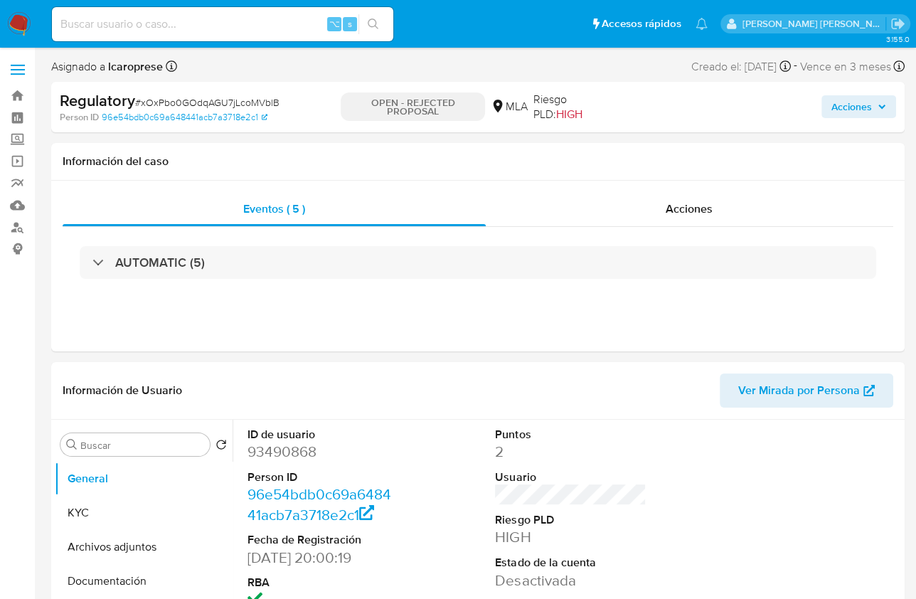
select select "10"
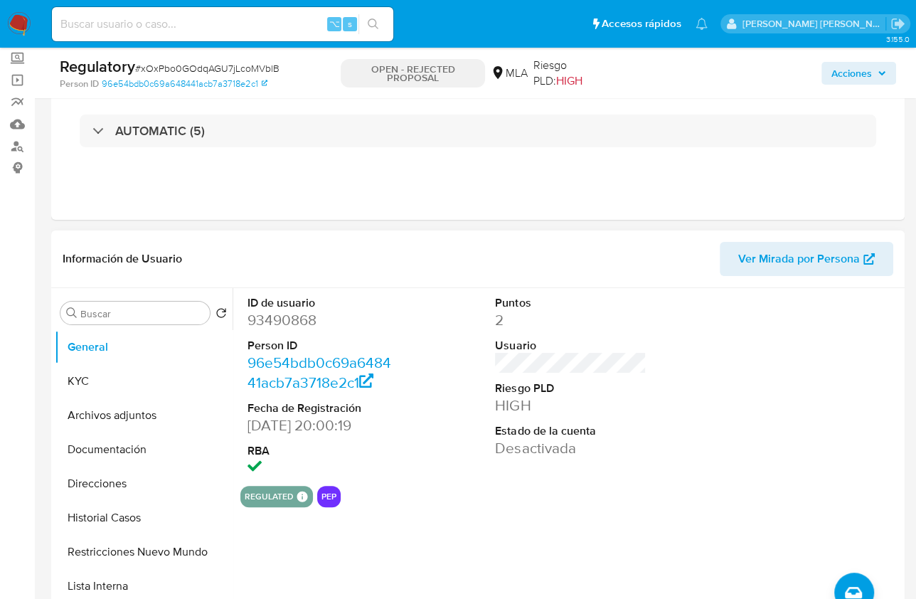
scroll to position [101, 0]
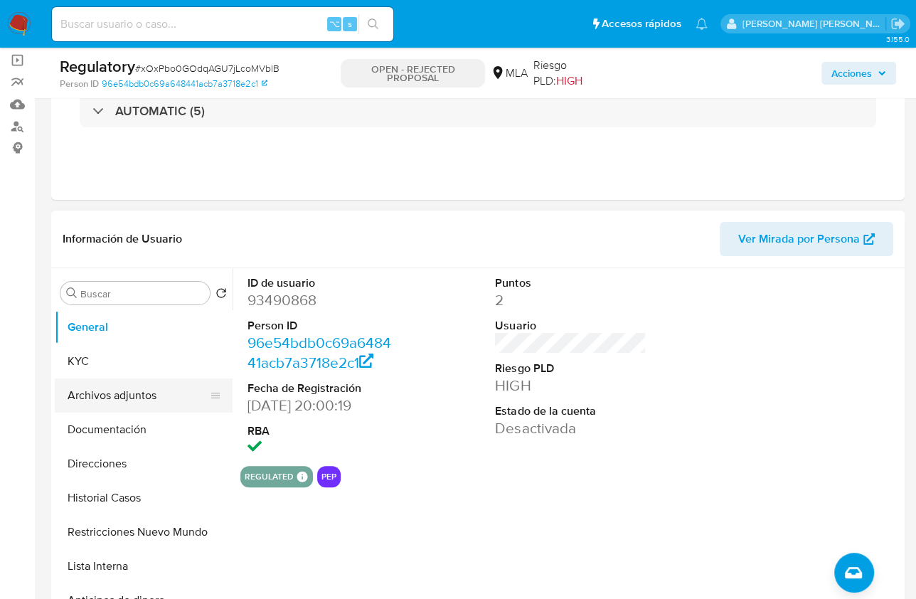
click at [142, 401] on button "Archivos adjuntos" at bounding box center [138, 396] width 166 height 34
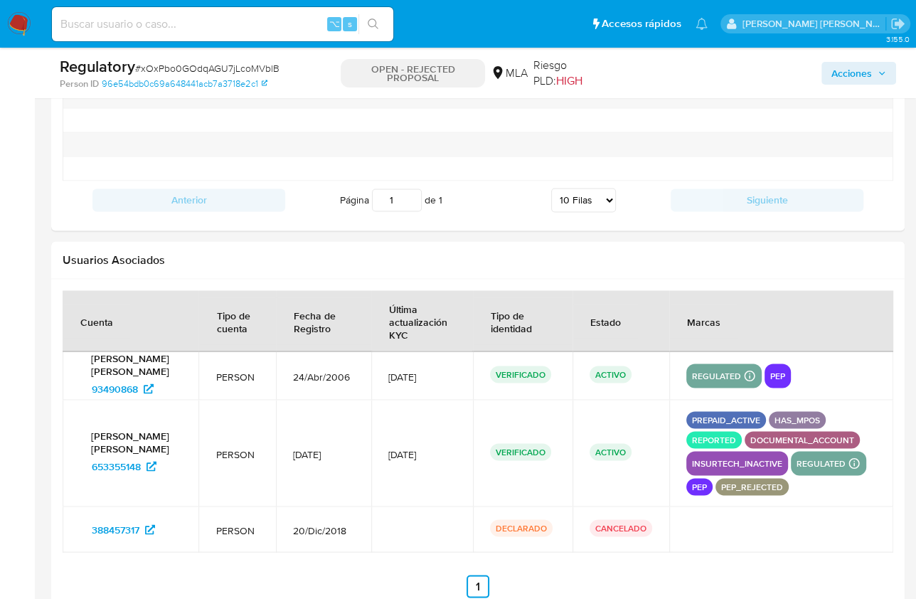
scroll to position [1873, 0]
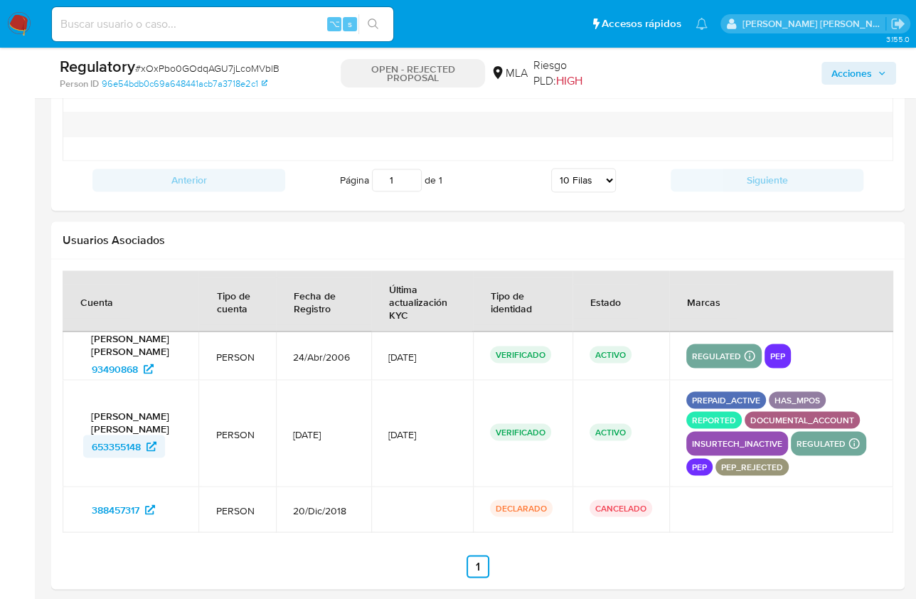
click at [90, 443] on link "653355148" at bounding box center [124, 446] width 82 height 23
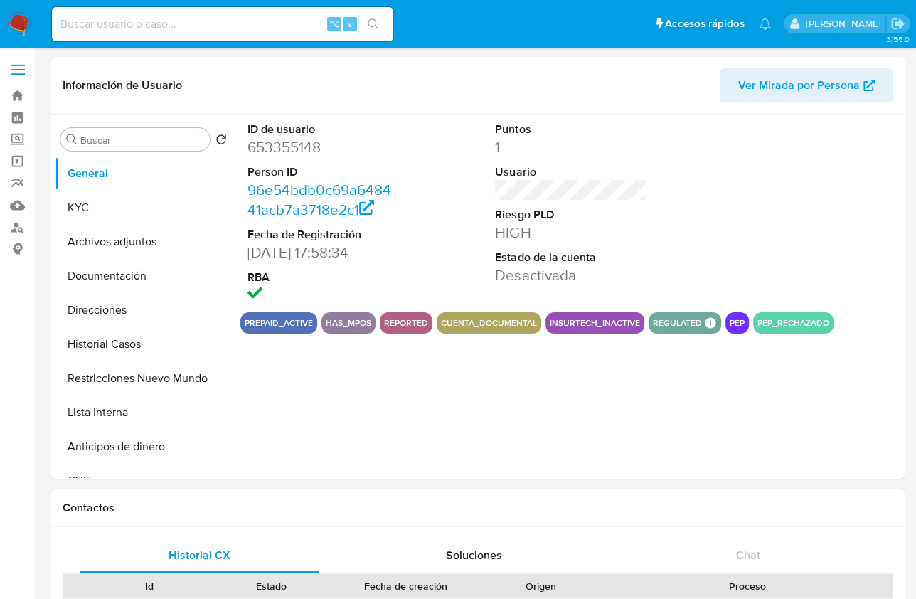
select select "10"
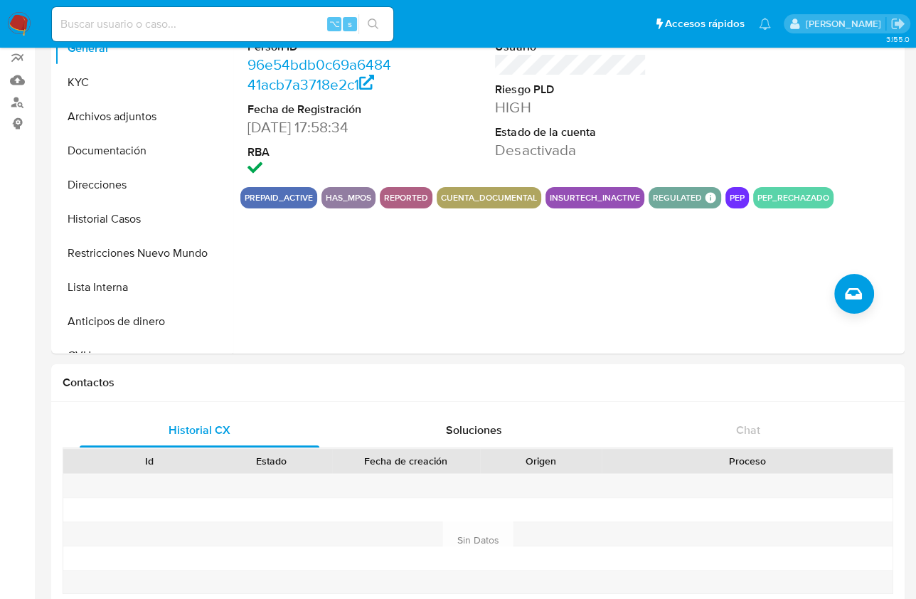
scroll to position [105, 0]
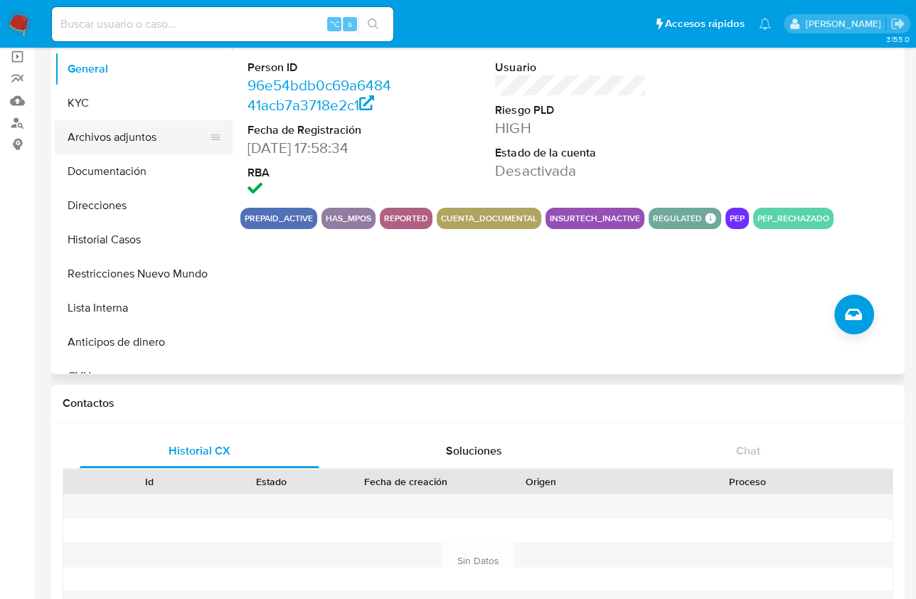
click at [140, 137] on button "Archivos adjuntos" at bounding box center [138, 137] width 166 height 34
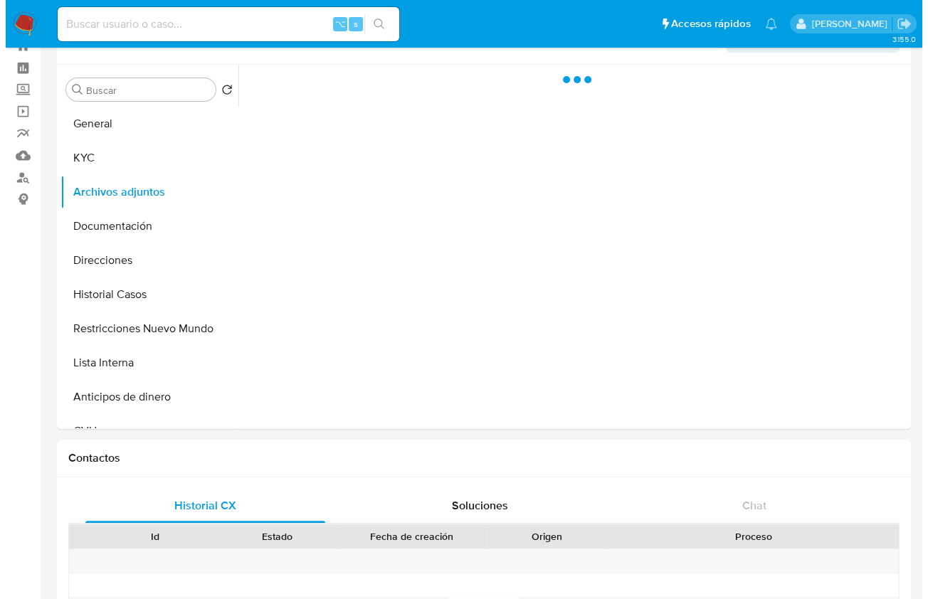
scroll to position [20, 0]
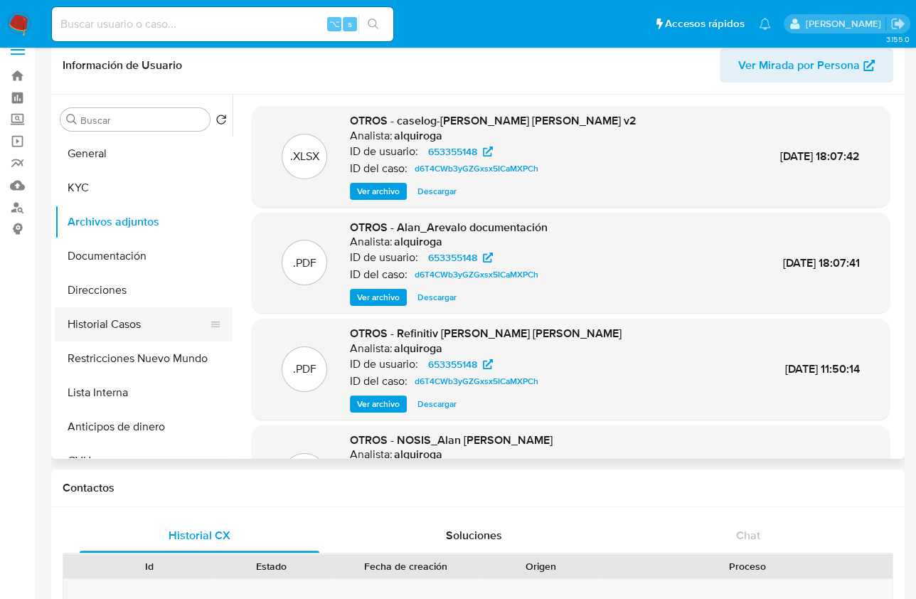
click at [147, 331] on button "Historial Casos" at bounding box center [138, 324] width 166 height 34
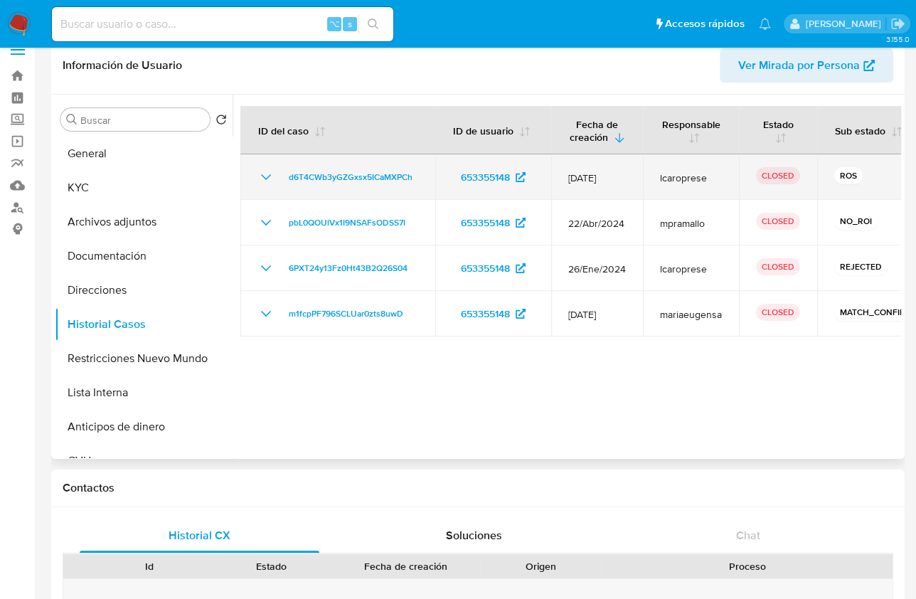
click at [265, 177] on icon "Mostrar/Ocultar" at bounding box center [266, 177] width 10 height 6
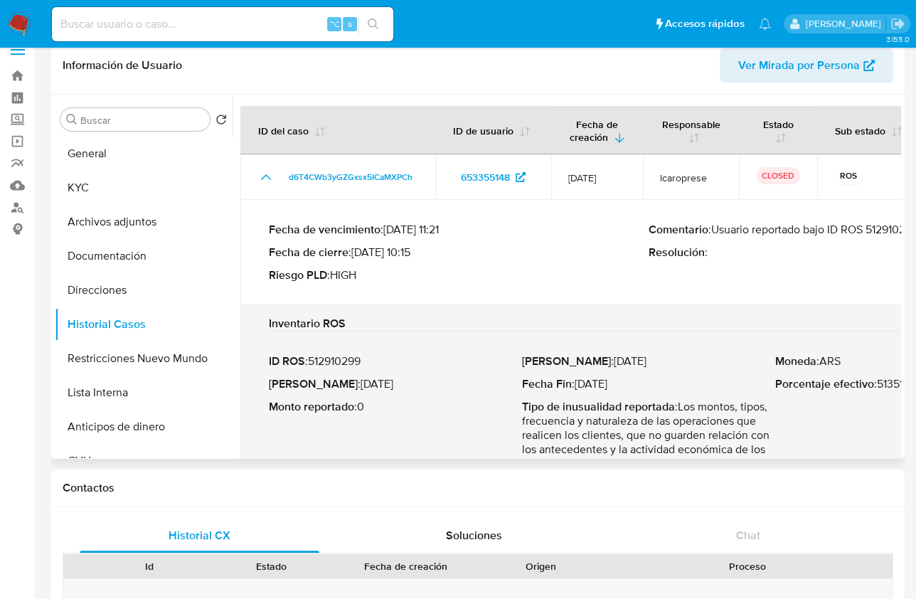
click at [802, 259] on div "Comentario : Usuario reportado bajo ID ROS 512910299 Resolución :" at bounding box center [839, 253] width 380 height 60
click at [719, 230] on p "Comentario : Usuario reportado bajo ID ROS 512910299" at bounding box center [839, 230] width 380 height 14
click at [130, 221] on button "Archivos adjuntos" at bounding box center [138, 222] width 166 height 34
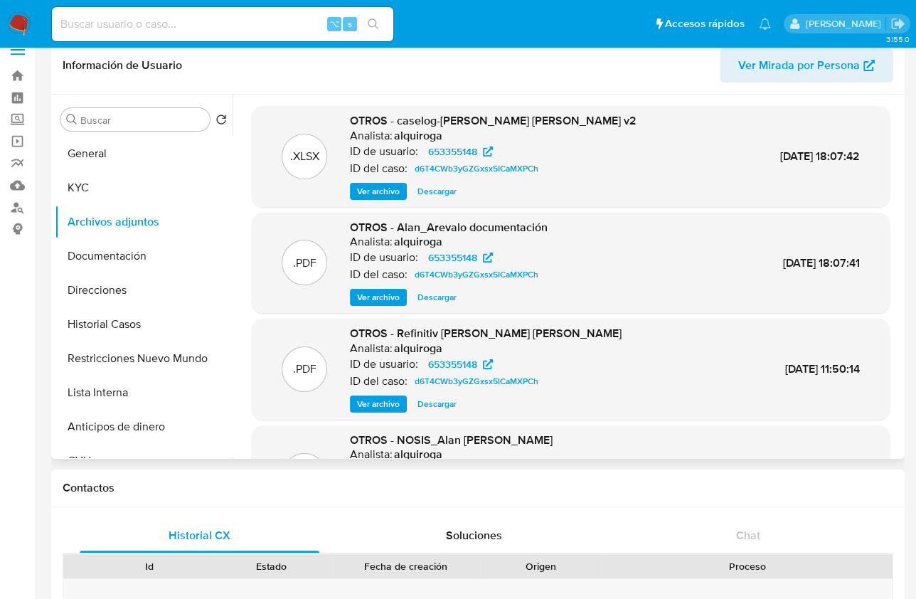
click at [371, 185] on span "Ver archivo" at bounding box center [378, 191] width 43 height 14
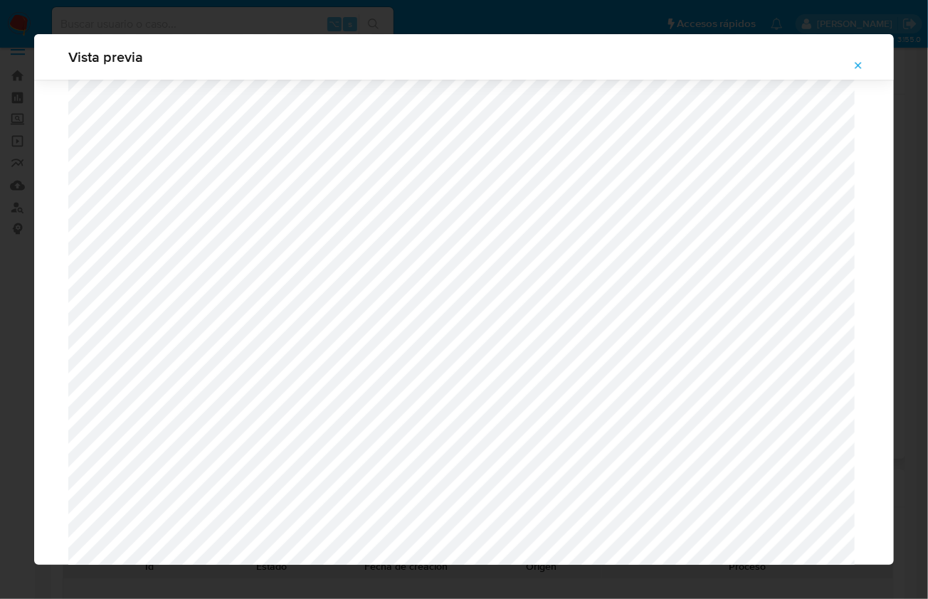
scroll to position [1465, 0]
click at [856, 64] on icon "Attachment preview" at bounding box center [857, 65] width 11 height 11
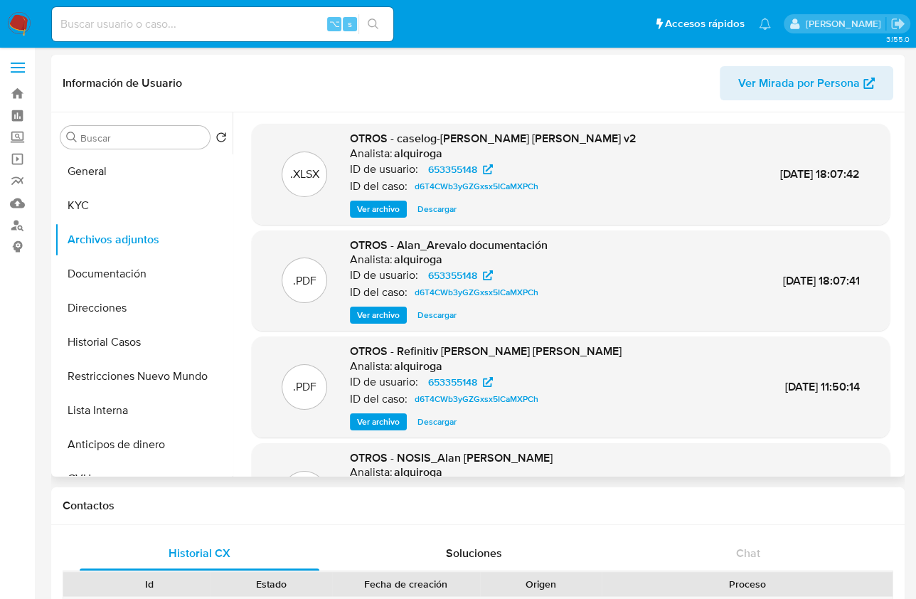
scroll to position [0, 0]
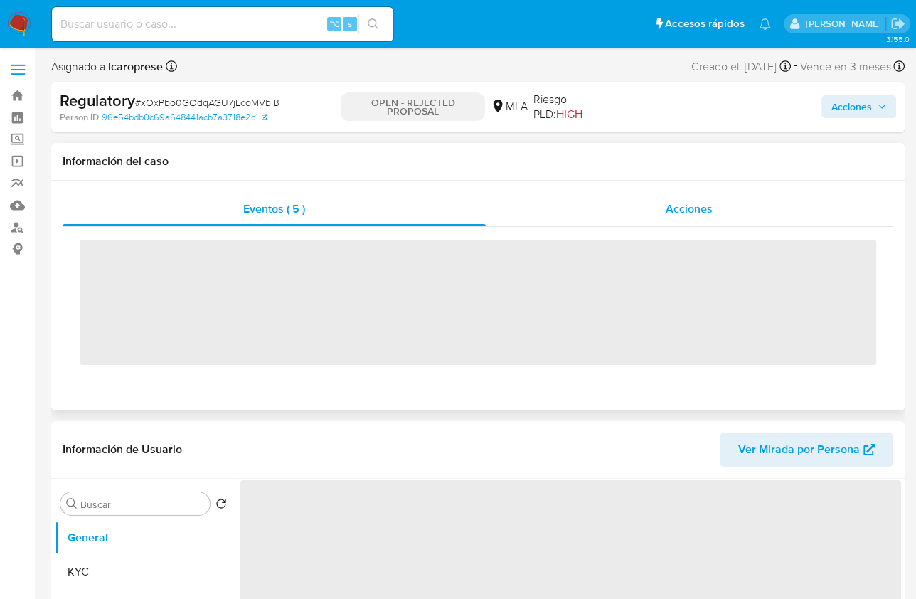
click at [688, 208] on span "Acciones" at bounding box center [689, 209] width 47 height 16
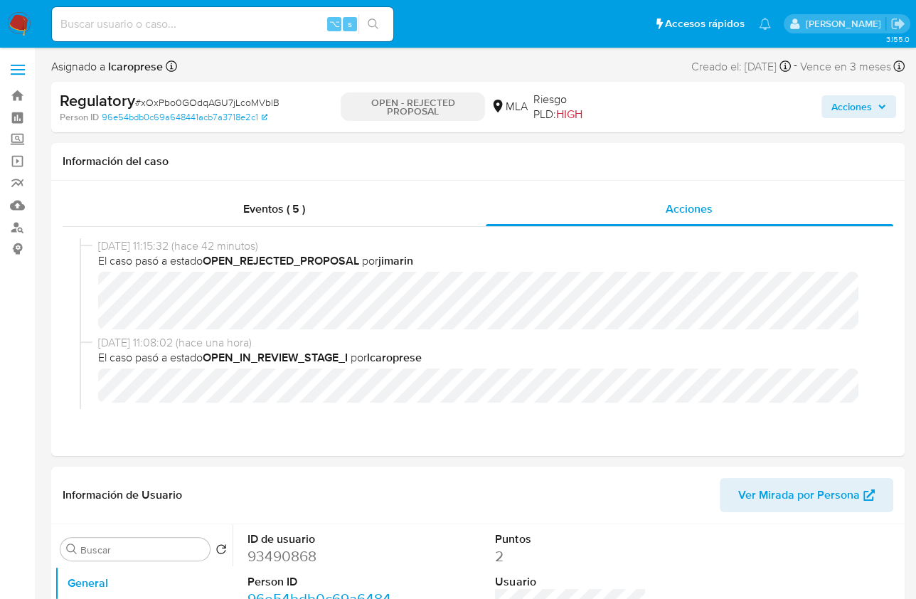
select select "10"
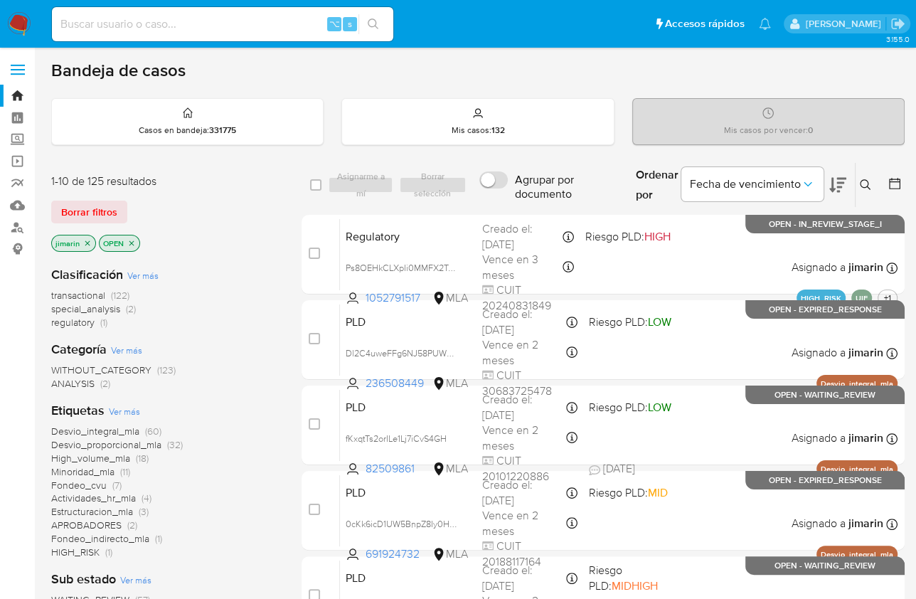
click at [526, 83] on div "Bandeja de casos Casos en bandeja : 331775 Mis casos : 132 Mis casos por vencer…" at bounding box center [478, 587] width 854 height 1054
click at [862, 184] on icon at bounding box center [865, 184] width 11 height 11
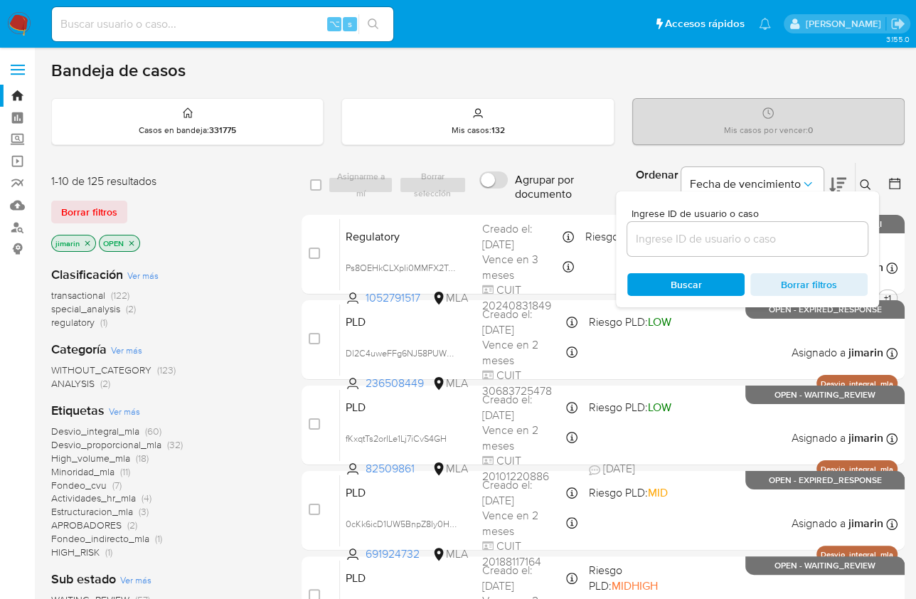
click at [810, 231] on input at bounding box center [748, 239] width 240 height 18
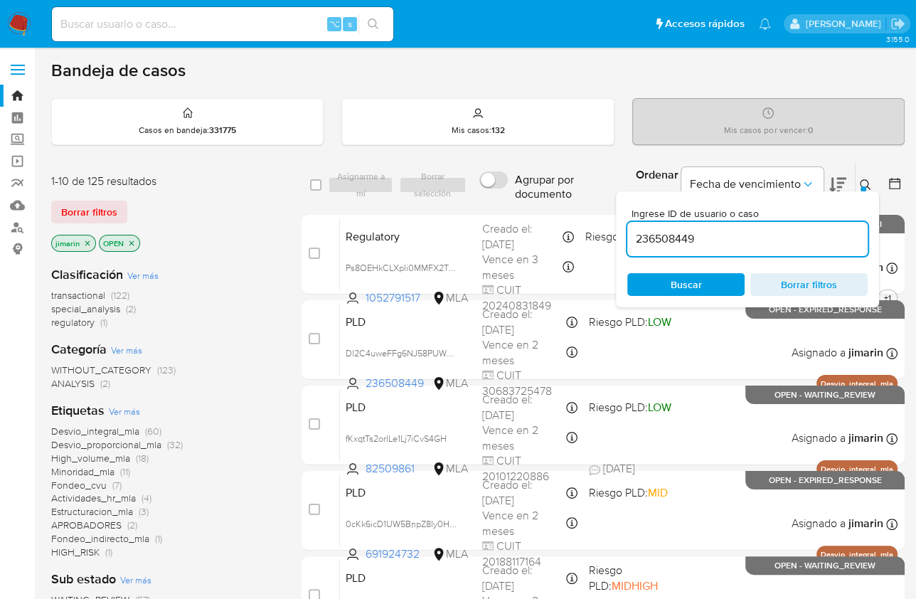
type input "236508449"
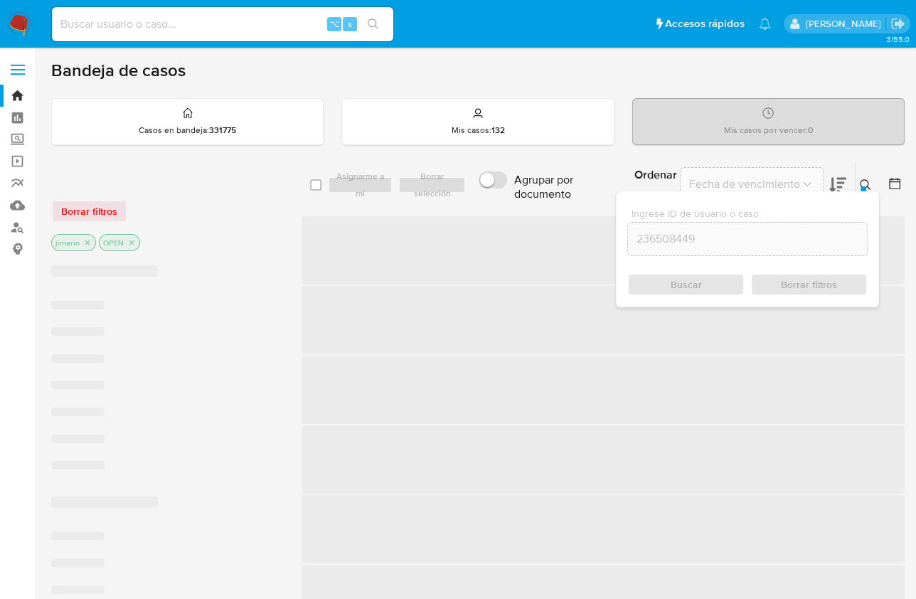
click at [867, 179] on icon at bounding box center [865, 184] width 11 height 11
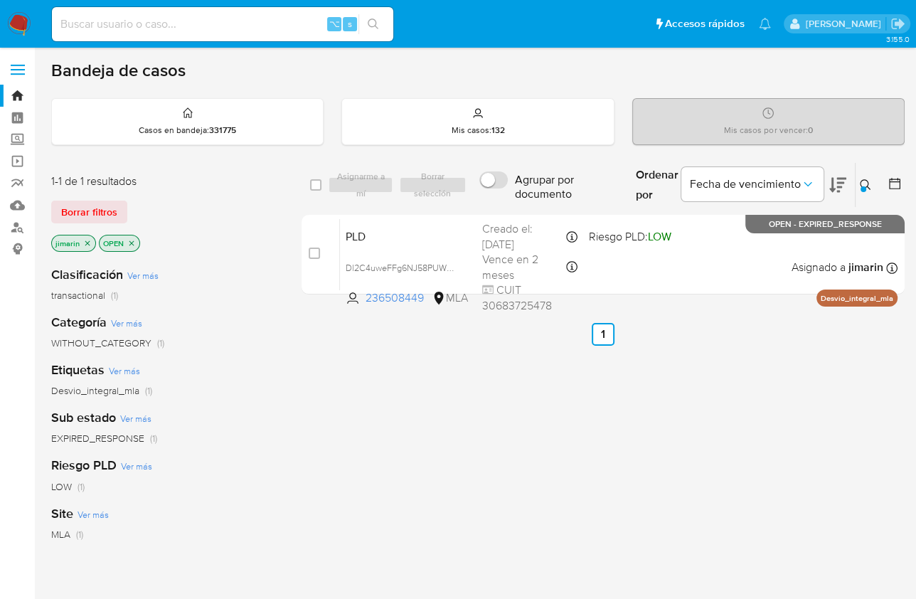
click at [132, 240] on icon "close-filter" at bounding box center [131, 243] width 9 height 9
click at [85, 243] on icon "close-filter" at bounding box center [87, 243] width 9 height 9
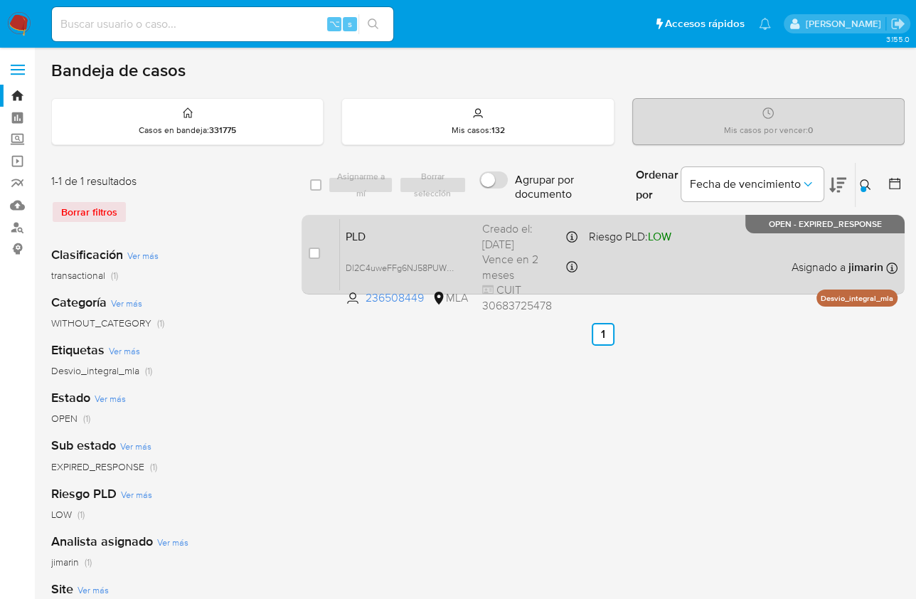
click at [770, 265] on div "PLD Dl2C4uweFFg6NJ58PUWU2GDi 236508449 MLA Riesgo PLD: LOW Creado el: 12/08/202…" at bounding box center [619, 254] width 558 height 72
click at [318, 254] on input "checkbox" at bounding box center [314, 253] width 11 height 11
checkbox input "true"
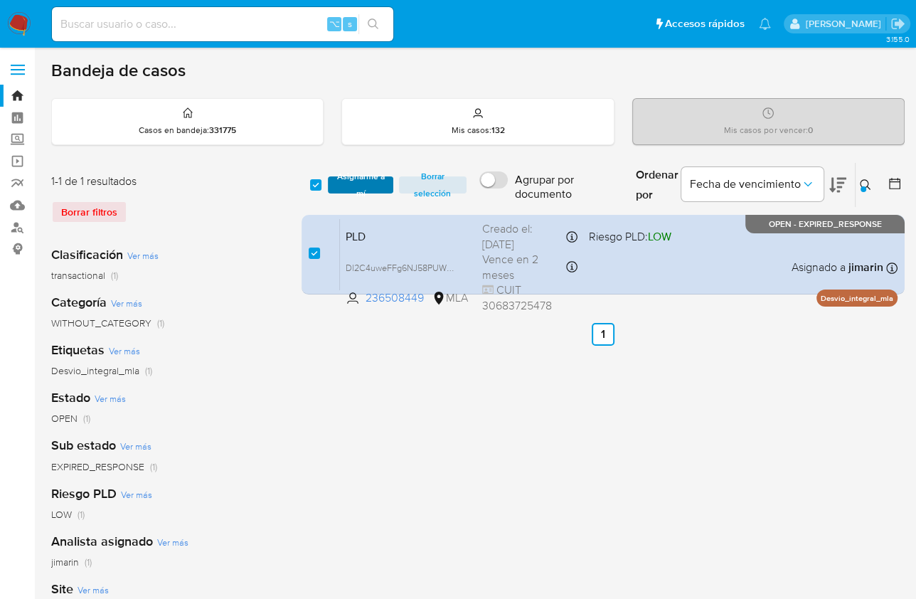
click at [338, 192] on span "Asignarme a mí" at bounding box center [360, 185] width 51 height 14
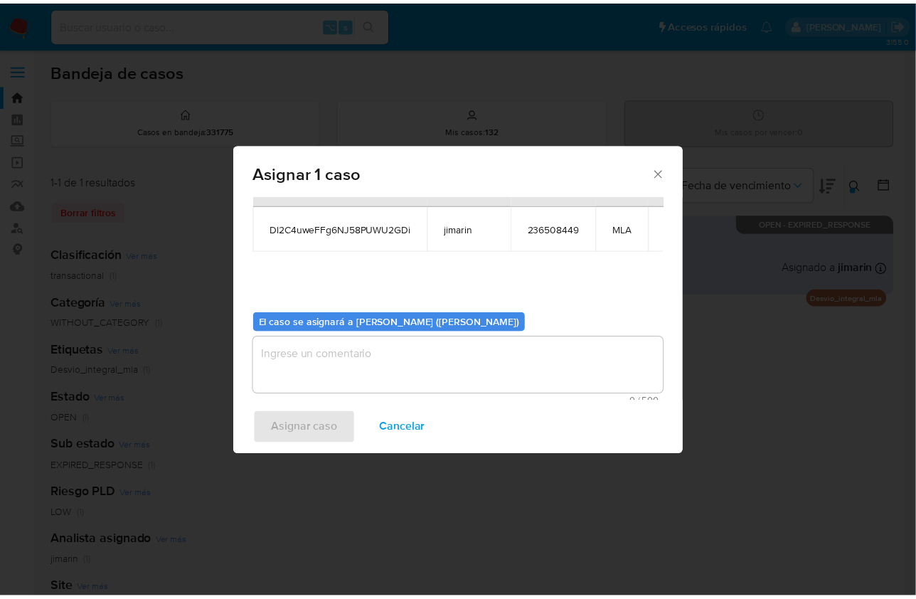
scroll to position [73, 0]
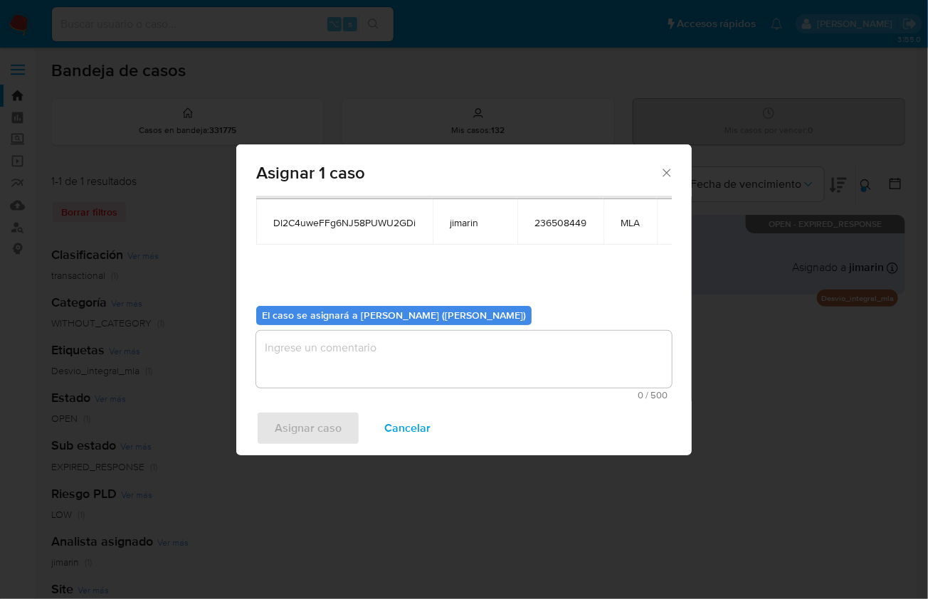
click at [354, 374] on textarea "assign-modal" at bounding box center [464, 359] width 416 height 57
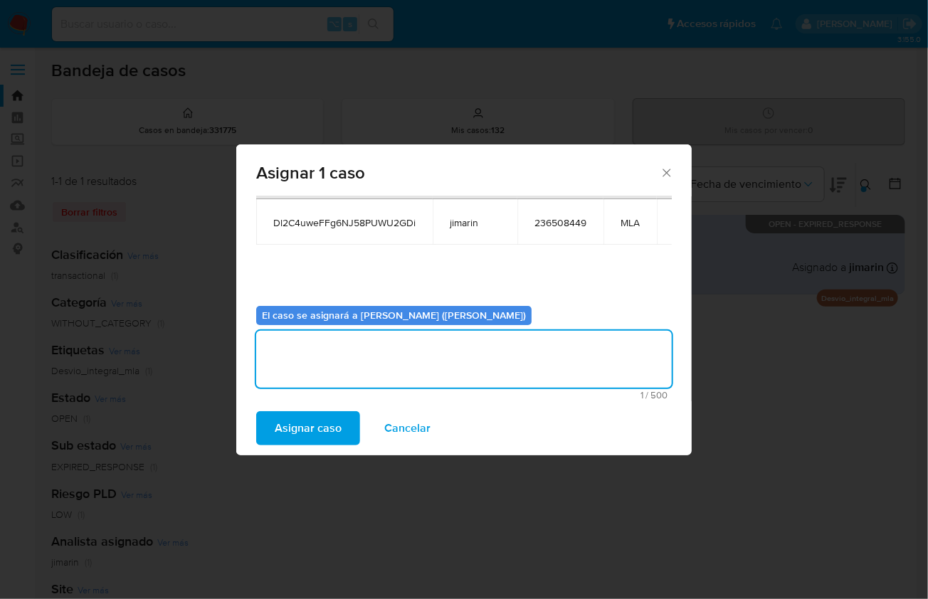
click at [317, 420] on span "Asignar caso" at bounding box center [308, 428] width 67 height 31
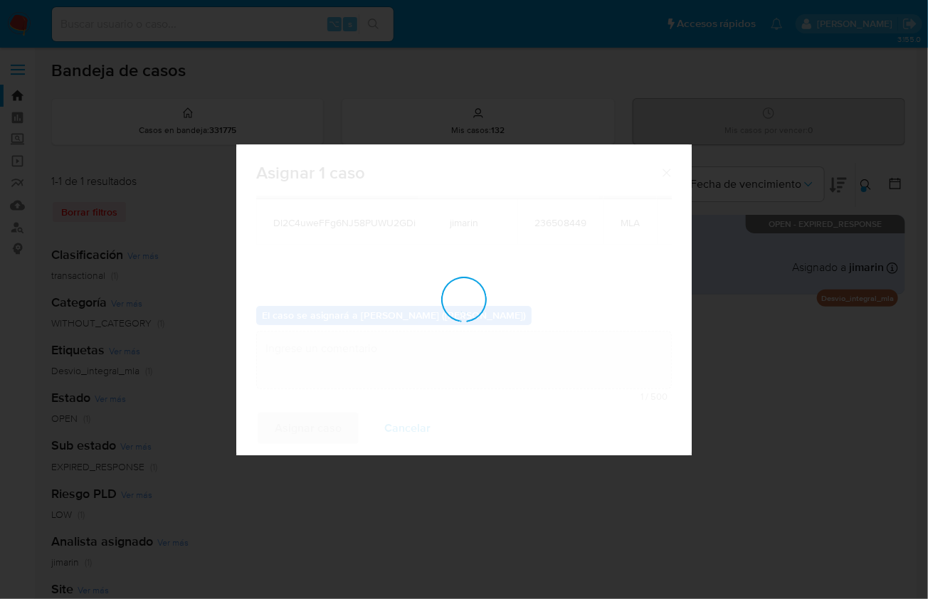
checkbox input "false"
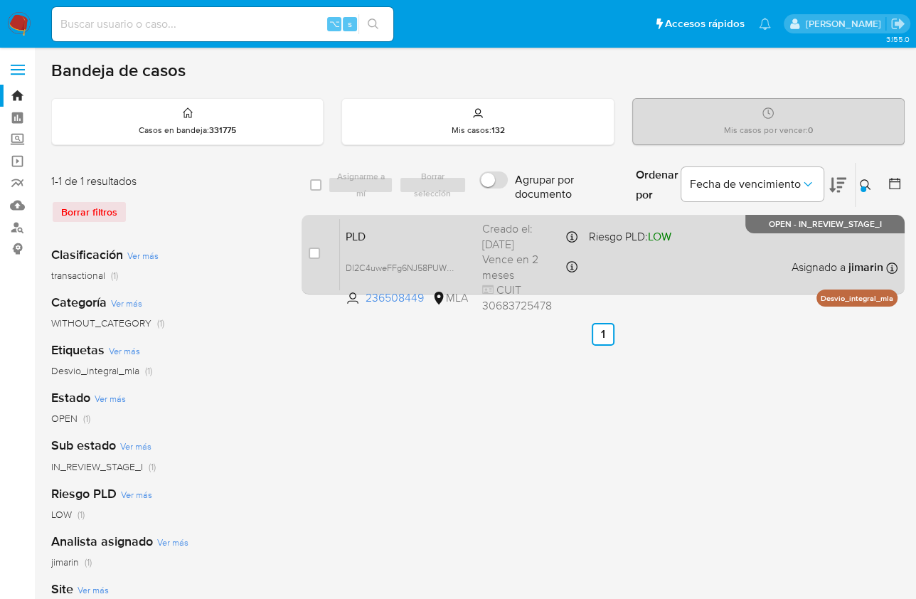
click at [702, 266] on div "PLD Dl2C4uweFFg6NJ58PUWU2GDi 236508449 MLA Riesgo PLD: LOW Creado el: 12/08/202…" at bounding box center [619, 254] width 558 height 72
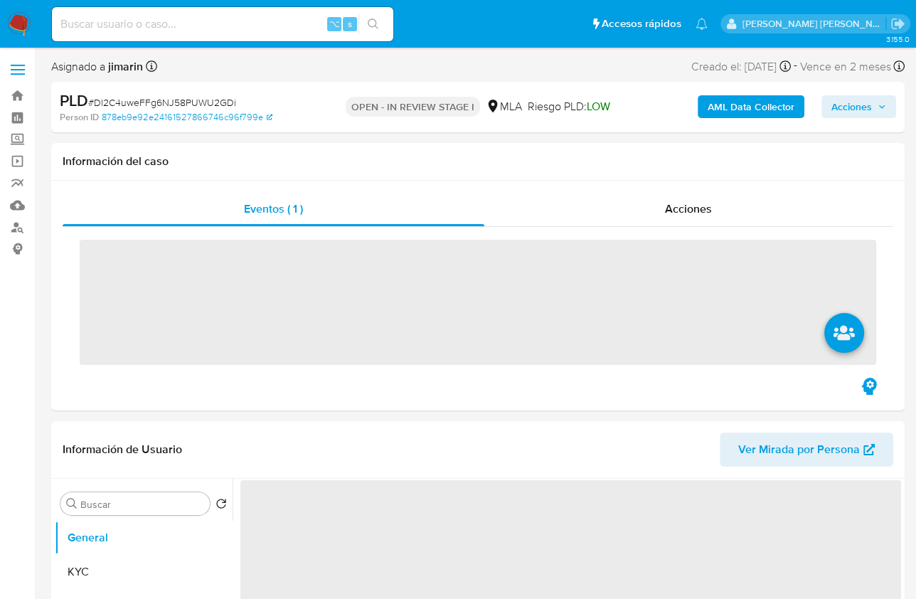
click at [177, 102] on span "# Dl2C4uweFFg6NJ58PUWU2GDi" at bounding box center [162, 102] width 148 height 14
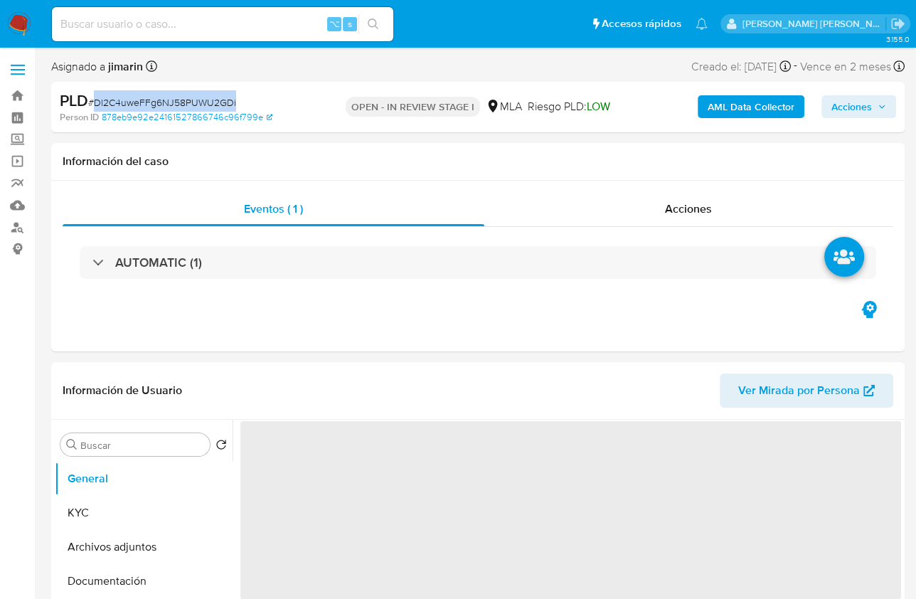
click at [177, 102] on span "# Dl2C4uweFFg6NJ58PUWU2GDi" at bounding box center [162, 102] width 148 height 14
copy span "Dl2C4uweFFg6NJ58PUWU2GDi"
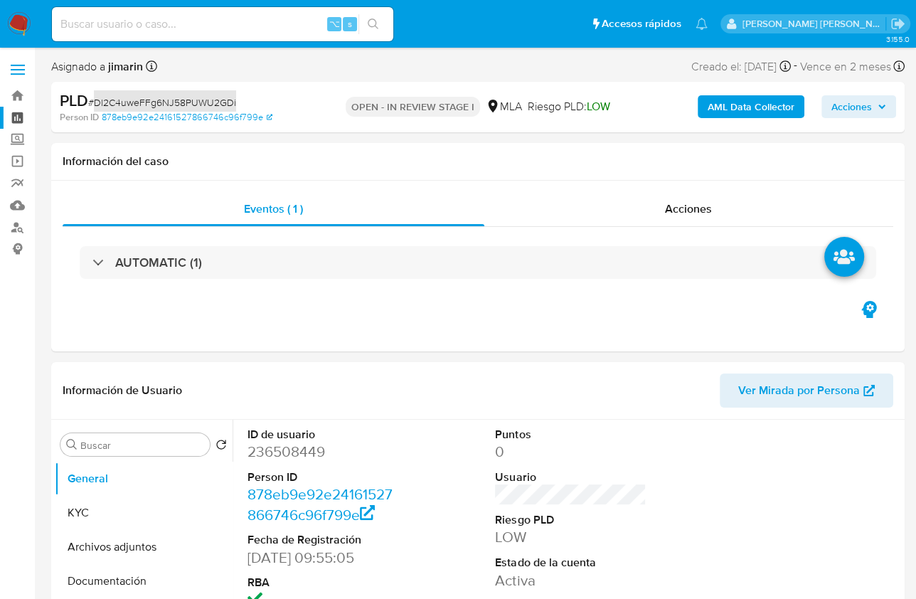
select select "10"
click at [280, 460] on dd "236508449" at bounding box center [323, 452] width 151 height 20
copy dd "236508449"
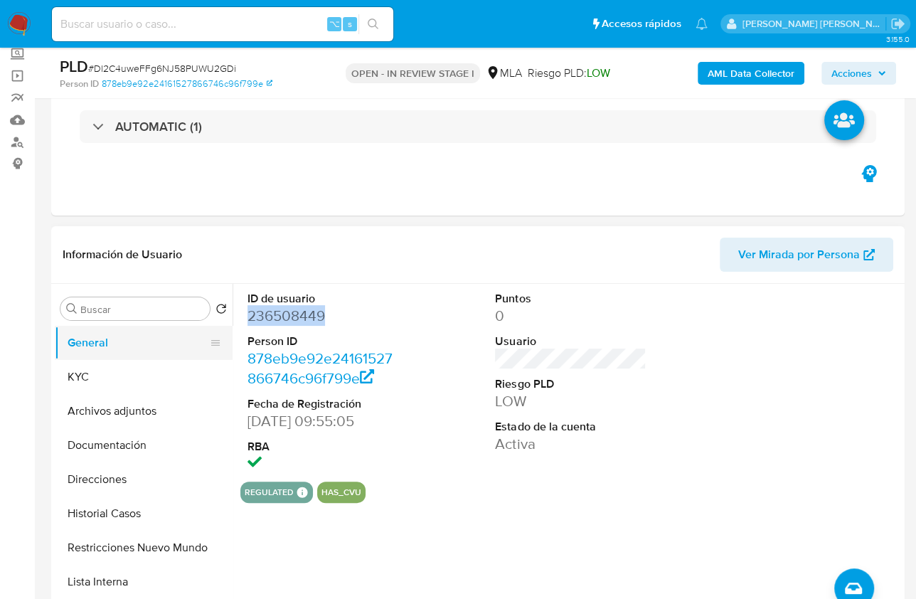
click at [125, 349] on button "General" at bounding box center [138, 343] width 166 height 34
click at [111, 361] on button "KYC" at bounding box center [138, 377] width 166 height 34
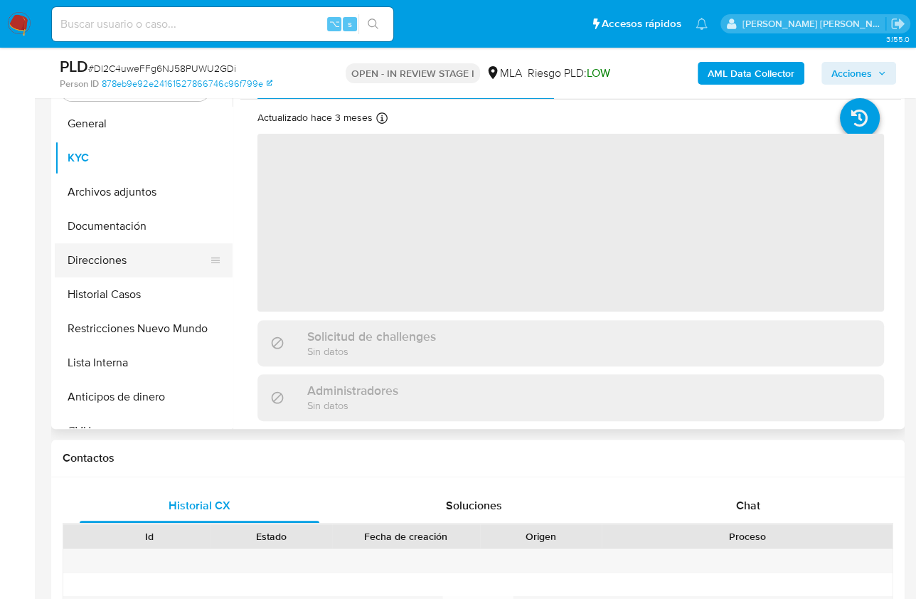
scroll to position [307, 0]
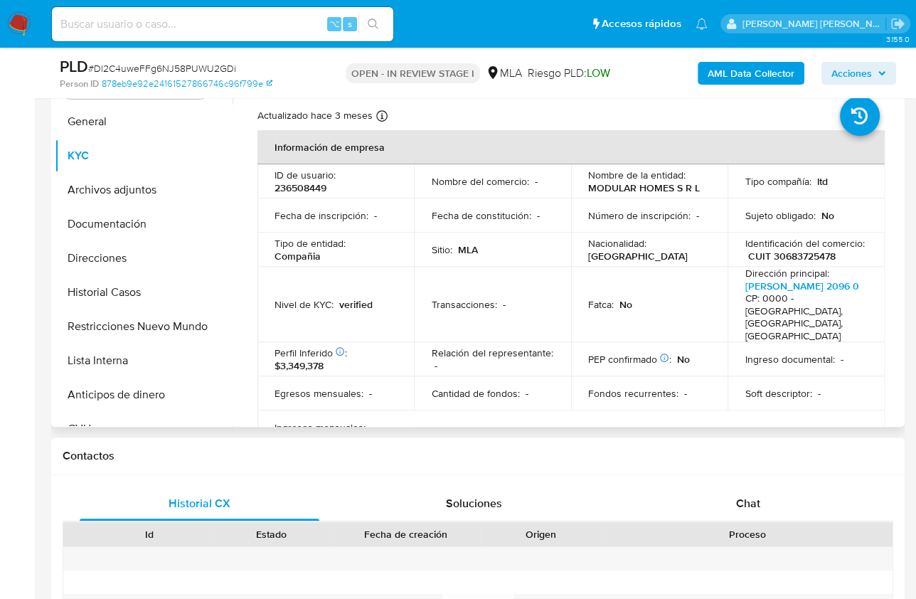
click at [785, 255] on p "CUIT 30683725478" at bounding box center [792, 256] width 88 height 13
copy p "30683725478"
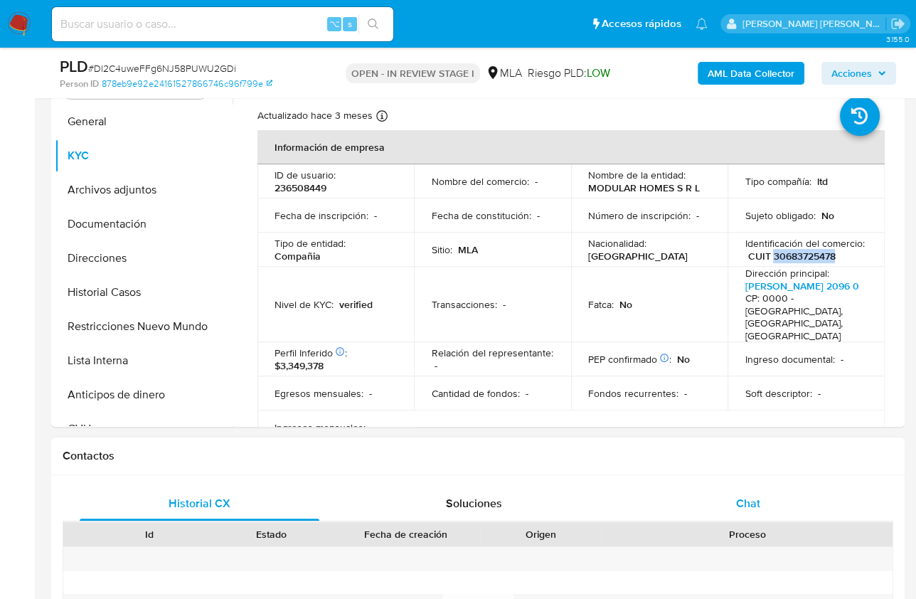
click at [758, 488] on div "Chat" at bounding box center [748, 504] width 240 height 34
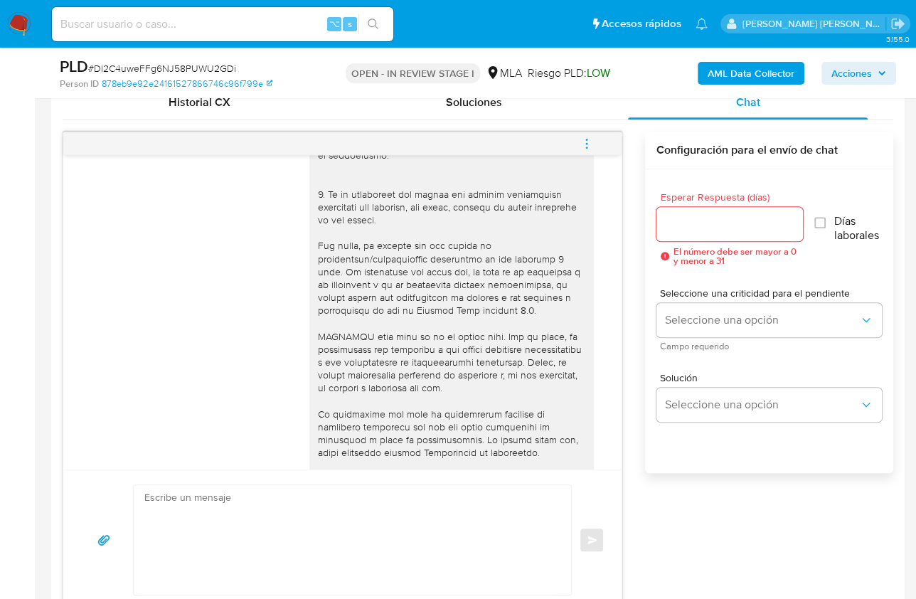
scroll to position [0, 0]
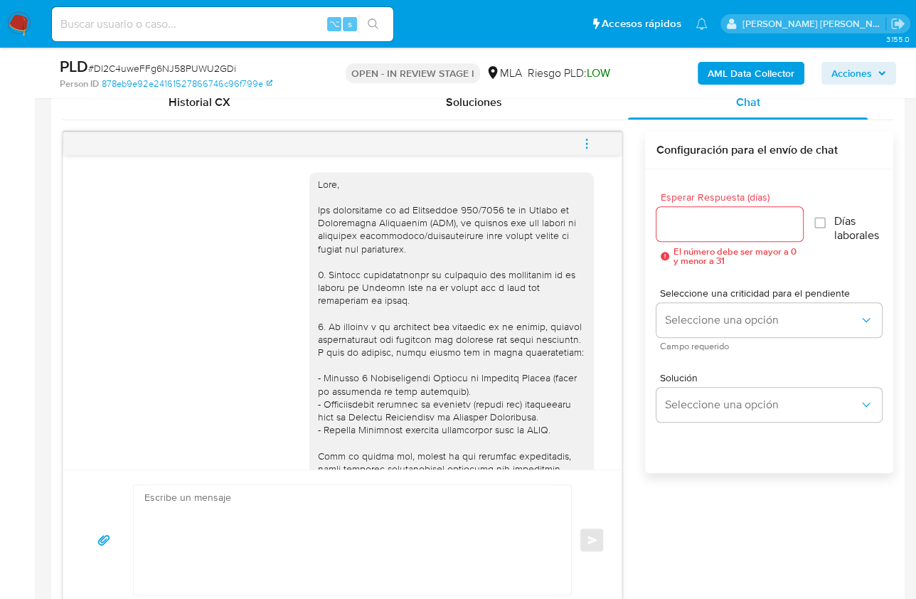
click at [587, 142] on icon "menu-action" at bounding box center [586, 142] width 1 height 1
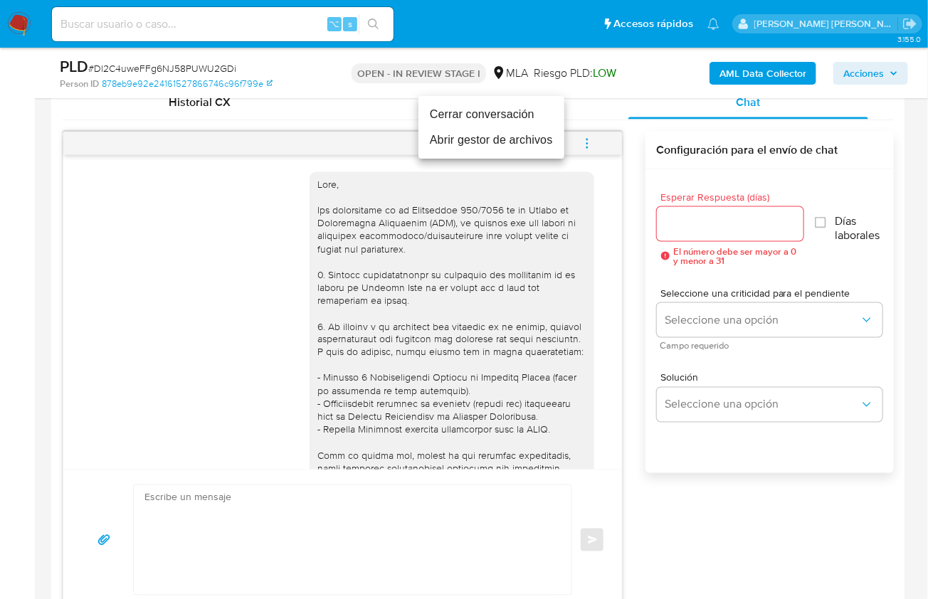
click at [433, 116] on li "Cerrar conversación" at bounding box center [491, 115] width 146 height 26
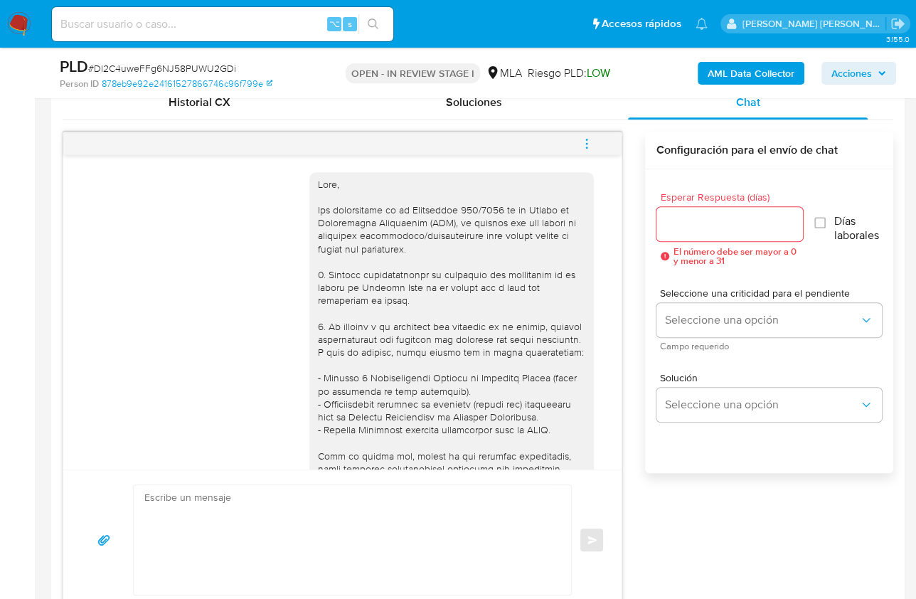
scroll to position [297, 0]
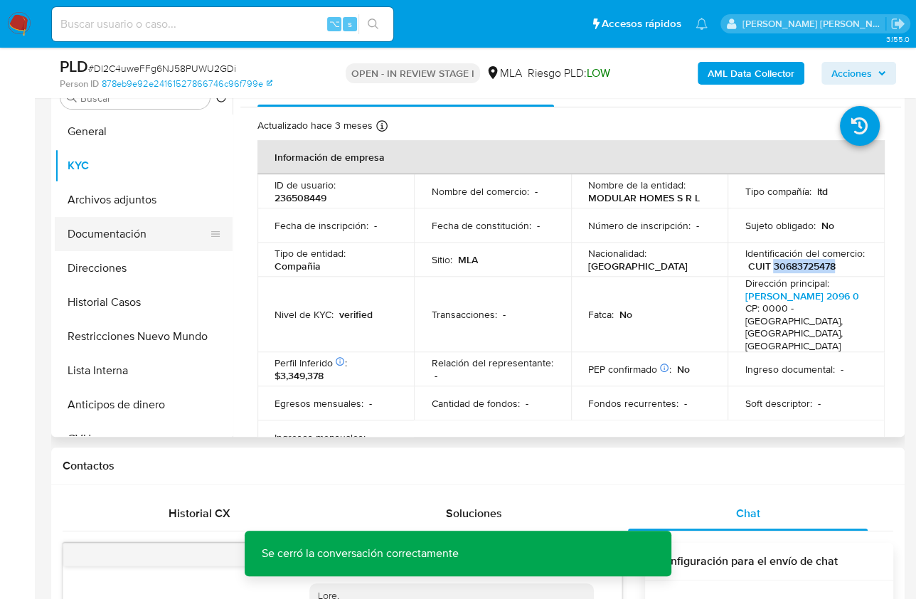
click at [120, 228] on button "Documentación" at bounding box center [138, 234] width 166 height 34
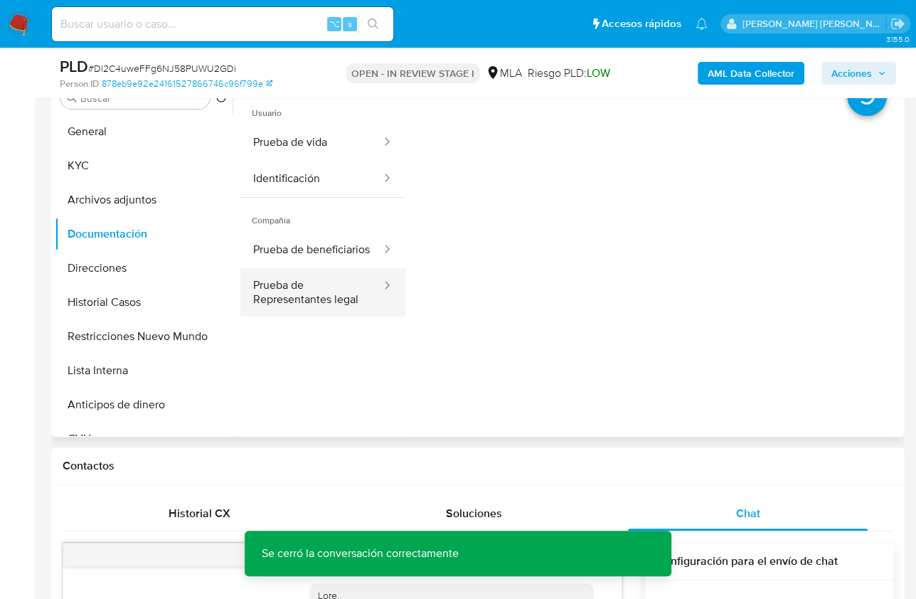
click at [317, 314] on button "Prueba de Representantes legal" at bounding box center [311, 292] width 142 height 48
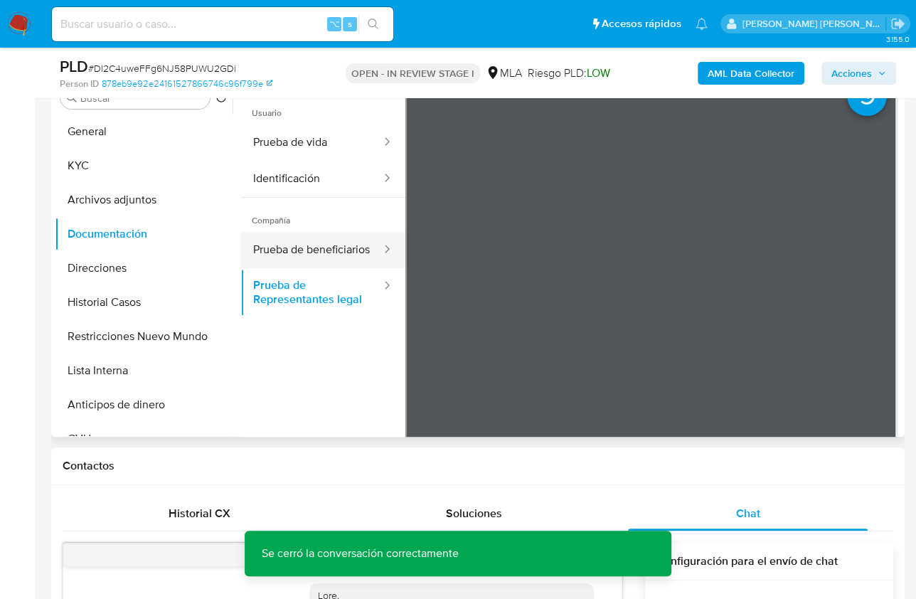
click at [298, 258] on button "Prueba de beneficiarios" at bounding box center [311, 250] width 142 height 36
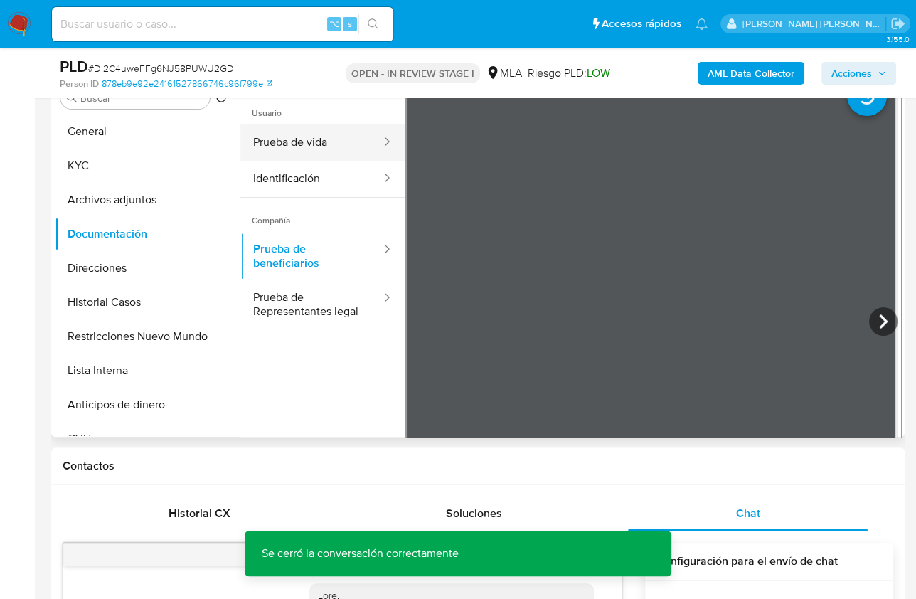
click at [300, 144] on button "Prueba de vida" at bounding box center [311, 143] width 142 height 36
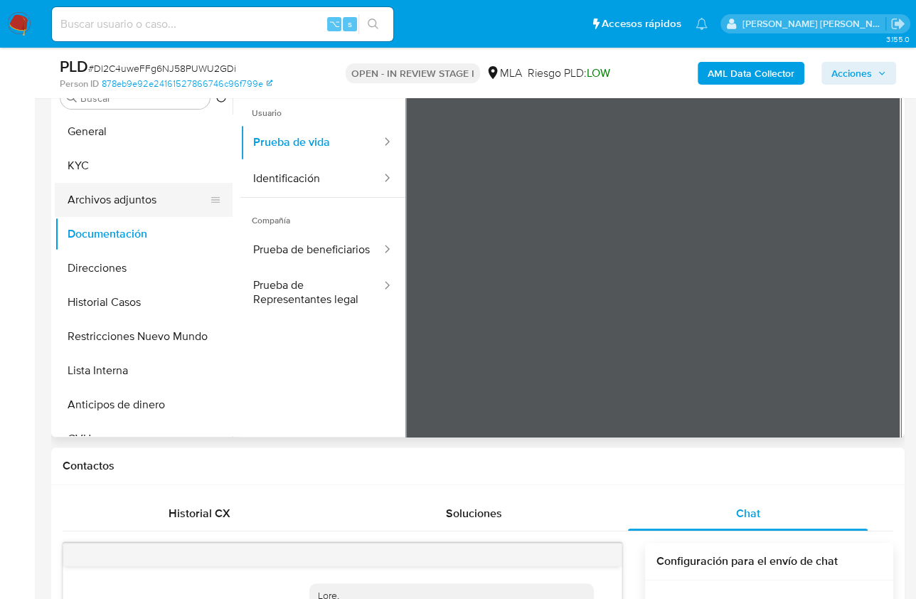
click at [128, 199] on button "Archivos adjuntos" at bounding box center [138, 200] width 166 height 34
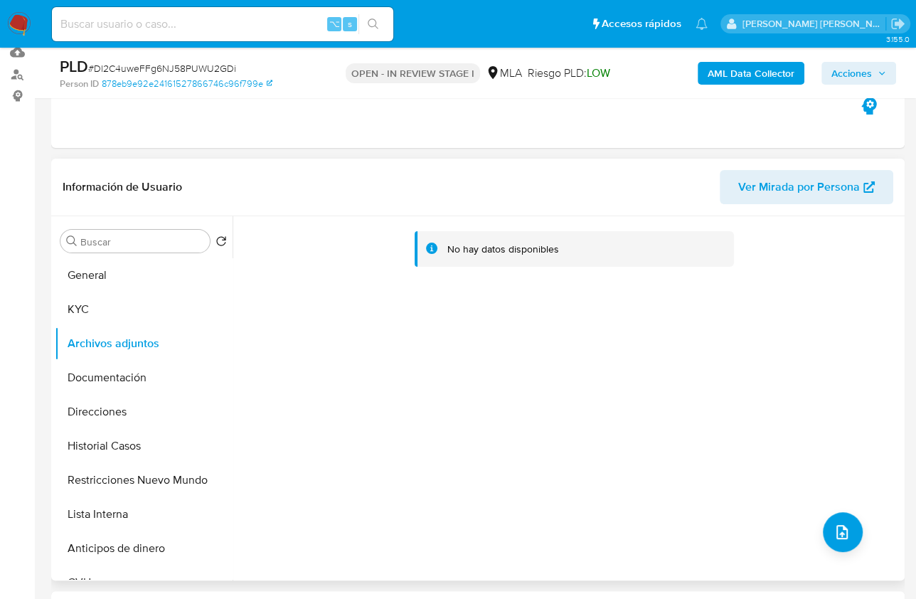
scroll to position [144, 0]
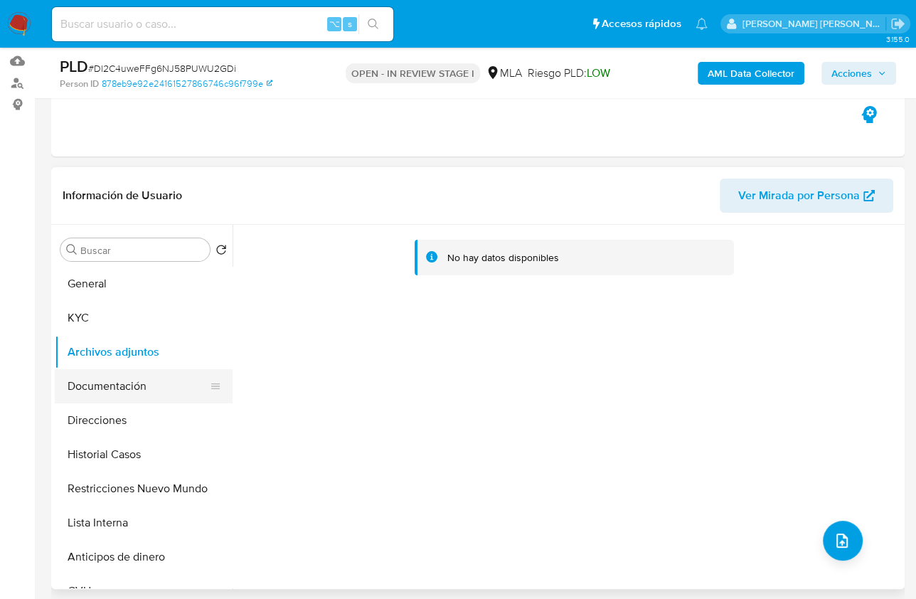
click at [134, 393] on button "Documentación" at bounding box center [138, 386] width 166 height 34
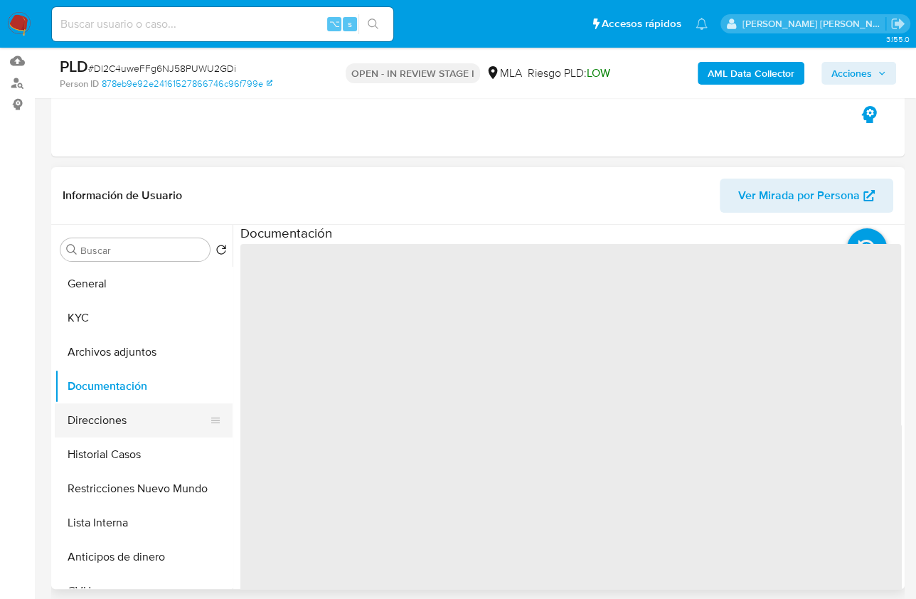
click at [132, 431] on button "Direcciones" at bounding box center [138, 420] width 166 height 34
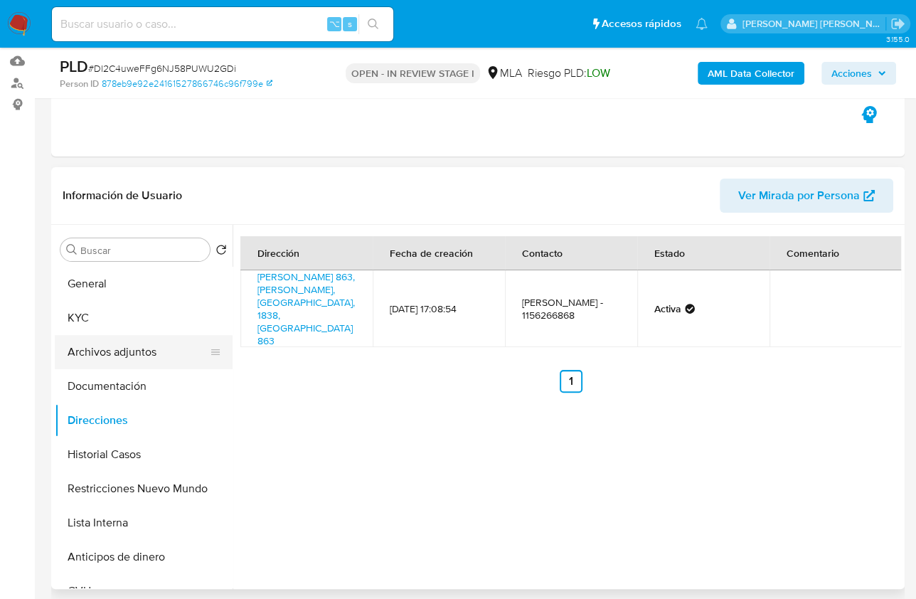
click at [96, 338] on button "Archivos adjuntos" at bounding box center [138, 352] width 166 height 34
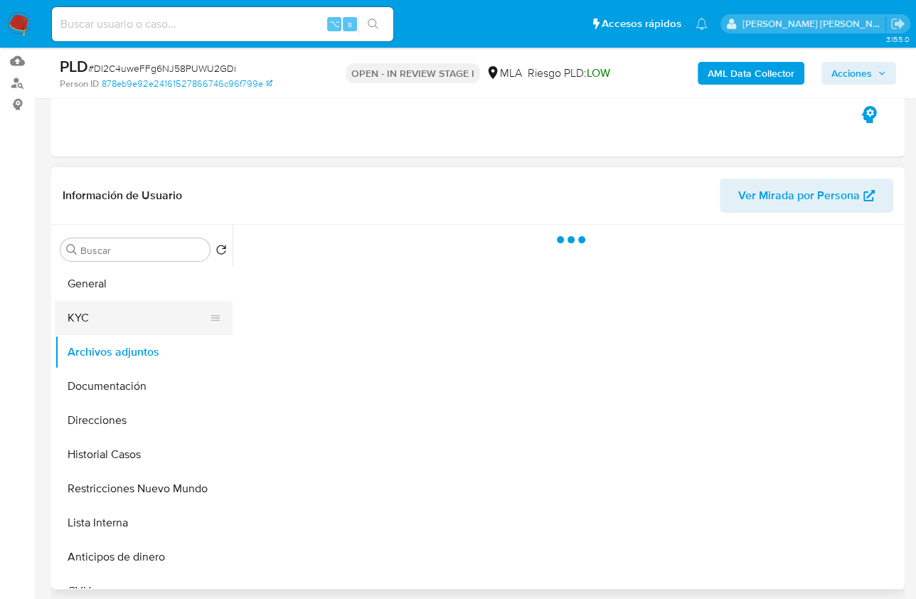
click at [96, 325] on button "KYC" at bounding box center [138, 318] width 166 height 34
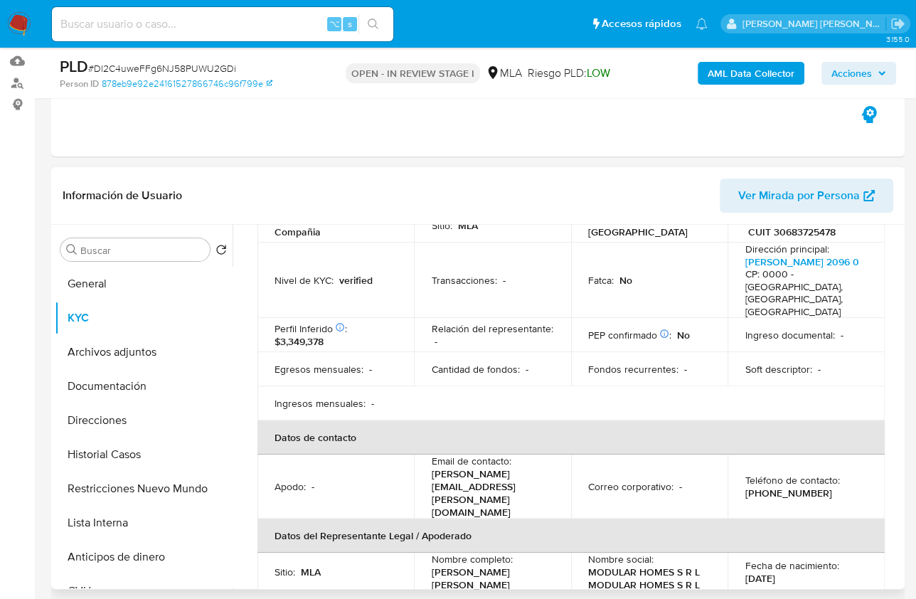
scroll to position [392, 0]
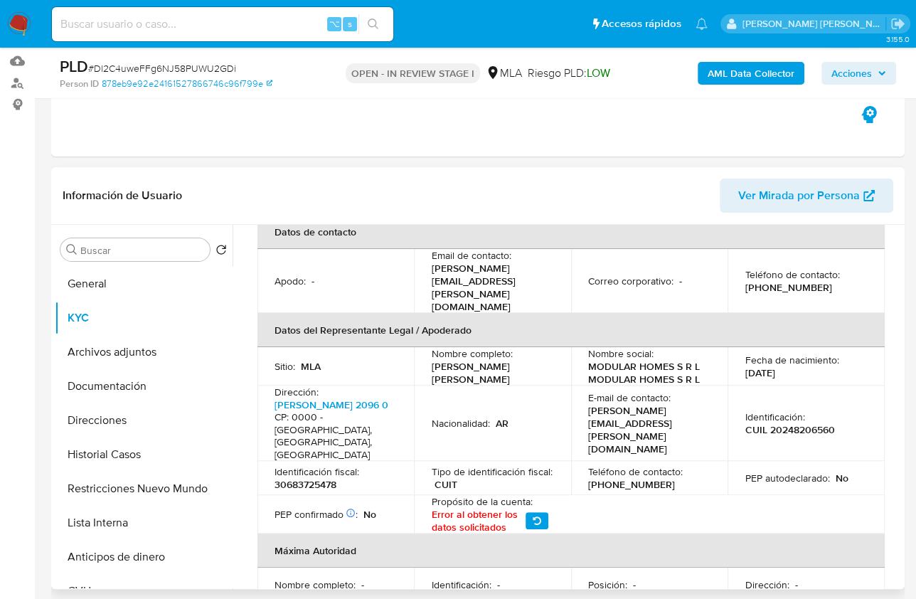
click at [765, 281] on p "(11) 20445267" at bounding box center [788, 287] width 87 height 13
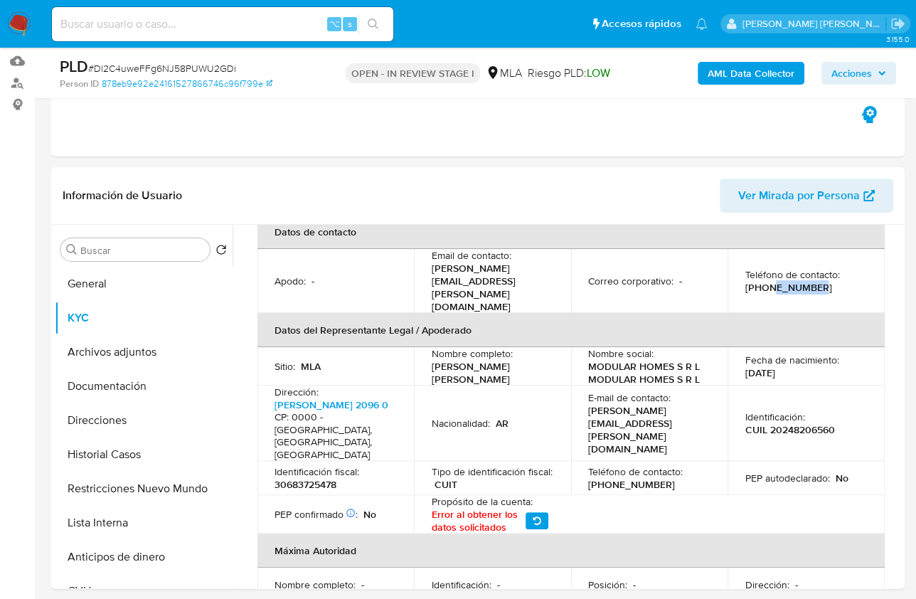
copy p "20445267"
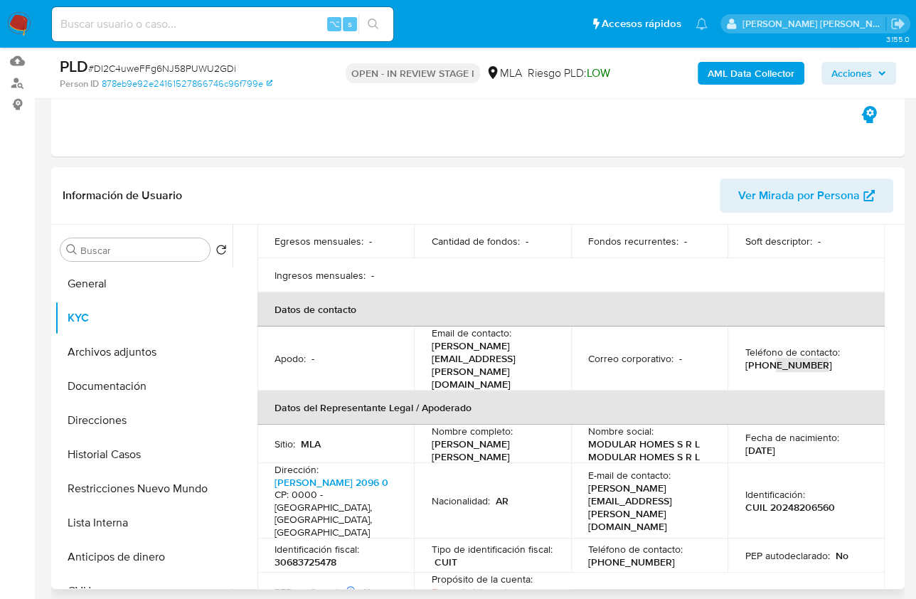
scroll to position [287, 0]
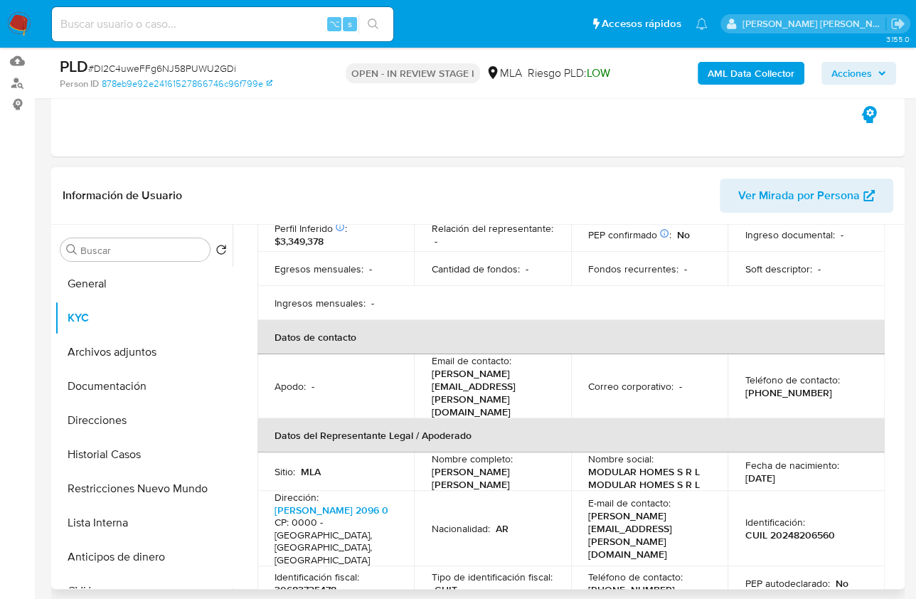
drag, startPoint x: 586, startPoint y: 378, endPoint x: 610, endPoint y: 378, distance: 24.2
click at [548, 378] on p "cristian.sassone@modularhomes.com.ar" at bounding box center [489, 392] width 117 height 51
drag, startPoint x: 606, startPoint y: 377, endPoint x: 432, endPoint y: 381, distance: 174.3
click at [432, 381] on p "cristian.sassone@modularhomes.com.ar" at bounding box center [489, 392] width 117 height 51
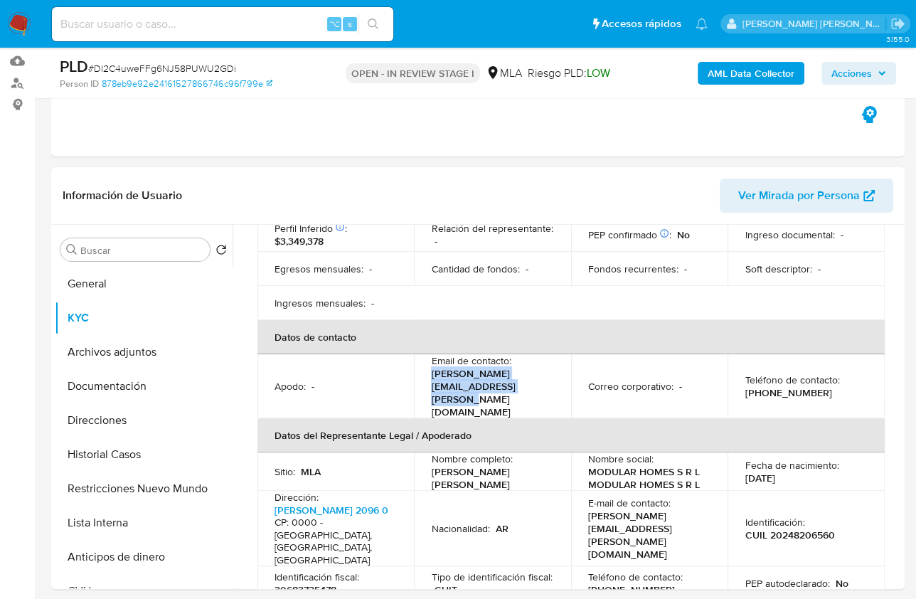
copy p "cristian.sassone@modularhomes.com.ar"
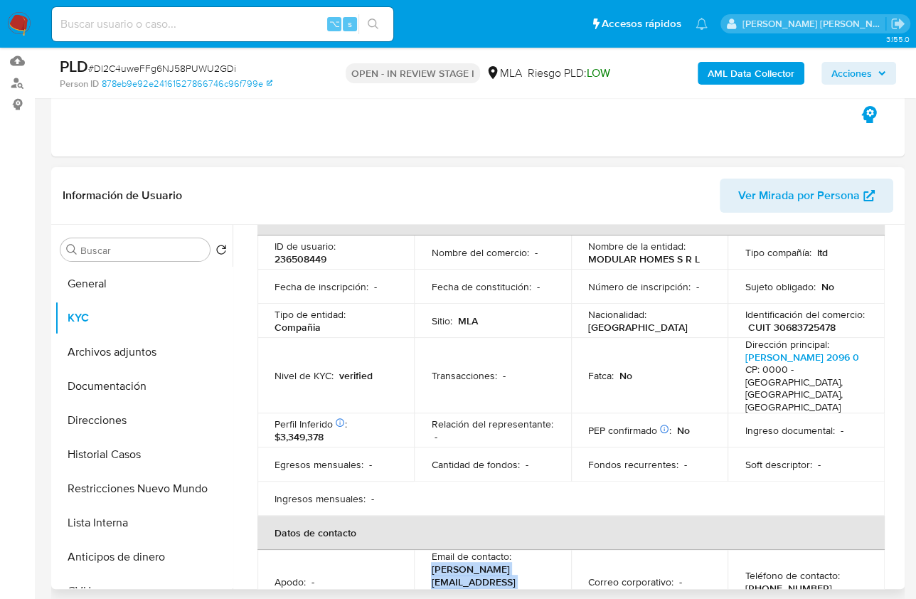
scroll to position [0, 0]
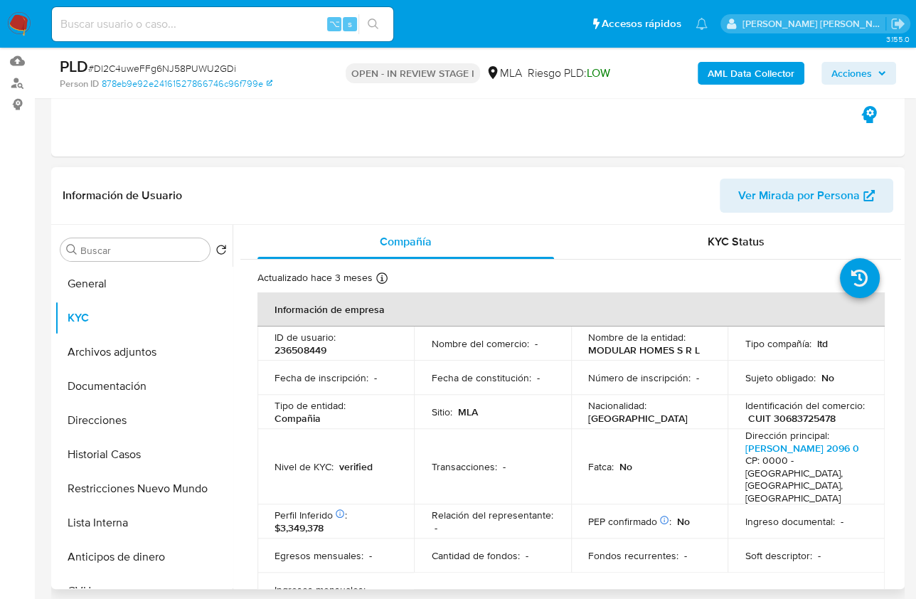
click at [632, 404] on p "Nacionalidad :" at bounding box center [617, 405] width 58 height 13
drag, startPoint x: 588, startPoint y: 351, endPoint x: 695, endPoint y: 355, distance: 106.8
click at [695, 355] on p "MODULAR HOMES S R L" at bounding box center [644, 350] width 112 height 13
copy p "MODULAR HOMES S R L"
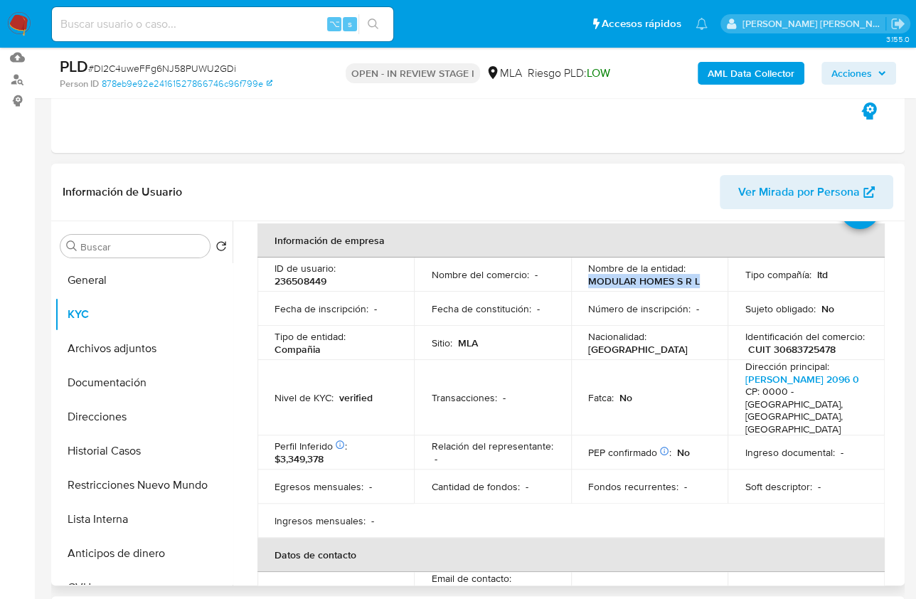
scroll to position [375, 0]
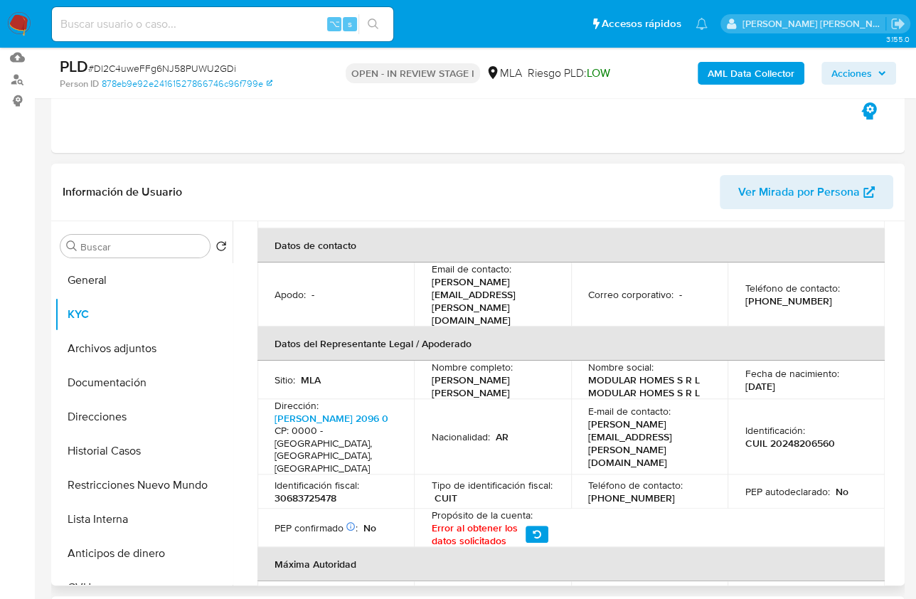
click at [793, 437] on p "CUIL 20248206560" at bounding box center [790, 443] width 90 height 13
copy p "20248206560"
click at [143, 498] on button "Restricciones Nuevo Mundo" at bounding box center [138, 485] width 166 height 34
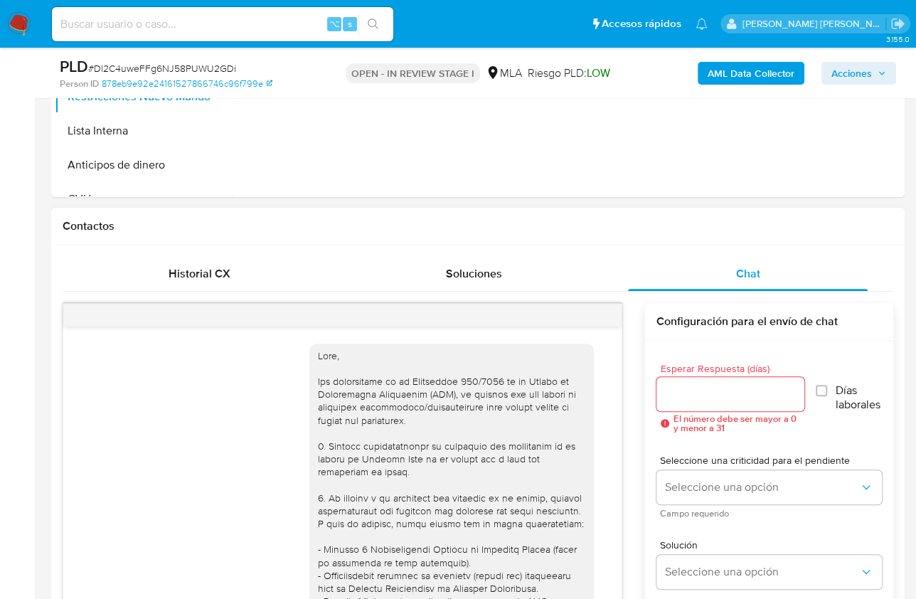
scroll to position [489, 0]
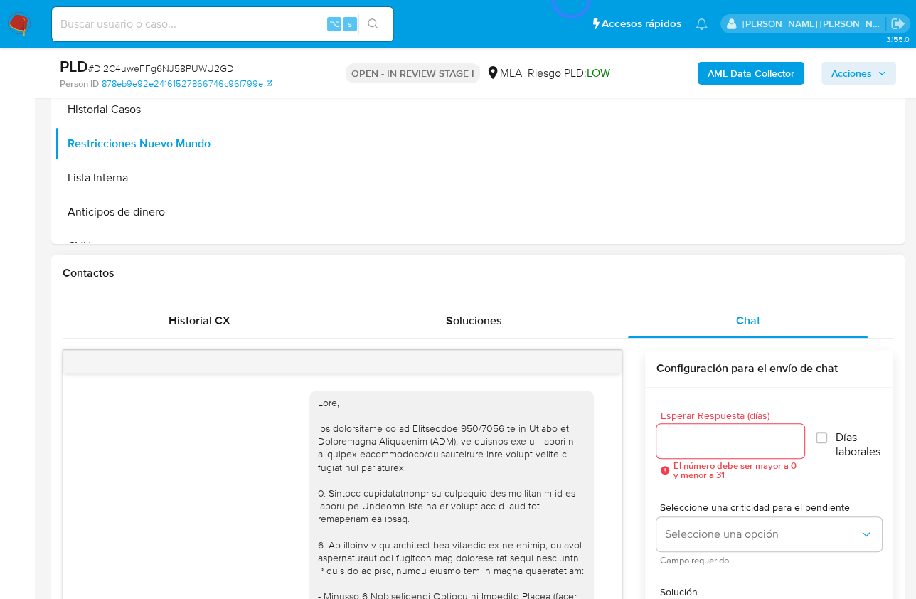
drag, startPoint x: 388, startPoint y: 297, endPoint x: 379, endPoint y: 300, distance: 9.7
click at [387, 299] on div "Historial CX Soluciones Chat Id Estado Fecha de creación Origen Proceso Anterio…" at bounding box center [478, 566] width 854 height 548
click at [253, 307] on div "Historial CX" at bounding box center [200, 321] width 240 height 34
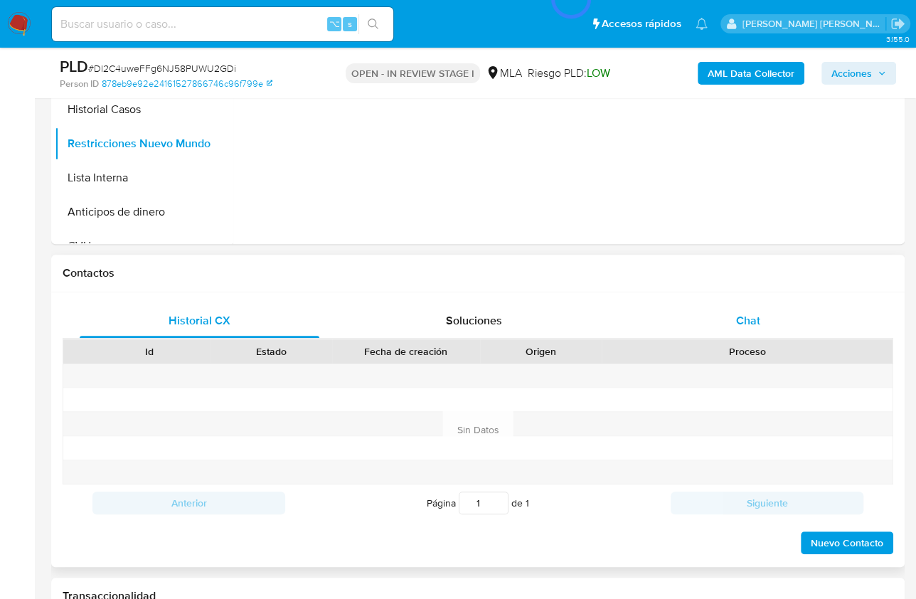
click at [682, 309] on div "Chat" at bounding box center [748, 321] width 240 height 34
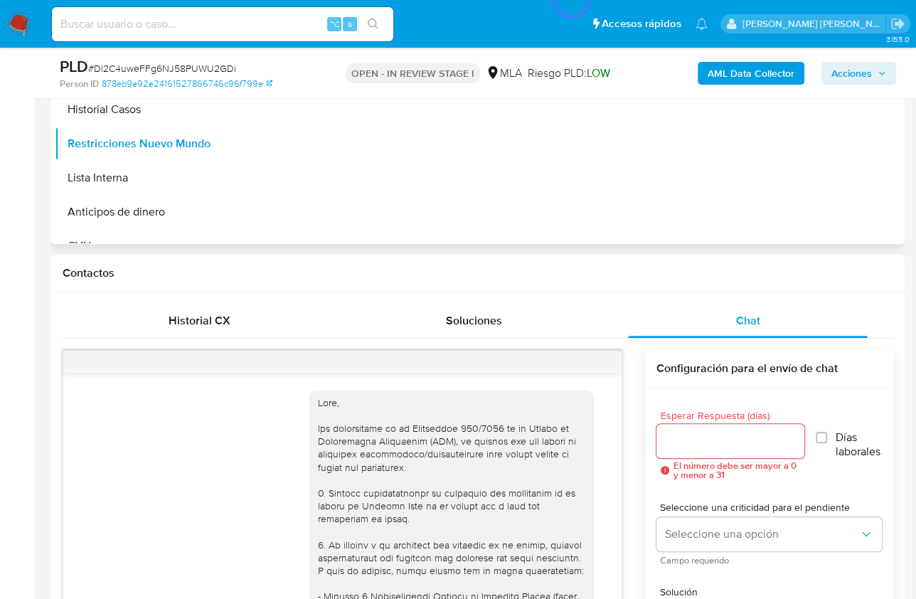
scroll to position [258, 0]
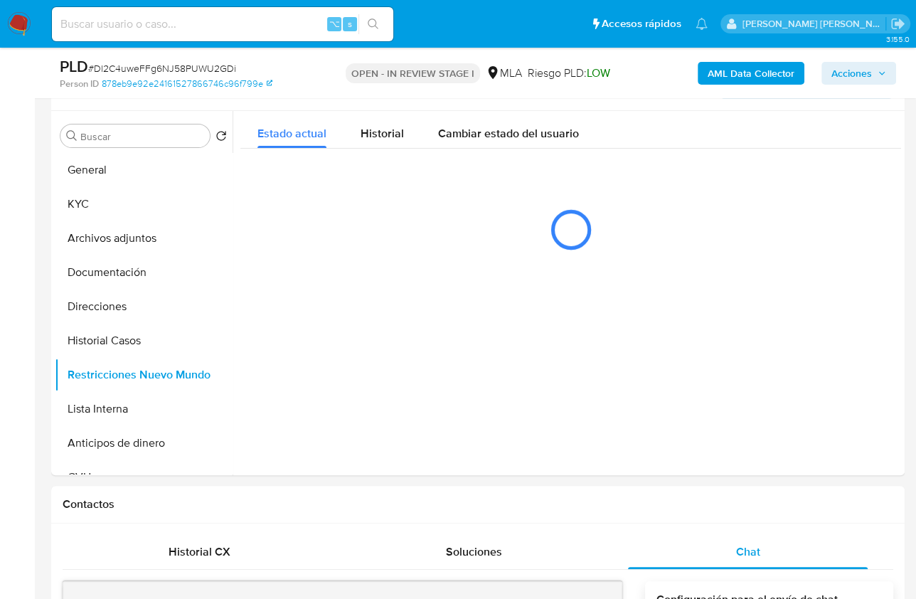
click at [748, 82] on b "AML Data Collector" at bounding box center [751, 73] width 87 height 23
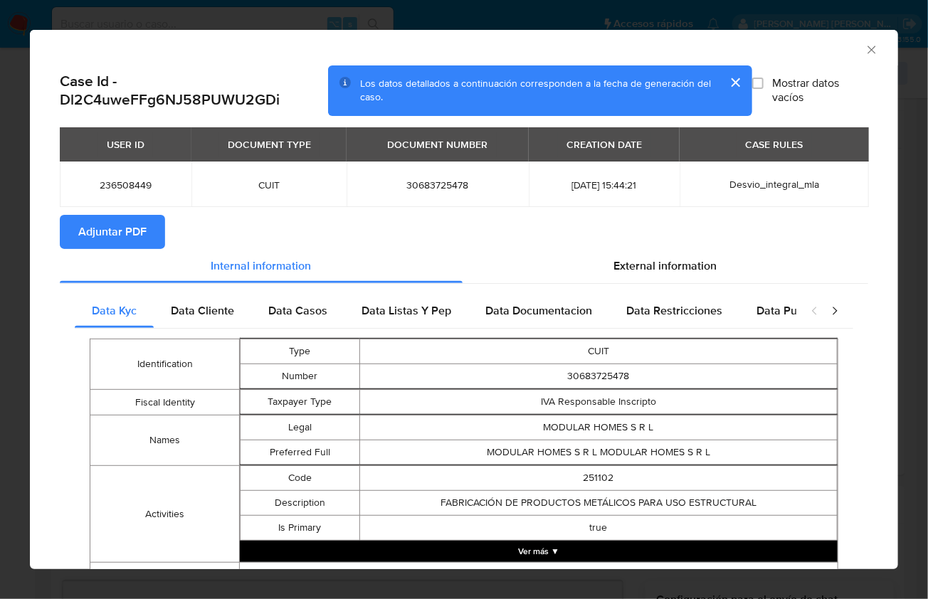
click at [152, 235] on button "Adjuntar PDF" at bounding box center [112, 232] width 105 height 34
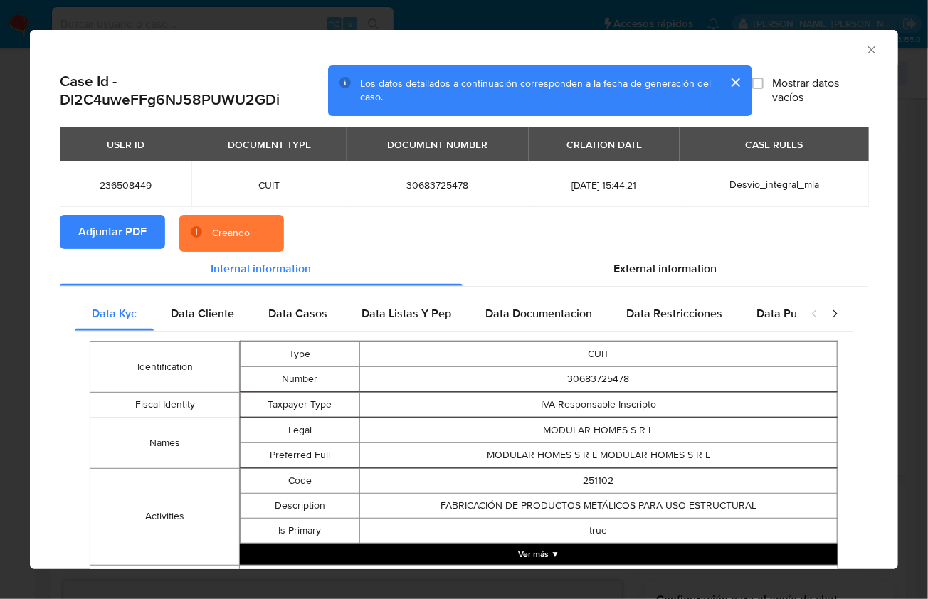
click at [331, 237] on section "Adjuntar PDF Creando" at bounding box center [464, 233] width 808 height 37
click at [319, 55] on div "AML Data Collector" at bounding box center [464, 48] width 868 height 36
click at [311, 55] on div "AML Data Collector" at bounding box center [464, 48] width 868 height 36
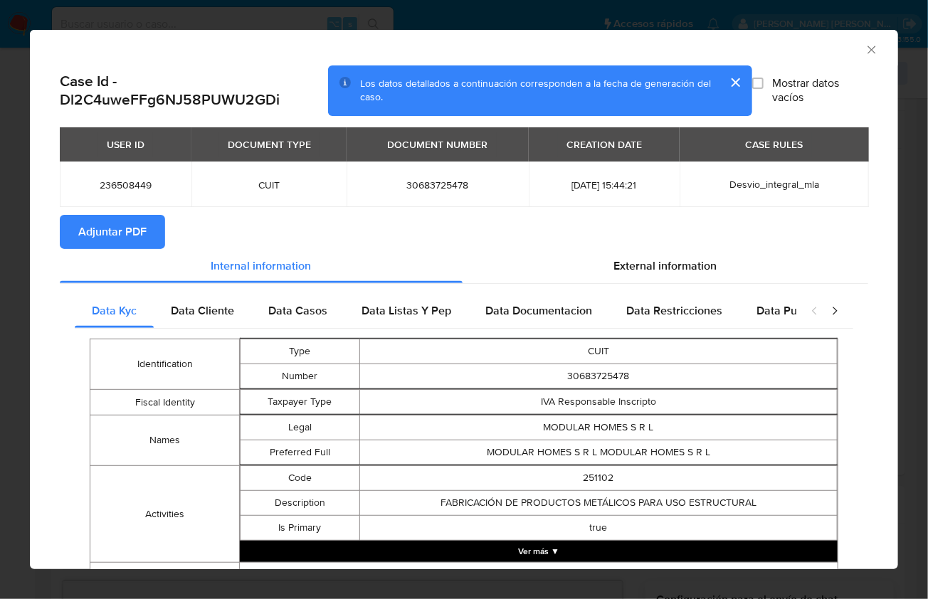
click at [864, 48] on icon "Cerrar ventana" at bounding box center [871, 50] width 14 height 14
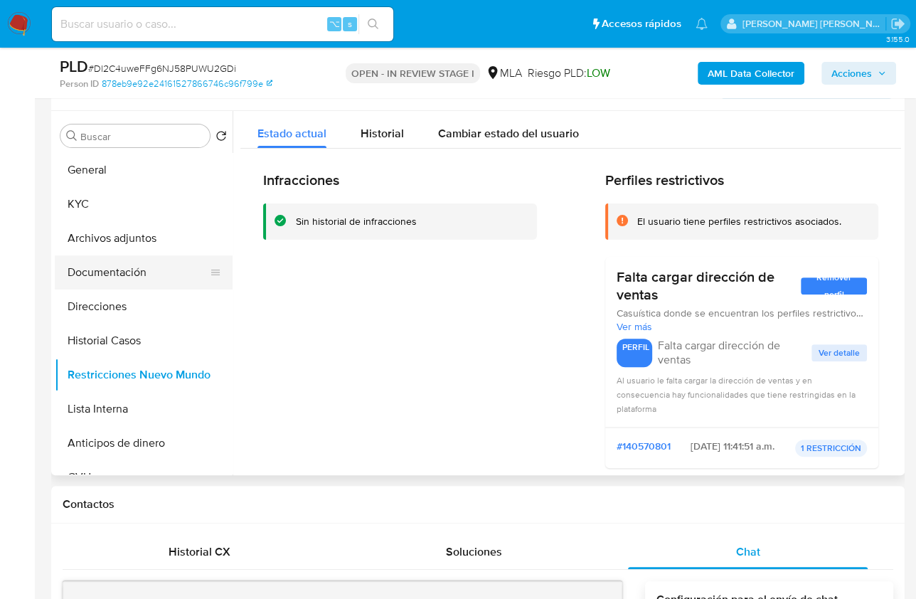
click at [131, 255] on button "Documentación" at bounding box center [138, 272] width 166 height 34
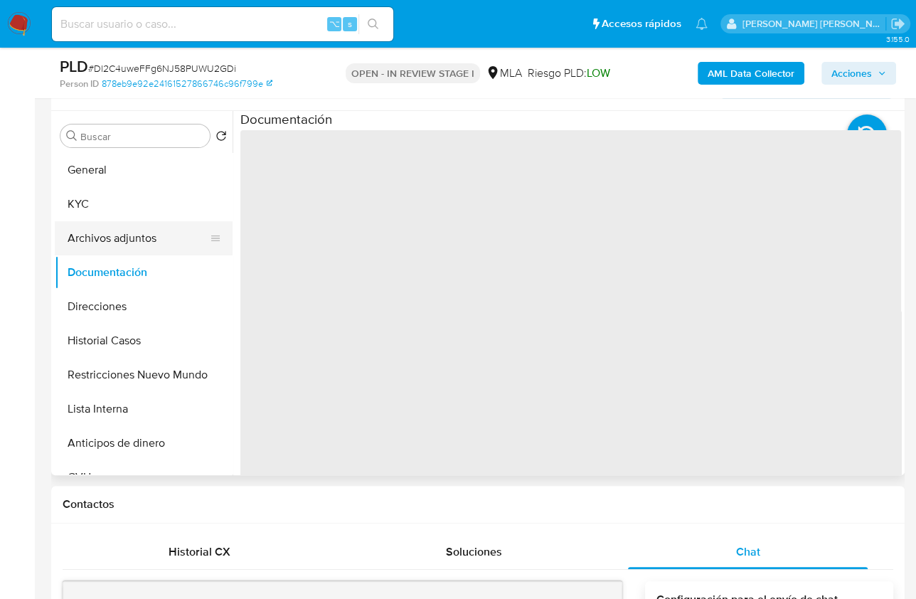
click at [132, 240] on button "Archivos adjuntos" at bounding box center [138, 238] width 166 height 34
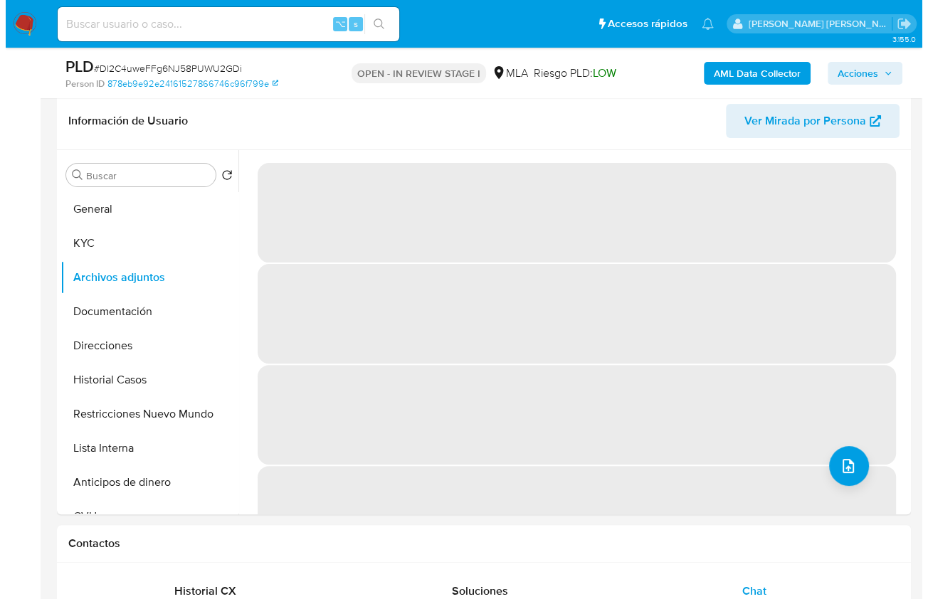
scroll to position [218, 0]
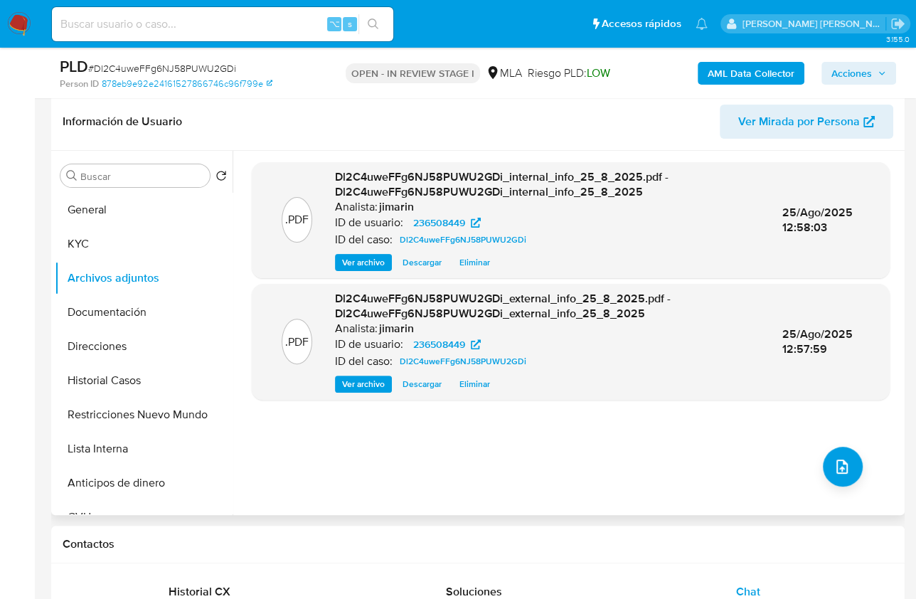
click at [857, 459] on div ".PDF Dl2C4uweFFg6NJ58PUWU2GDi_internal_info_25_8_2025.pdf - Dl2C4uweFFg6NJ58PUW…" at bounding box center [571, 333] width 638 height 342
click at [827, 464] on button "upload-file" at bounding box center [843, 467] width 40 height 40
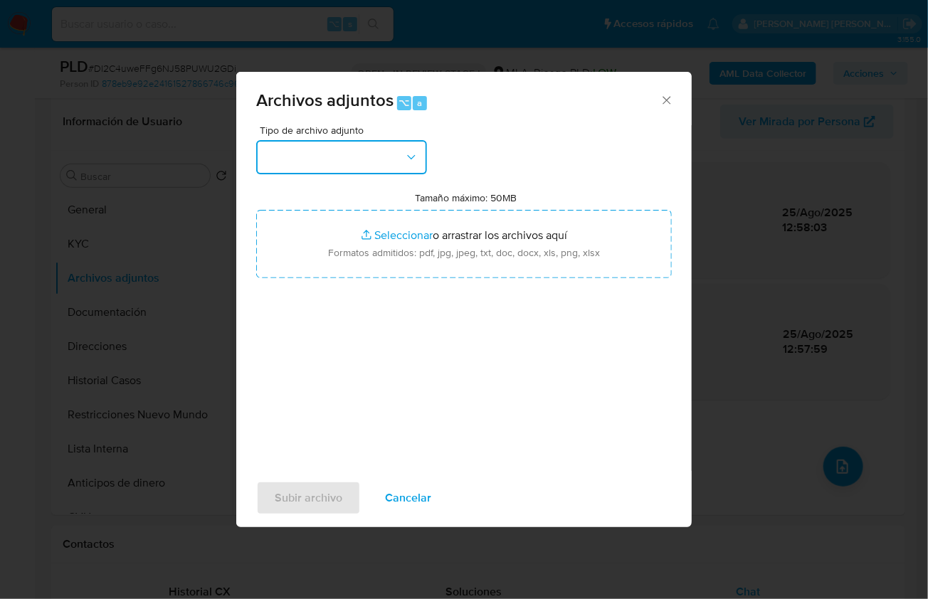
click at [319, 158] on button "button" at bounding box center [341, 157] width 171 height 34
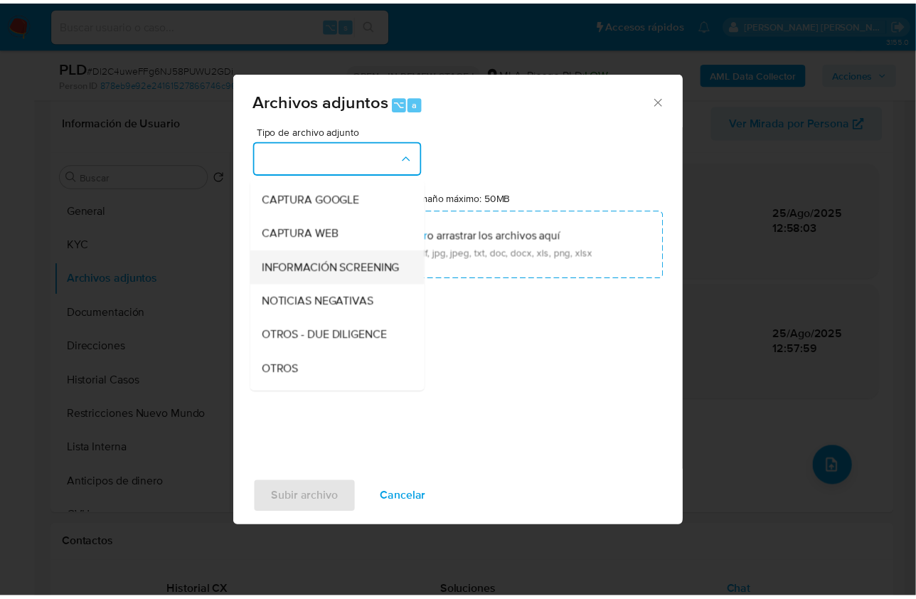
scroll to position [183, 0]
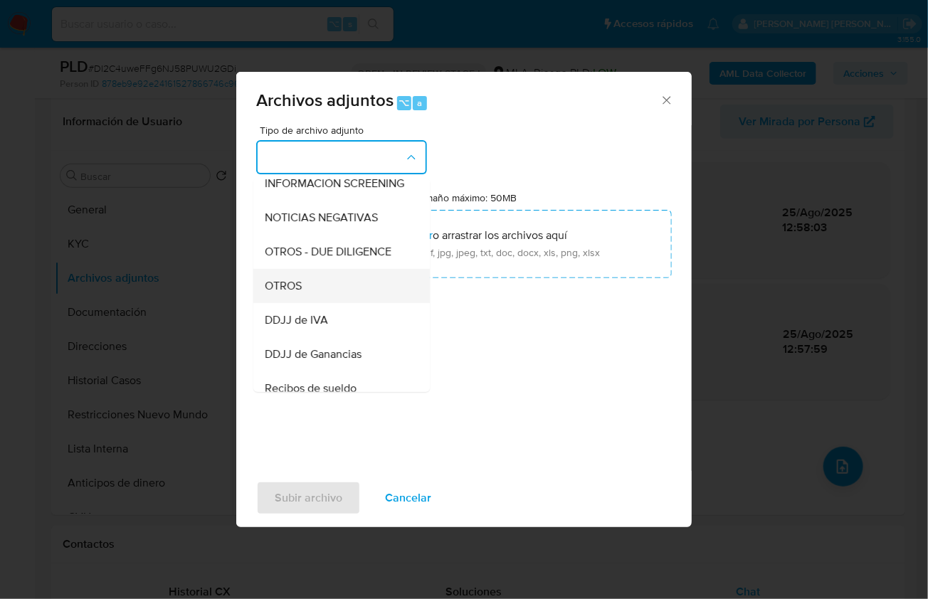
click at [310, 302] on div "OTROS" at bounding box center [337, 285] width 145 height 34
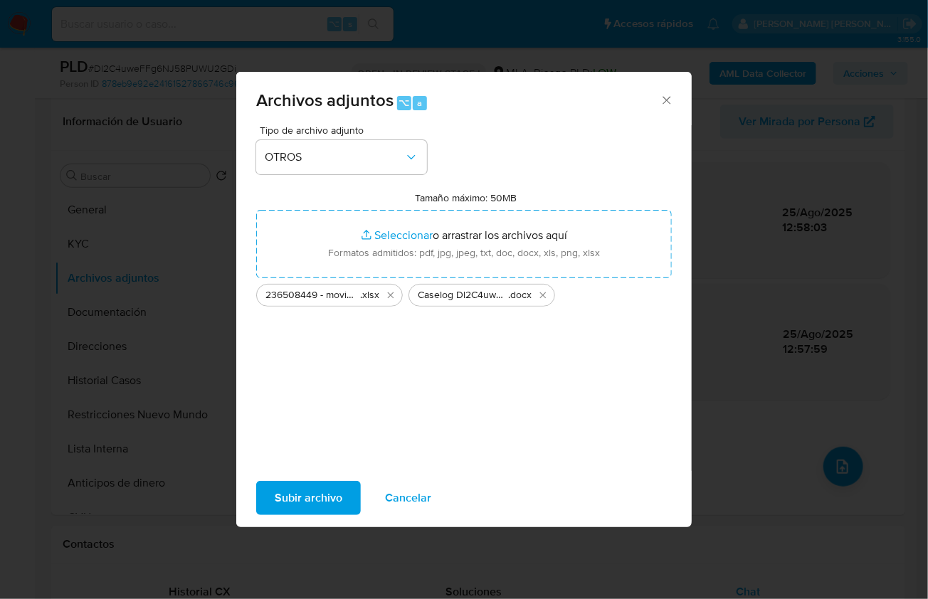
click at [314, 500] on span "Subir archivo" at bounding box center [309, 497] width 68 height 31
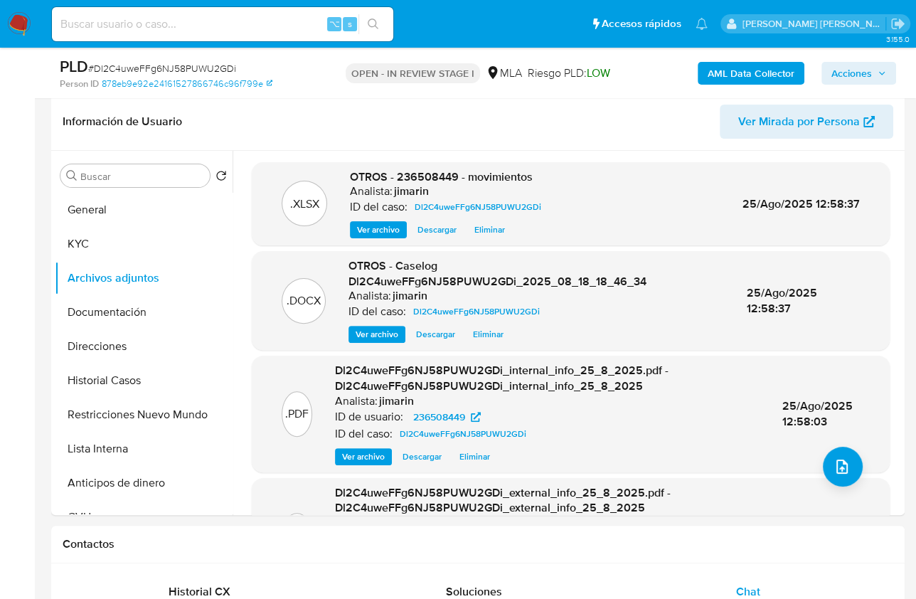
click at [856, 75] on span "Acciones" at bounding box center [852, 73] width 41 height 23
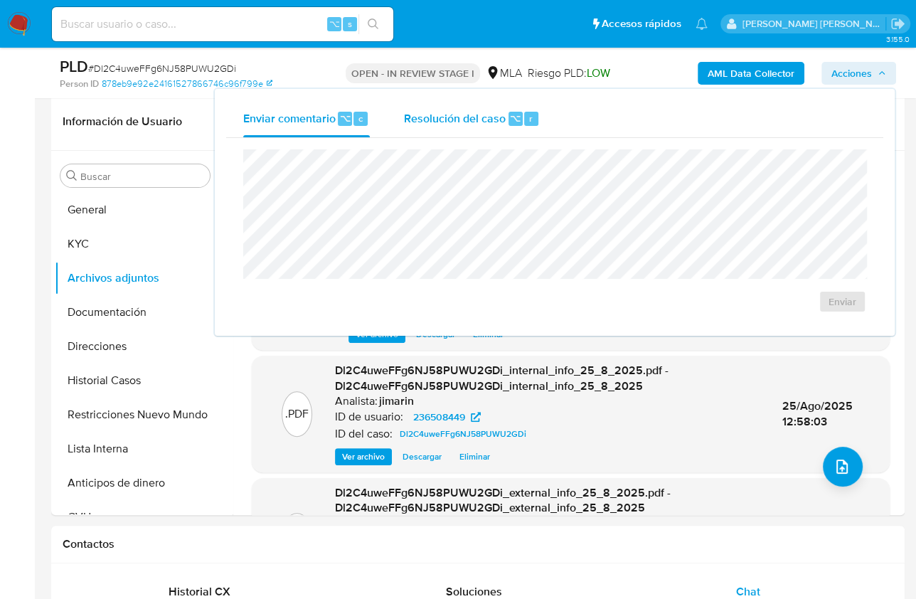
drag, startPoint x: 474, startPoint y: 119, endPoint x: 480, endPoint y: 137, distance: 18.7
click at [474, 119] on span "Resolución del caso" at bounding box center [455, 118] width 102 height 16
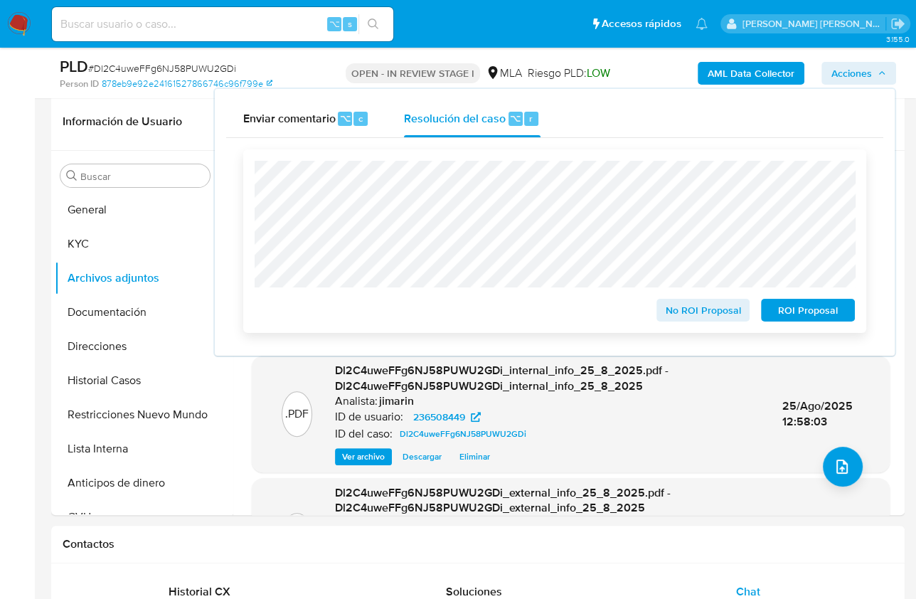
click at [682, 305] on span "No ROI Proposal" at bounding box center [704, 310] width 74 height 20
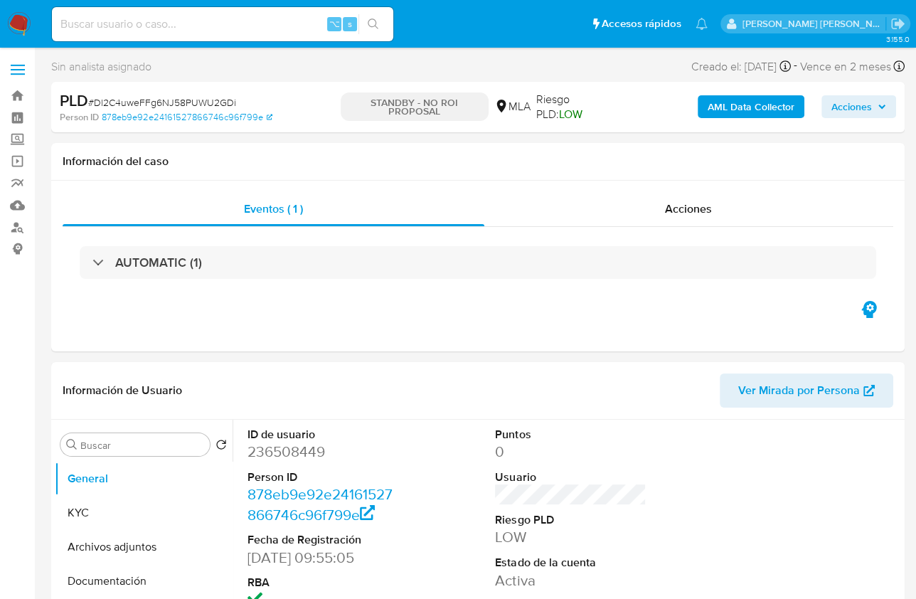
select select "10"
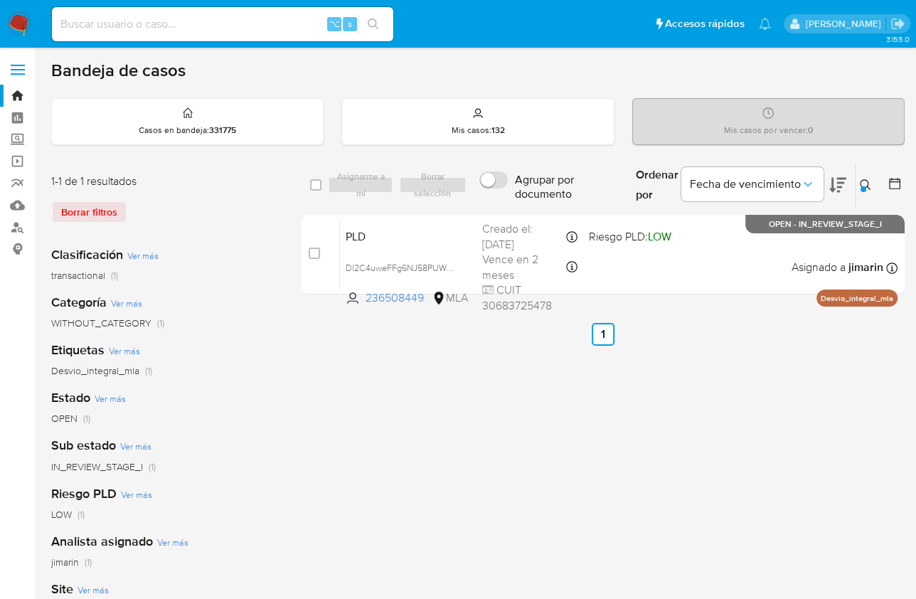
click at [866, 179] on icon at bounding box center [865, 184] width 11 height 11
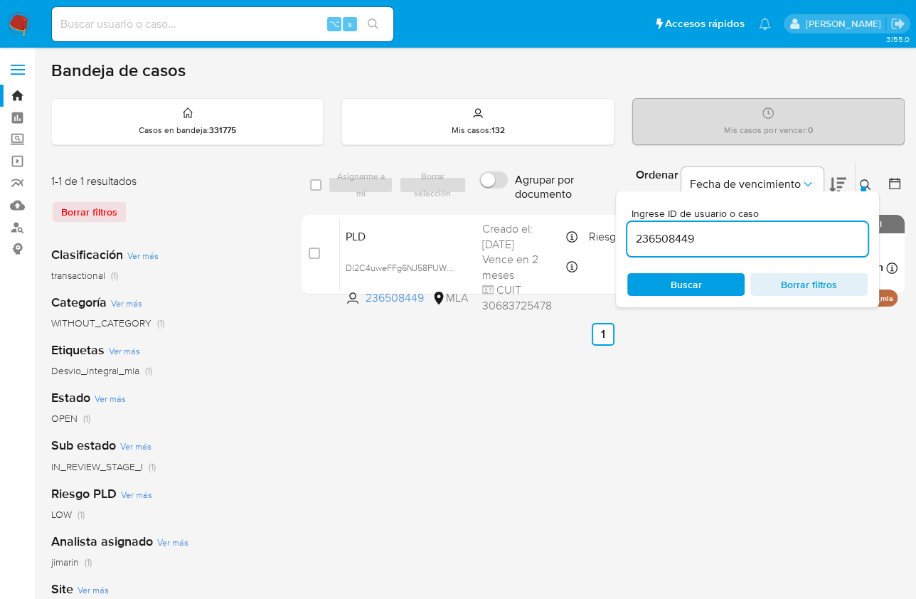
click at [770, 231] on input "236508449" at bounding box center [748, 239] width 240 height 18
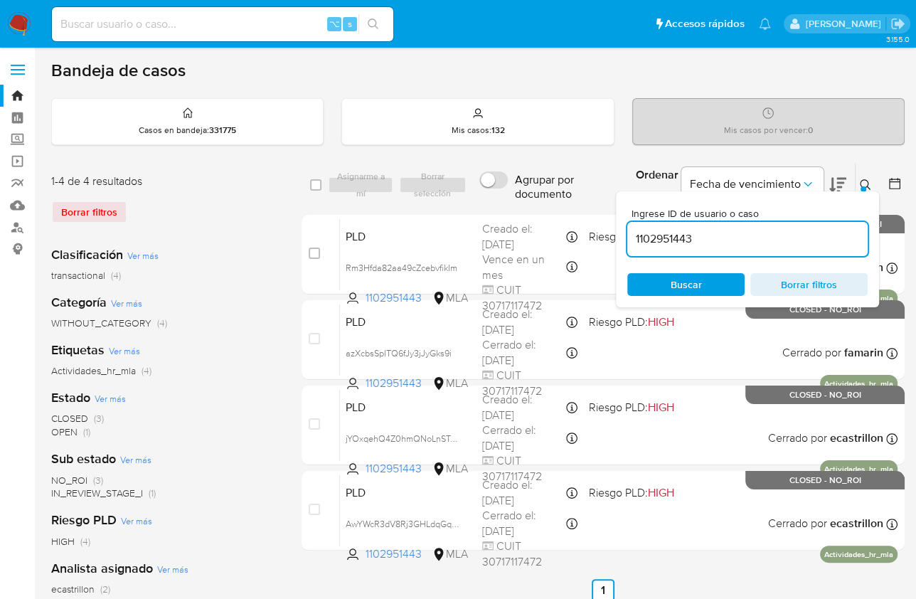
click at [858, 180] on button at bounding box center [867, 184] width 23 height 17
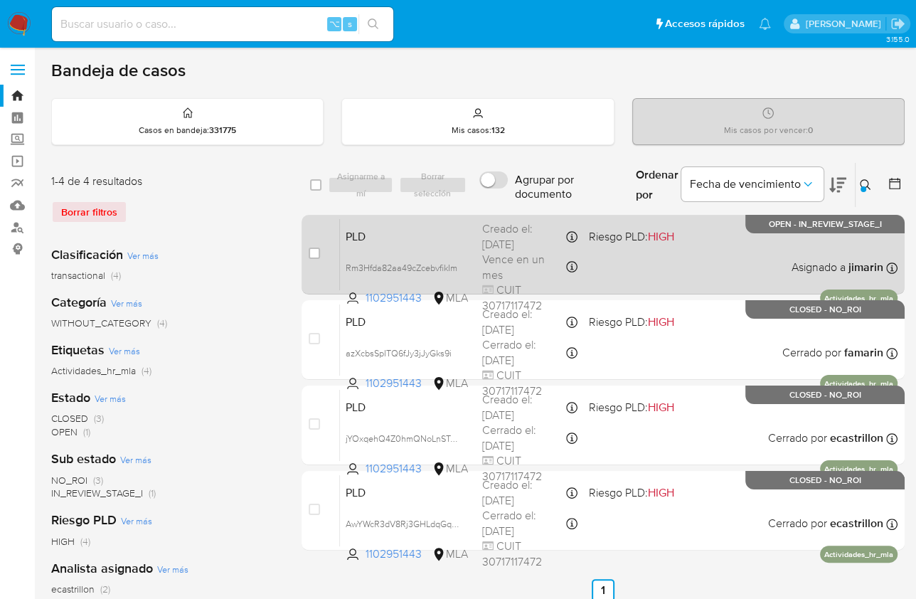
click at [748, 260] on div "PLD Rm3Hfda82aa49cZcebvfikIm 1102951443 MLA Riesgo PLD: HIGH Creado el: [DATE] …" at bounding box center [619, 254] width 558 height 72
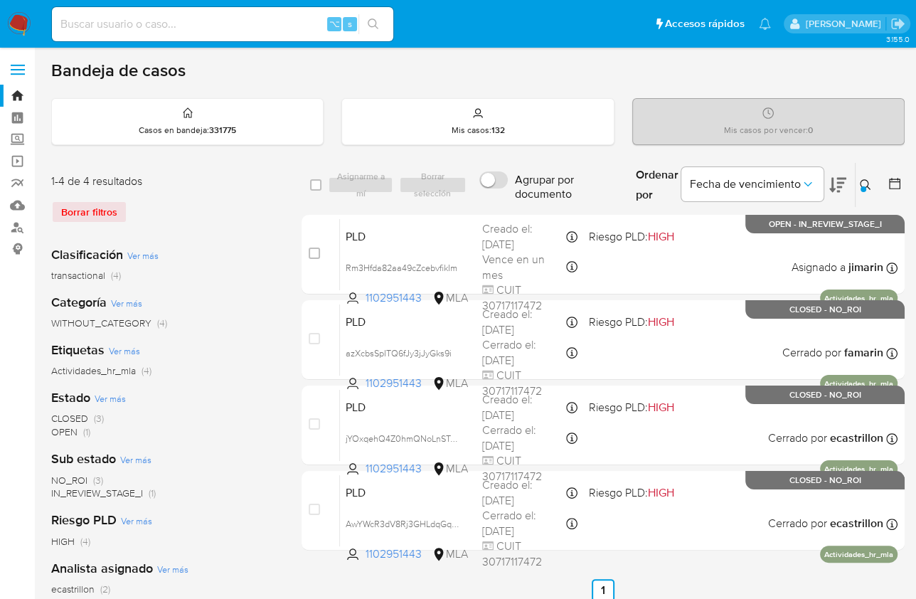
click at [877, 185] on button at bounding box center [867, 184] width 23 height 17
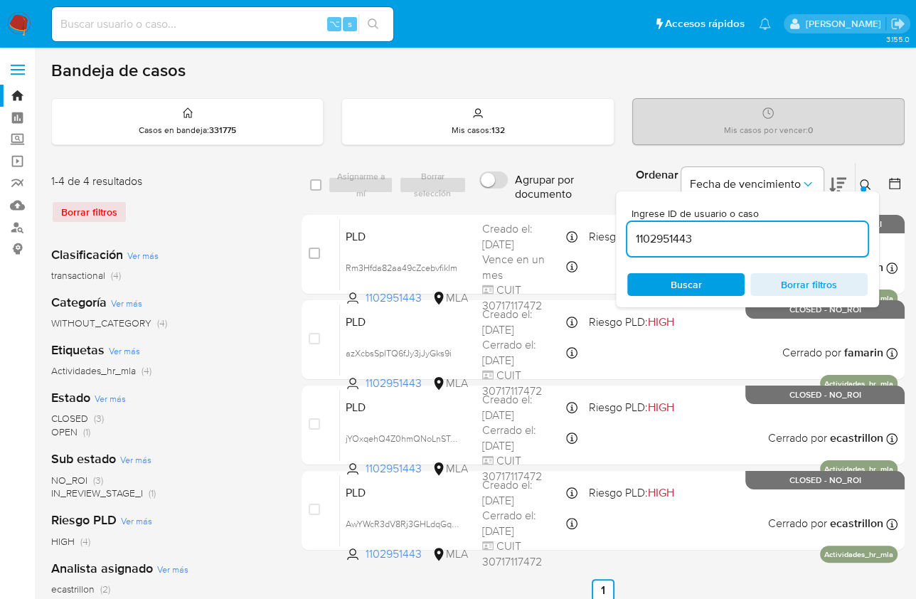
click at [789, 243] on input "1102951443" at bounding box center [748, 239] width 240 height 18
type input "2221352267"
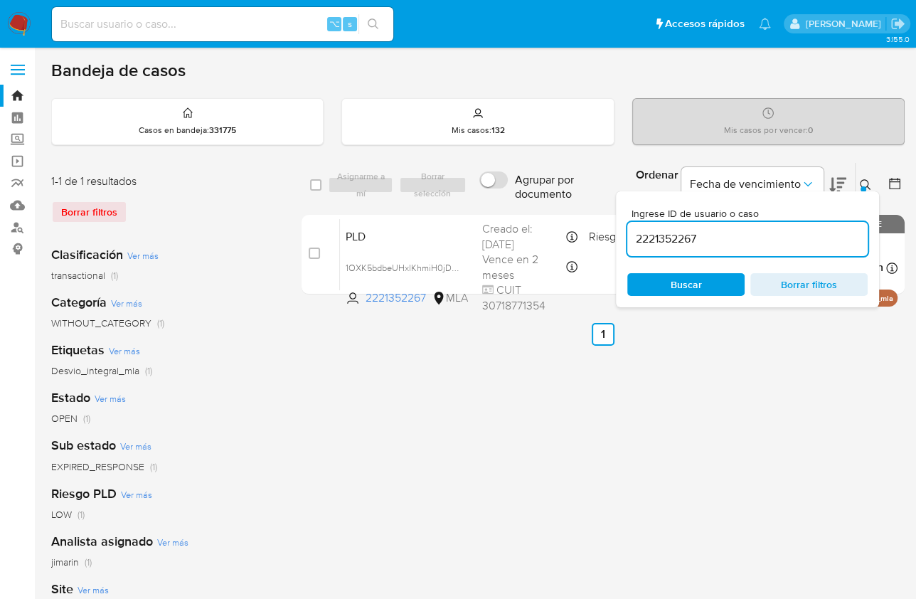
click at [862, 186] on div at bounding box center [864, 189] width 6 height 6
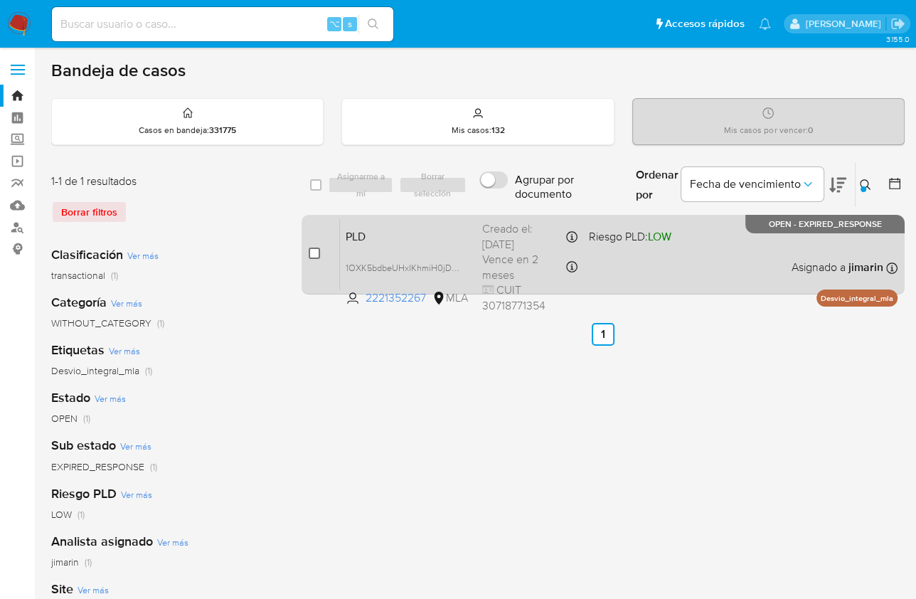
click at [314, 252] on input "checkbox" at bounding box center [314, 253] width 11 height 11
checkbox input "true"
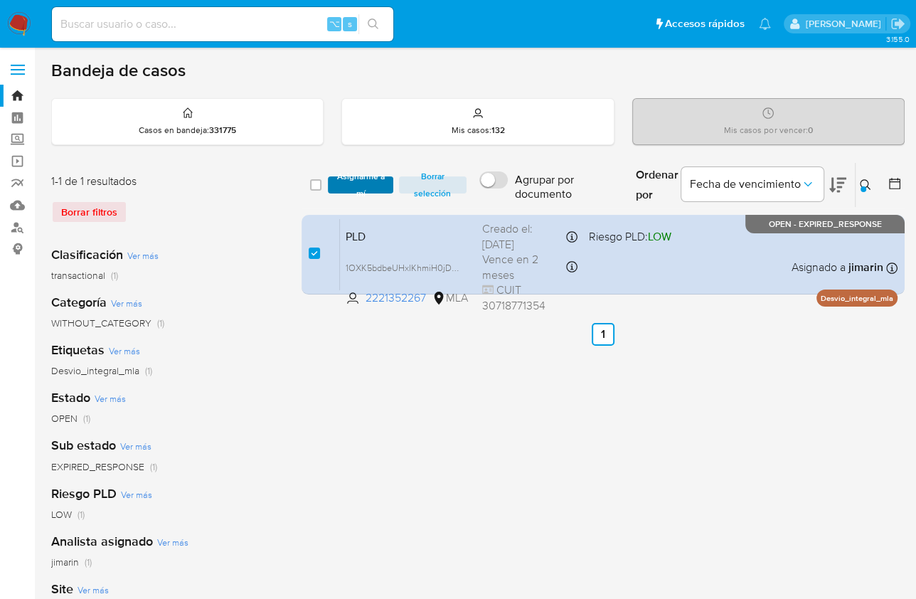
click at [370, 181] on span "Asignarme a mí" at bounding box center [360, 185] width 51 height 14
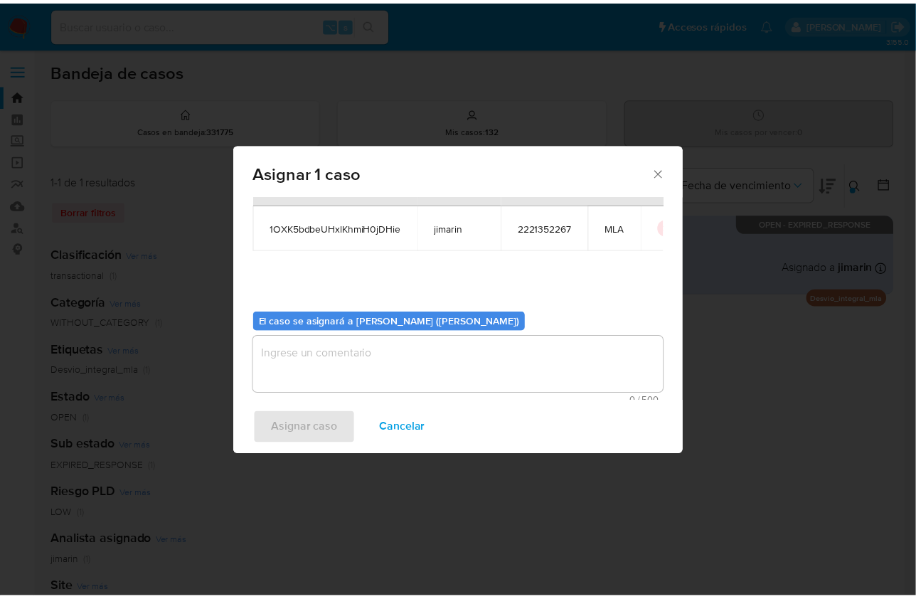
scroll to position [73, 0]
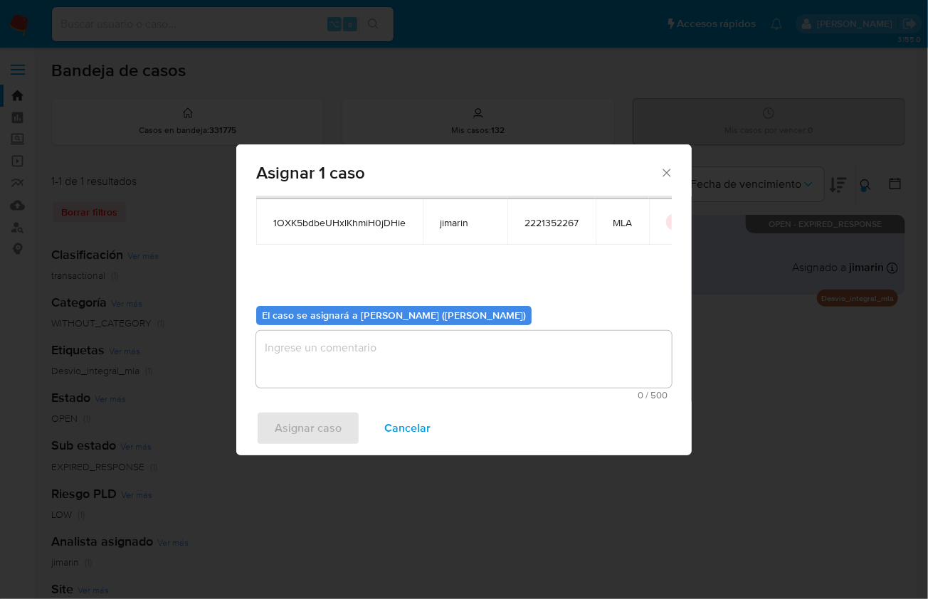
click at [410, 373] on textarea "assign-modal" at bounding box center [464, 359] width 416 height 57
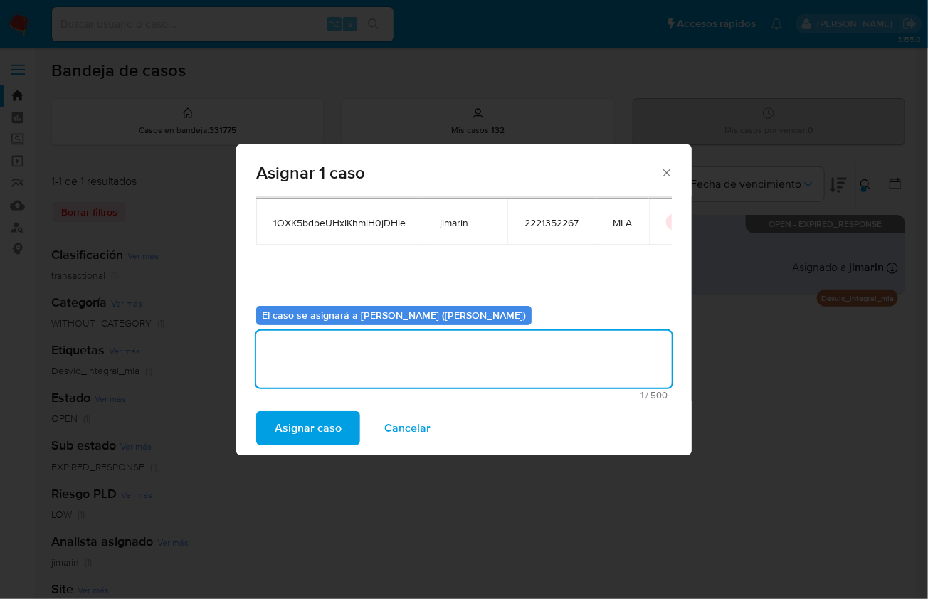
click at [314, 430] on span "Asignar caso" at bounding box center [308, 428] width 67 height 31
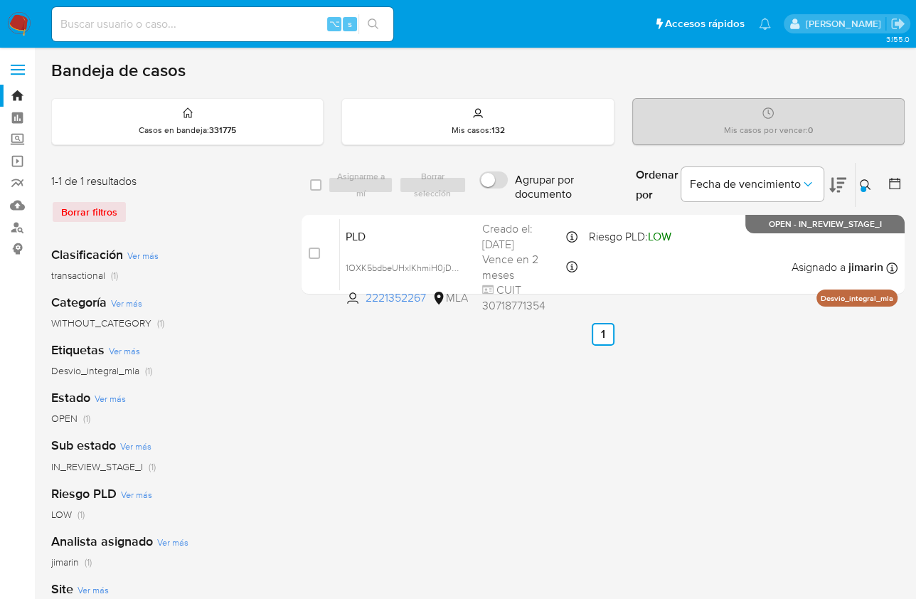
click at [590, 351] on div "select-all-cases-checkbox Asignarme a mí Borrar selección Agrupar por documento…" at bounding box center [603, 474] width 603 height 625
click at [862, 180] on icon at bounding box center [865, 184] width 11 height 11
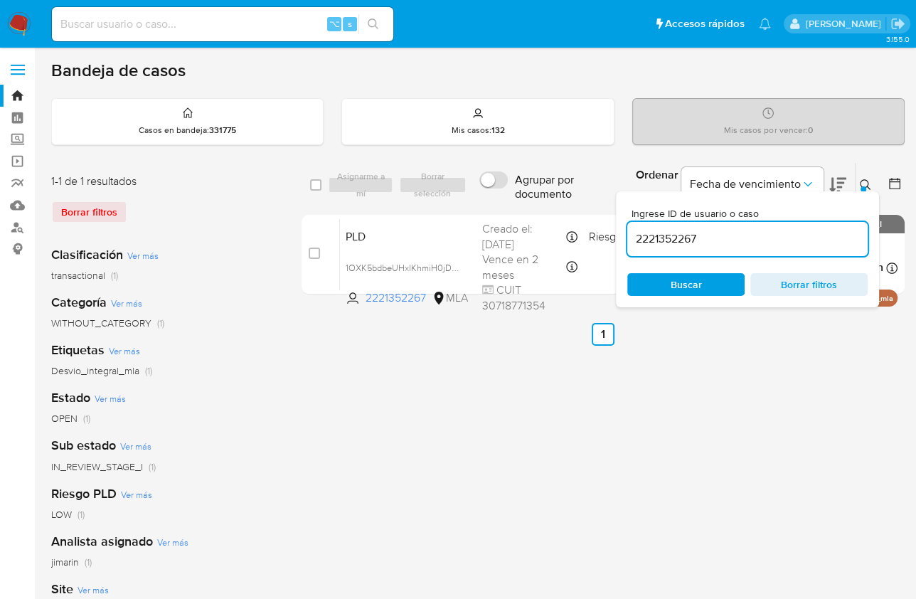
click at [729, 242] on input "2221352267" at bounding box center [748, 239] width 240 height 18
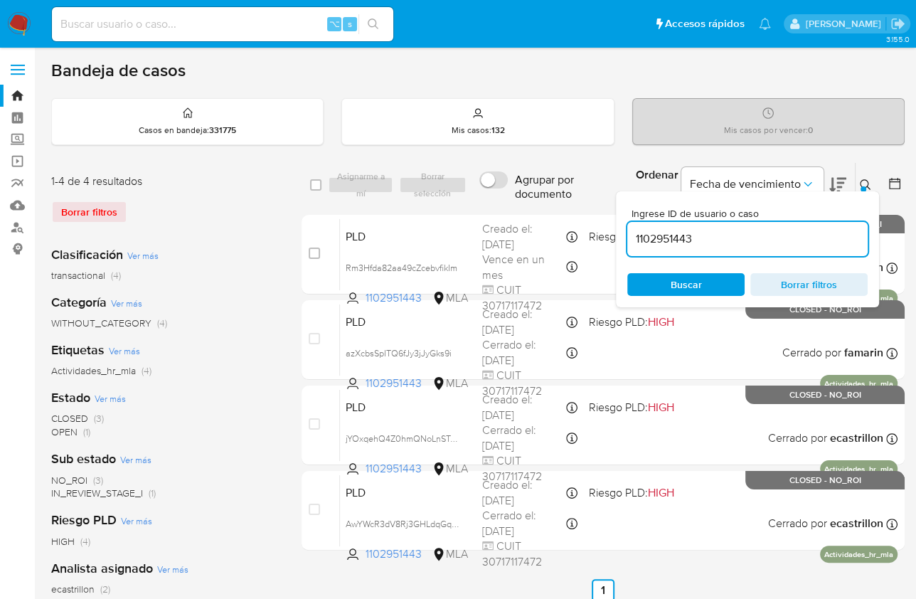
click at [864, 188] on div at bounding box center [864, 189] width 6 height 6
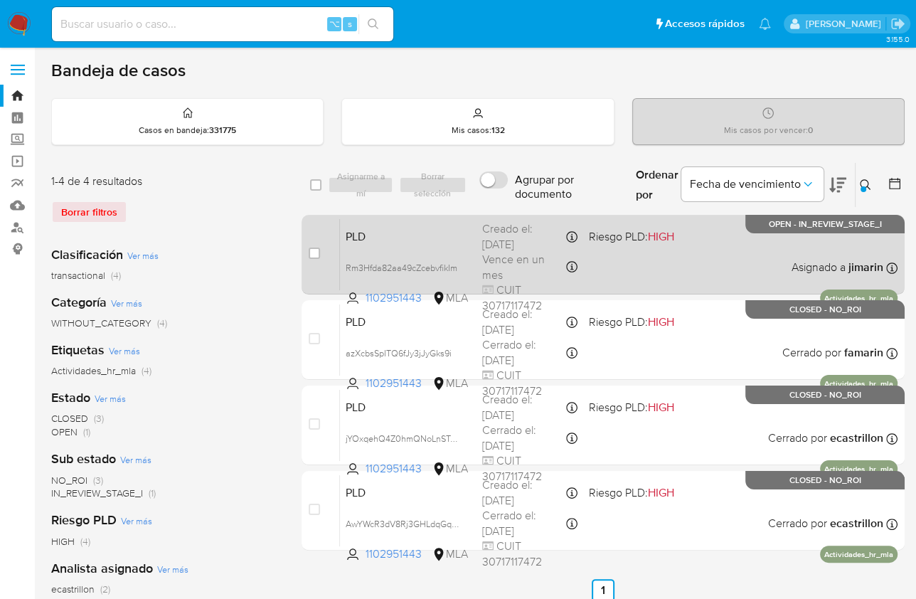
click at [774, 238] on div "PLD Rm3Hfda82aa49cZcebvfikIm 1102951443 MLA Riesgo PLD: HIGH Creado el: [DATE] …" at bounding box center [619, 254] width 558 height 72
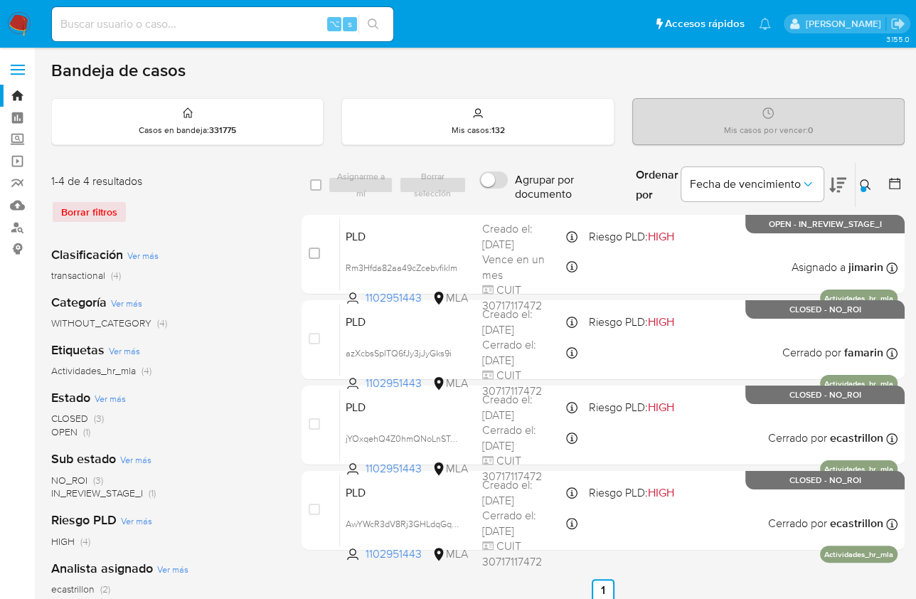
click at [869, 179] on icon at bounding box center [865, 184] width 11 height 11
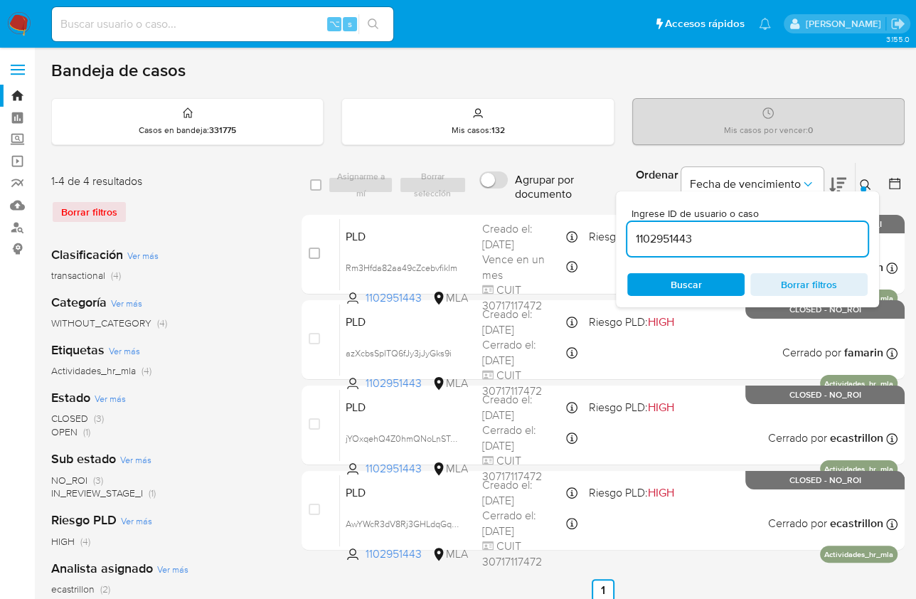
click at [766, 249] on div "1102951443" at bounding box center [748, 239] width 240 height 34
click at [763, 240] on input "1102951443" at bounding box center [748, 239] width 240 height 18
click at [764, 240] on input "1102951443" at bounding box center [748, 239] width 240 height 18
paste input "2221352267"
type input "2221352267"
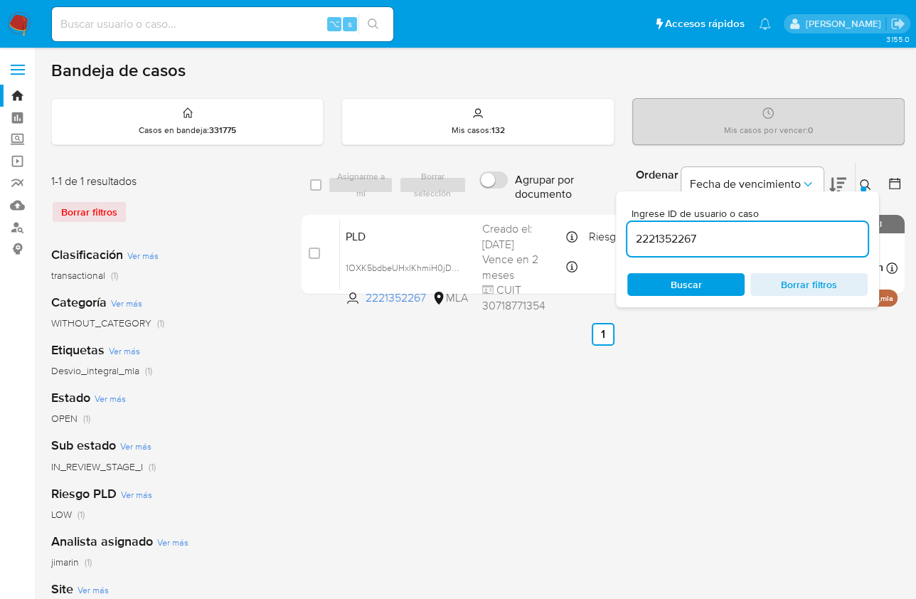
click at [867, 180] on icon at bounding box center [865, 184] width 11 height 11
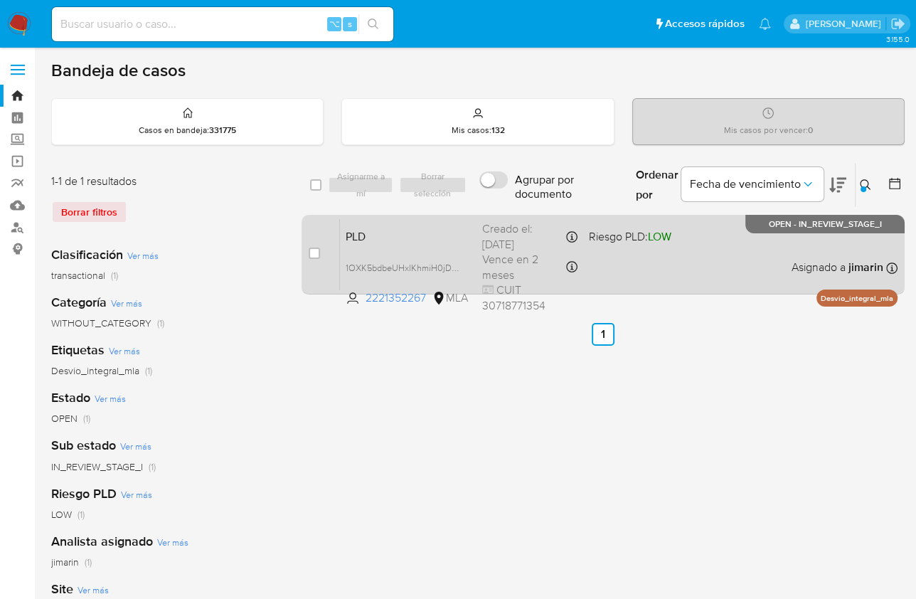
click at [695, 275] on div "PLD 1OXK5bdbeUHxlKhmiH0jDHie 2221352267 MLA Riesgo PLD: LOW Creado el: [DATE] C…" at bounding box center [619, 254] width 558 height 72
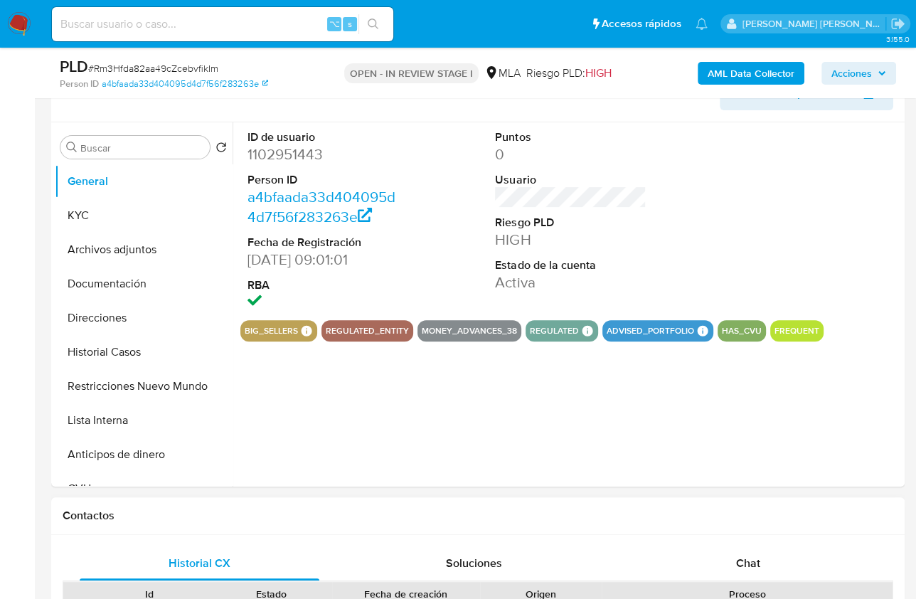
select select "10"
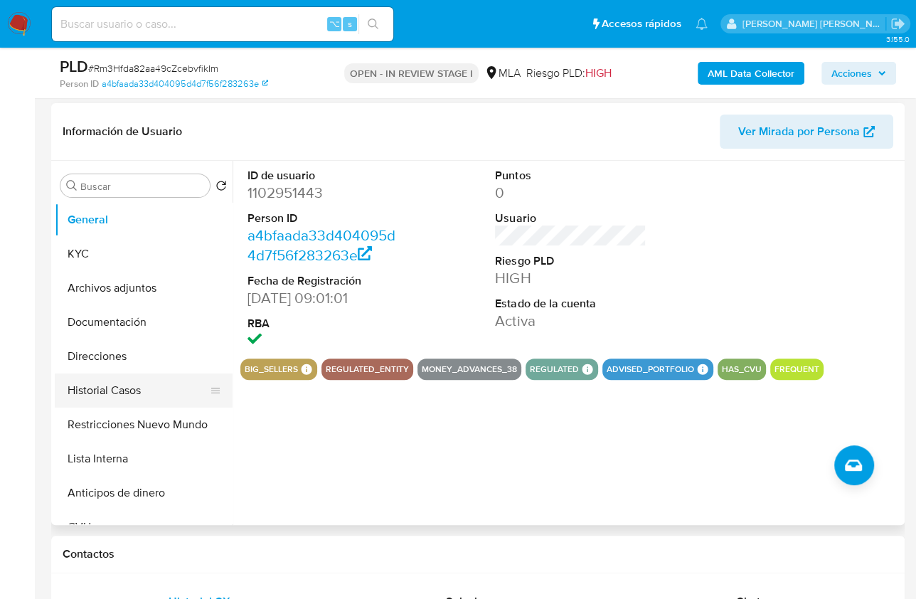
click at [124, 396] on button "Historial Casos" at bounding box center [138, 391] width 166 height 34
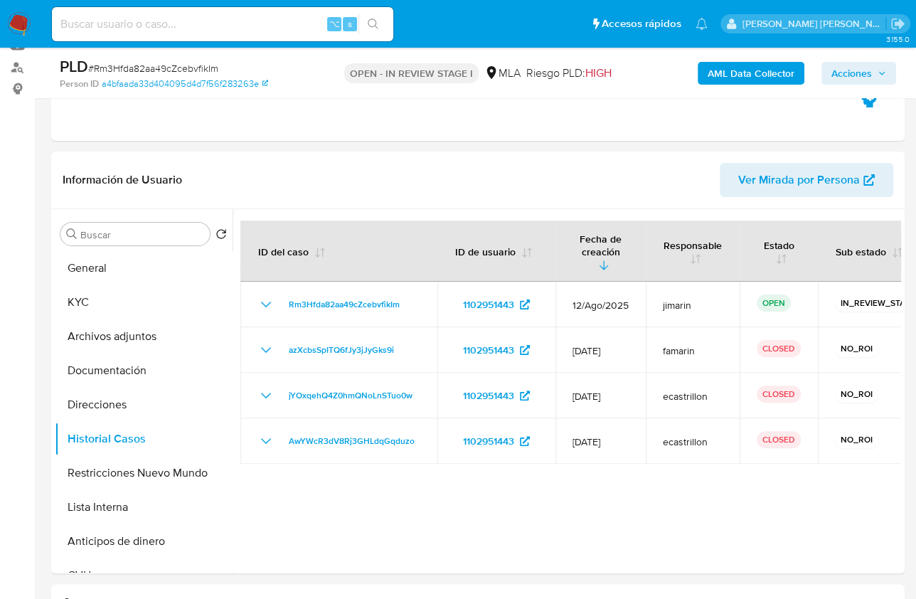
scroll to position [144, 0]
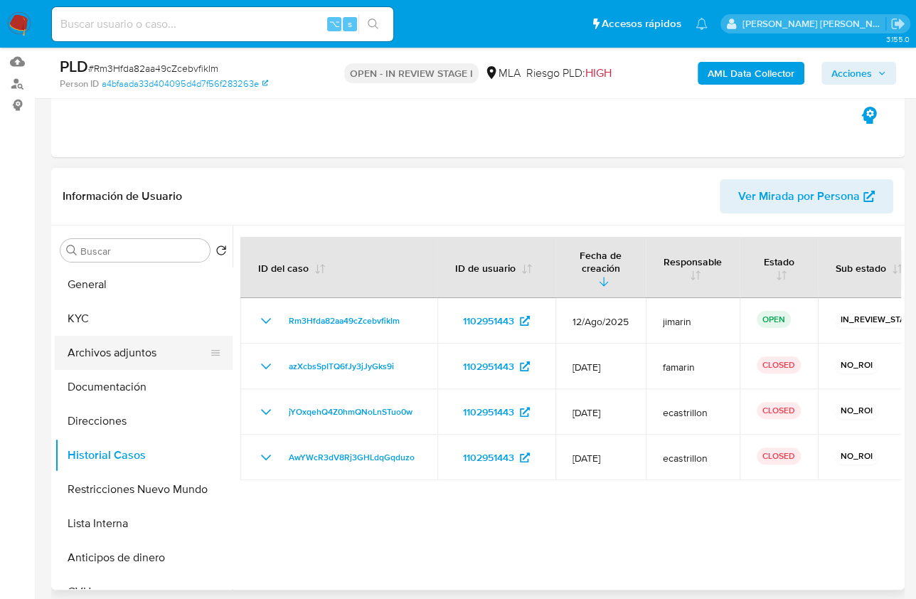
click at [126, 351] on button "Archivos adjuntos" at bounding box center [138, 353] width 166 height 34
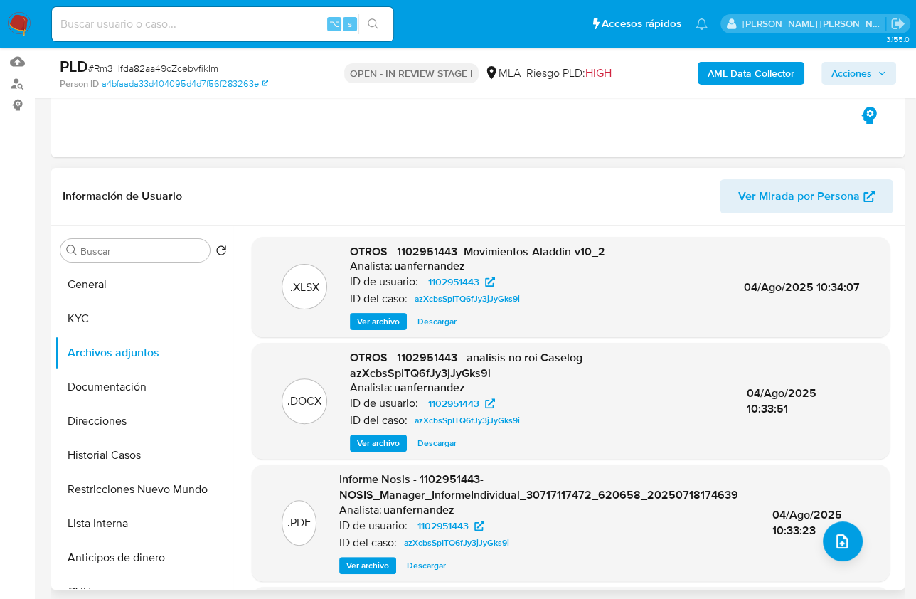
click at [285, 184] on header "Información de Usuario Ver Mirada por Persona" at bounding box center [478, 196] width 831 height 34
click at [299, 189] on header "Información de Usuario Ver Mirada por Persona" at bounding box center [478, 196] width 831 height 34
click at [384, 203] on header "Información de Usuario Ver Mirada por Persona" at bounding box center [478, 196] width 831 height 34
click at [387, 205] on header "Información de Usuario Ver Mirada por Persona" at bounding box center [478, 196] width 831 height 34
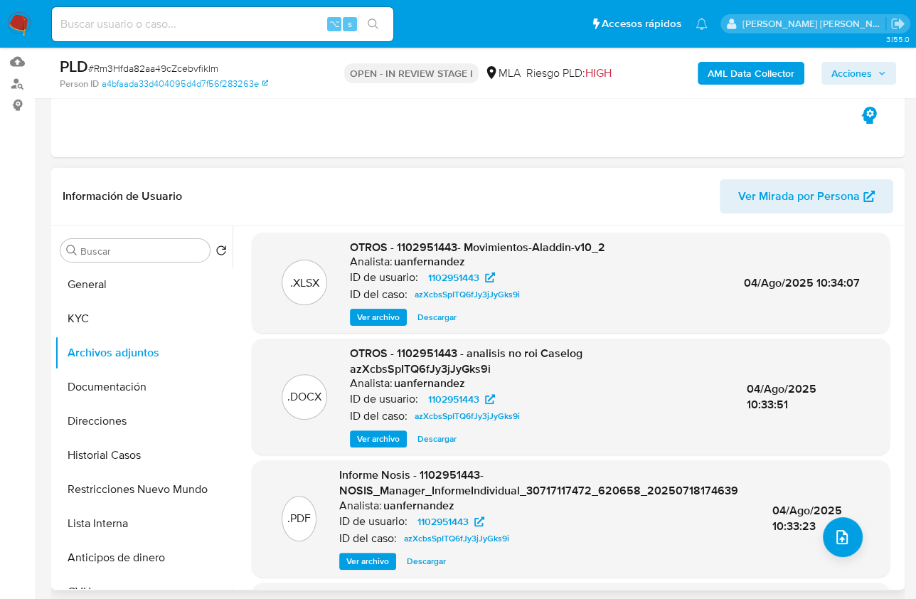
scroll to position [0, 0]
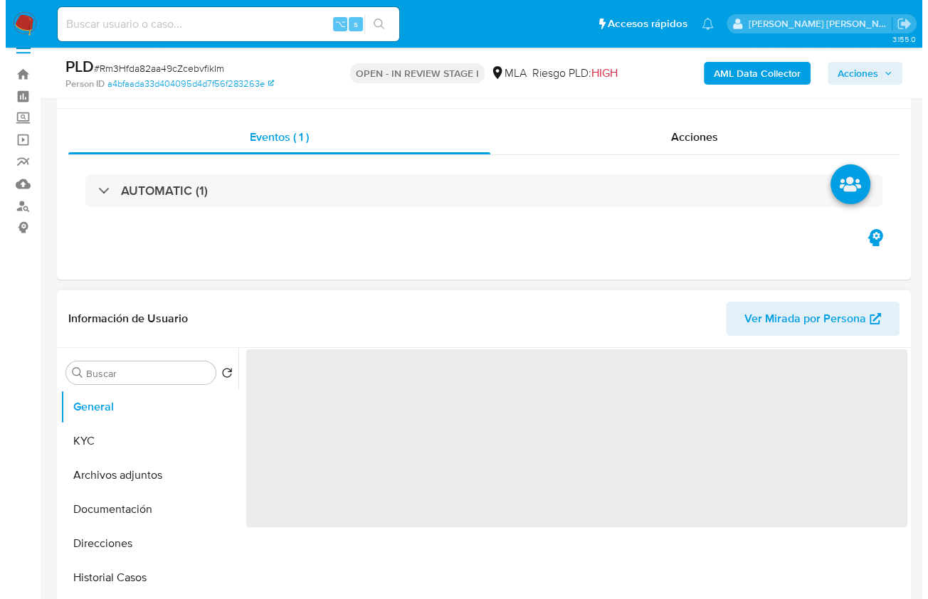
scroll to position [219, 0]
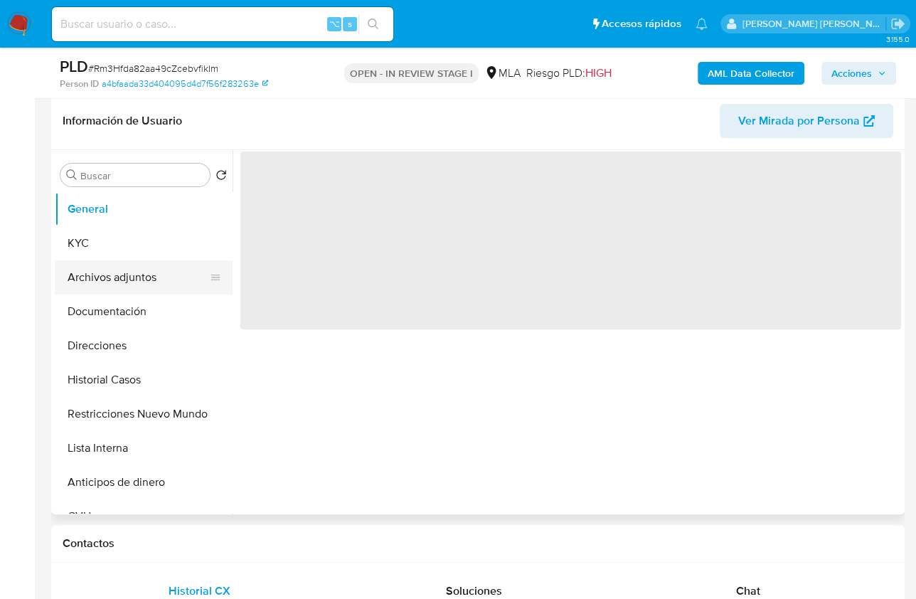
click at [129, 277] on button "Archivos adjuntos" at bounding box center [138, 277] width 166 height 34
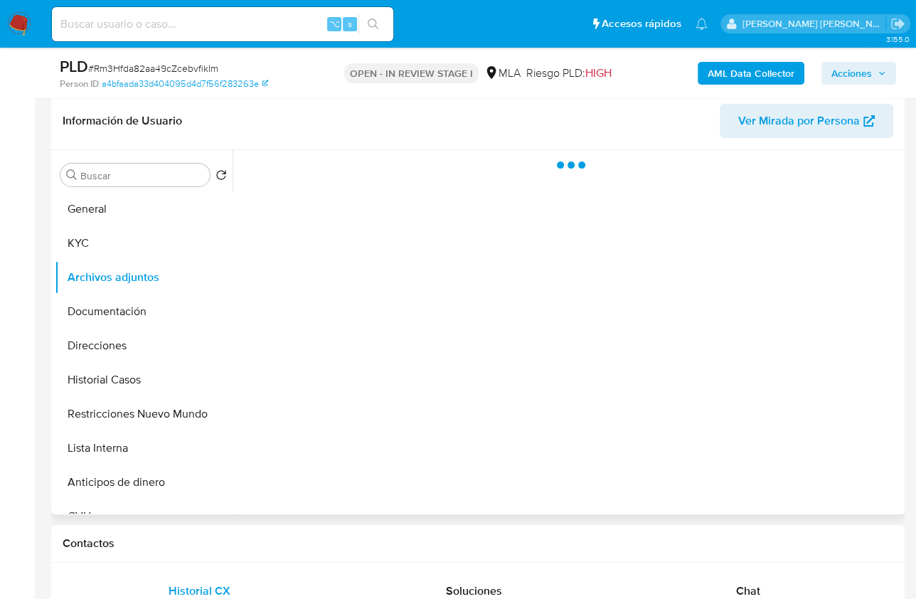
select select "10"
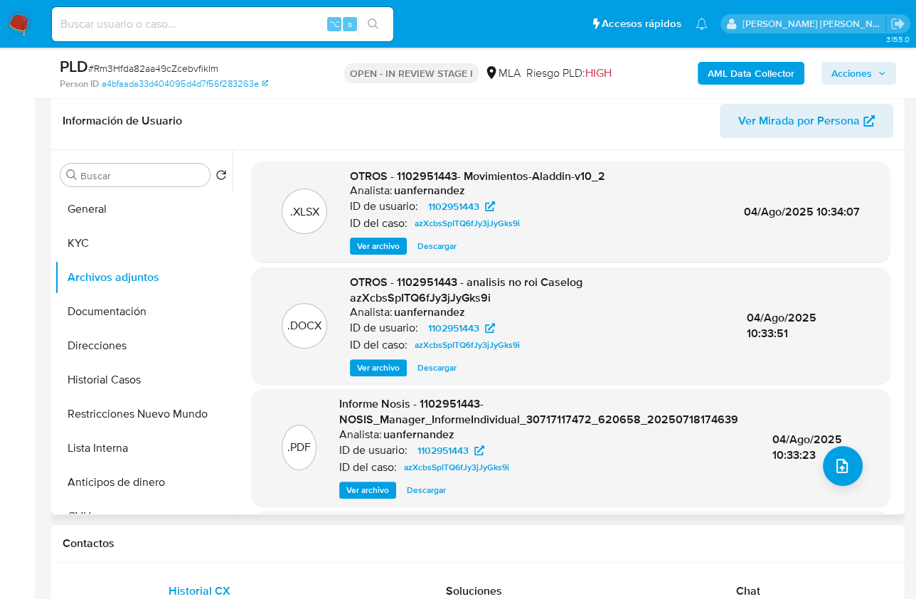
click at [366, 371] on span "Ver archivo" at bounding box center [378, 368] width 43 height 14
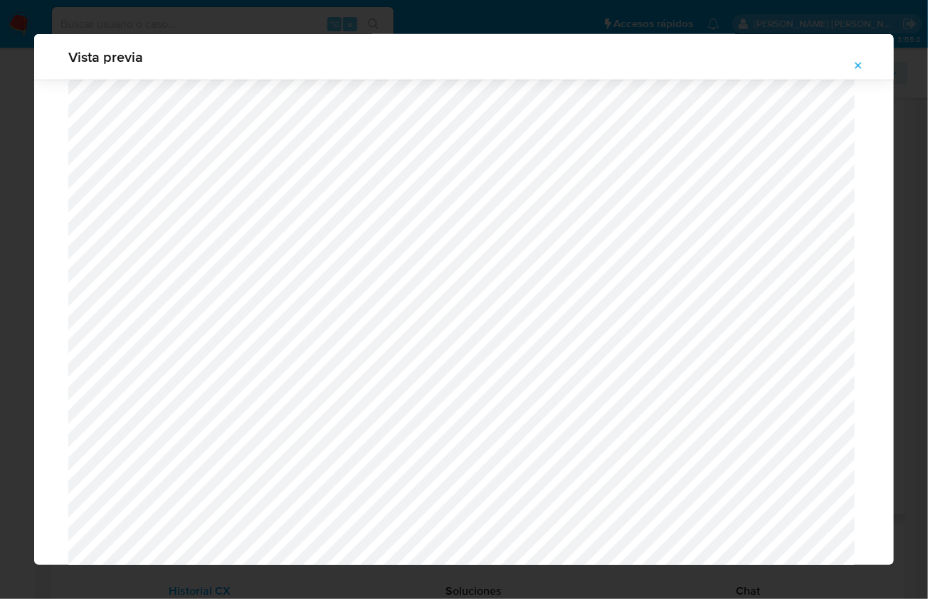
scroll to position [480, 0]
click at [854, 66] on icon "Attachment preview" at bounding box center [857, 65] width 11 height 11
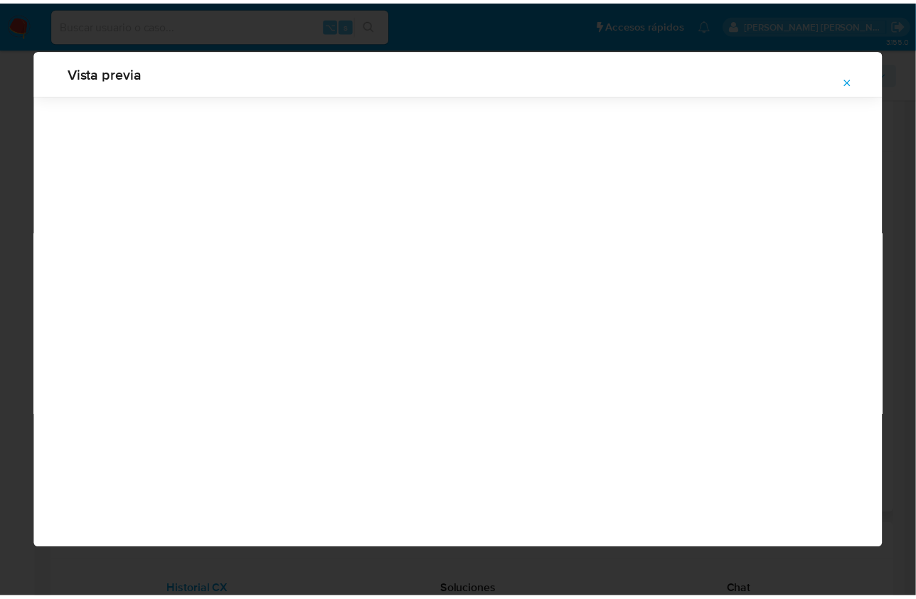
scroll to position [0, 0]
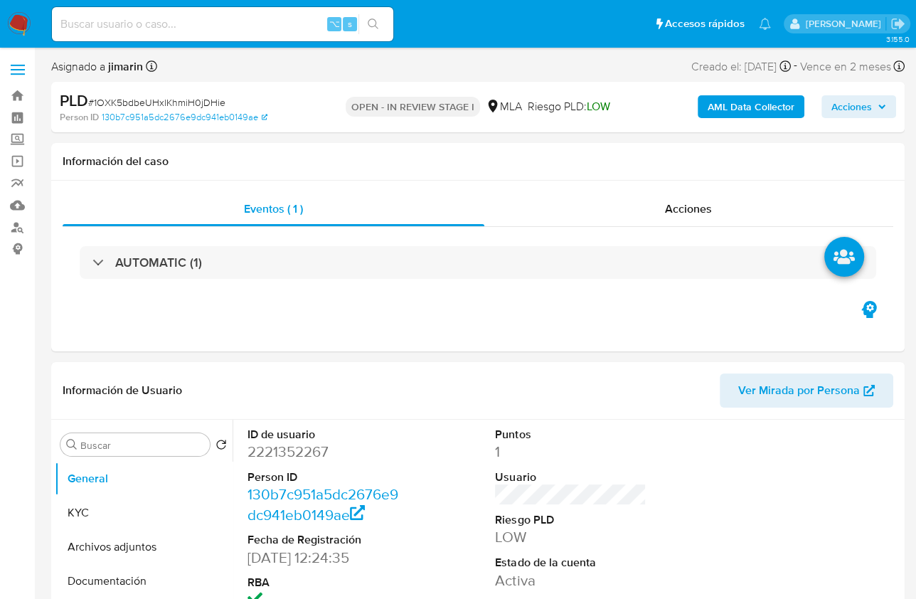
select select "10"
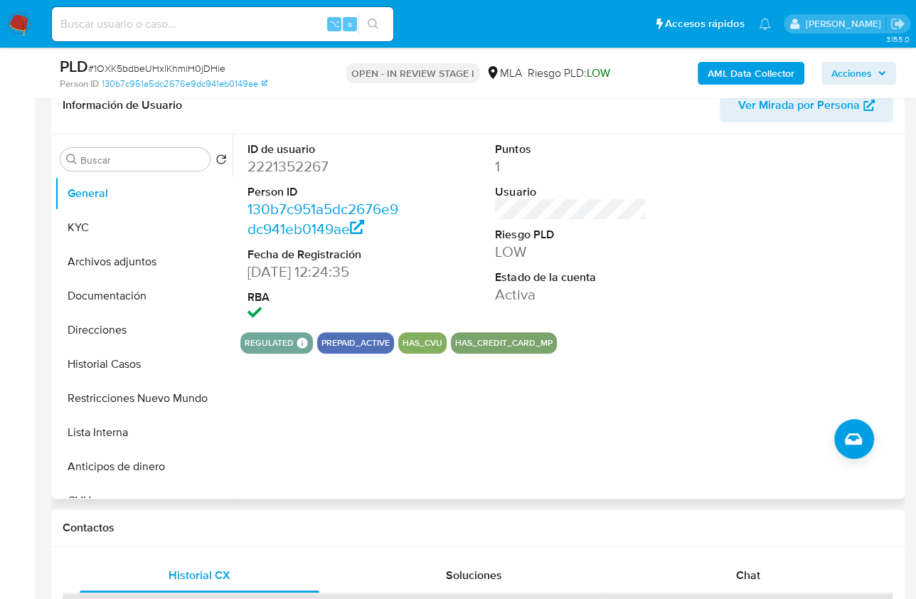
scroll to position [238, 0]
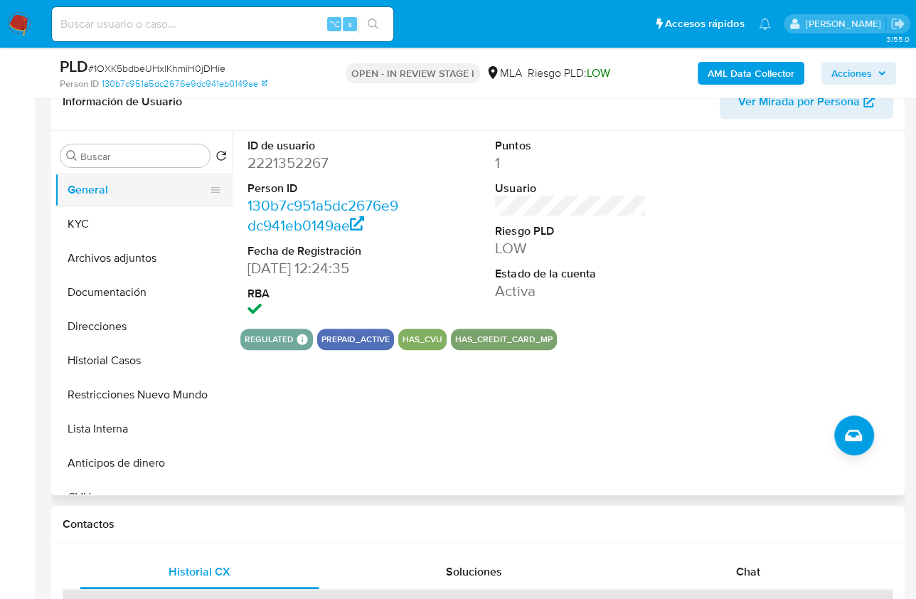
click at [130, 193] on button "General" at bounding box center [138, 190] width 166 height 34
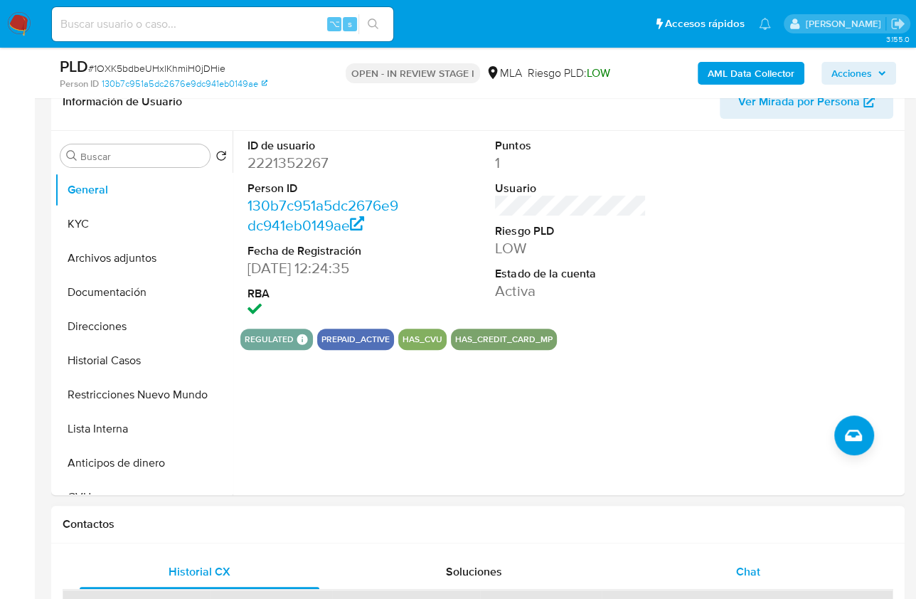
click at [748, 564] on span "Chat" at bounding box center [748, 571] width 24 height 16
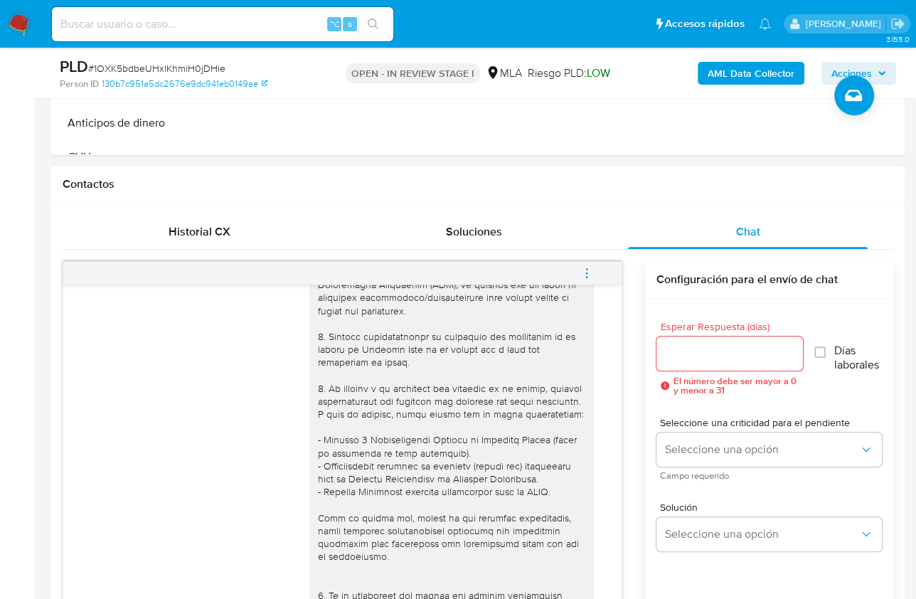
scroll to position [0, 0]
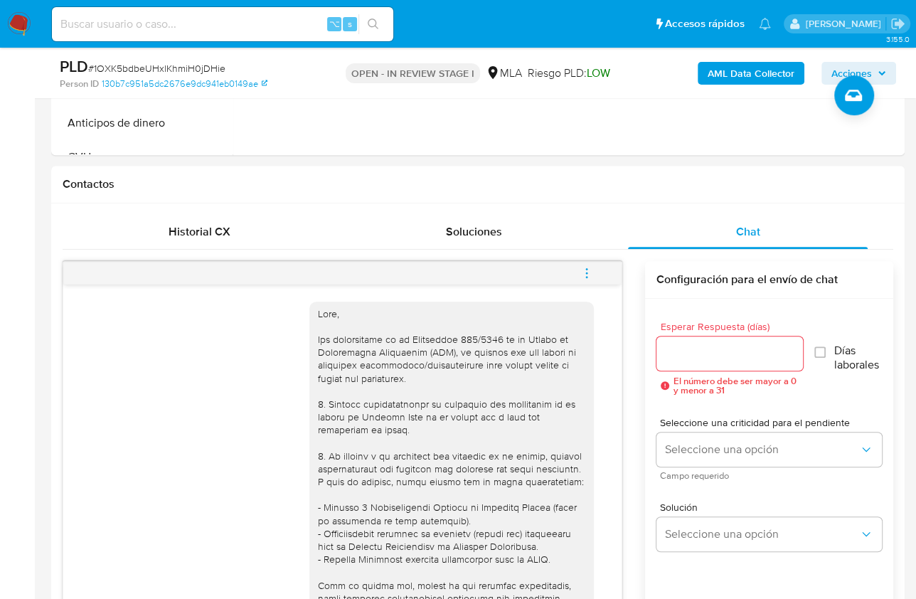
click at [203, 70] on span "# 1OXK5bdbeUHxlKhmiH0jDHie" at bounding box center [156, 68] width 137 height 14
copy span "1OXK5bdbeUHxlKhmiH0jDHie"
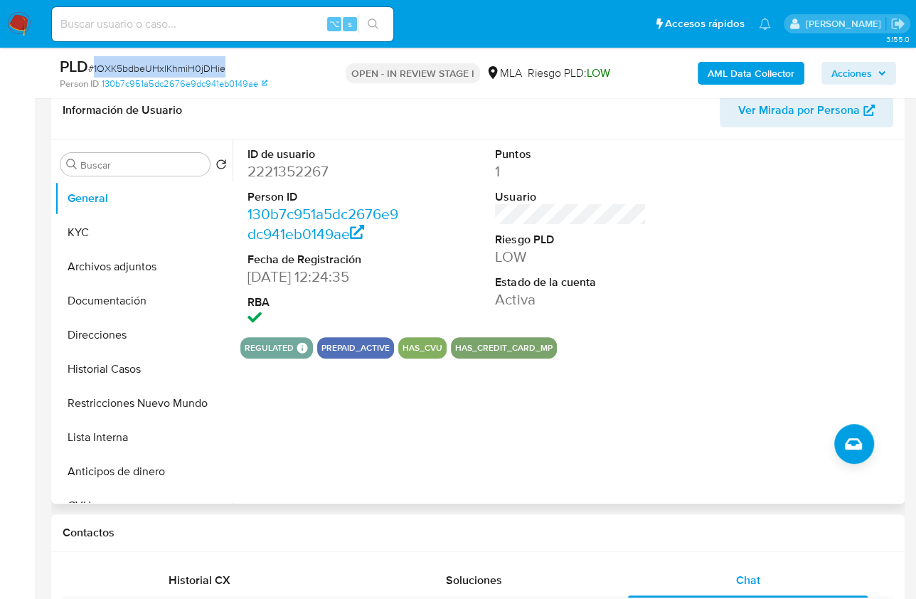
scroll to position [221, 0]
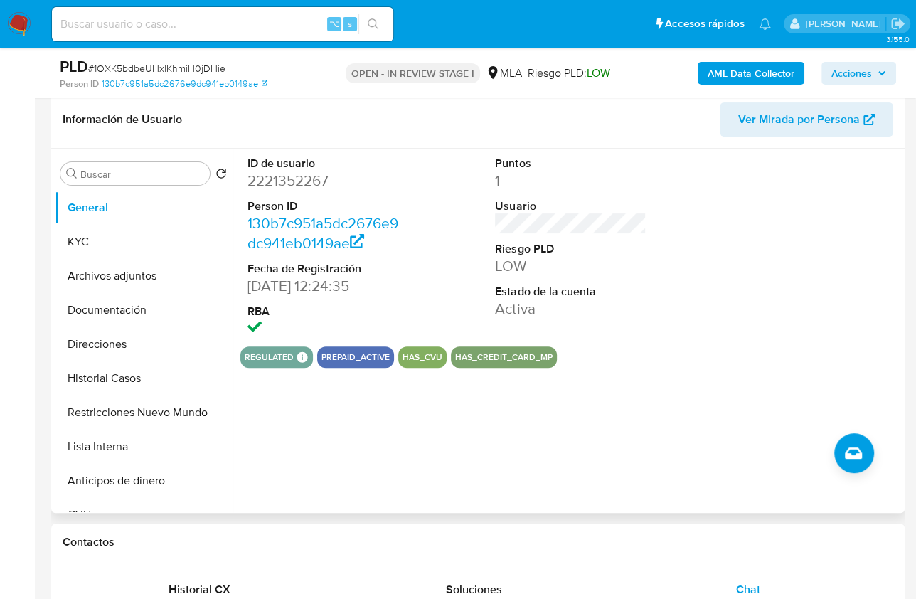
click at [298, 184] on dd "2221352267" at bounding box center [323, 181] width 151 height 20
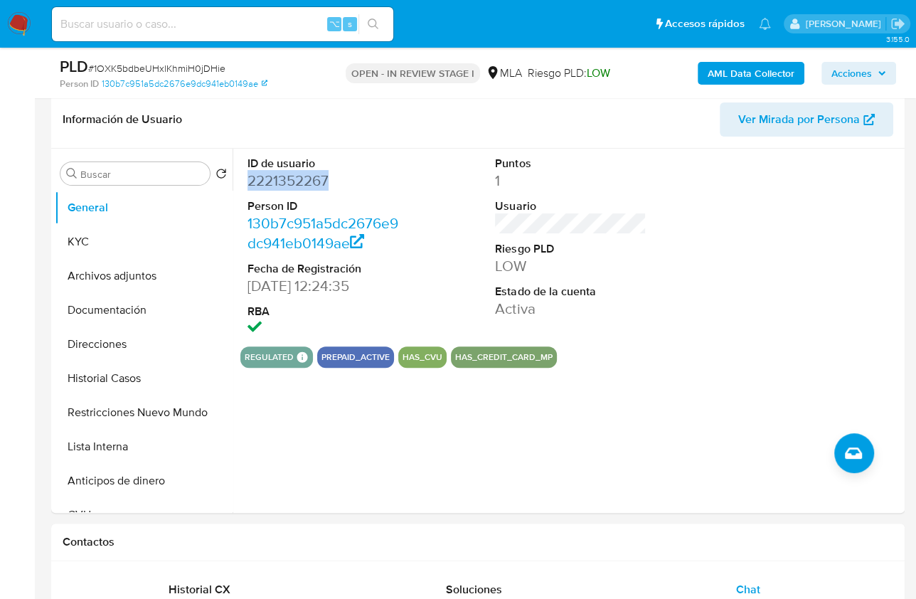
copy dd "2221352267"
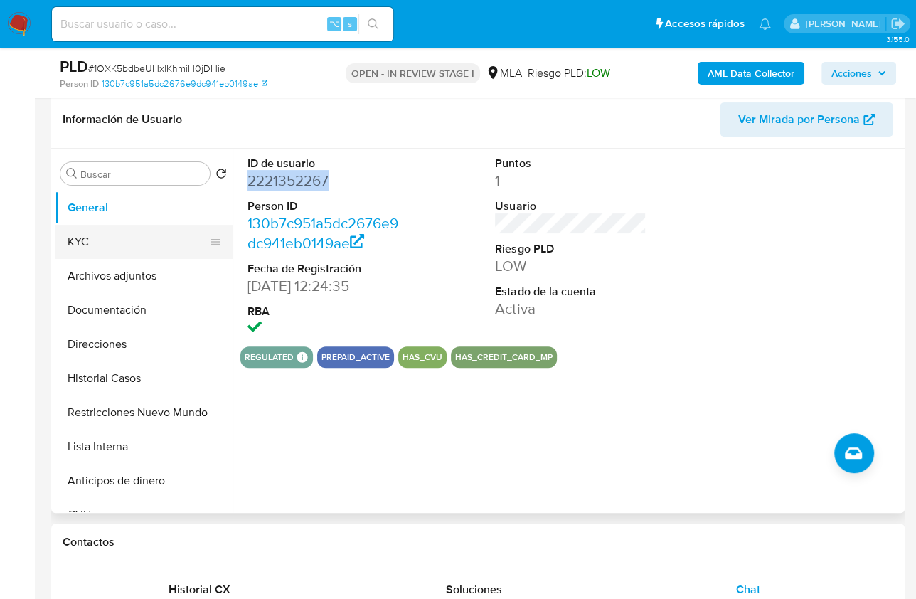
click at [80, 242] on button "KYC" at bounding box center [138, 242] width 166 height 34
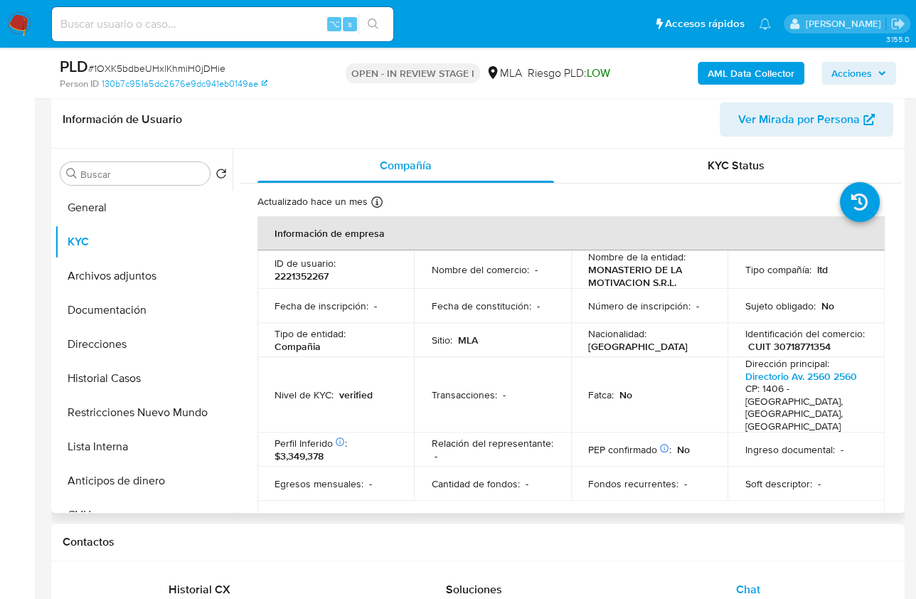
click at [794, 344] on p "CUIT 30718771354" at bounding box center [789, 346] width 83 height 13
copy p "30718771354"
